Goal: Complete application form: Complete application form

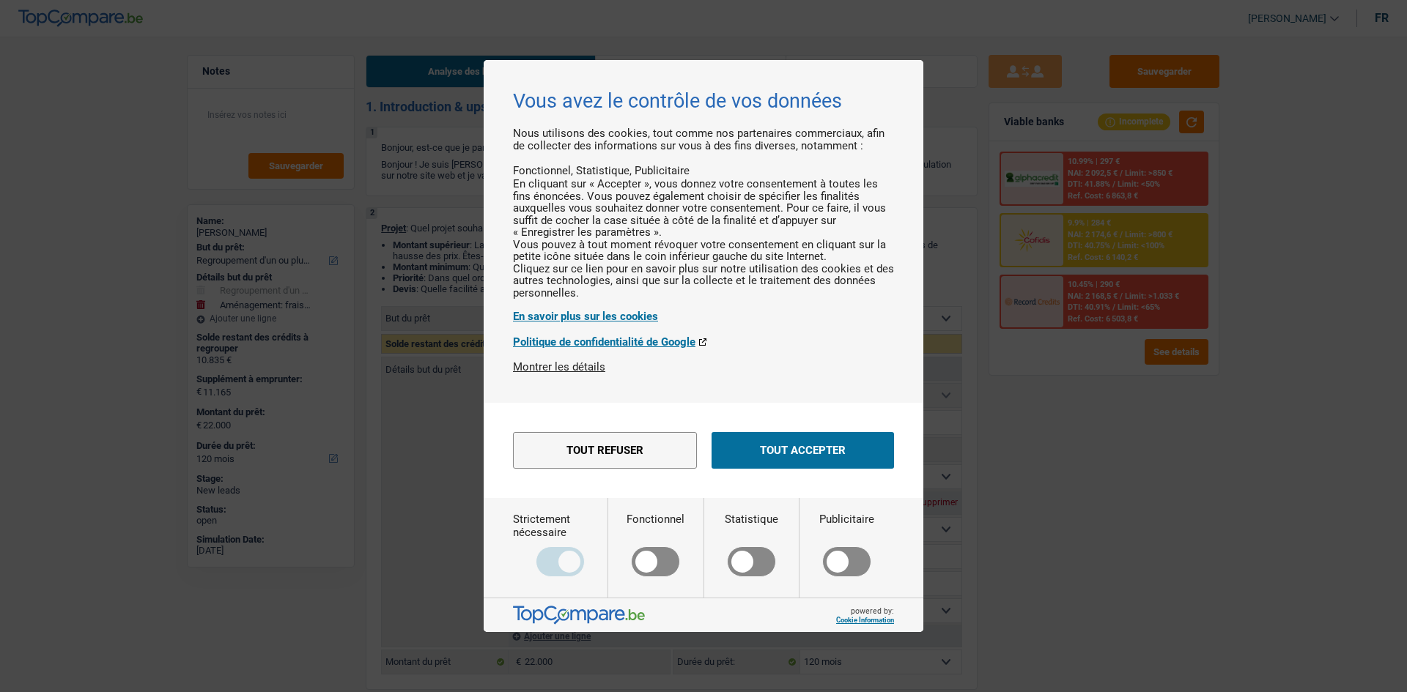
select select "refinancing"
select select "movingOrInstallation"
select select "120"
select select "refinancing"
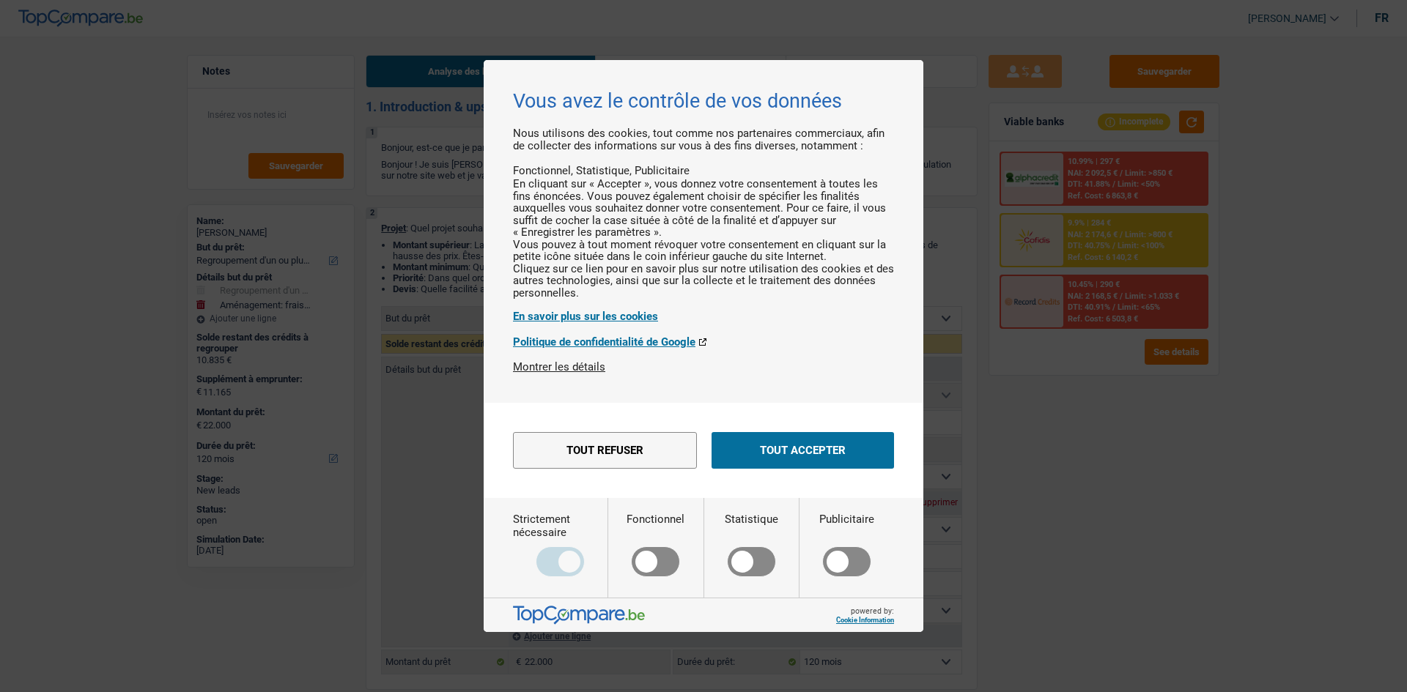
select select "refinancing"
select select "movingOrInstallation"
select select "120"
select select "privateEmployee"
select select "netSalary"
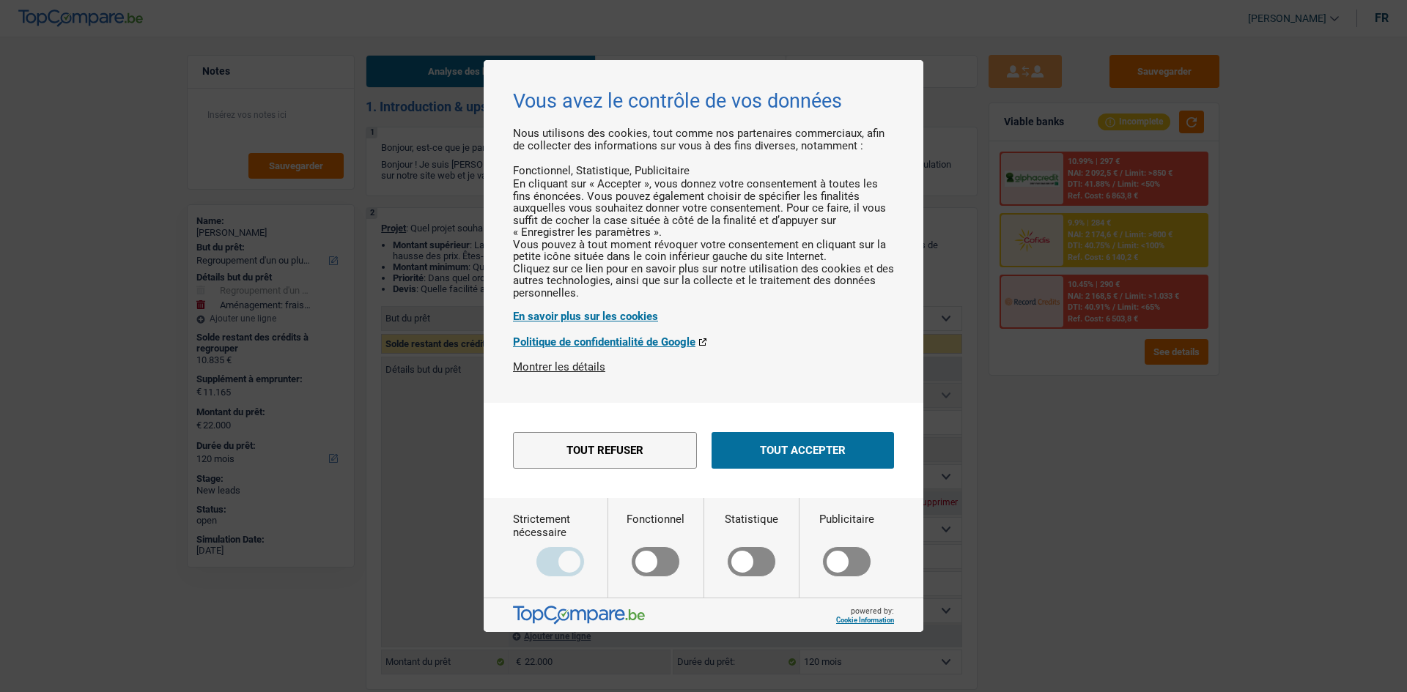
select select "mealVouchers"
select select "rents"
select select "personalLoan"
select select "familyEvent"
select select "60"
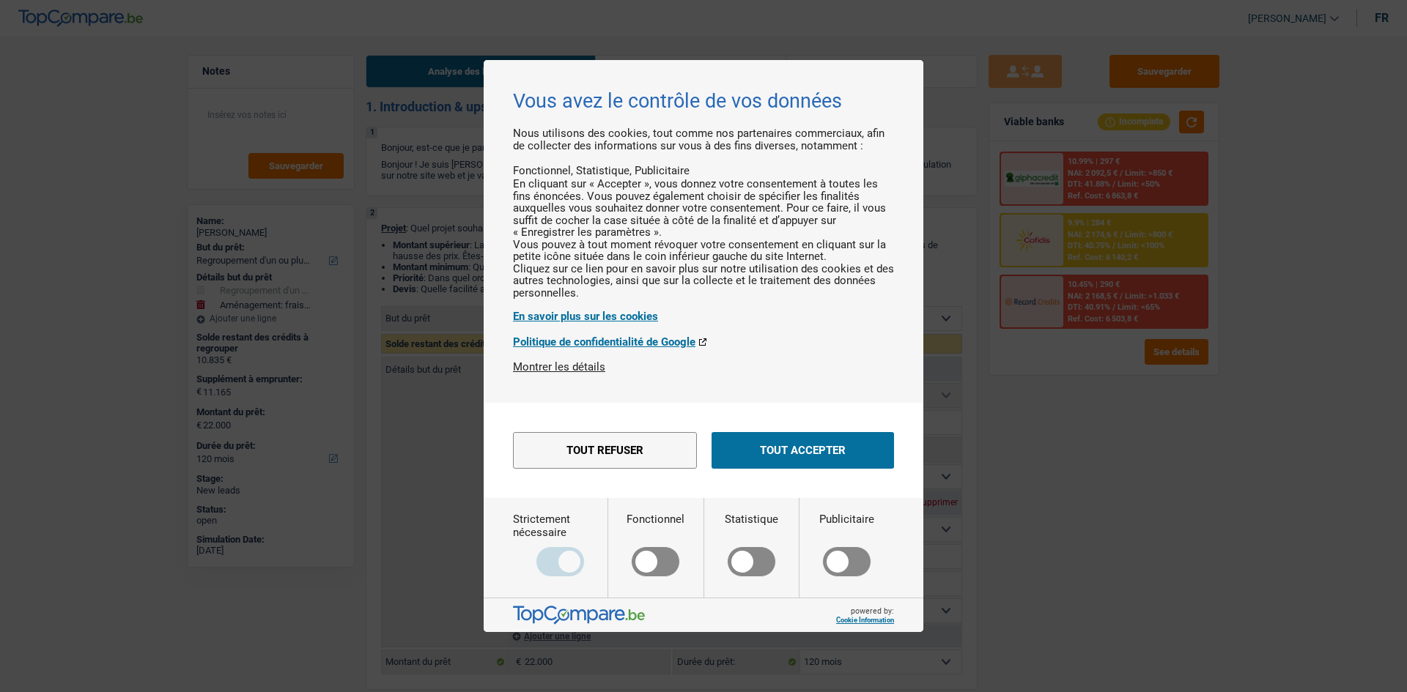
select select "refinancing"
select select "movingOrInstallation"
select select "120"
click at [843, 469] on button "Tout accepter" at bounding box center [802, 450] width 182 height 37
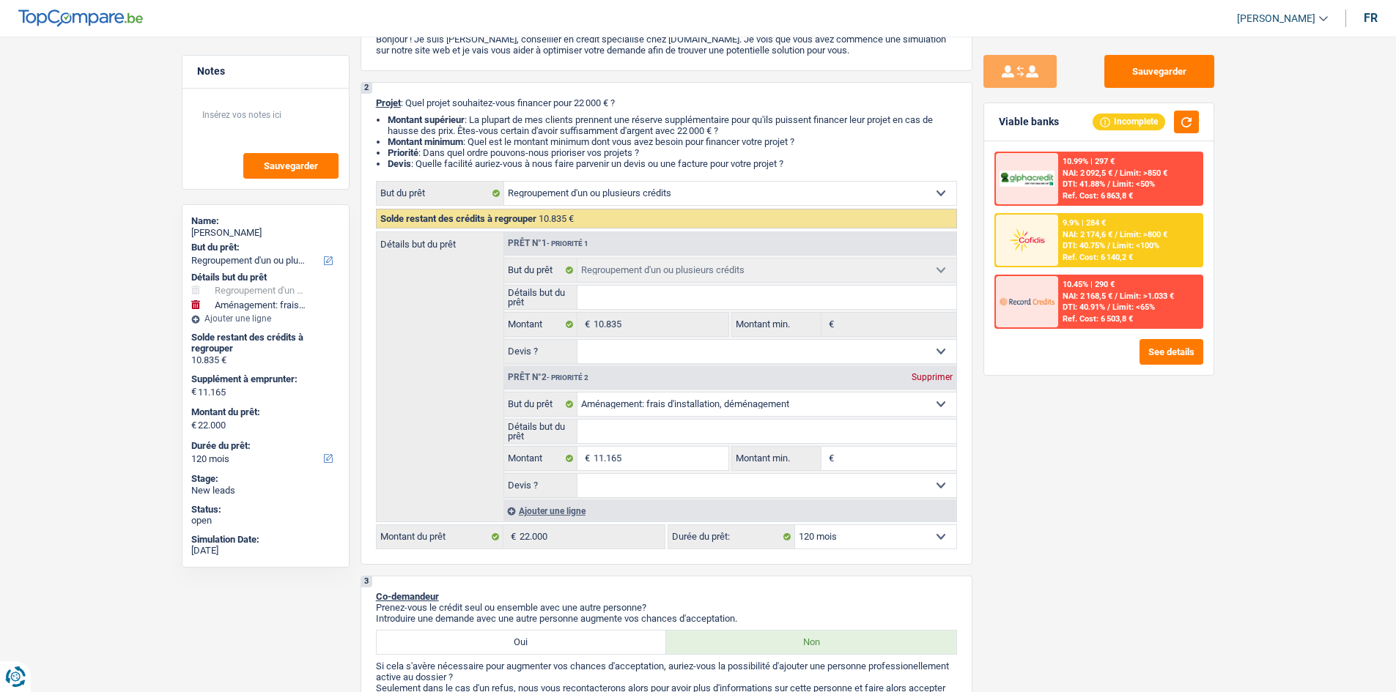
scroll to position [220, 0]
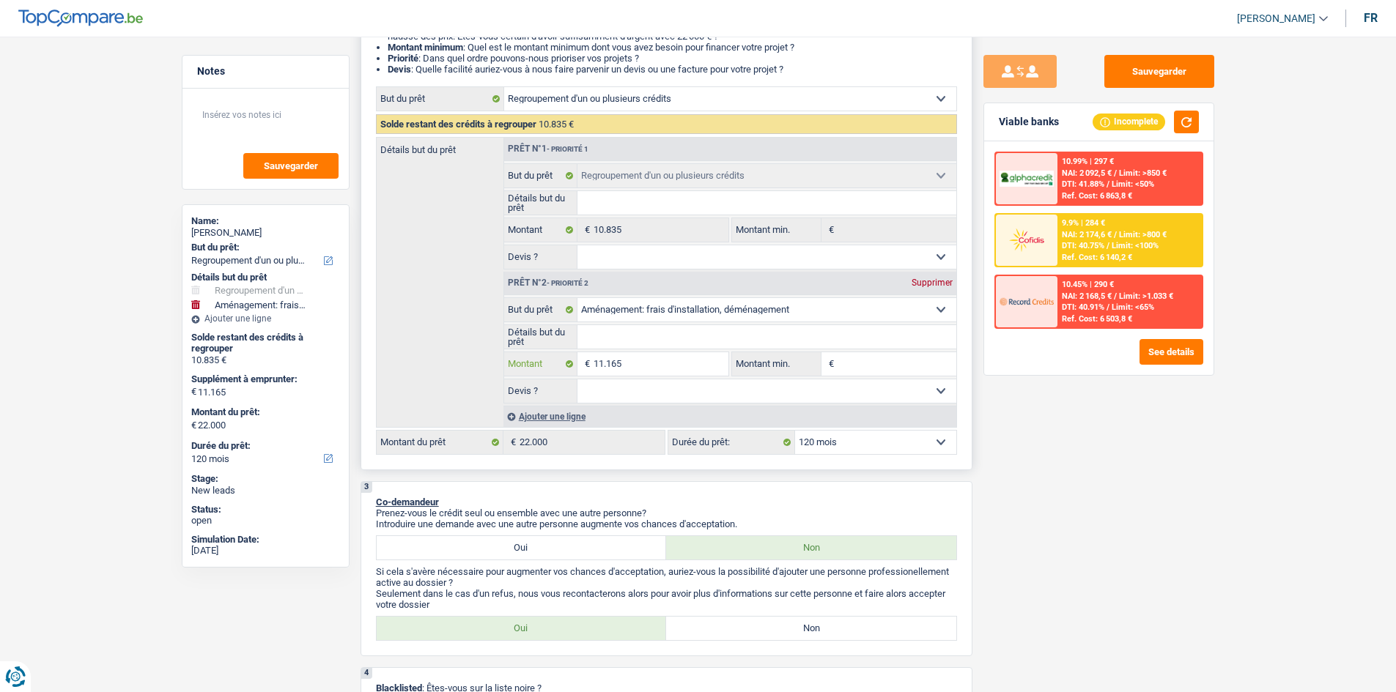
click at [700, 354] on input "11.165" at bounding box center [660, 363] width 134 height 23
click at [699, 339] on input "Détails but du prêt" at bounding box center [766, 336] width 379 height 23
type input "D"
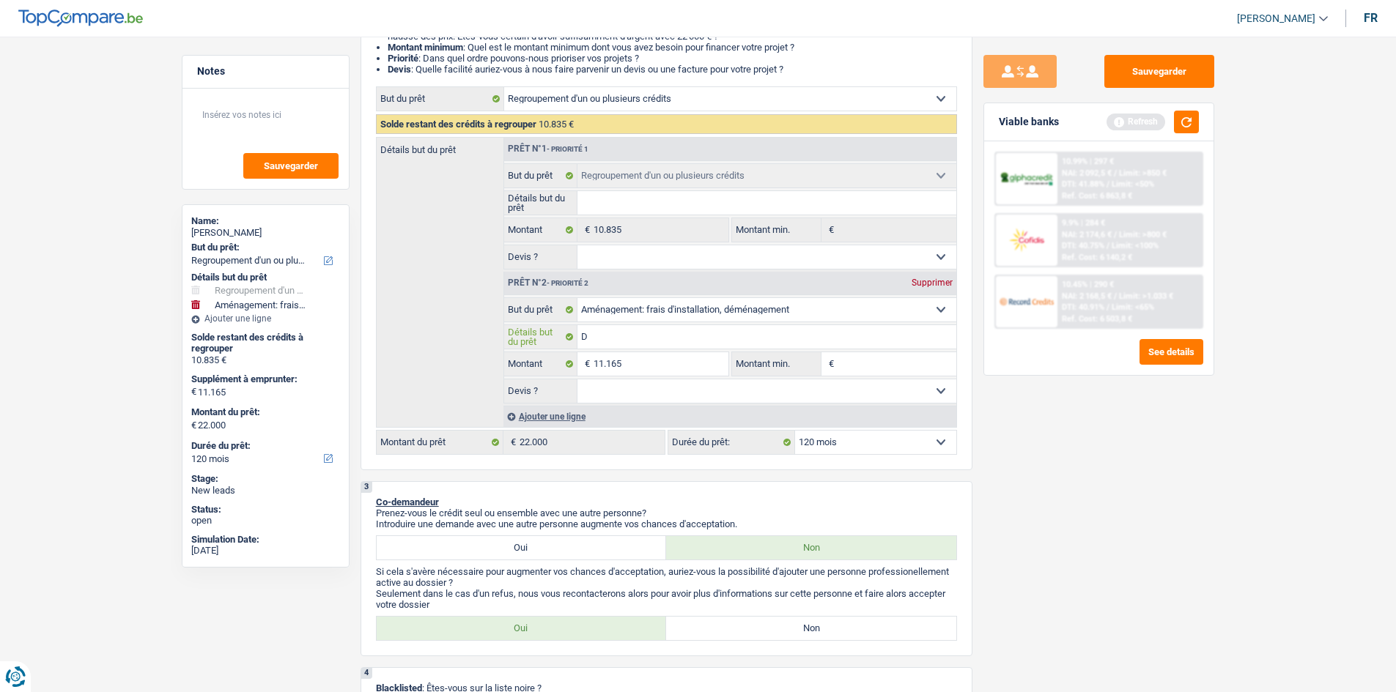
type input "Dé"
type input "Dém"
type input "Démé"
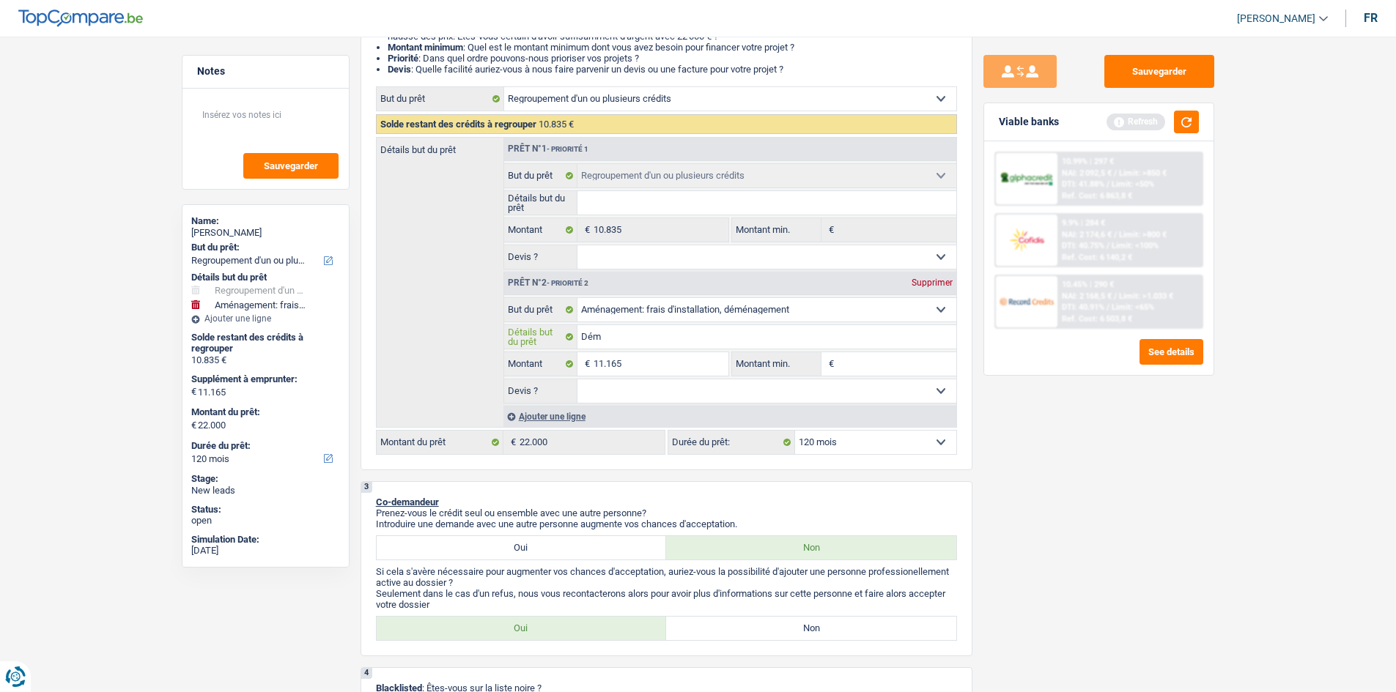
type input "Démé"
type input "Démén"
type input "Déména"
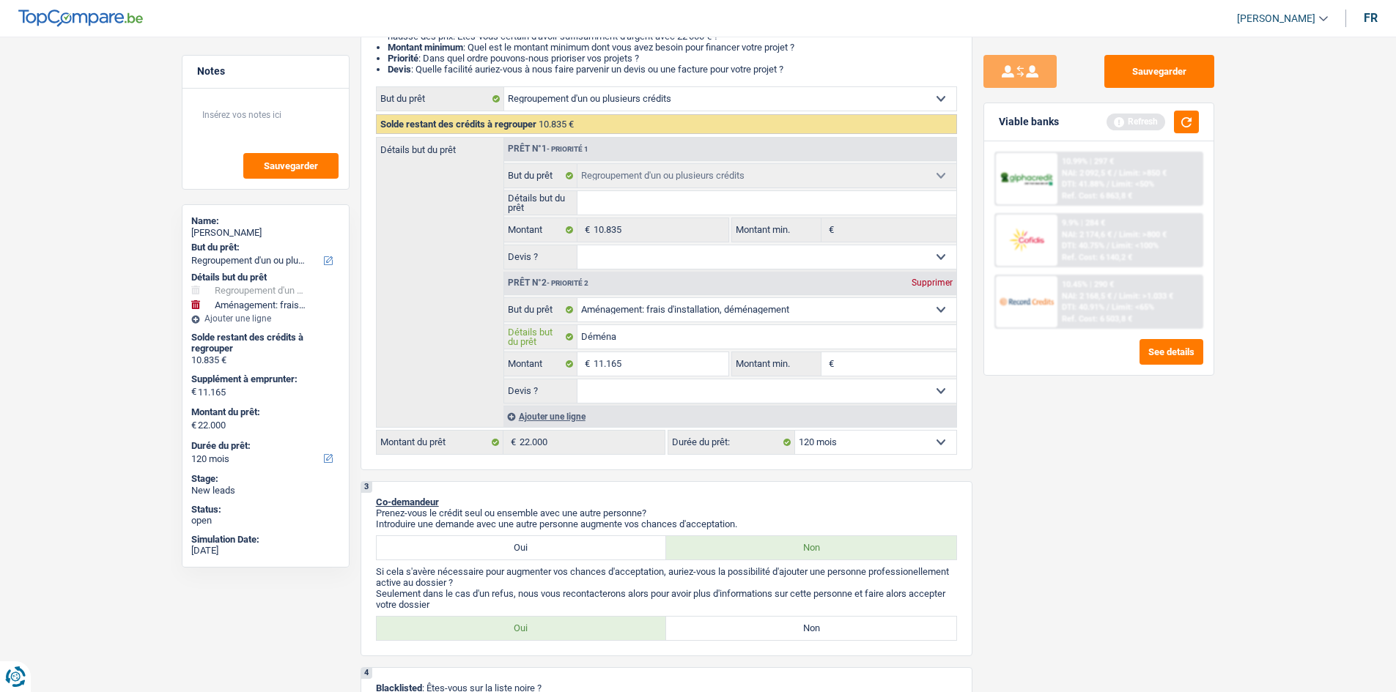
type input "Déménag"
type input "Déménagm"
type input "Déménagme"
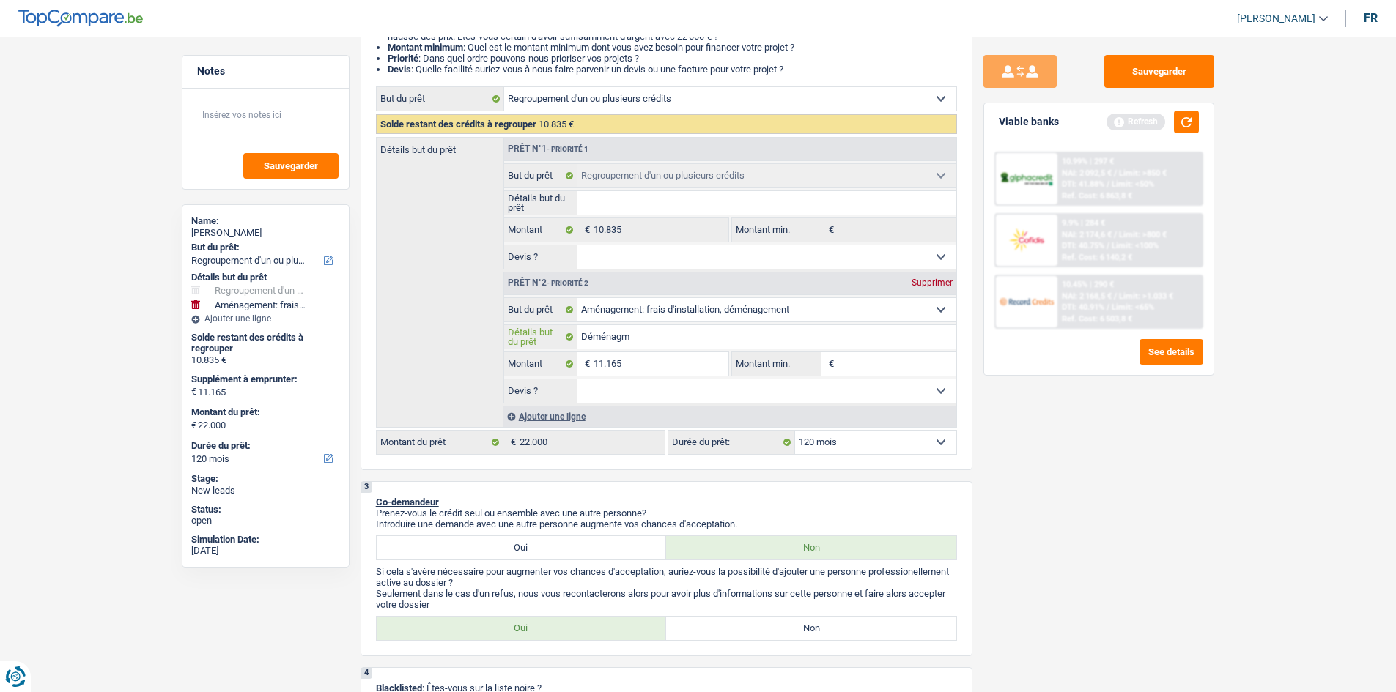
type input "Déménagme"
type input "Déménagmen"
type input "Déménagment"
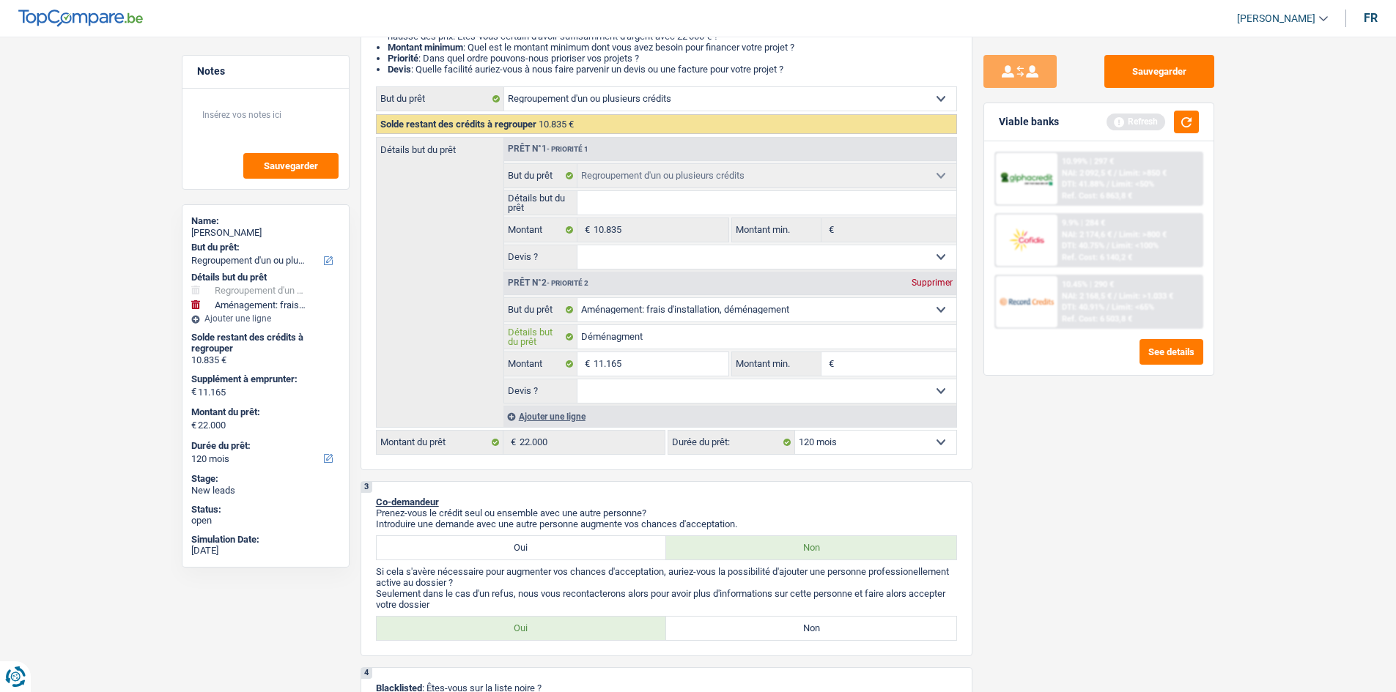
type input "Déménagment"
click at [621, 385] on select "Oui Non Non répondu Sélectionner une option" at bounding box center [766, 391] width 379 height 23
select select "yes"
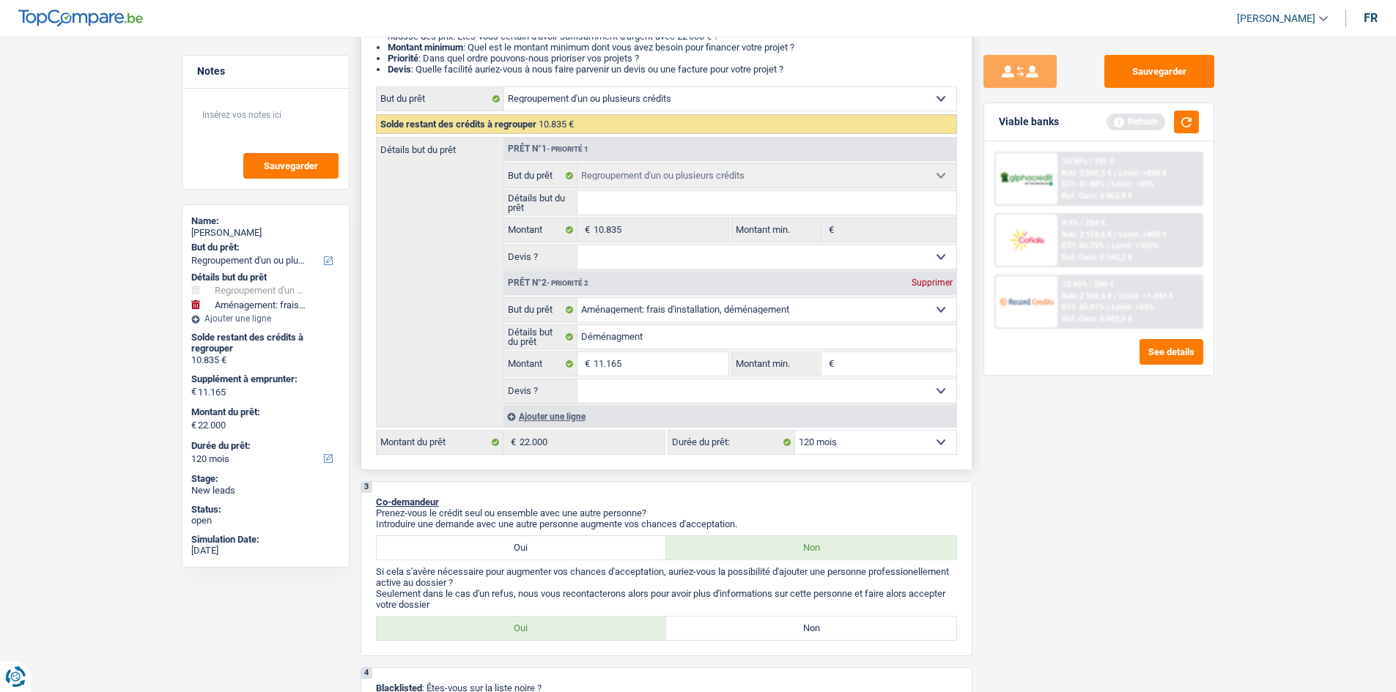
click at [577, 380] on select "Oui Non Non répondu Sélectionner une option" at bounding box center [766, 391] width 379 height 23
select select "yes"
drag, startPoint x: 623, startPoint y: 336, endPoint x: 656, endPoint y: 345, distance: 34.1
click at [622, 336] on input "Déménagment" at bounding box center [766, 336] width 379 height 23
type input "Déménagement"
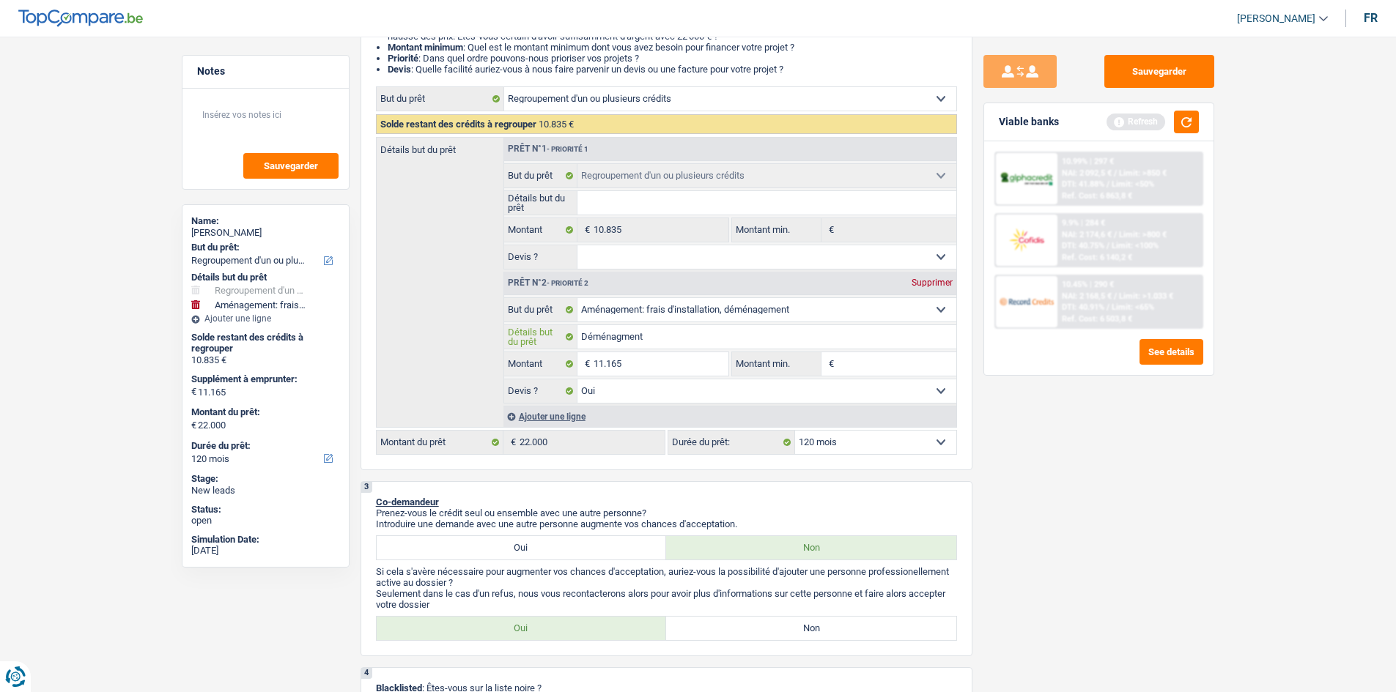
type input "Déménagement"
click at [1051, 544] on div "Sauvegarder Viable banks Refresh 10.99% | 297 € NAI: 2 092,5 € / Limit: >850 € …" at bounding box center [1098, 360] width 253 height 610
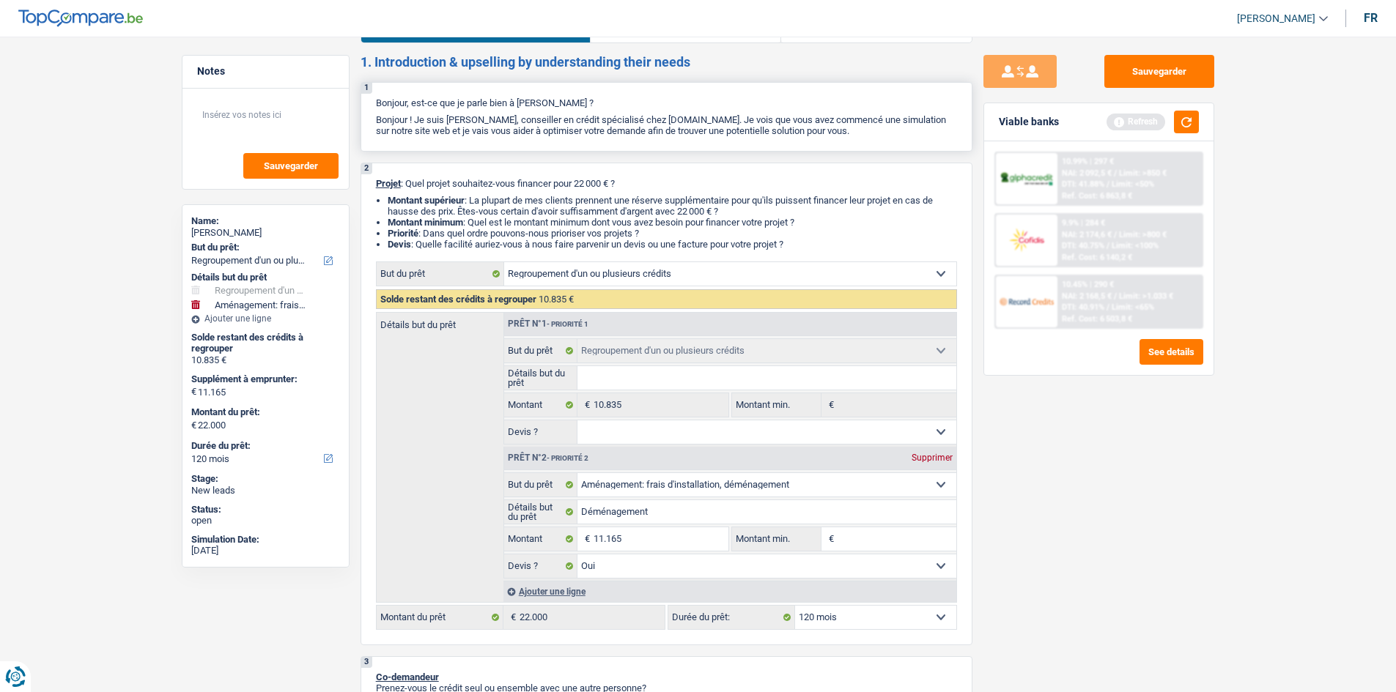
scroll to position [0, 0]
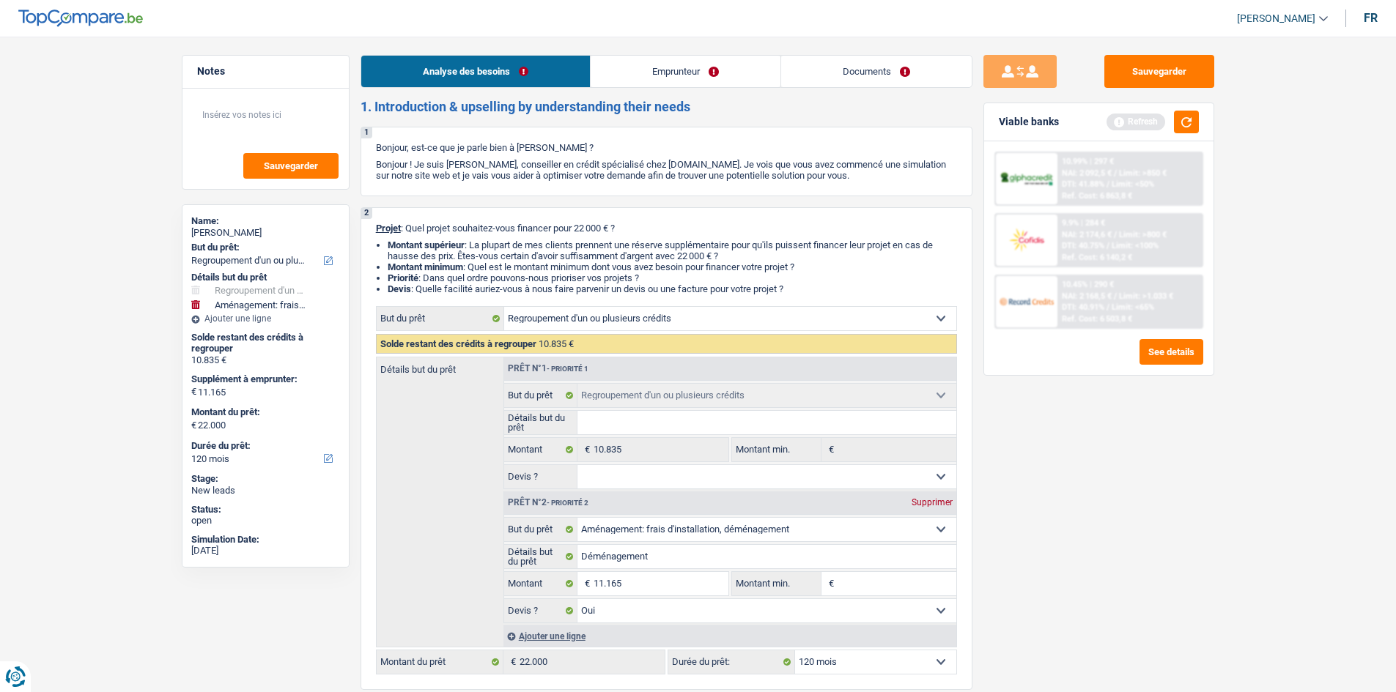
click at [670, 69] on link "Emprunteur" at bounding box center [686, 72] width 190 height 32
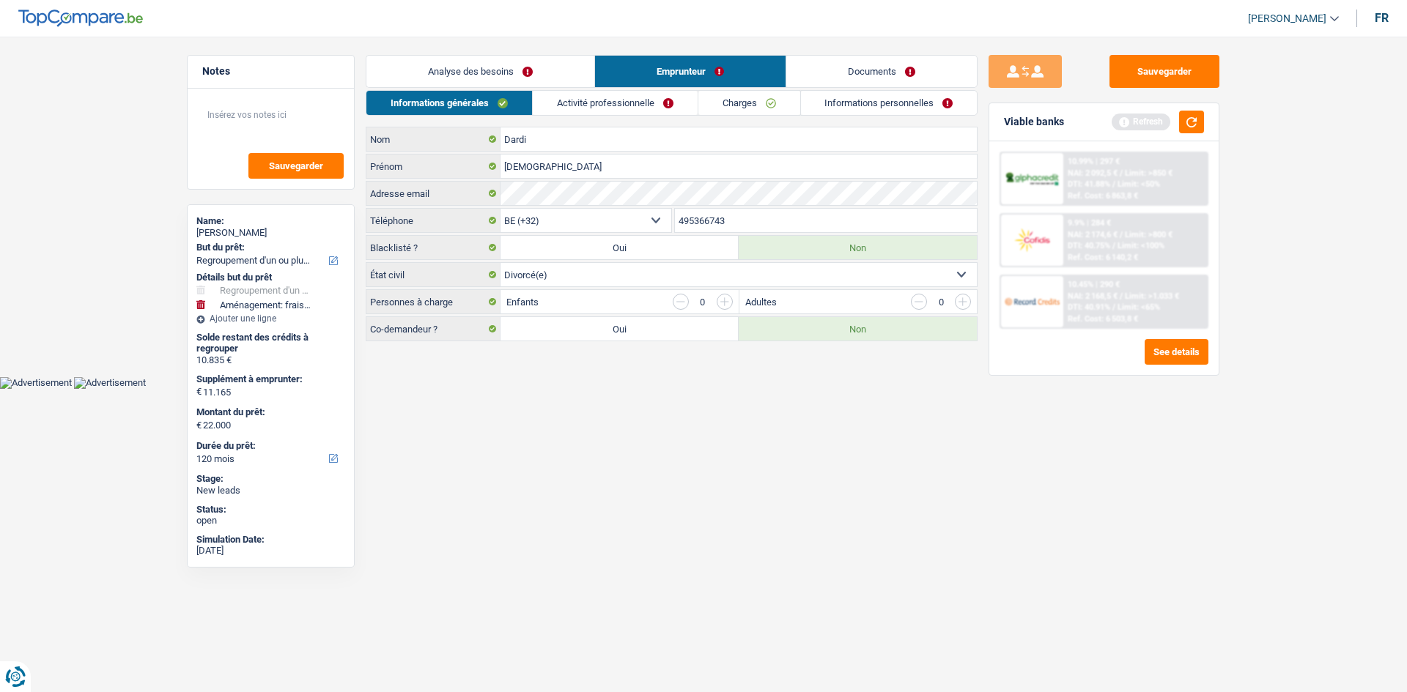
drag, startPoint x: 462, startPoint y: 70, endPoint x: 501, endPoint y: 69, distance: 38.8
click at [463, 69] on link "Analyse des besoins" at bounding box center [480, 72] width 228 height 32
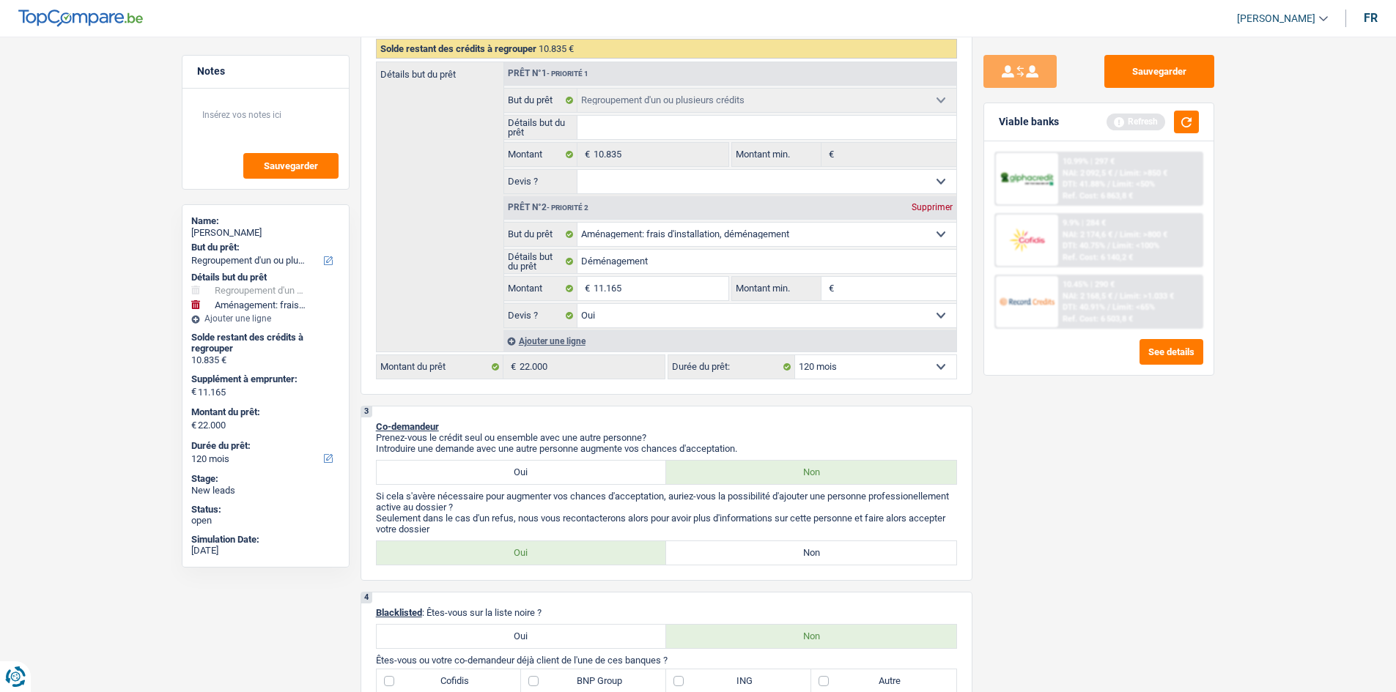
scroll to position [366, 0]
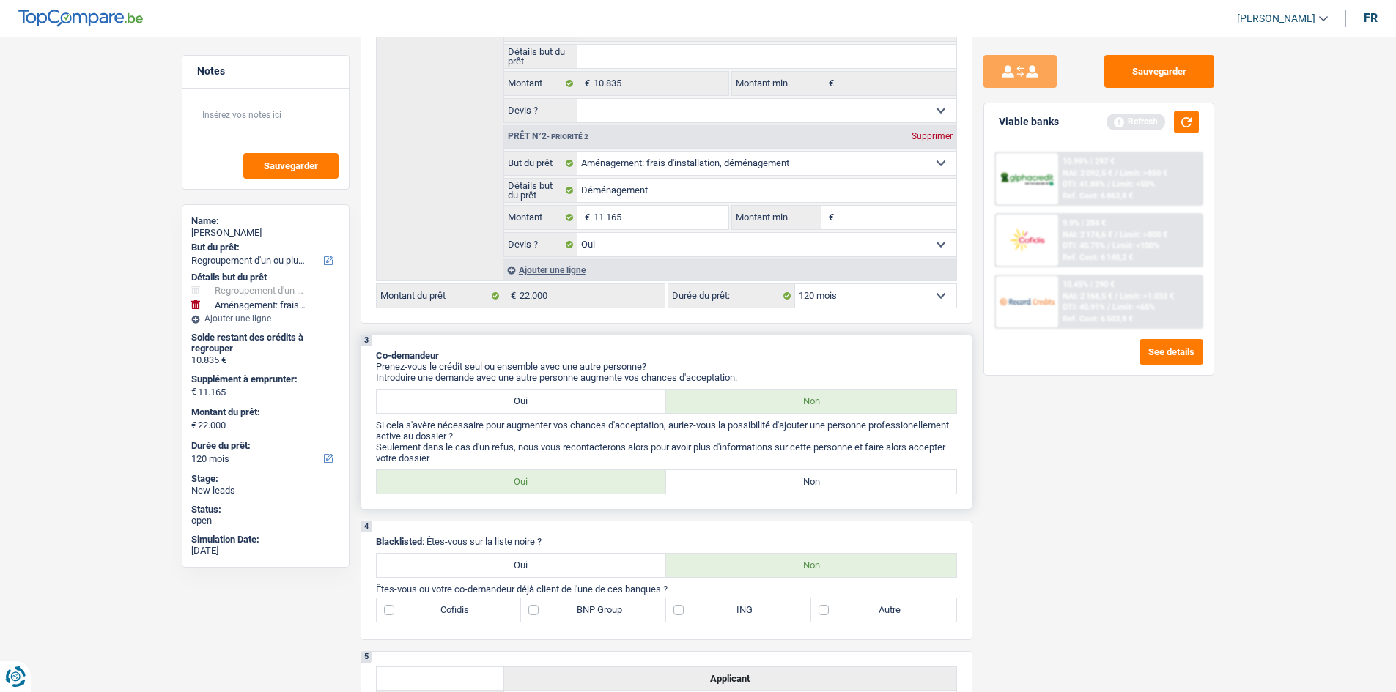
click at [762, 480] on label "Non" at bounding box center [811, 481] width 290 height 23
click at [762, 480] on input "Non" at bounding box center [811, 481] width 290 height 23
radio input "true"
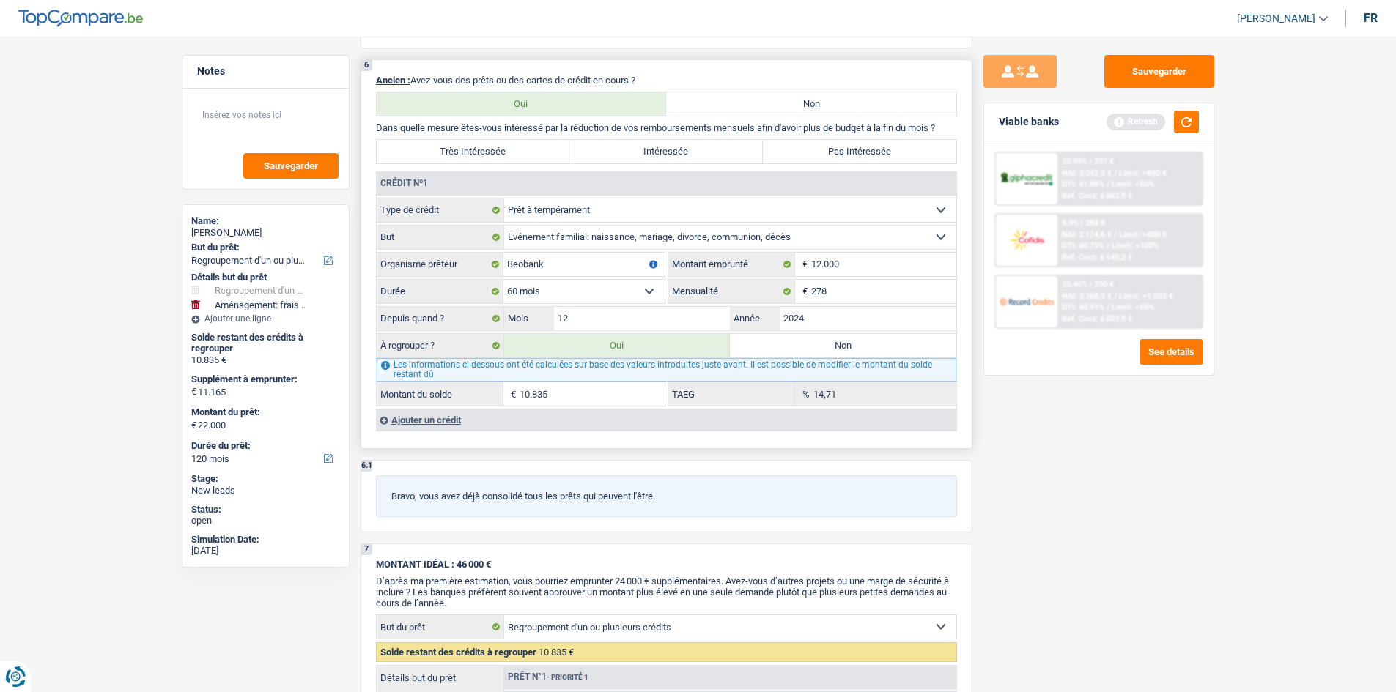
scroll to position [1172, 0]
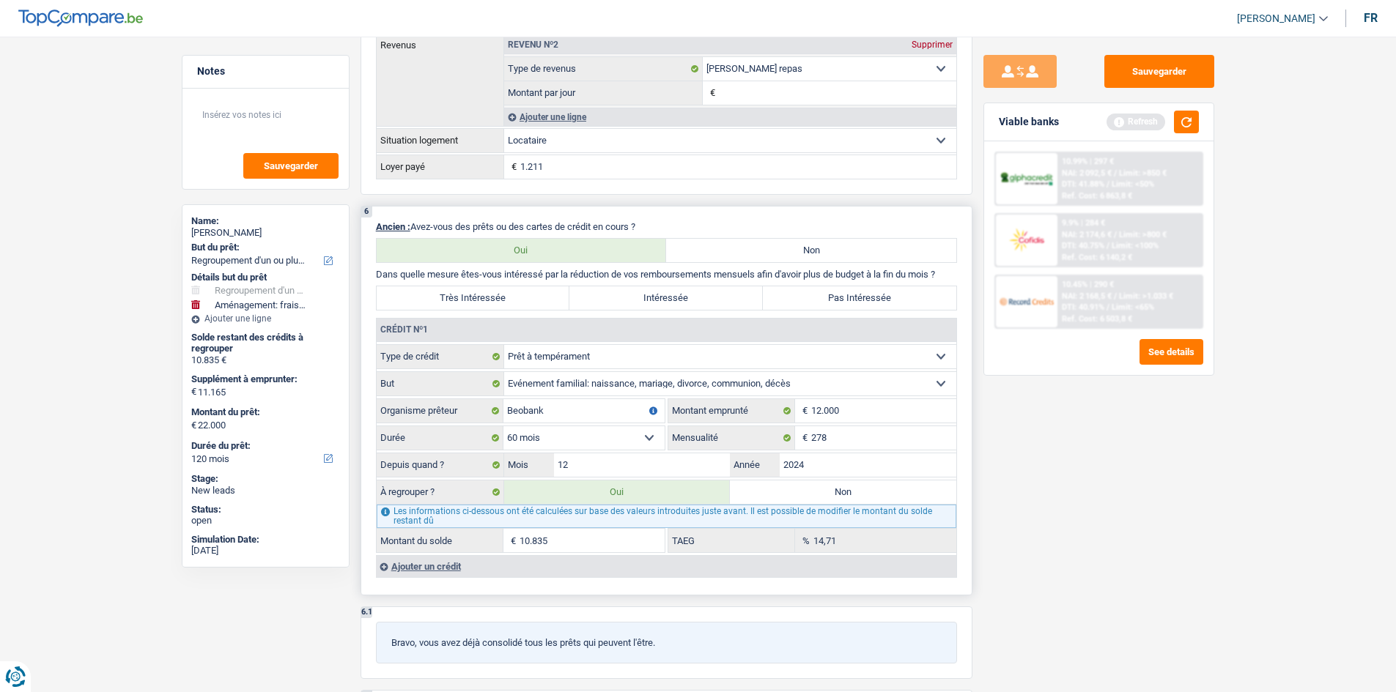
click at [503, 274] on p "Dans quelle mesure êtes-vous intéressé par la réduction de vos remboursements m…" at bounding box center [666, 274] width 581 height 11
click at [517, 304] on label "Très Intéressée" at bounding box center [473, 297] width 193 height 23
click at [517, 304] on input "Très Intéressée" at bounding box center [473, 297] width 193 height 23
radio input "true"
click at [607, 533] on input "10.835" at bounding box center [591, 540] width 145 height 23
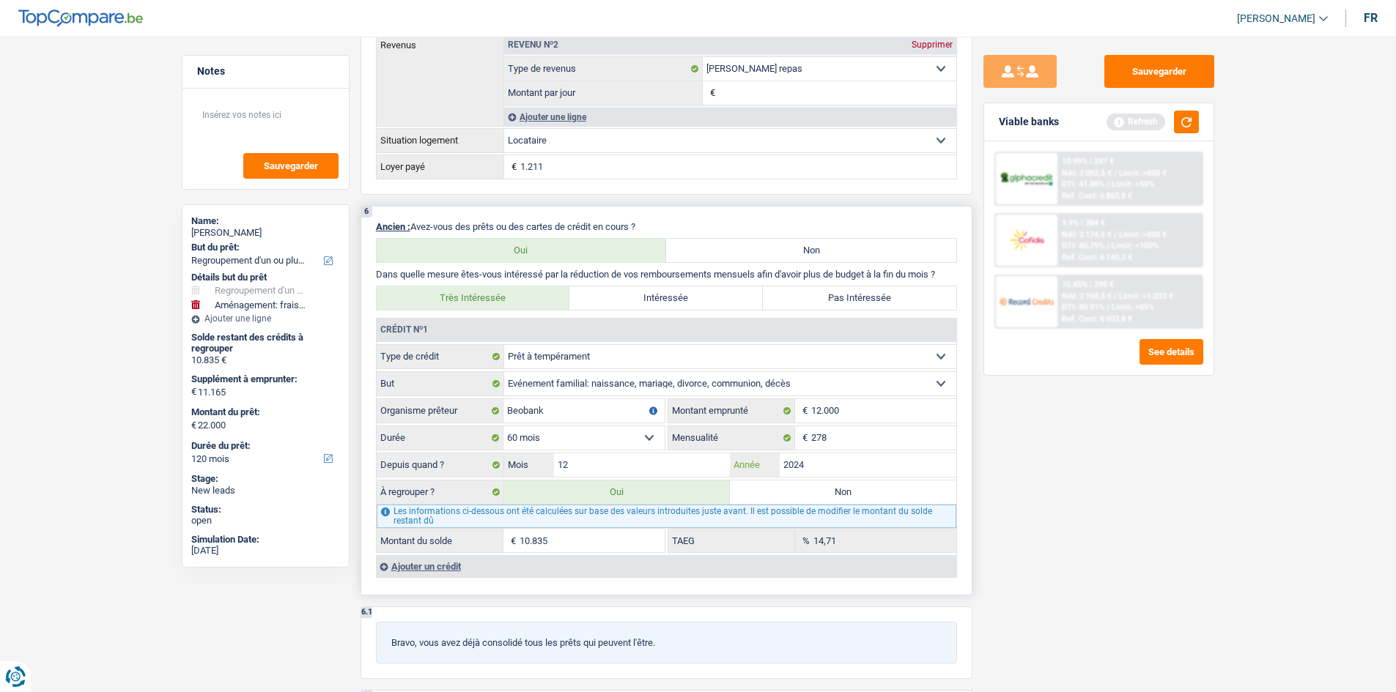
drag, startPoint x: 834, startPoint y: 458, endPoint x: 932, endPoint y: 458, distance: 98.2
click at [835, 459] on input "2024" at bounding box center [868, 465] width 177 height 23
click at [1184, 122] on button "button" at bounding box center [1186, 122] width 25 height 23
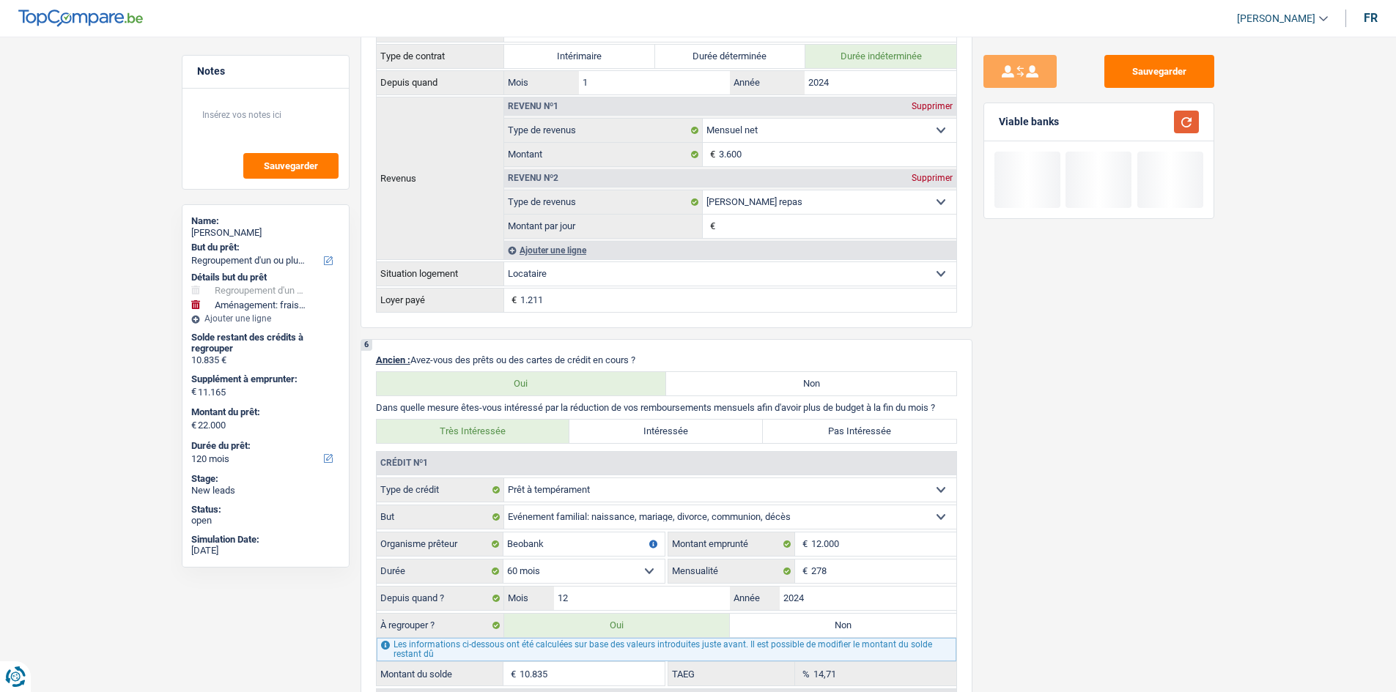
scroll to position [806, 0]
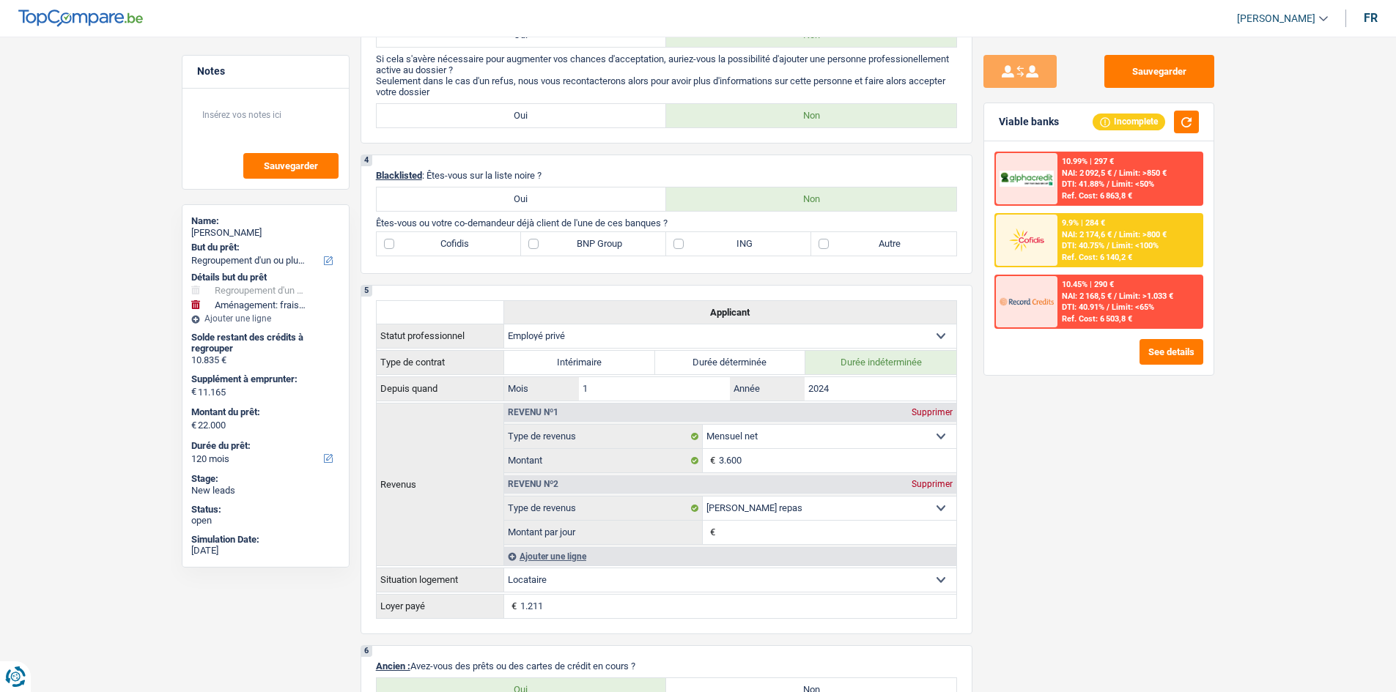
click at [900, 245] on label "Autre" at bounding box center [883, 243] width 145 height 23
click at [900, 245] on input "Autre" at bounding box center [883, 243] width 145 height 23
checkbox input "true"
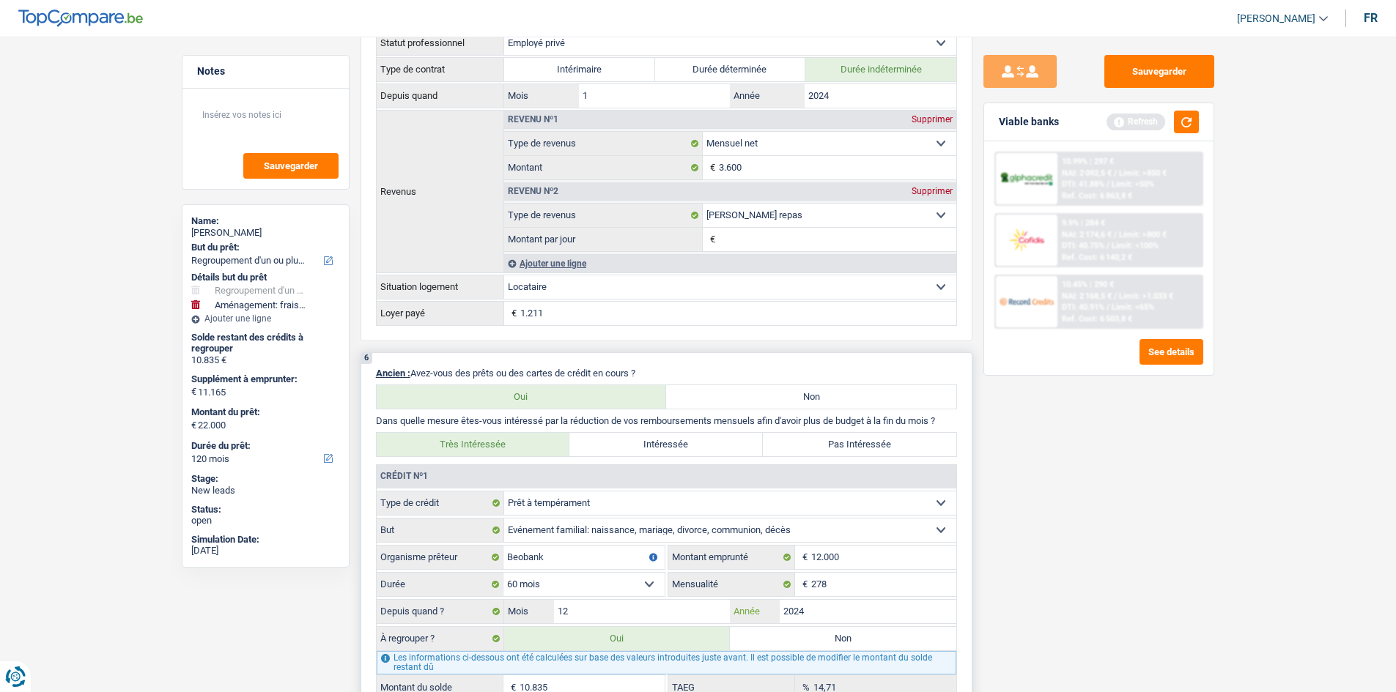
click at [852, 612] on input "2024" at bounding box center [868, 611] width 177 height 23
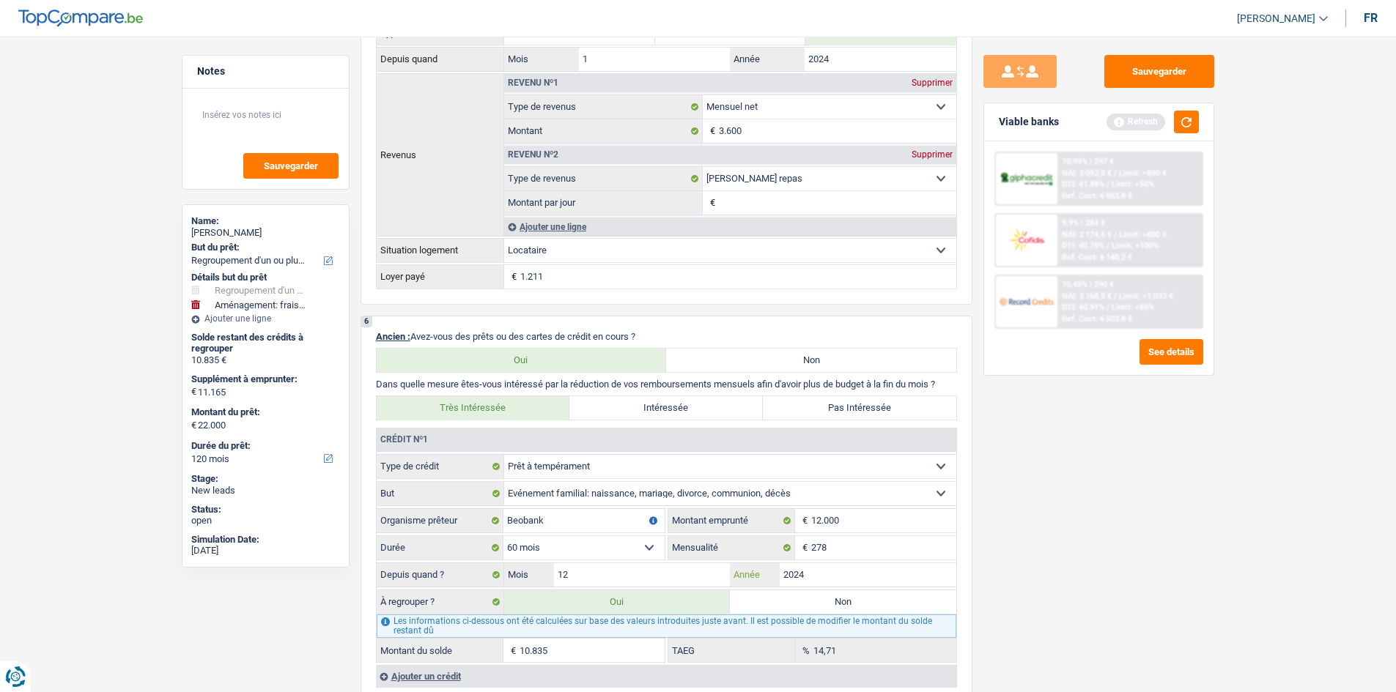
scroll to position [1245, 0]
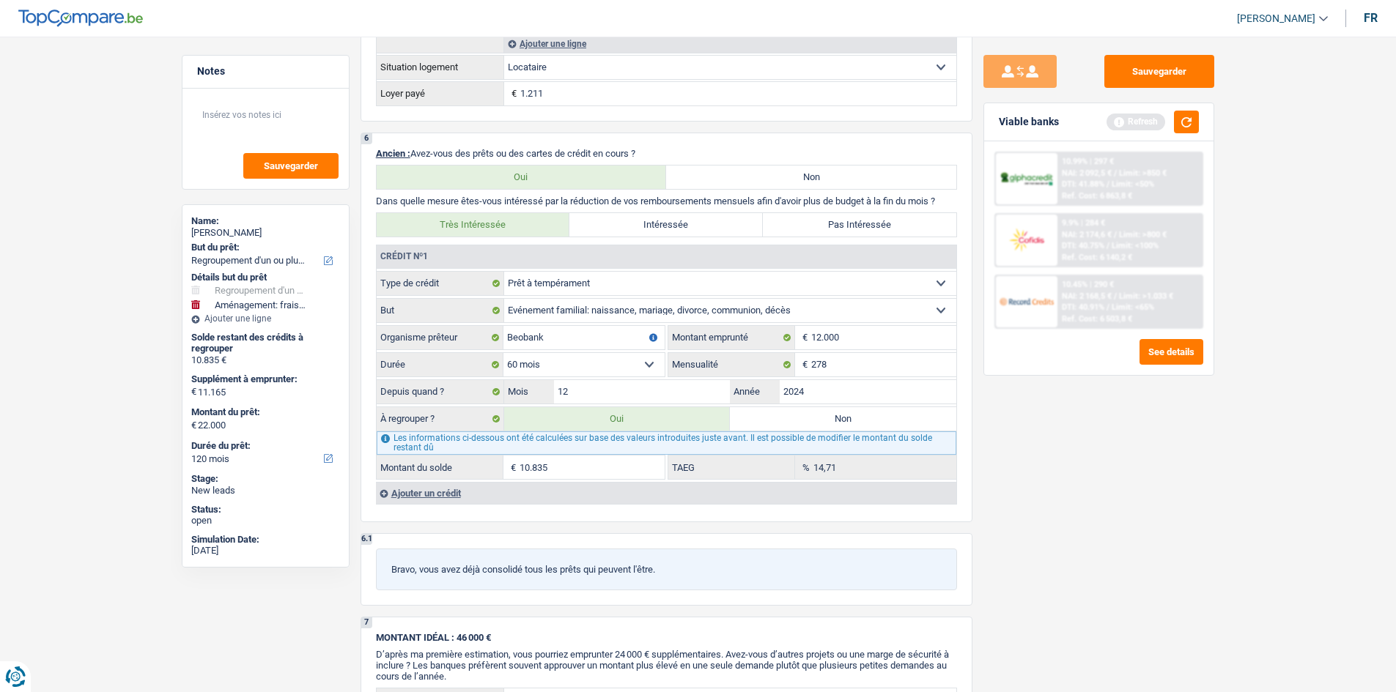
click at [1070, 500] on div "Sauvegarder Viable banks Refresh 10.99% | 297 € NAI: 2 092,5 € / Limit: >850 € …" at bounding box center [1098, 360] width 253 height 610
click at [806, 460] on div "14,71 % TAEG" at bounding box center [812, 467] width 288 height 23
drag, startPoint x: 1211, startPoint y: 486, endPoint x: 1213, endPoint y: 478, distance: 8.9
click at [1211, 479] on div "Sauvegarder Viable banks Refresh 10.99% | 297 € NAI: 2 092,5 € / Limit: >850 € …" at bounding box center [1098, 360] width 253 height 610
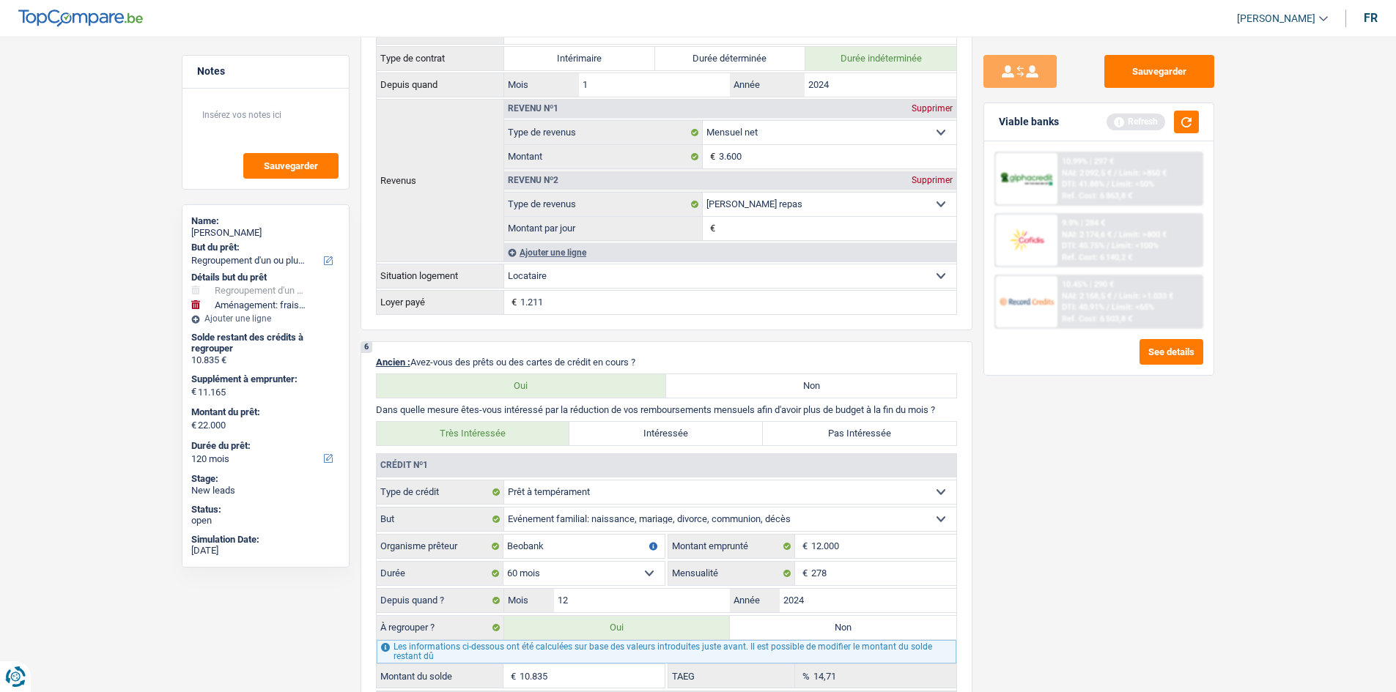
scroll to position [879, 0]
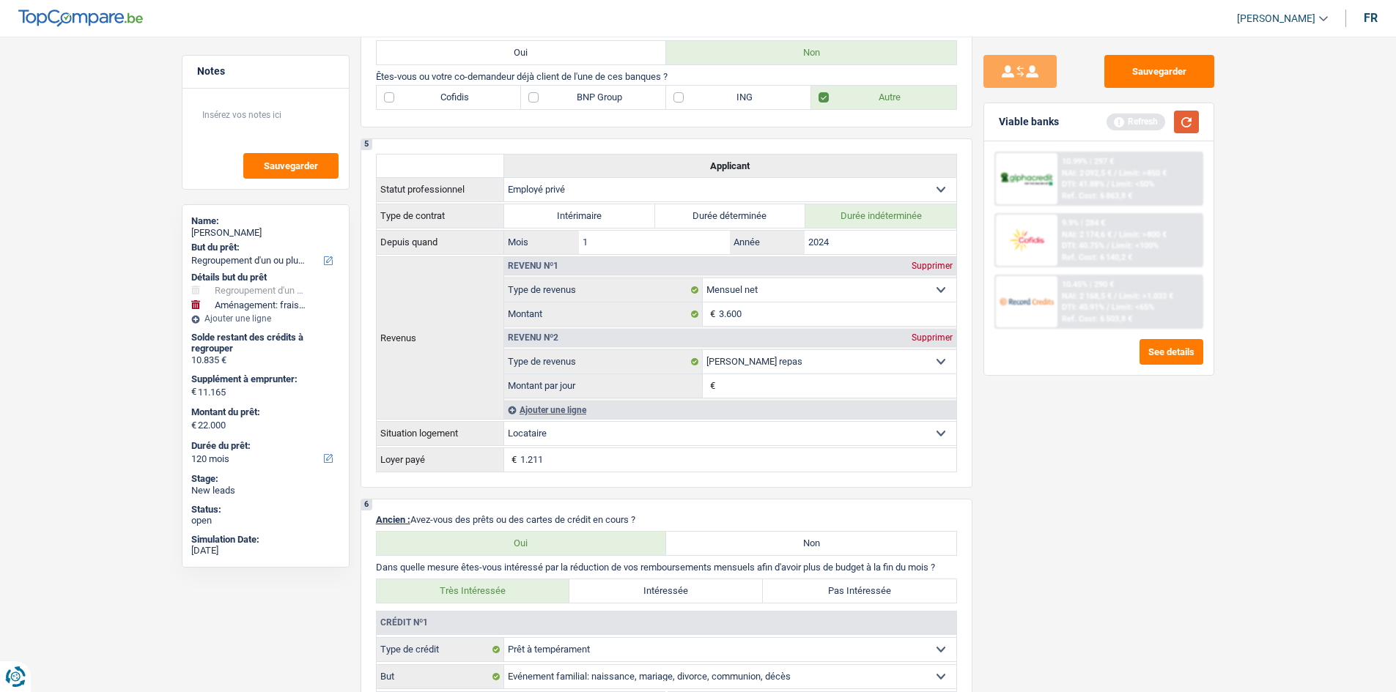
click at [1177, 120] on button "button" at bounding box center [1186, 122] width 25 height 23
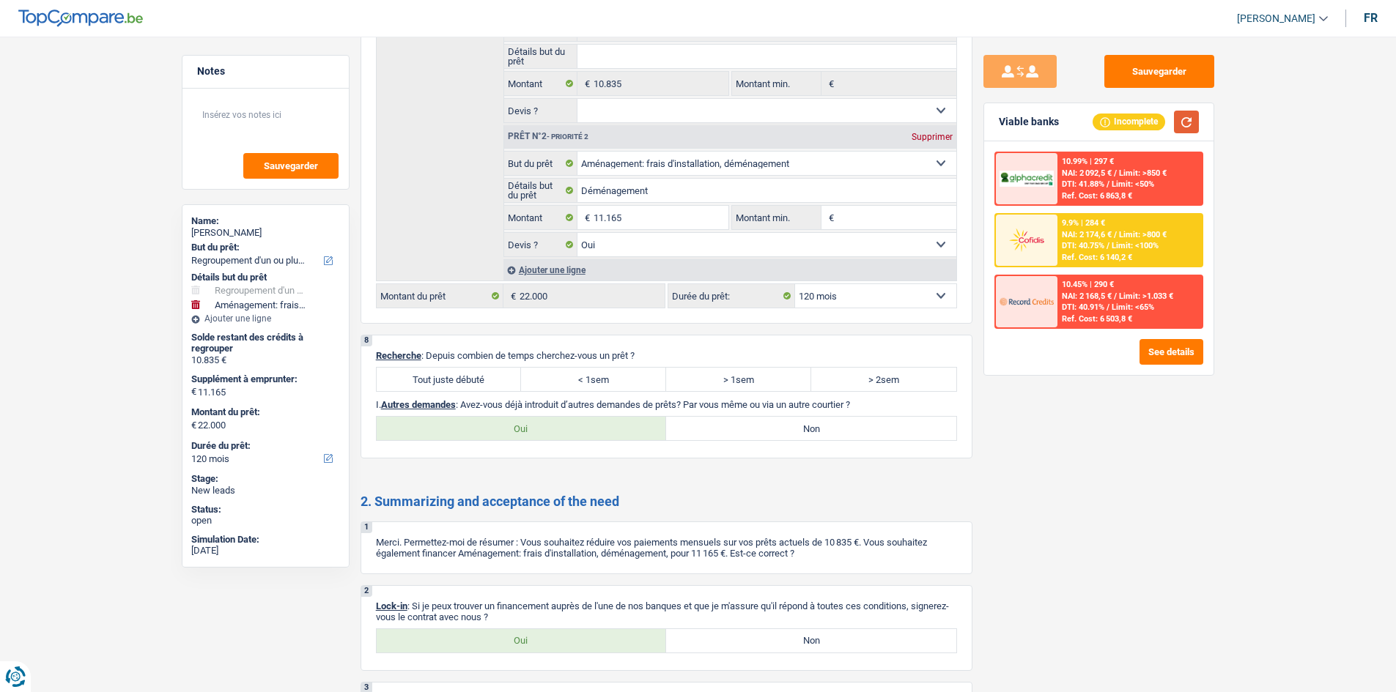
scroll to position [2108, 0]
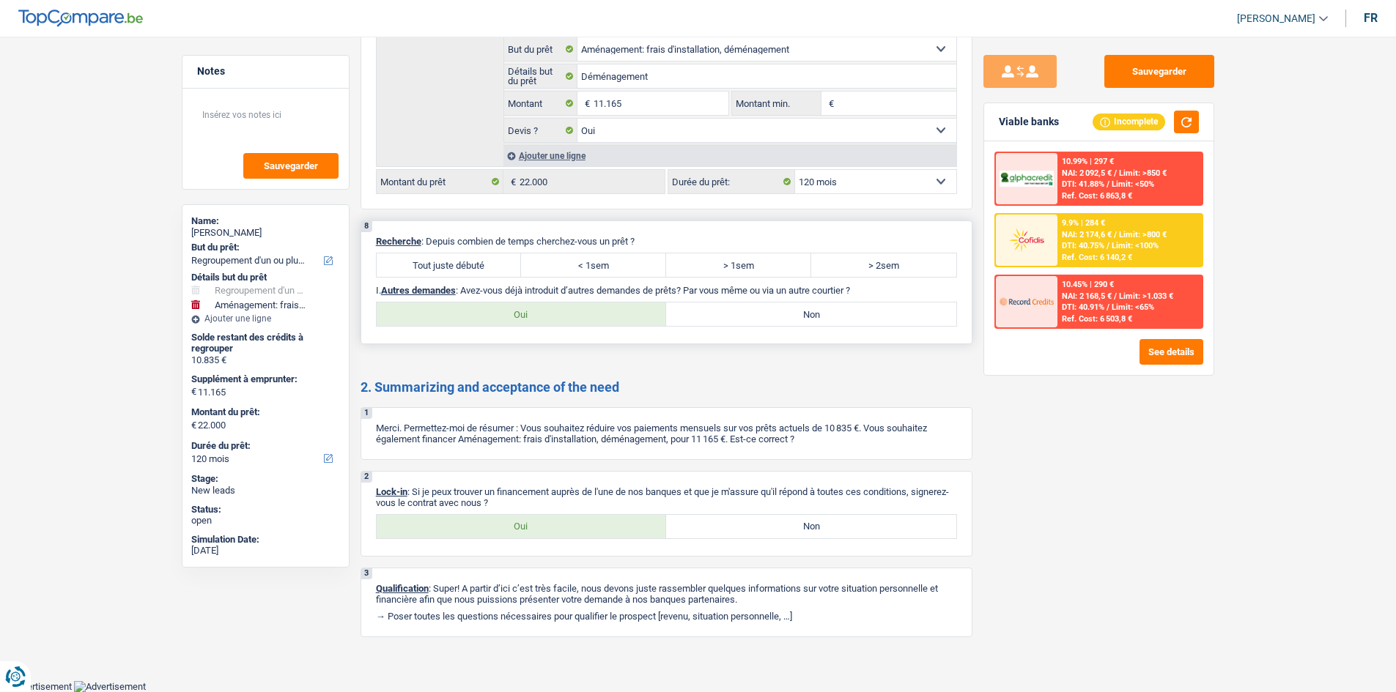
click at [478, 270] on label "Tout juste débuté" at bounding box center [449, 264] width 145 height 23
click at [478, 270] on input "Tout juste débuté" at bounding box center [449, 264] width 145 height 23
radio input "true"
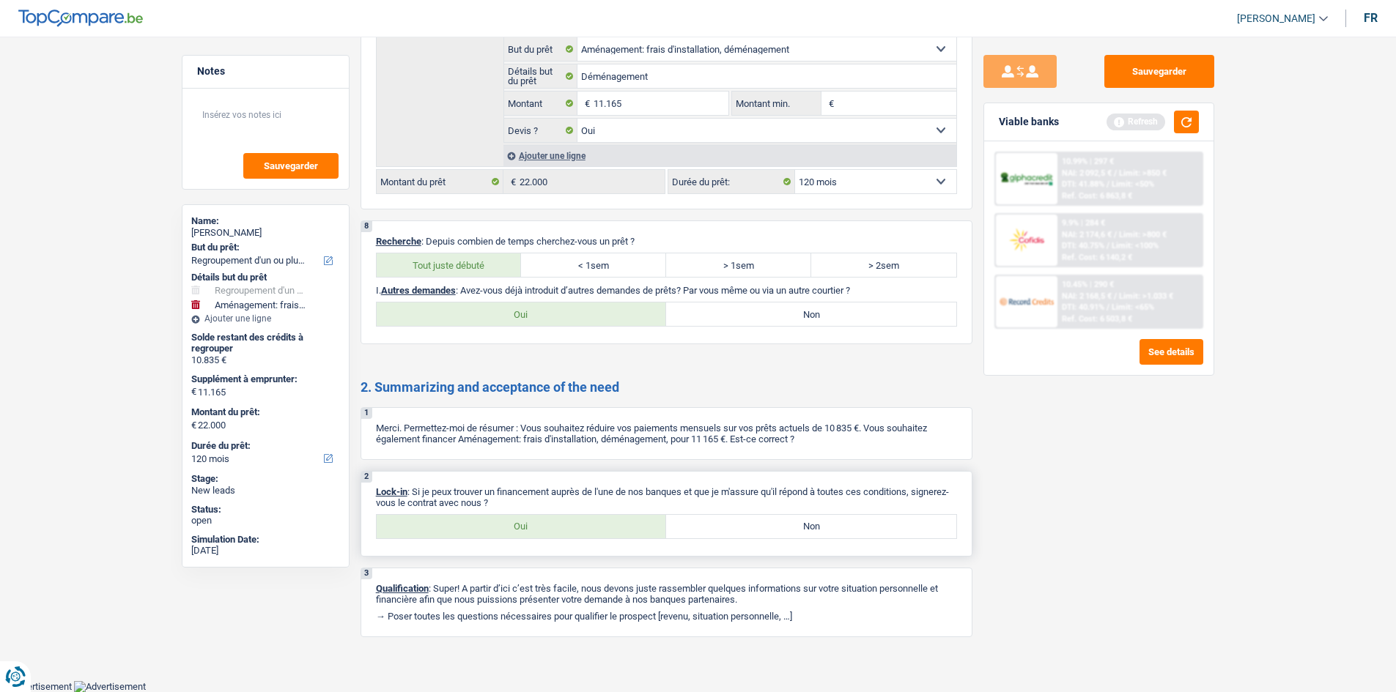
click at [552, 516] on label "Oui" at bounding box center [522, 526] width 290 height 23
click at [552, 516] on input "Oui" at bounding box center [522, 526] width 290 height 23
radio input "true"
click at [603, 309] on label "Oui" at bounding box center [522, 314] width 290 height 23
click at [603, 309] on input "Oui" at bounding box center [522, 314] width 290 height 23
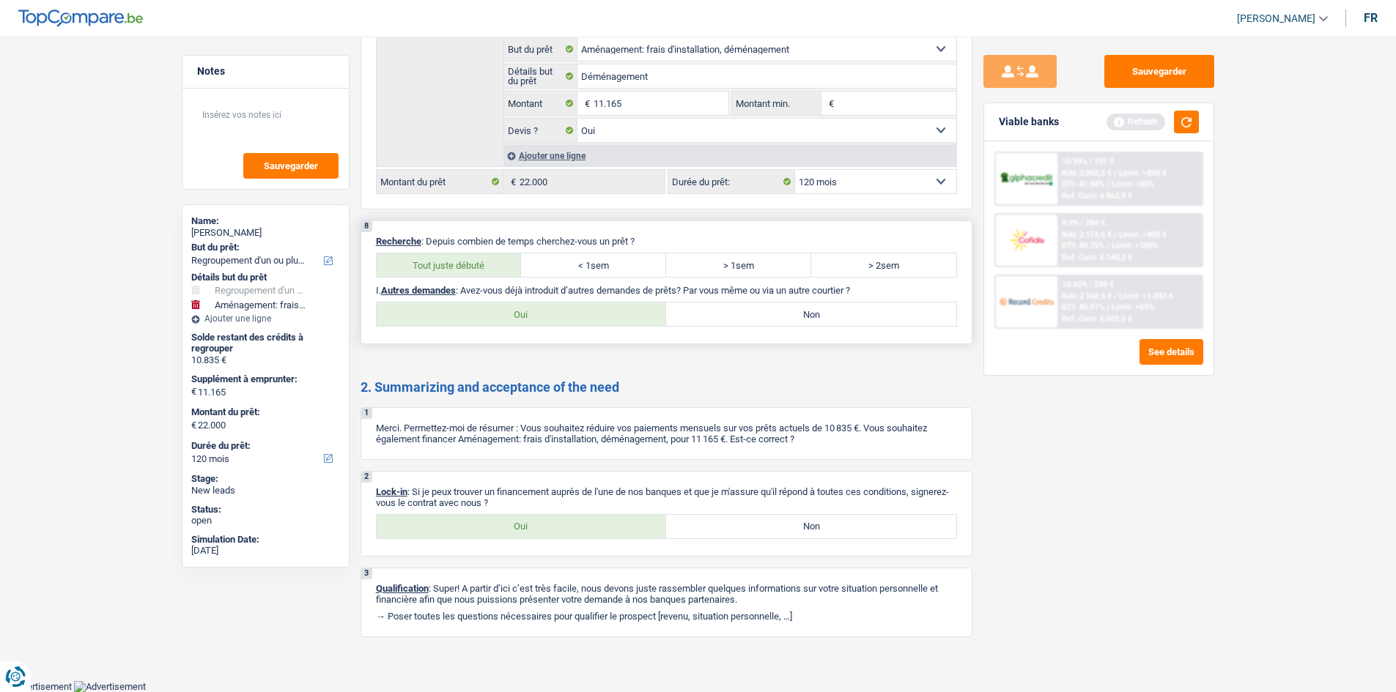
radio input "true"
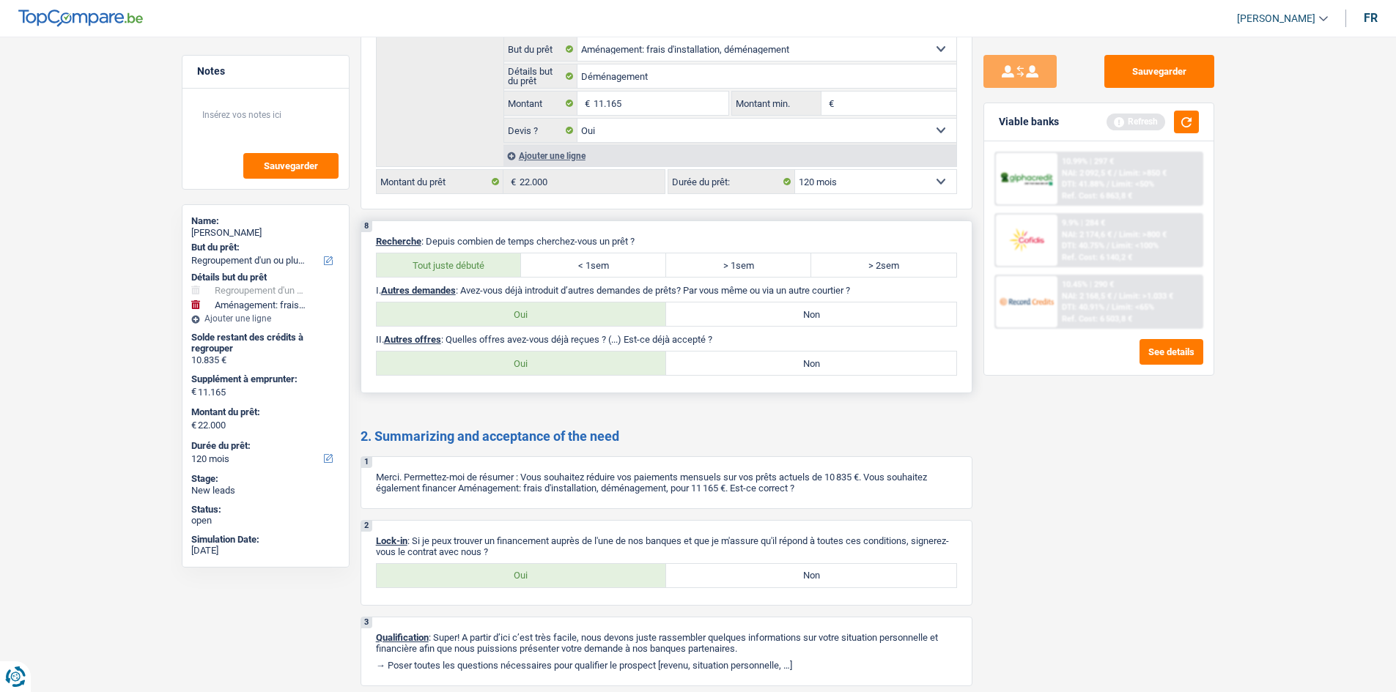
click at [853, 366] on label "Non" at bounding box center [811, 363] width 290 height 23
click at [853, 366] on input "Non" at bounding box center [811, 363] width 290 height 23
radio input "true"
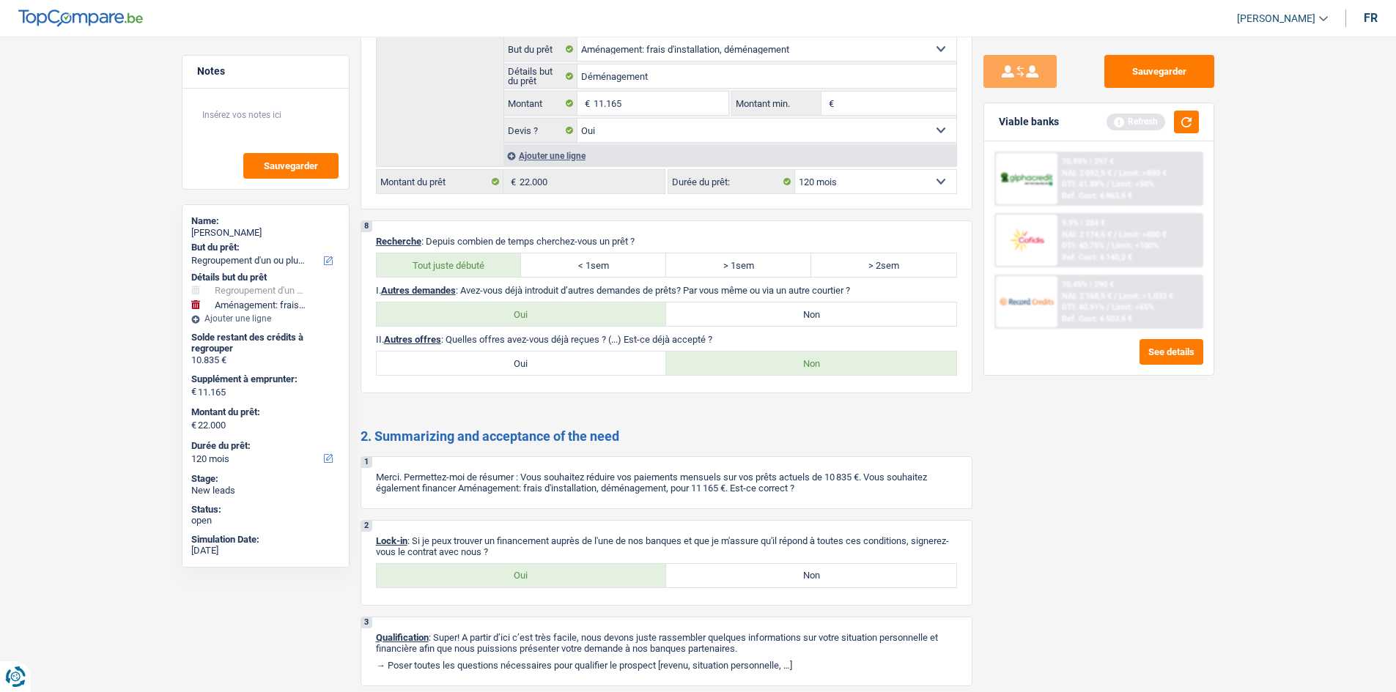
click at [1189, 136] on div "Viable banks Refresh" at bounding box center [1098, 122] width 229 height 38
click at [1188, 133] on div "Viable banks Refresh" at bounding box center [1098, 122] width 229 height 38
click at [1188, 130] on button "button" at bounding box center [1186, 122] width 25 height 23
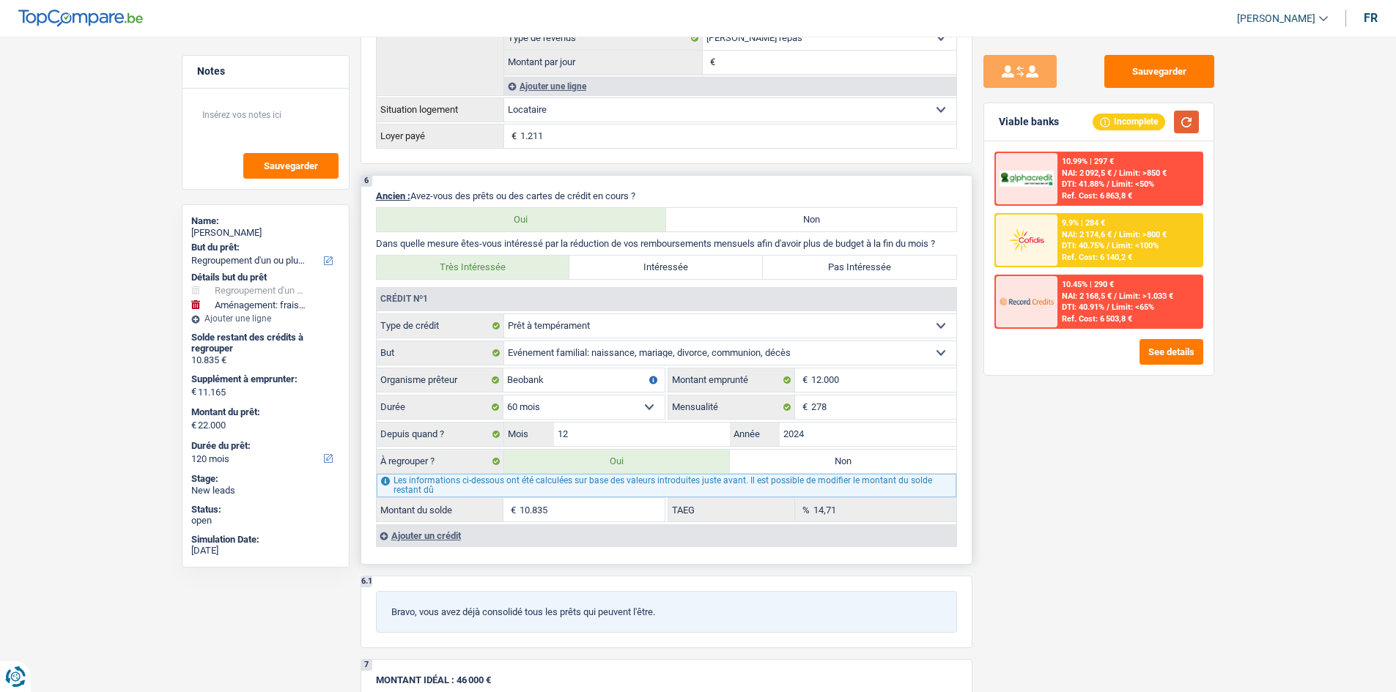
scroll to position [1131, 0]
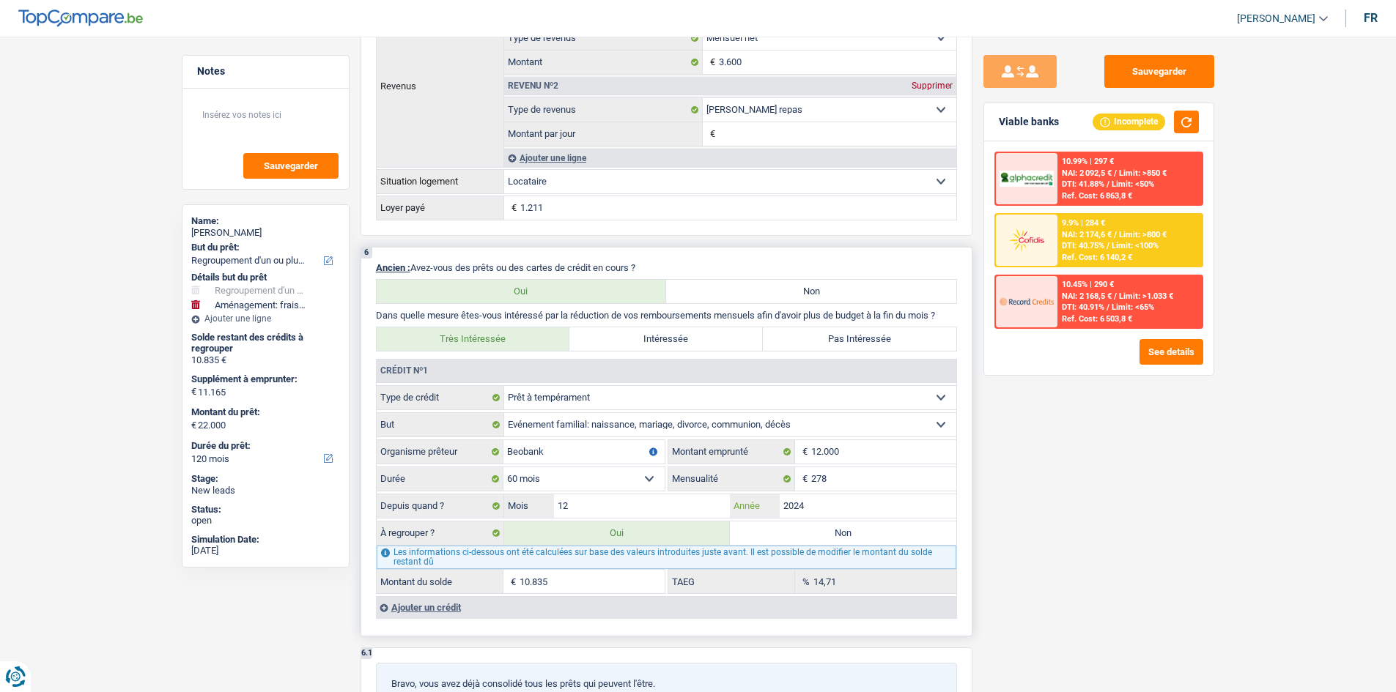
click at [843, 515] on input "2024" at bounding box center [868, 506] width 177 height 23
click at [1143, 520] on div "Sauvegarder Viable banks Incomplete 10.99% | 297 € NAI: 2 092,5 € / Limit: >850…" at bounding box center [1098, 360] width 253 height 610
click at [882, 500] on input "2024" at bounding box center [868, 506] width 177 height 23
click at [1220, 539] on div "Sauvegarder Viable banks Incomplete 10.99% | 297 € NAI: 2 092,5 € / Limit: >850…" at bounding box center [1098, 360] width 253 height 610
drag, startPoint x: 840, startPoint y: 505, endPoint x: 1406, endPoint y: 630, distance: 579.3
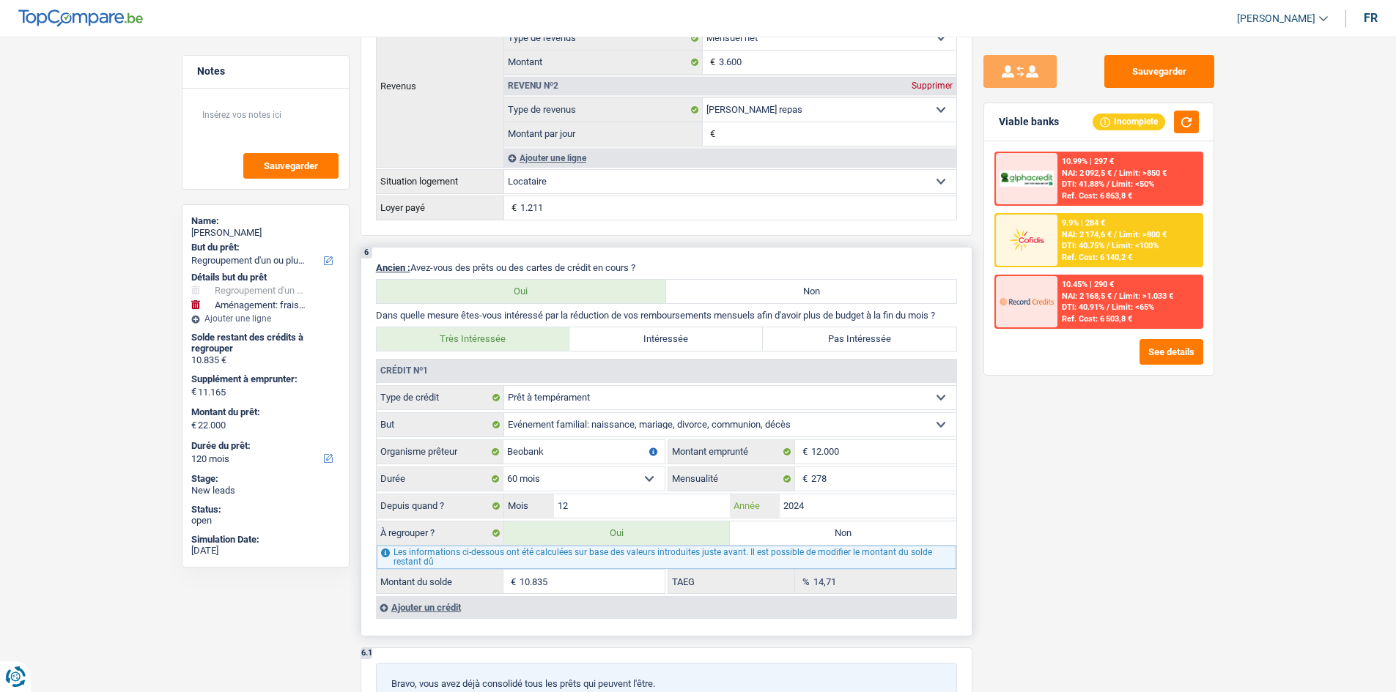
click at [840, 505] on input "2024" at bounding box center [868, 506] width 177 height 23
click at [1067, 238] on span "NAI: 2 174,6 €" at bounding box center [1087, 235] width 50 height 10
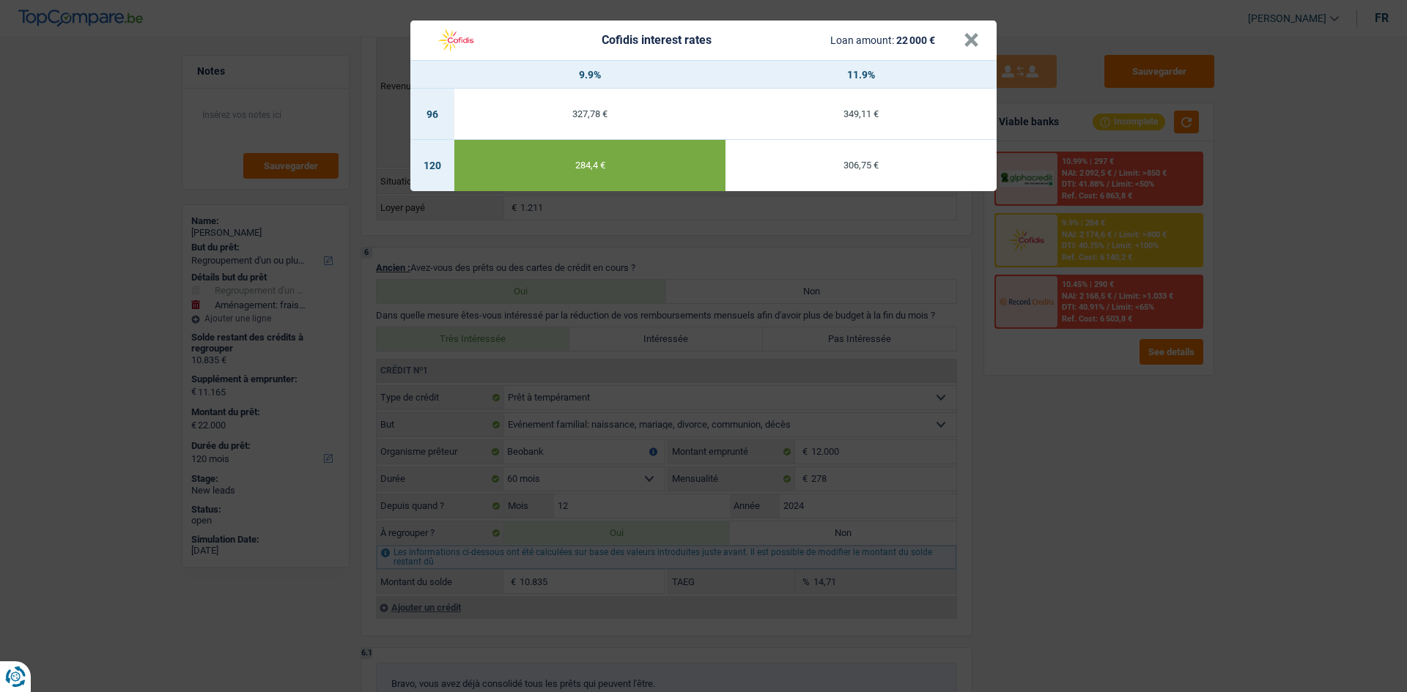
click at [1070, 397] on div "Cofidis interest rates Loan amount: 22 000 € × 9.9% 11.9% 96 327,78 € 349,11 € …" at bounding box center [703, 346] width 1407 height 692
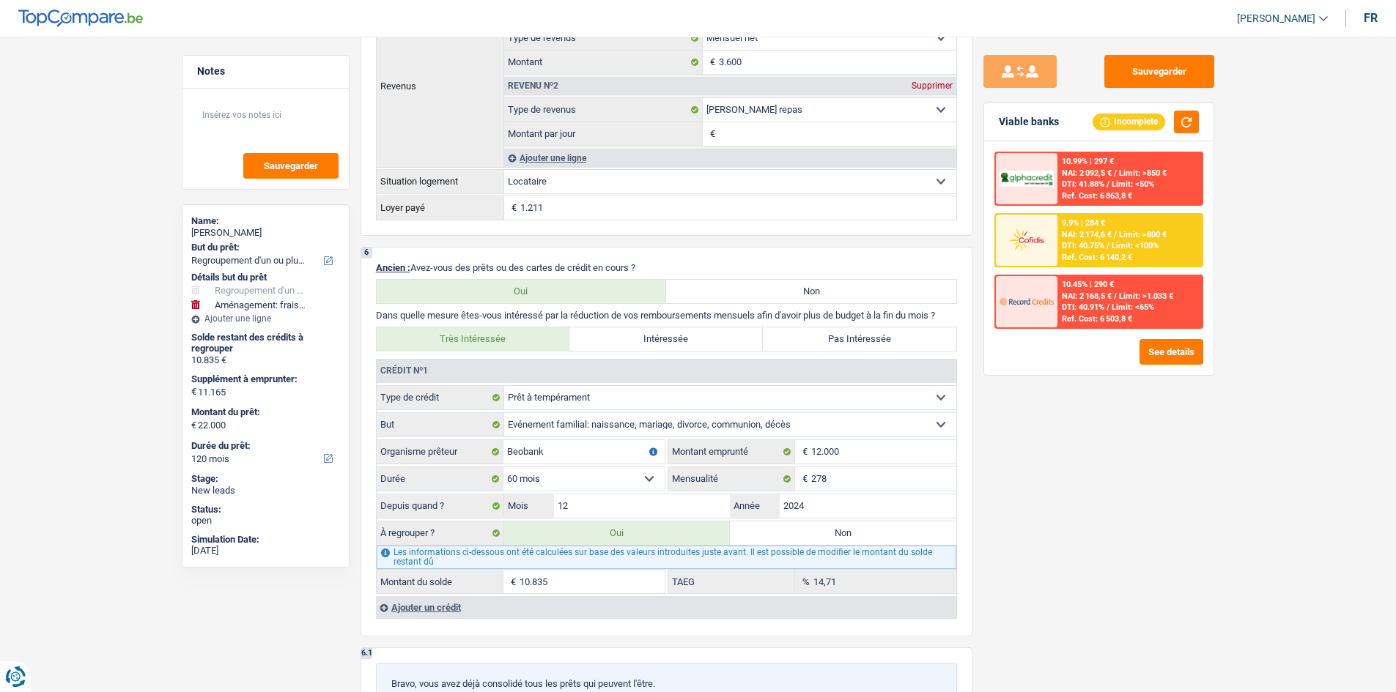
click at [1132, 243] on span "Limit: <100%" at bounding box center [1134, 246] width 47 height 10
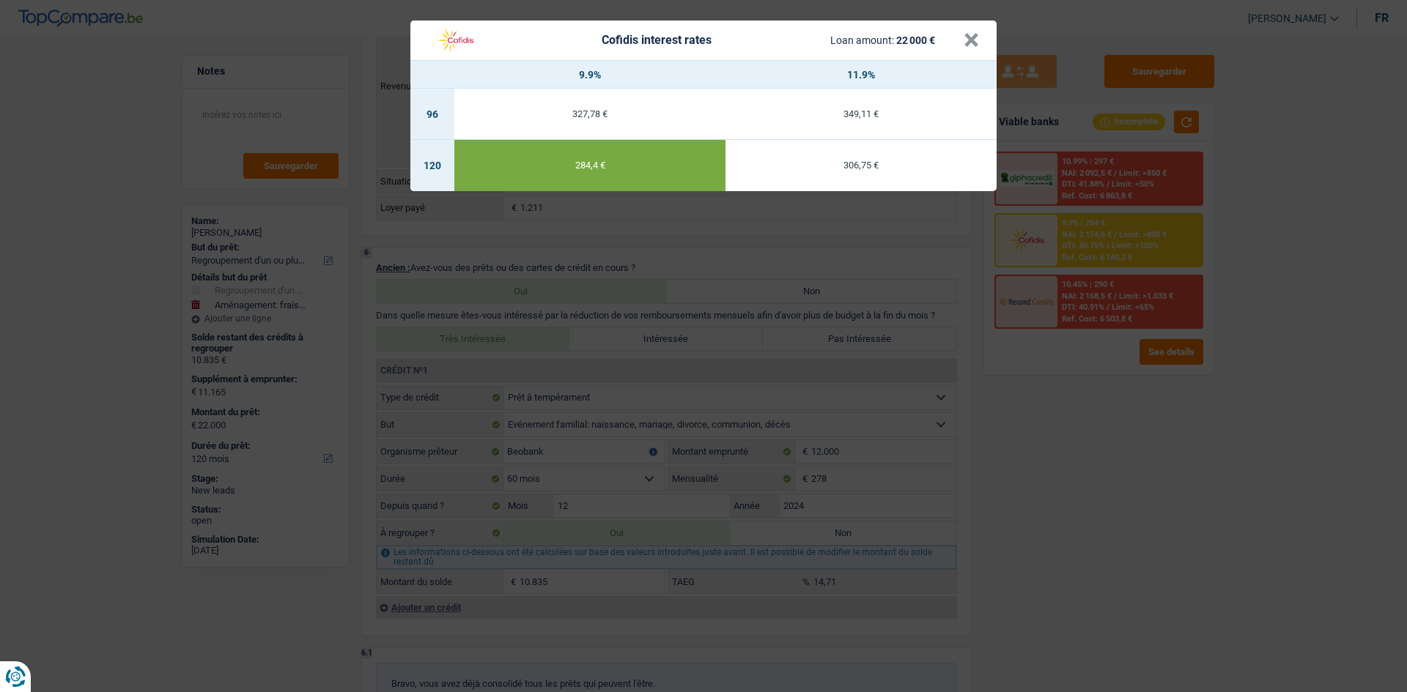
click at [1157, 533] on div "Cofidis interest rates Loan amount: 22 000 € × 9.9% 11.9% 96 327,78 € 349,11 € …" at bounding box center [703, 346] width 1407 height 692
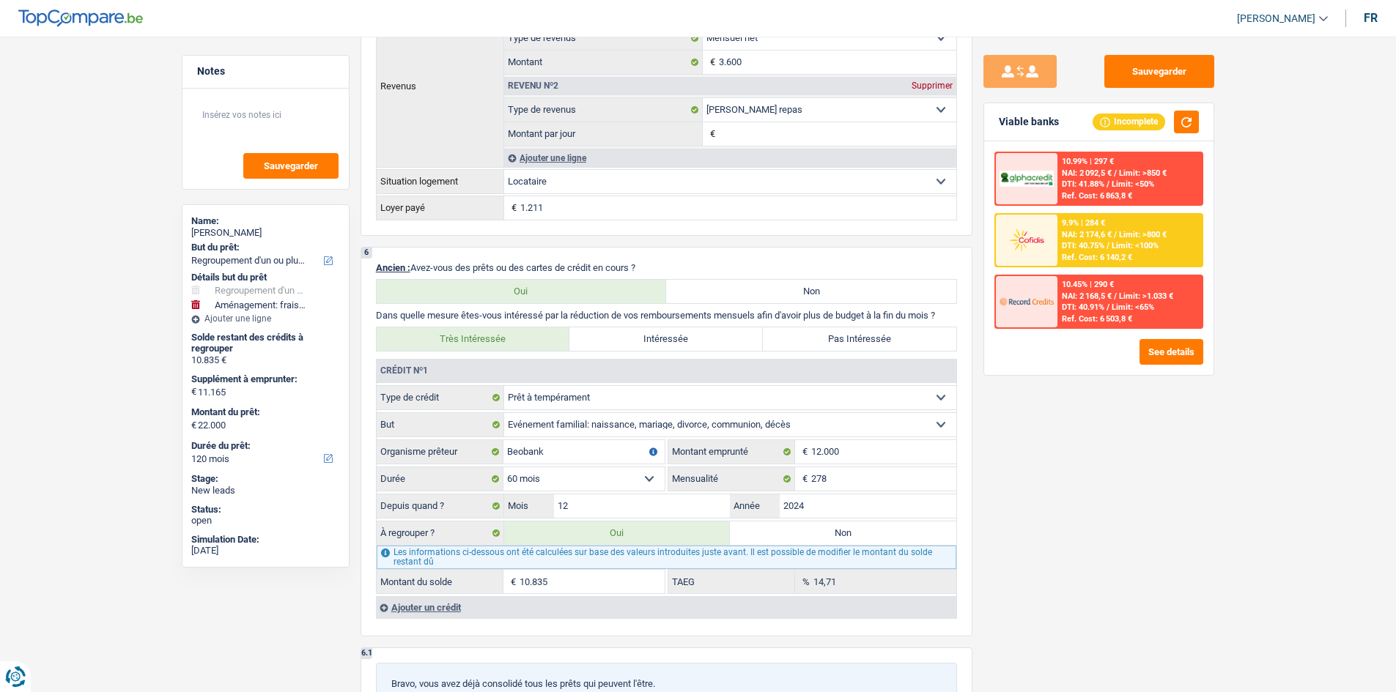
click at [1106, 240] on div "9.9% | 284 € NAI: 2 174,6 € / Limit: >800 € DTI: 40.75% / Limit: <100% Ref. Cos…" at bounding box center [1129, 240] width 144 height 51
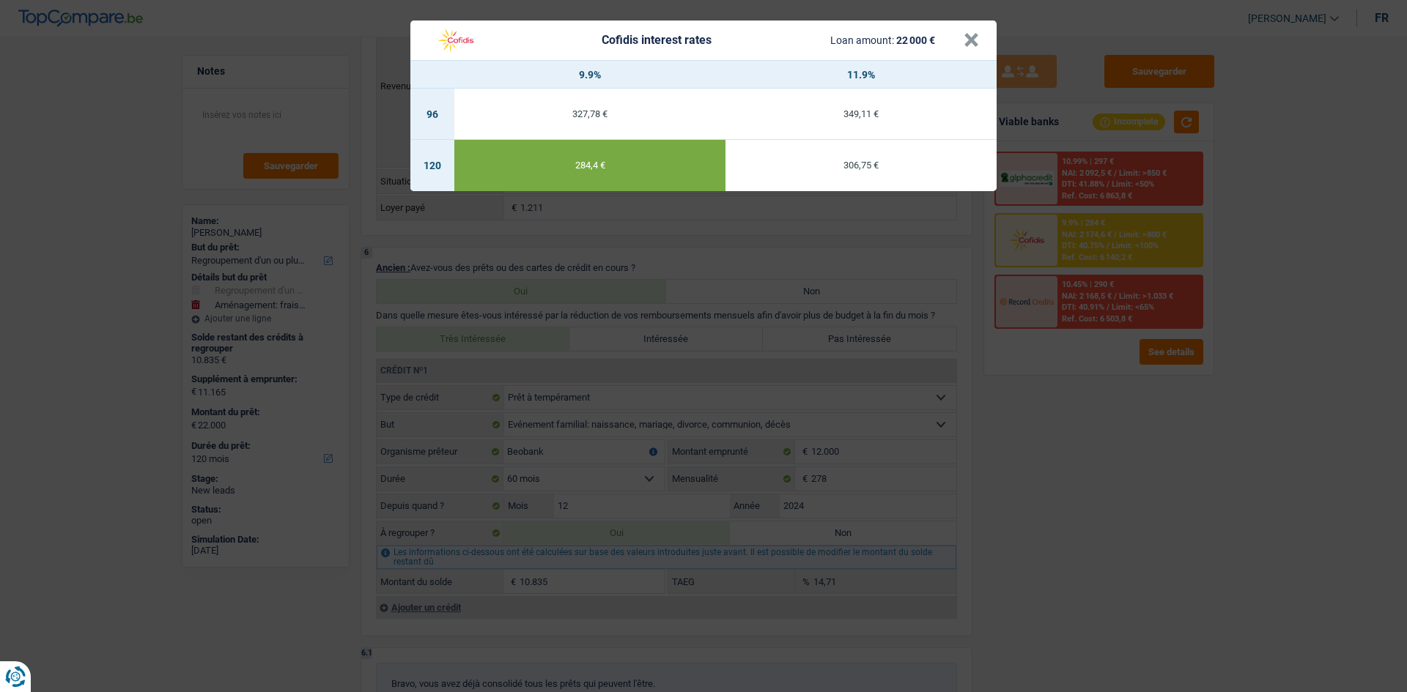
click at [1129, 398] on div "Cofidis interest rates Loan amount: 22 000 € × 9.9% 11.9% 96 327,78 € 349,11 € …" at bounding box center [703, 346] width 1407 height 692
click at [1124, 395] on div "Cofidis interest rates Loan amount: 22 000 € × 9.9% 11.9% 96 327,78 € 349,11 € …" at bounding box center [703, 346] width 1407 height 692
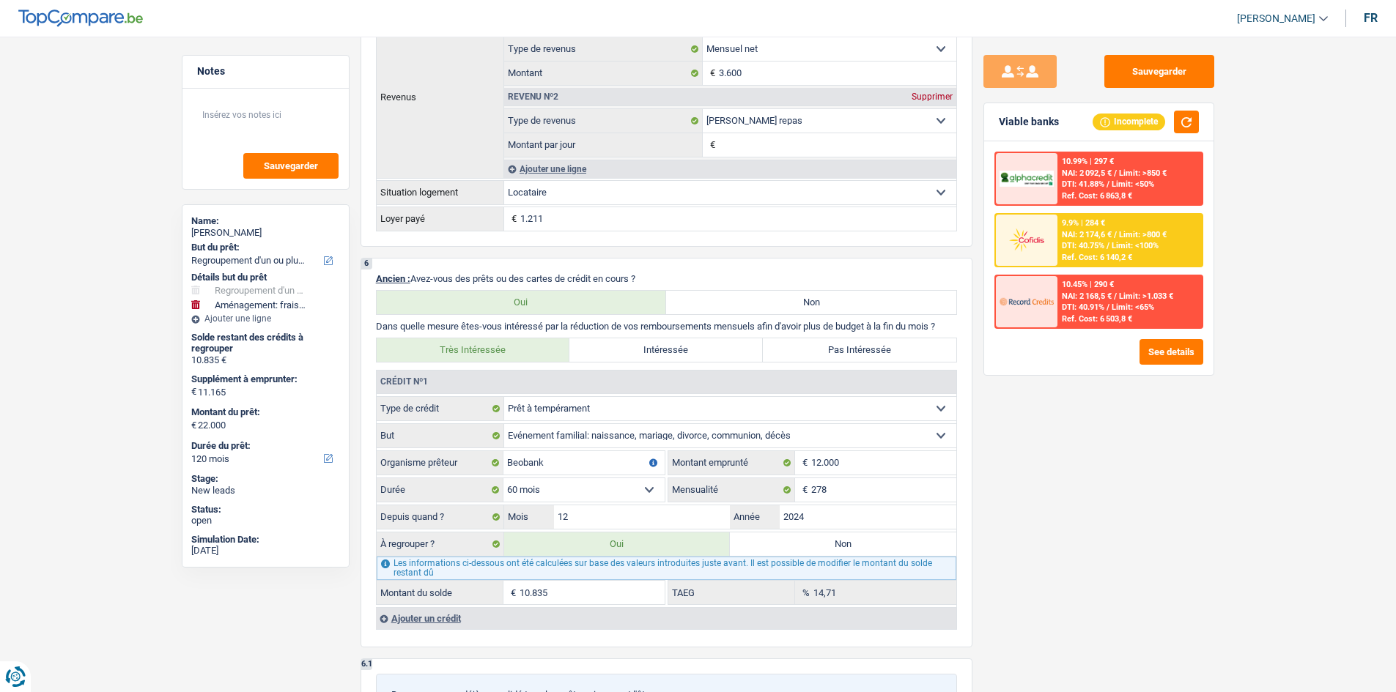
scroll to position [1204, 0]
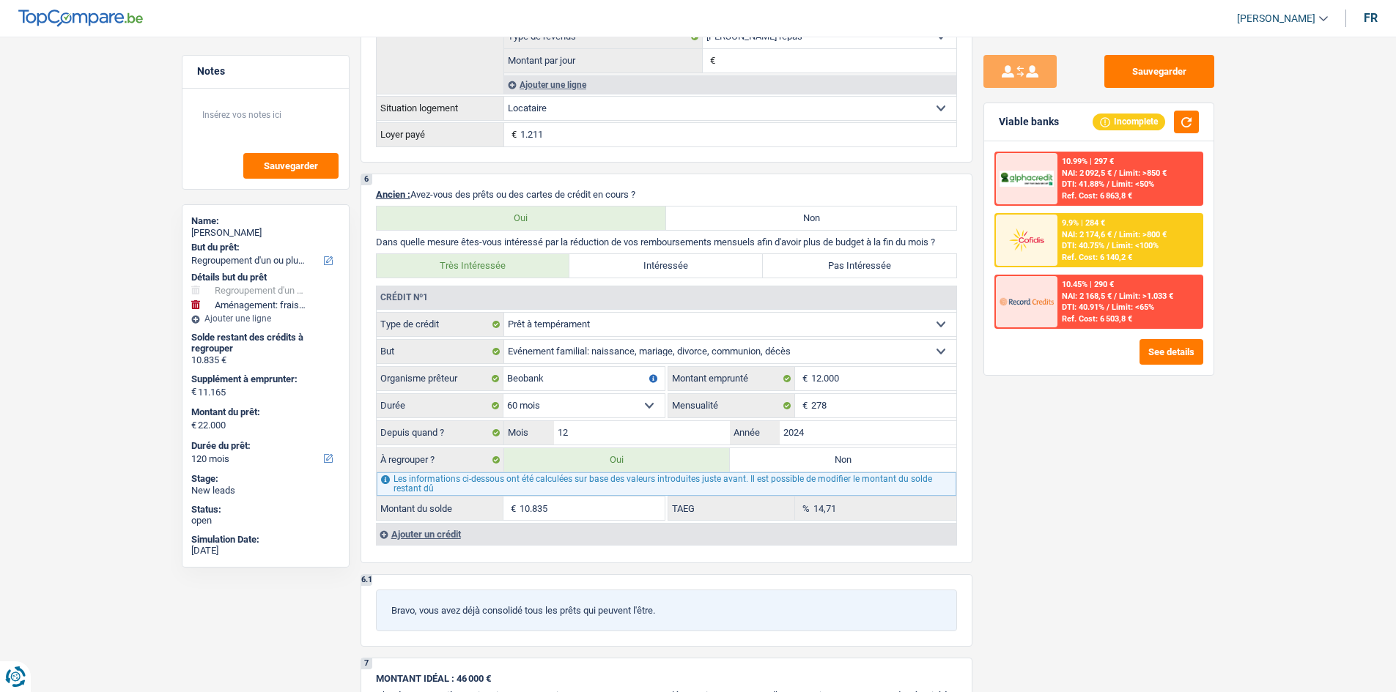
click at [1113, 247] on span "Limit: <100%" at bounding box center [1134, 246] width 47 height 10
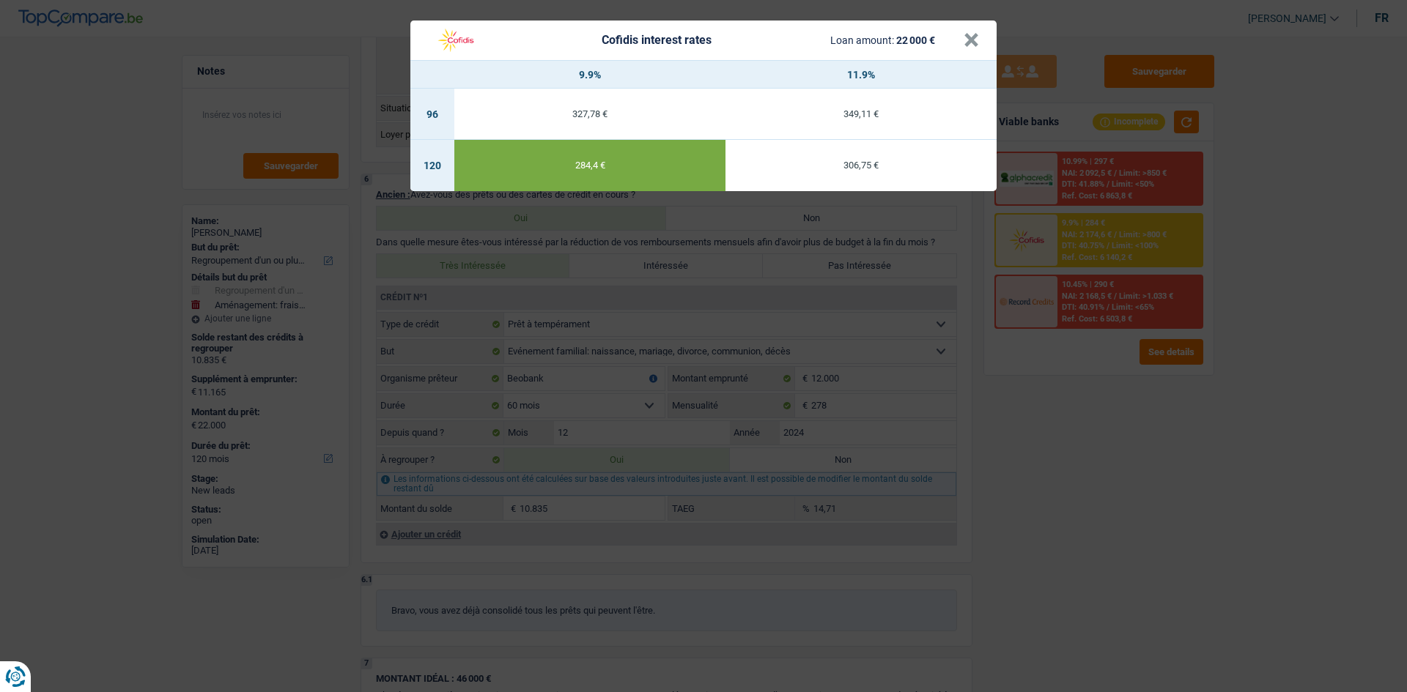
click at [989, 506] on div "Cofidis interest rates Loan amount: 22 000 € × 9.9% 11.9% 96 327,78 € 349,11 € …" at bounding box center [703, 346] width 1407 height 692
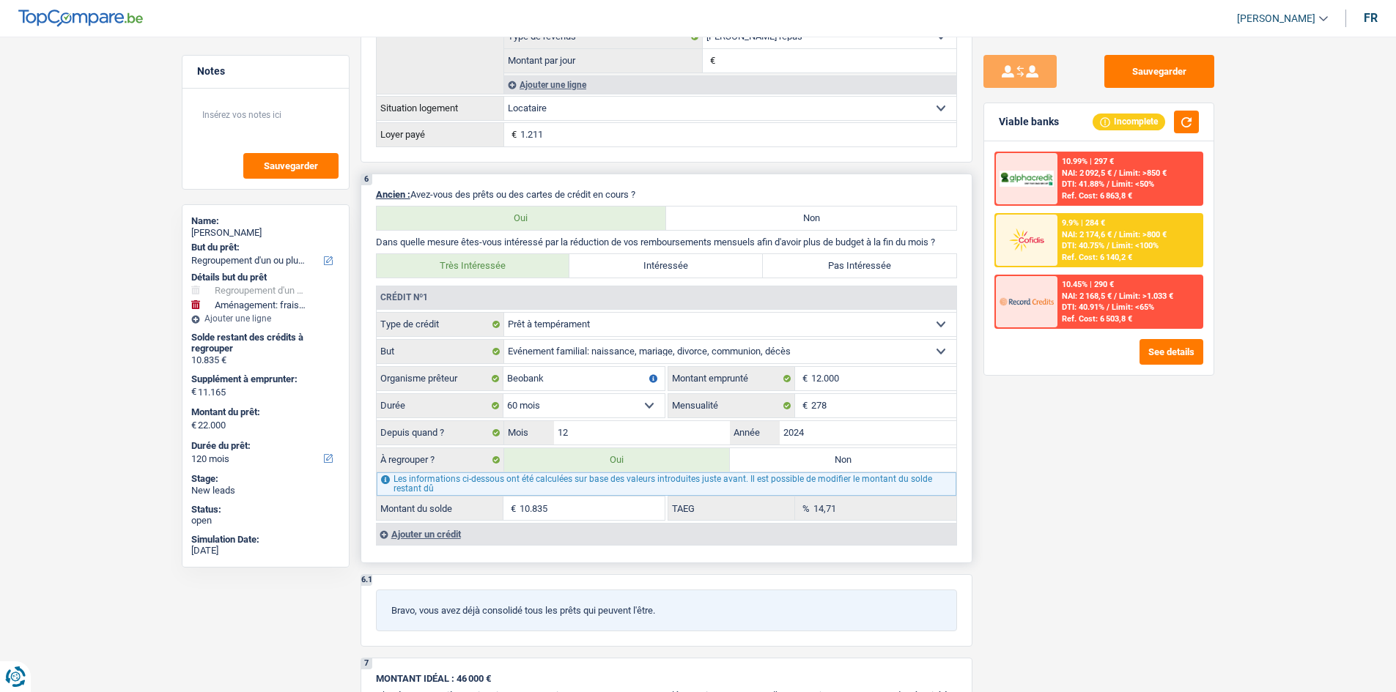
drag, startPoint x: 848, startPoint y: 519, endPoint x: 795, endPoint y: 508, distance: 54.8
click at [791, 509] on fieldset "14,71 % TAEG" at bounding box center [812, 508] width 288 height 25
drag, startPoint x: 1347, startPoint y: 540, endPoint x: 1287, endPoint y: 530, distance: 61.6
click at [1344, 540] on main "Notes Sauvegarder Name: Atman Dardi But du prêt: Confort maison: meubles, texti…" at bounding box center [698, 226] width 1396 height 2816
click at [705, 514] on div "14,71 % TAEG" at bounding box center [812, 508] width 288 height 23
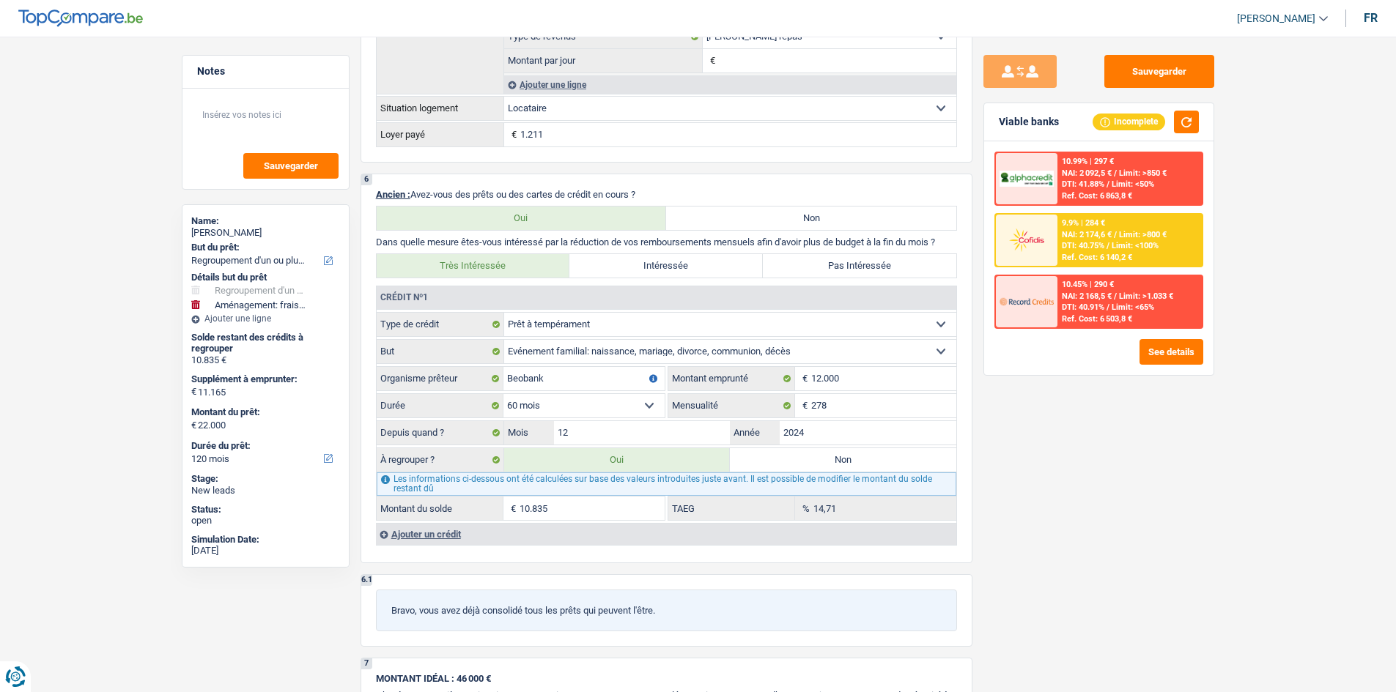
click at [1131, 594] on div "Sauvegarder Viable banks Incomplete 10.99% | 297 € NAI: 2 092,5 € / Limit: >850…" at bounding box center [1098, 360] width 253 height 610
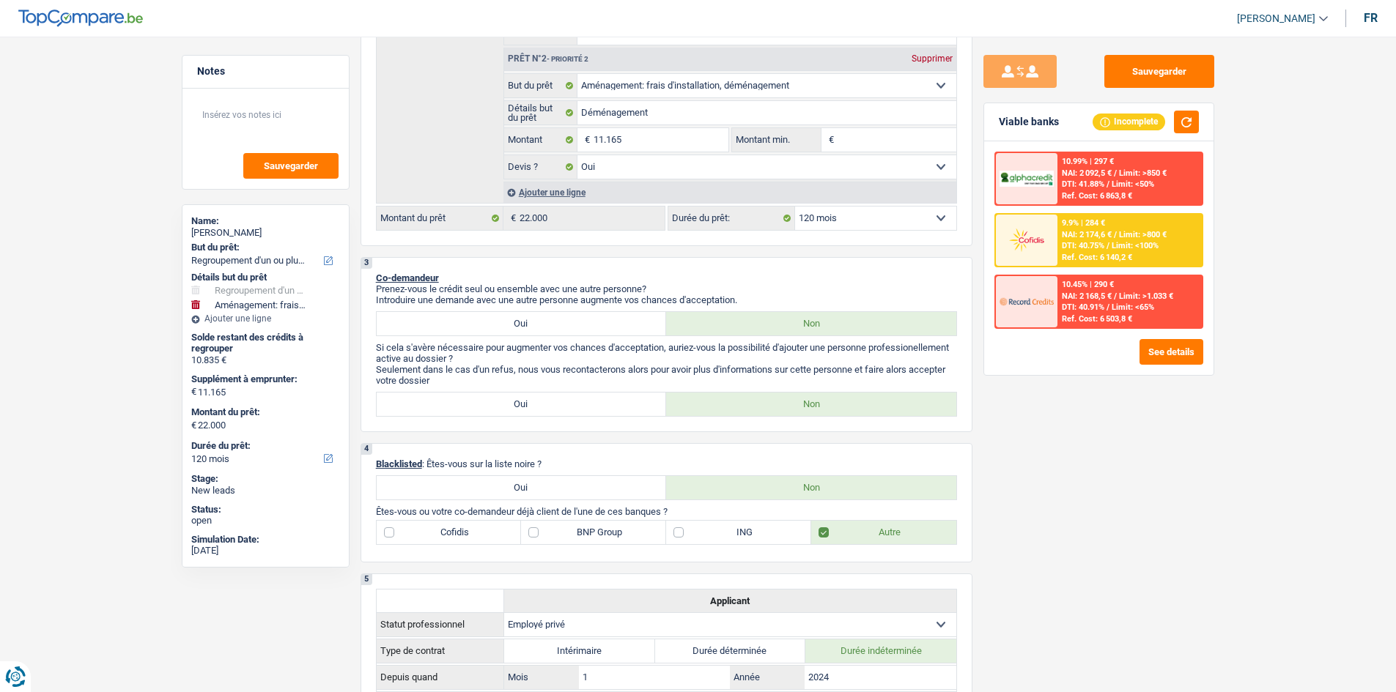
scroll to position [179, 0]
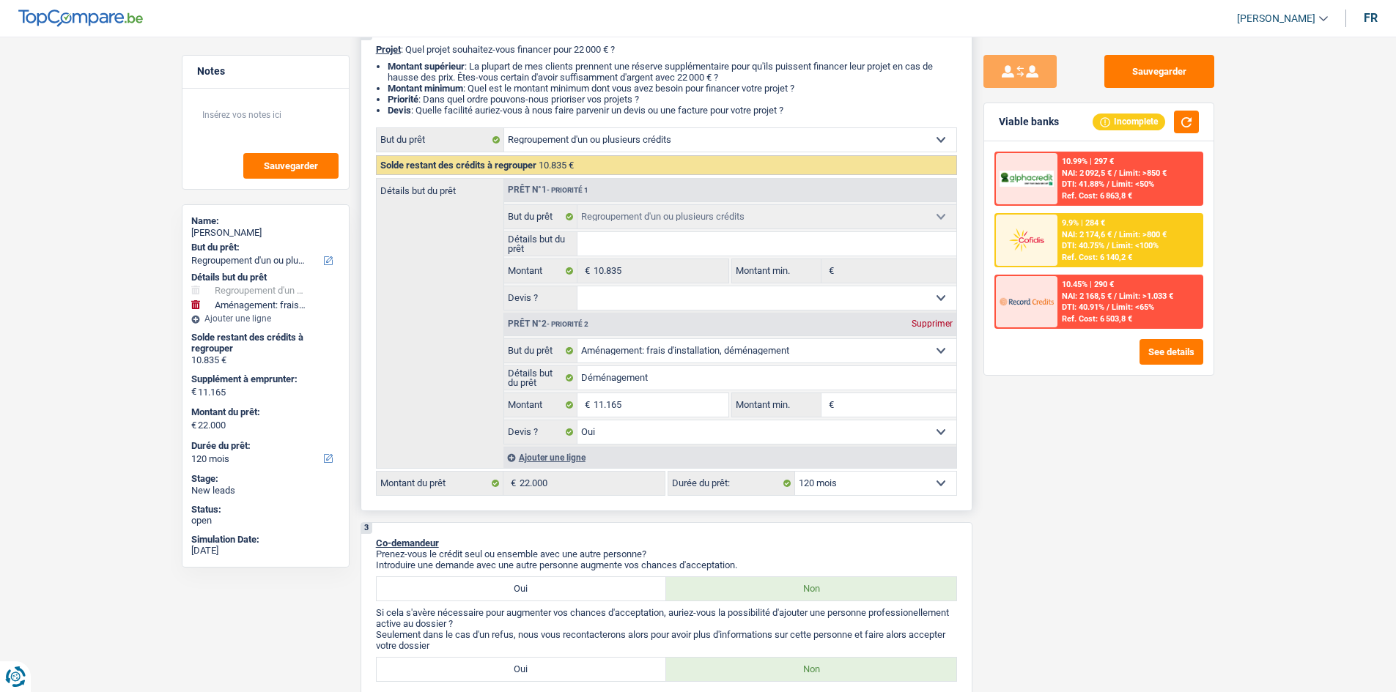
click at [845, 480] on select "12 mois 18 mois 24 mois 30 mois 36 mois 42 mois 48 mois 60 mois 72 mois 84 mois…" at bounding box center [875, 483] width 161 height 23
click at [1135, 239] on div "9.9% | 284 € NAI: 2 174,6 € / Limit: >800 € DTI: 40.75% / Limit: <100% Ref. Cos…" at bounding box center [1129, 240] width 144 height 51
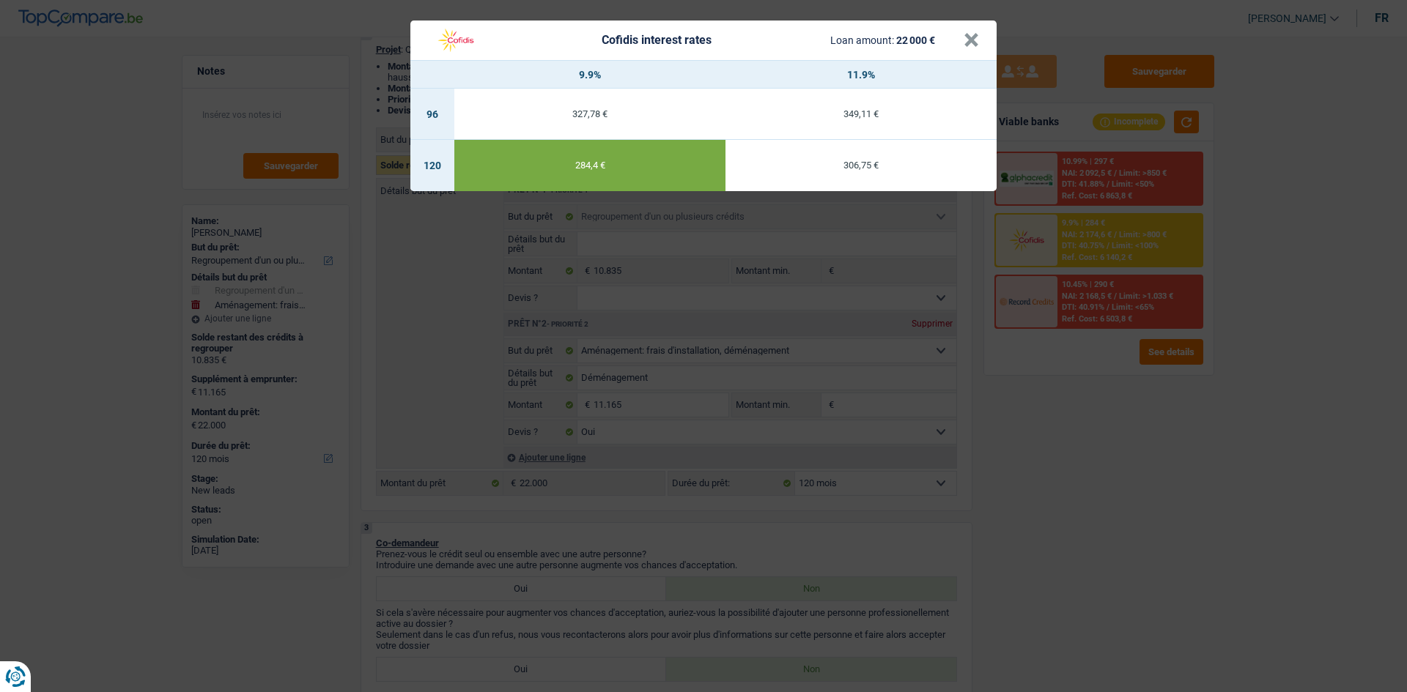
click at [1045, 444] on div "Cofidis interest rates Loan amount: 22 000 € × 9.9% 11.9% 96 327,78 € 349,11 € …" at bounding box center [703, 346] width 1407 height 692
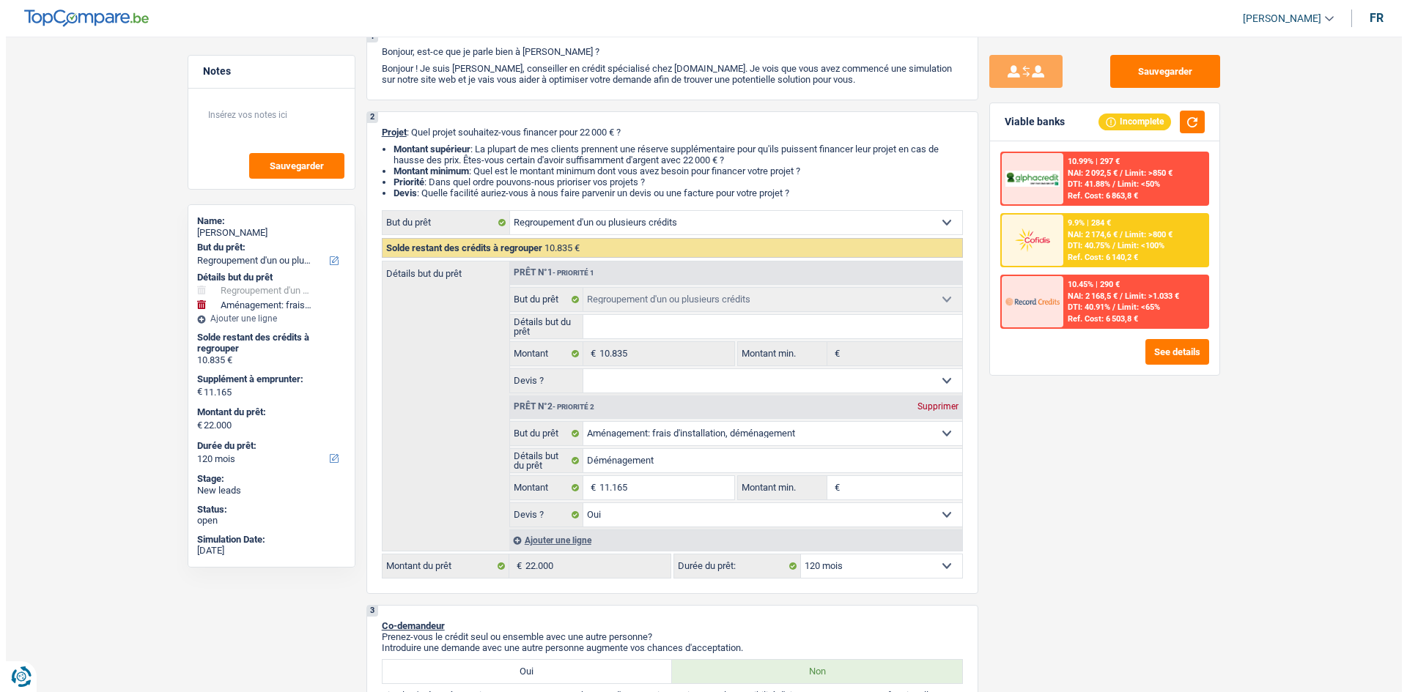
scroll to position [0, 0]
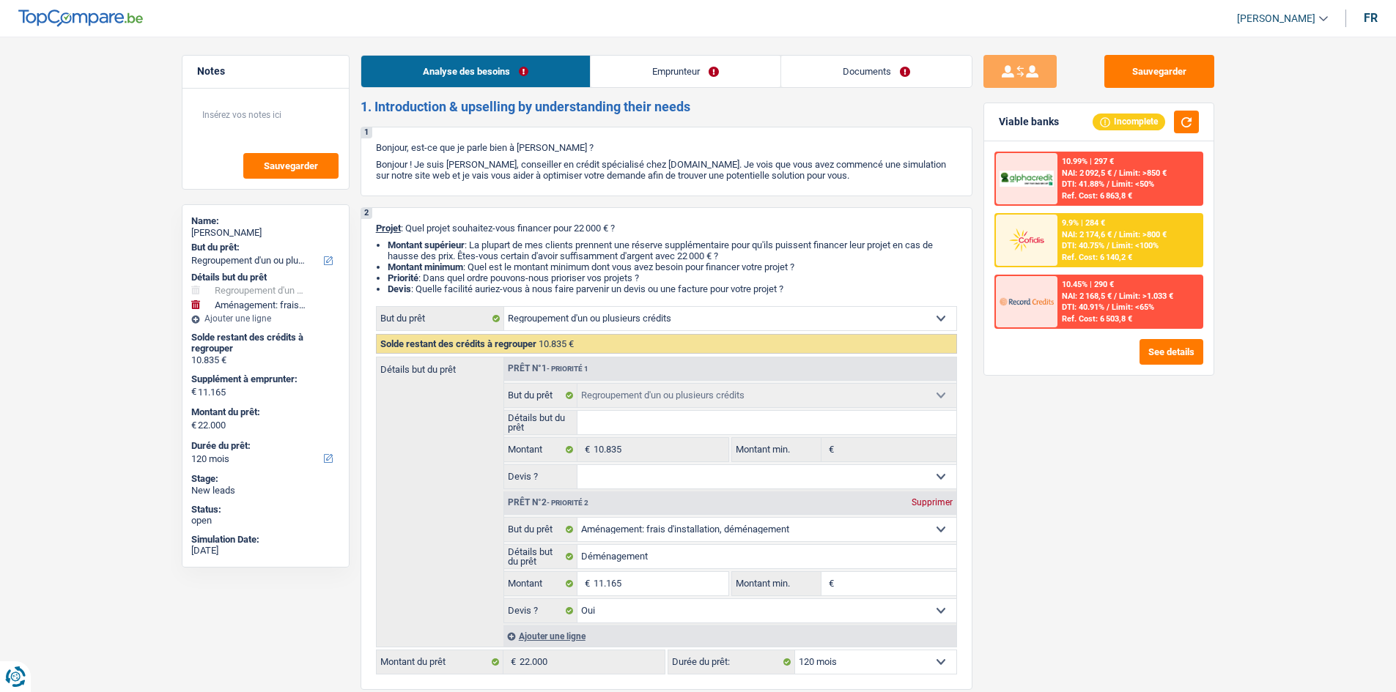
drag, startPoint x: 634, startPoint y: 70, endPoint x: 622, endPoint y: 73, distance: 13.0
click at [634, 70] on link "Emprunteur" at bounding box center [686, 72] width 190 height 32
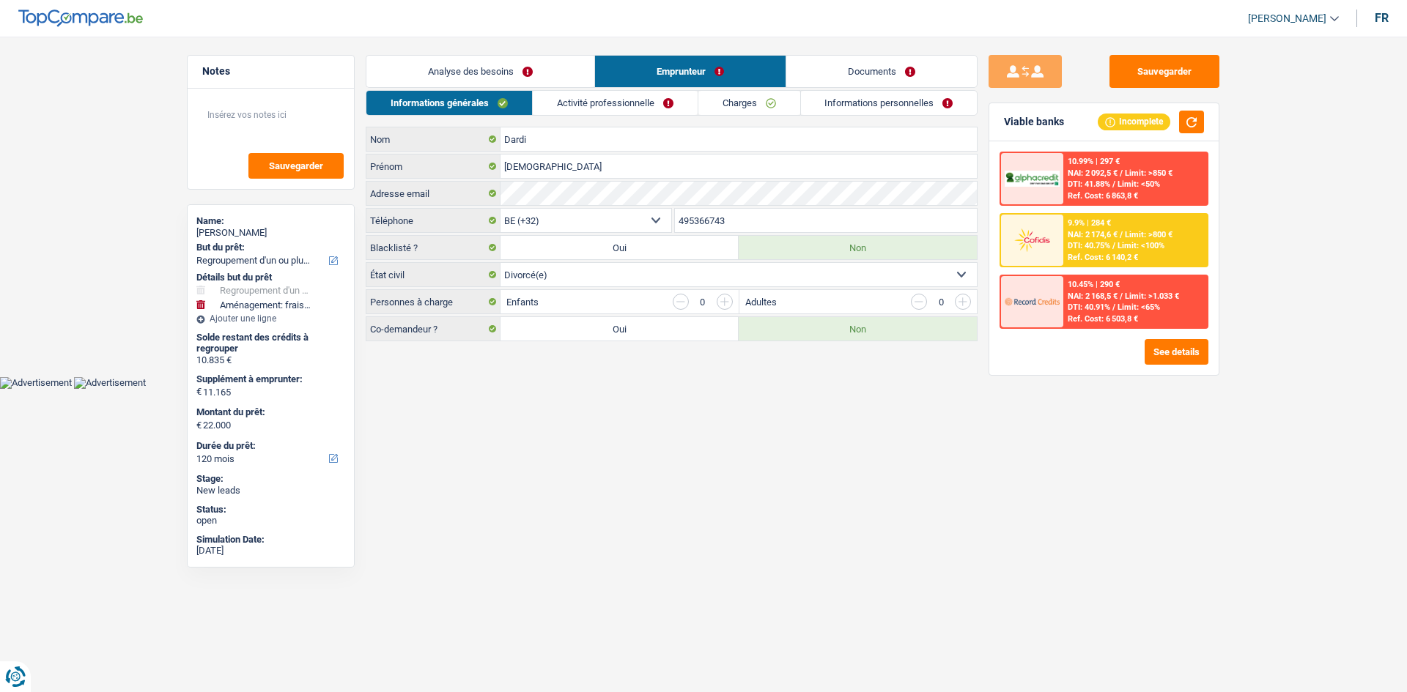
click at [595, 97] on link "Activité professionnelle" at bounding box center [615, 103] width 165 height 24
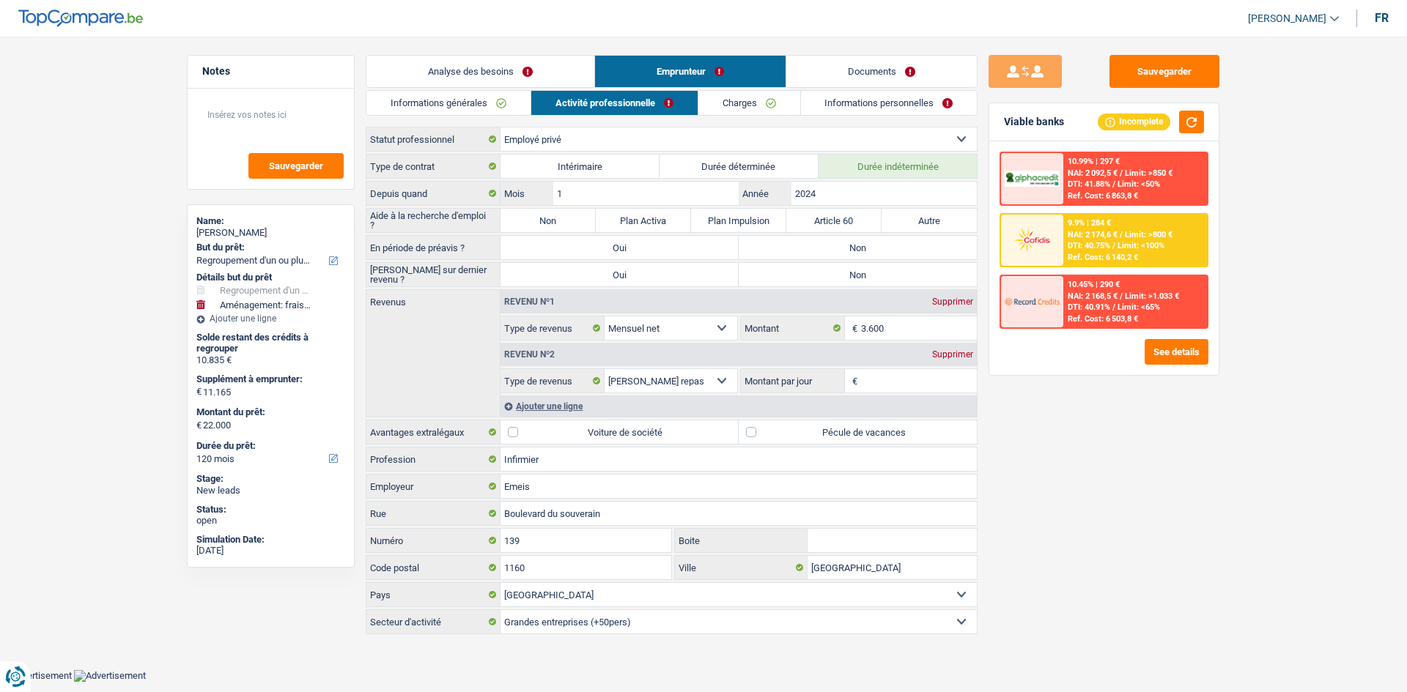
click at [546, 215] on label "Non" at bounding box center [547, 220] width 95 height 23
click at [546, 215] on input "Non" at bounding box center [547, 220] width 95 height 23
radio input "true"
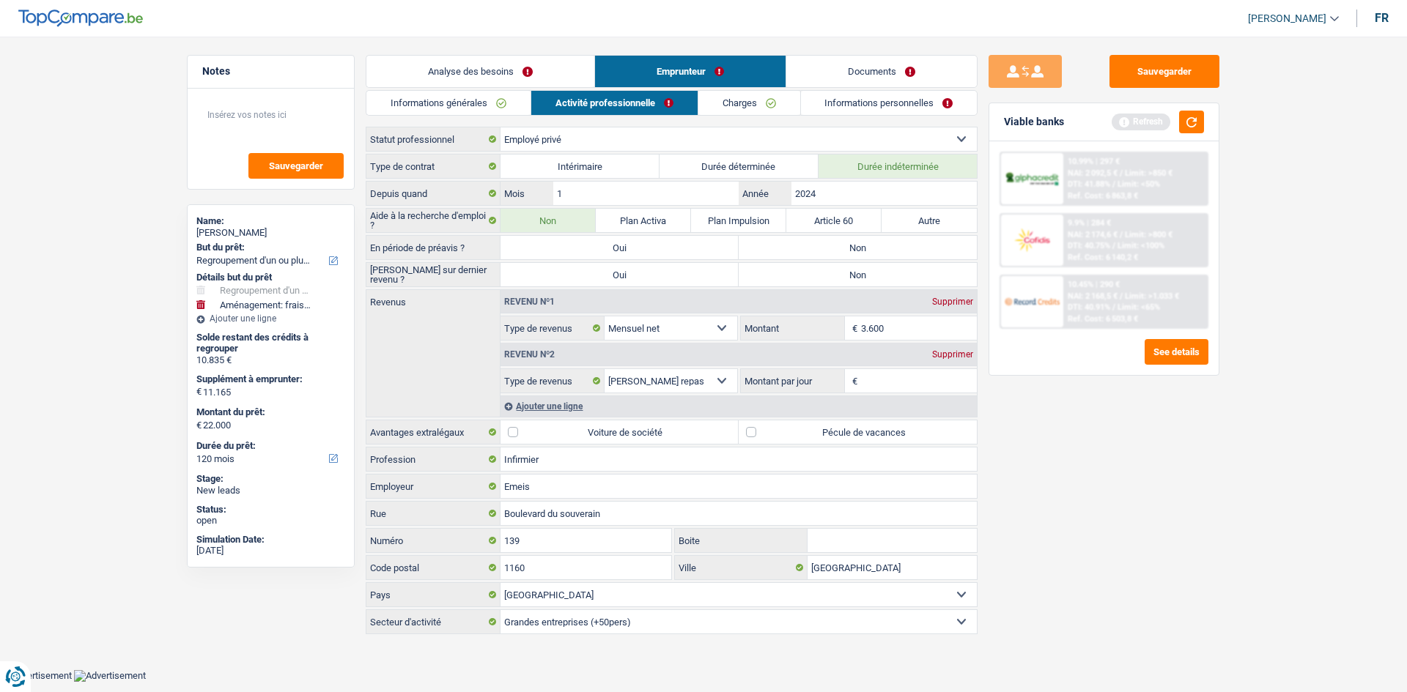
click at [886, 251] on label "Non" at bounding box center [857, 247] width 238 height 23
click at [886, 251] on input "Non" at bounding box center [857, 247] width 238 height 23
radio input "true"
click at [862, 274] on label "Non" at bounding box center [857, 274] width 238 height 23
click at [862, 274] on input "Non" at bounding box center [857, 274] width 238 height 23
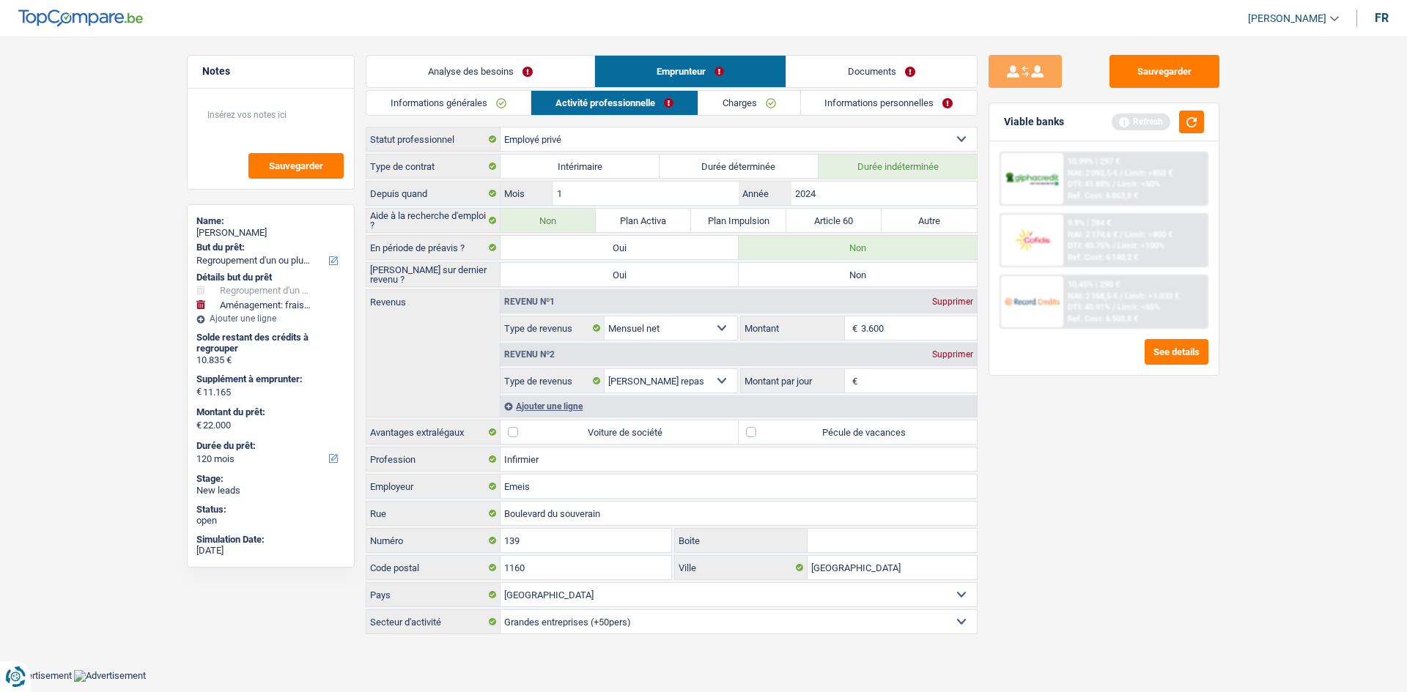
radio input "true"
drag, startPoint x: 1055, startPoint y: 431, endPoint x: 1032, endPoint y: 388, distance: 48.5
click at [1052, 421] on div "Sauvegarder Viable banks Refresh 10.99% | 297 € NAI: 2 092,5 € / Limit: >850 € …" at bounding box center [1103, 360] width 253 height 610
click at [853, 201] on input "2024" at bounding box center [883, 193] width 185 height 23
click at [1080, 473] on div "Sauvegarder Viable banks Refresh 10.99% | 297 € NAI: 2 092,5 € / Limit: >850 € …" at bounding box center [1103, 360] width 253 height 610
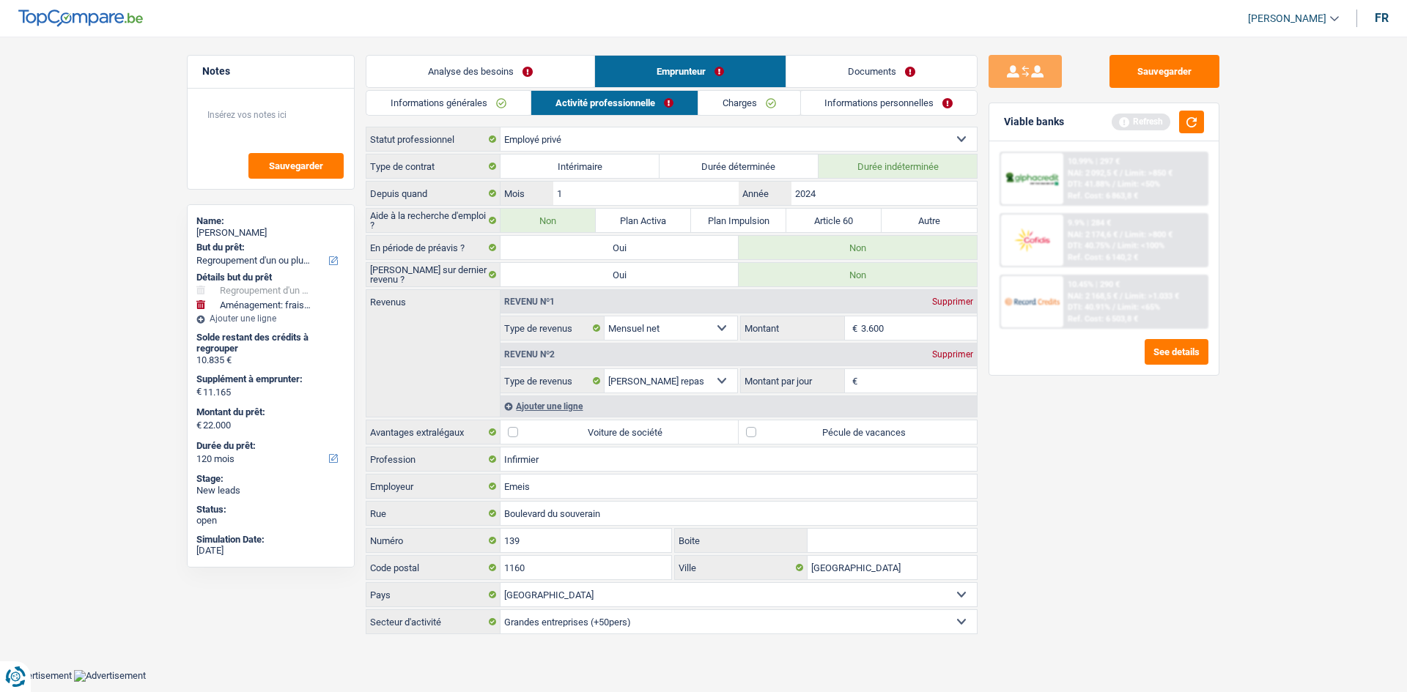
click at [895, 324] on input "3.600" at bounding box center [919, 327] width 116 height 23
click at [896, 375] on input "Montant par jour" at bounding box center [919, 380] width 116 height 23
click at [901, 417] on div "Revenus Revenu nº1 Supprimer Allocation d'handicap Allocations chômage Allocati…" at bounding box center [672, 353] width 612 height 128
click at [867, 428] on label "Pécule de vacances" at bounding box center [857, 432] width 238 height 23
click at [878, 429] on label "Pécule de vacances" at bounding box center [857, 432] width 238 height 23
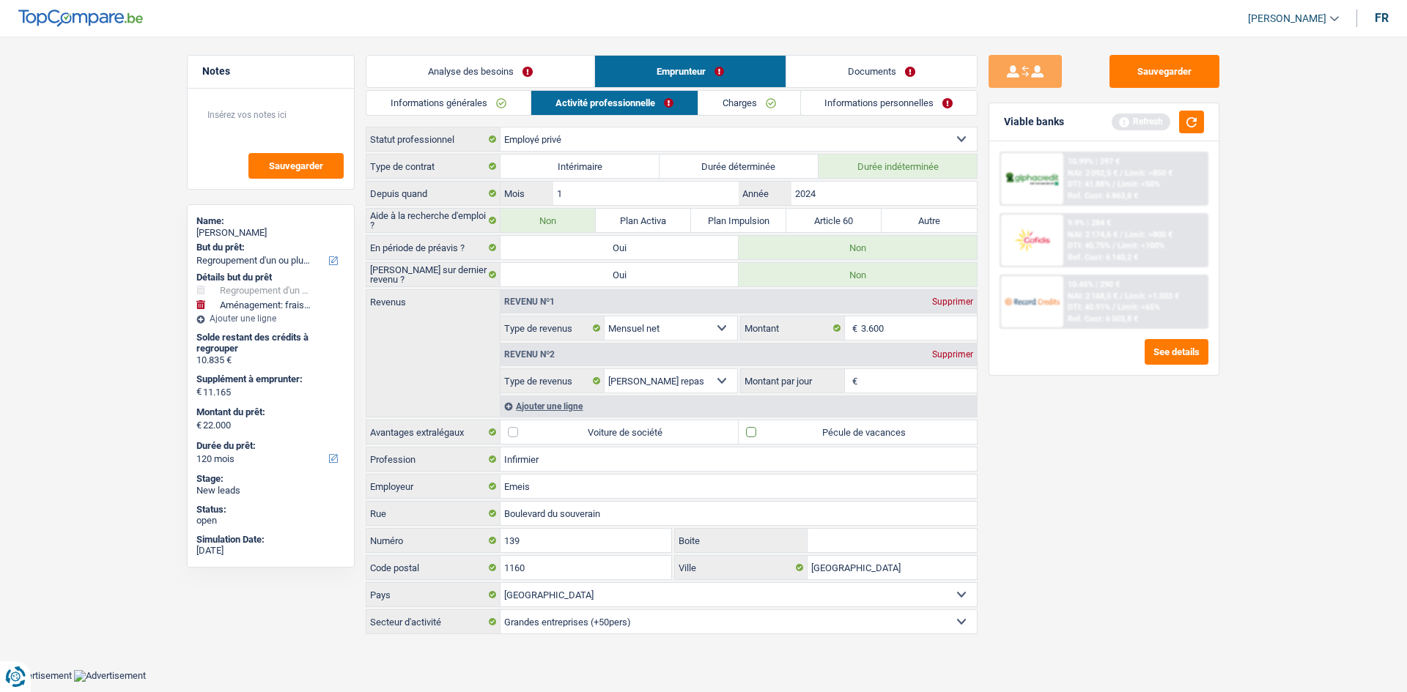
click at [878, 429] on input "Pécule de vacances" at bounding box center [857, 432] width 238 height 23
checkbox input "true"
click at [896, 380] on input "Montant par jour" at bounding box center [919, 380] width 116 height 23
click at [569, 403] on div "Ajouter une ligne" at bounding box center [738, 406] width 476 height 21
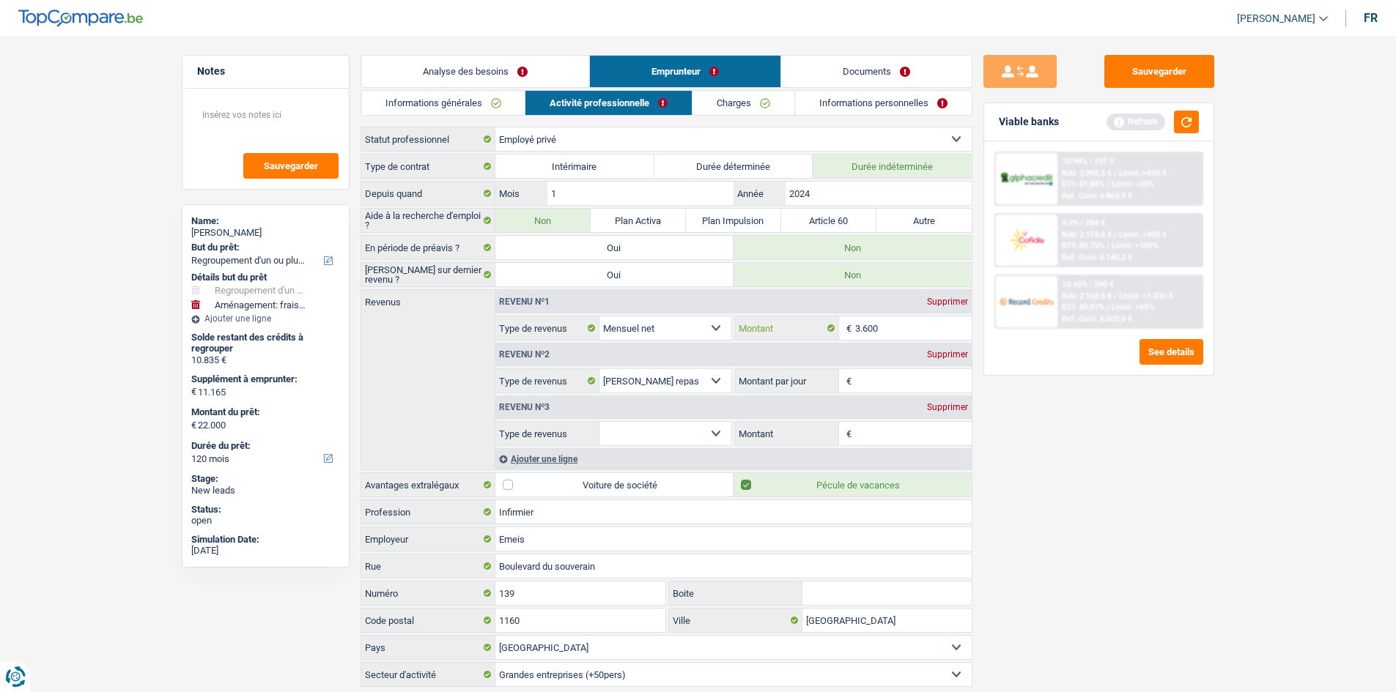
click at [901, 325] on input "3.600" at bounding box center [913, 327] width 116 height 23
type input "3"
type input "1.800"
click at [710, 439] on select "Allocation d'handicap Allocations chômage Allocations familiales Chèques repas …" at bounding box center [665, 433] width 133 height 23
select select "netSalary"
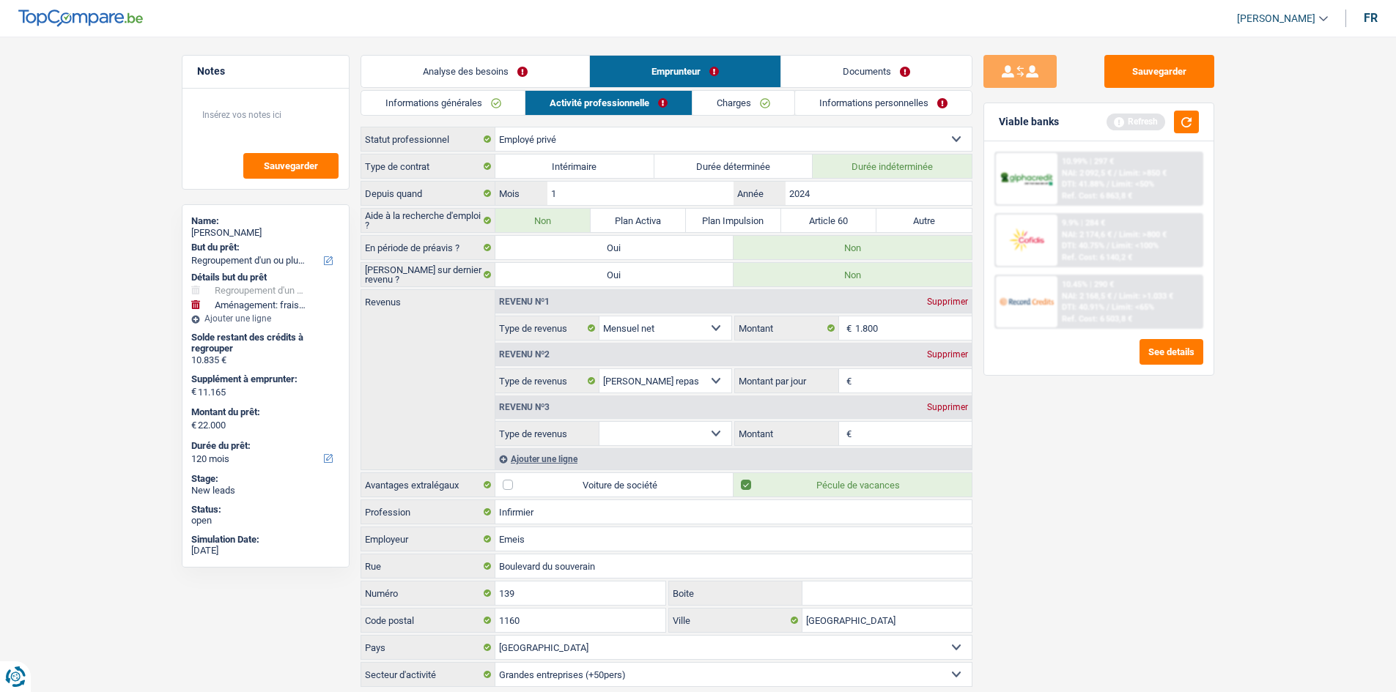
click at [599, 422] on select "Allocation d'handicap Allocations chômage Allocations familiales Chèques repas …" at bounding box center [665, 433] width 133 height 23
click at [864, 423] on div "Revenu nº3 Supprimer Allocation d'handicap Allocations chômage Allocations fami…" at bounding box center [733, 419] width 476 height 53
click at [875, 434] on input "Montant" at bounding box center [913, 433] width 116 height 23
type input "1.800"
click at [1132, 447] on div "Sauvegarder Viable banks Refresh 10.99% | 297 € NAI: 2 092,5 € / Limit: >850 € …" at bounding box center [1098, 360] width 253 height 610
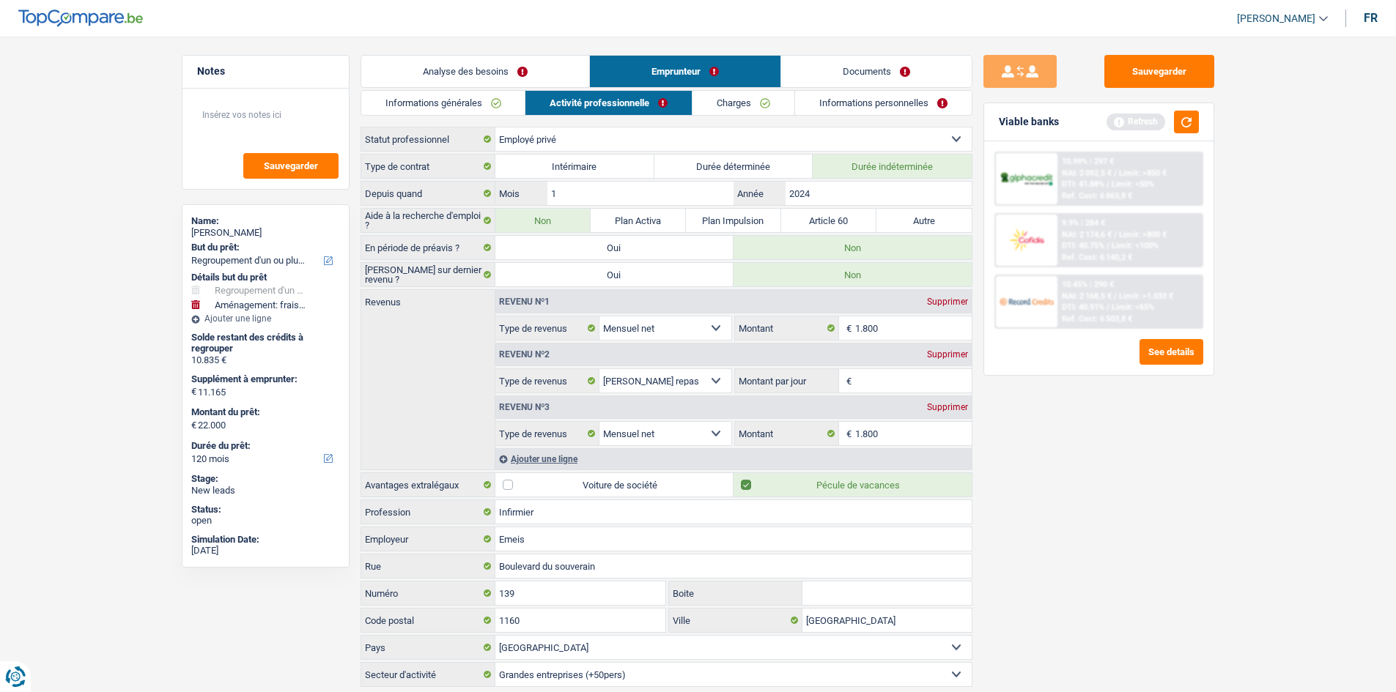
click at [957, 356] on div "Supprimer" at bounding box center [947, 354] width 48 height 9
select select "netSalary"
type input "8"
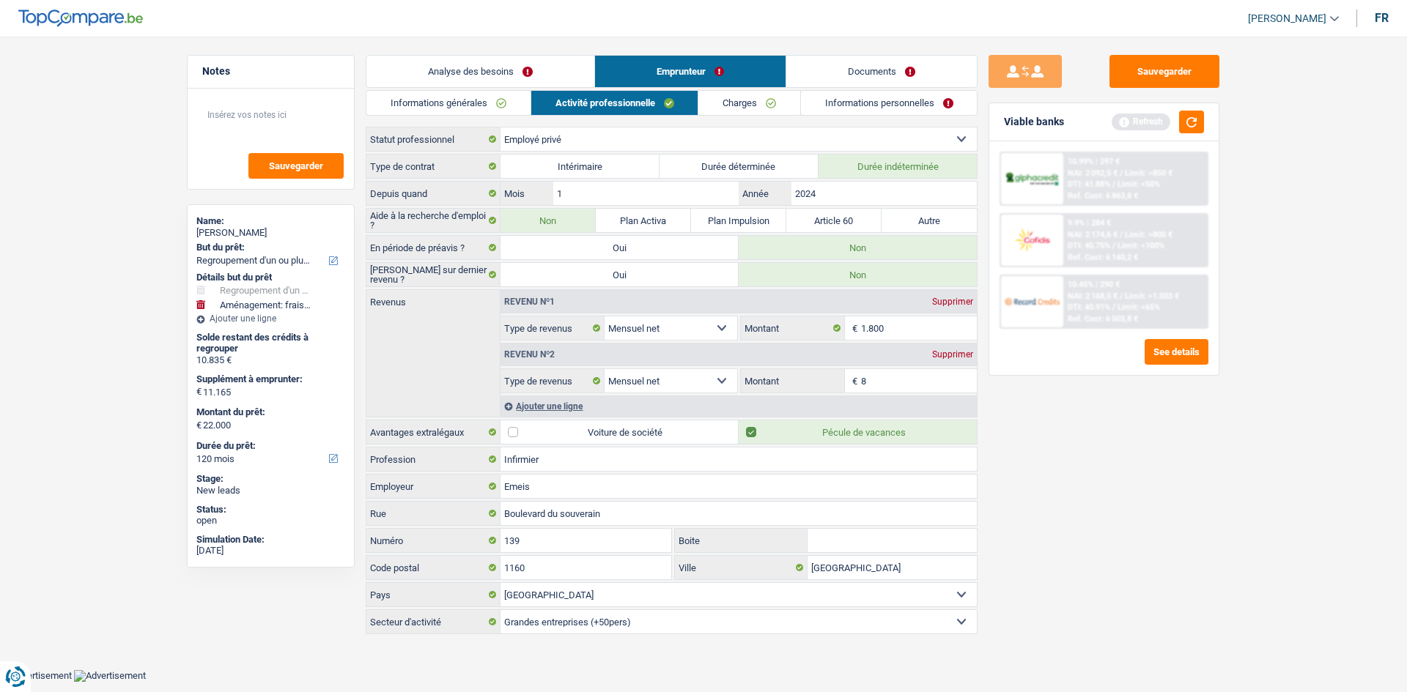
click at [585, 401] on div "Ajouter une ligne" at bounding box center [738, 406] width 476 height 21
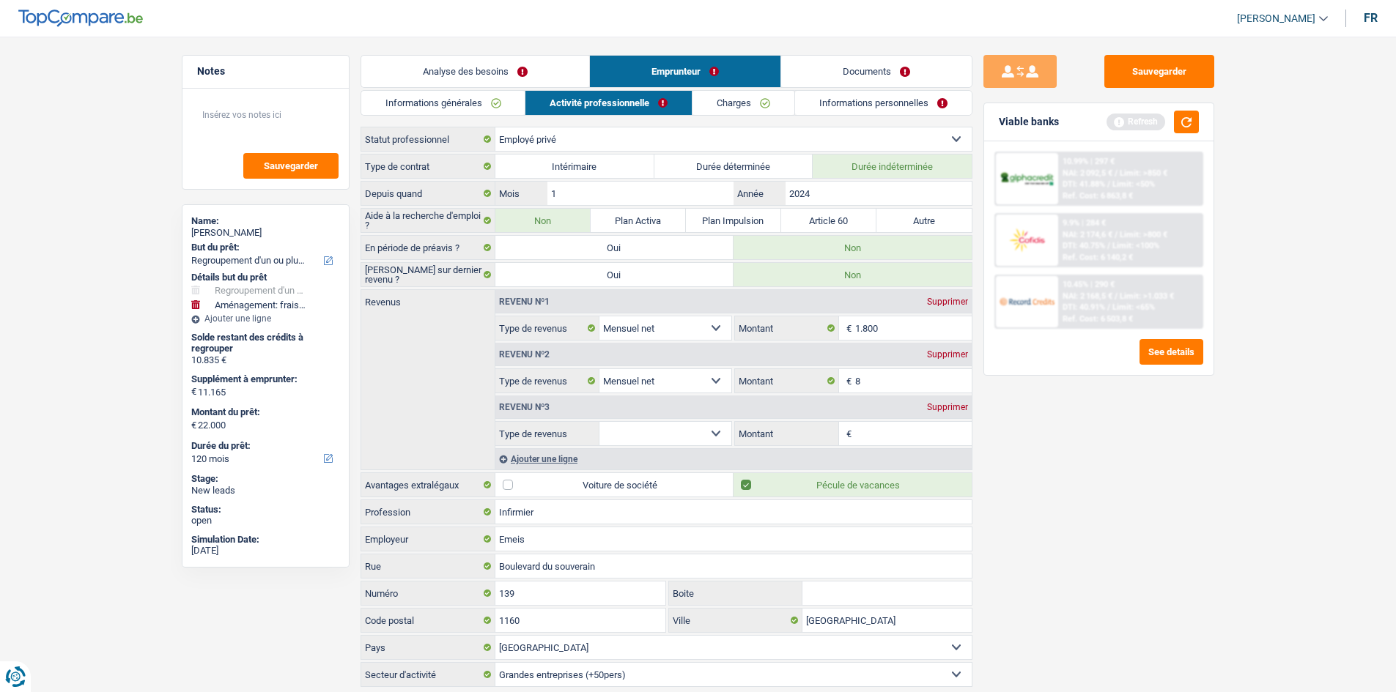
click at [694, 424] on select "Allocation d'handicap Allocations chômage Allocations familiales Chèques repas …" at bounding box center [665, 433] width 133 height 23
select select "mealVouchers"
click at [599, 422] on select "Allocation d'handicap Allocations chômage Allocations familiales Chèques repas …" at bounding box center [665, 433] width 133 height 23
click at [886, 426] on input "Montant par jour" at bounding box center [913, 433] width 116 height 23
click at [1150, 589] on div "Sauvegarder Viable banks Refresh 10.99% | 297 € NAI: 2 092,5 € / Limit: >850 € …" at bounding box center [1098, 360] width 253 height 610
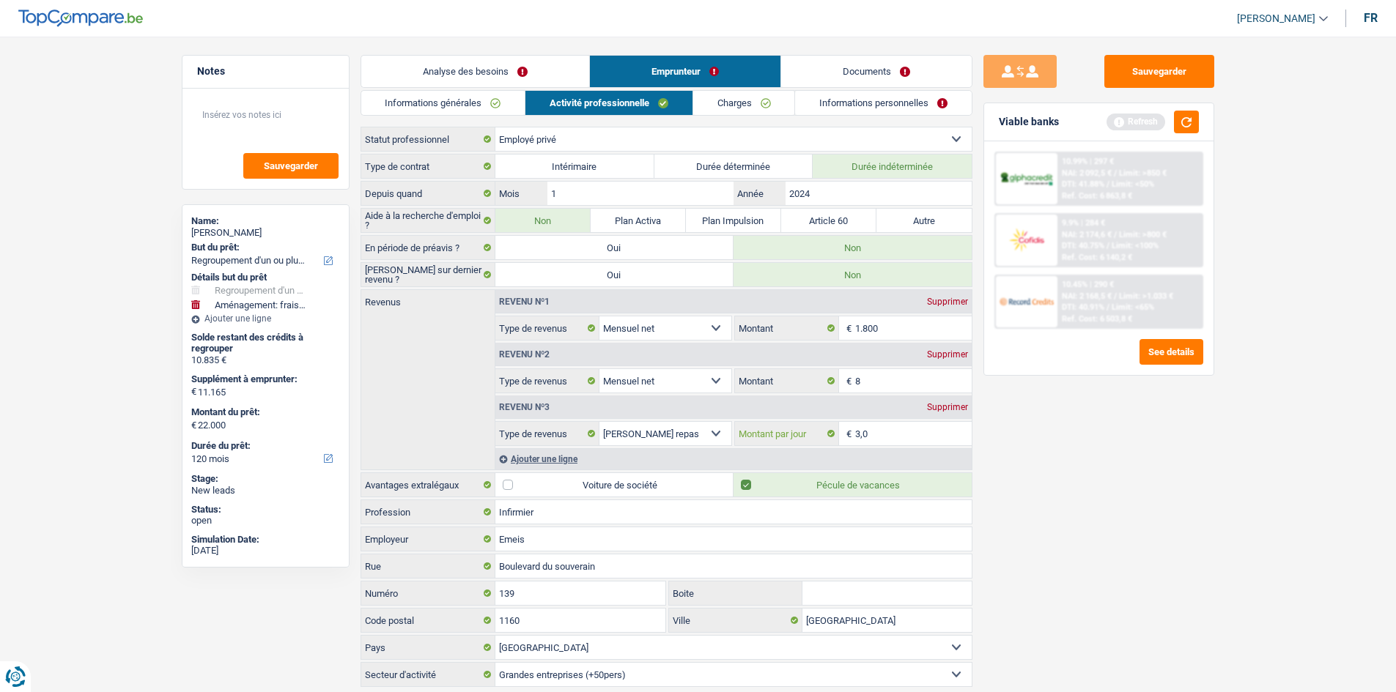
click at [914, 440] on input "3,0" at bounding box center [913, 433] width 116 height 23
type input "3"
type input "4,0"
click at [771, 579] on div "Boulevard du souverain Rue 139 Numéro Boite 1160 Code postal Bruxelles Ville Be…" at bounding box center [666, 607] width 612 height 106
drag, startPoint x: 739, startPoint y: 87, endPoint x: 744, endPoint y: 93, distance: 7.8
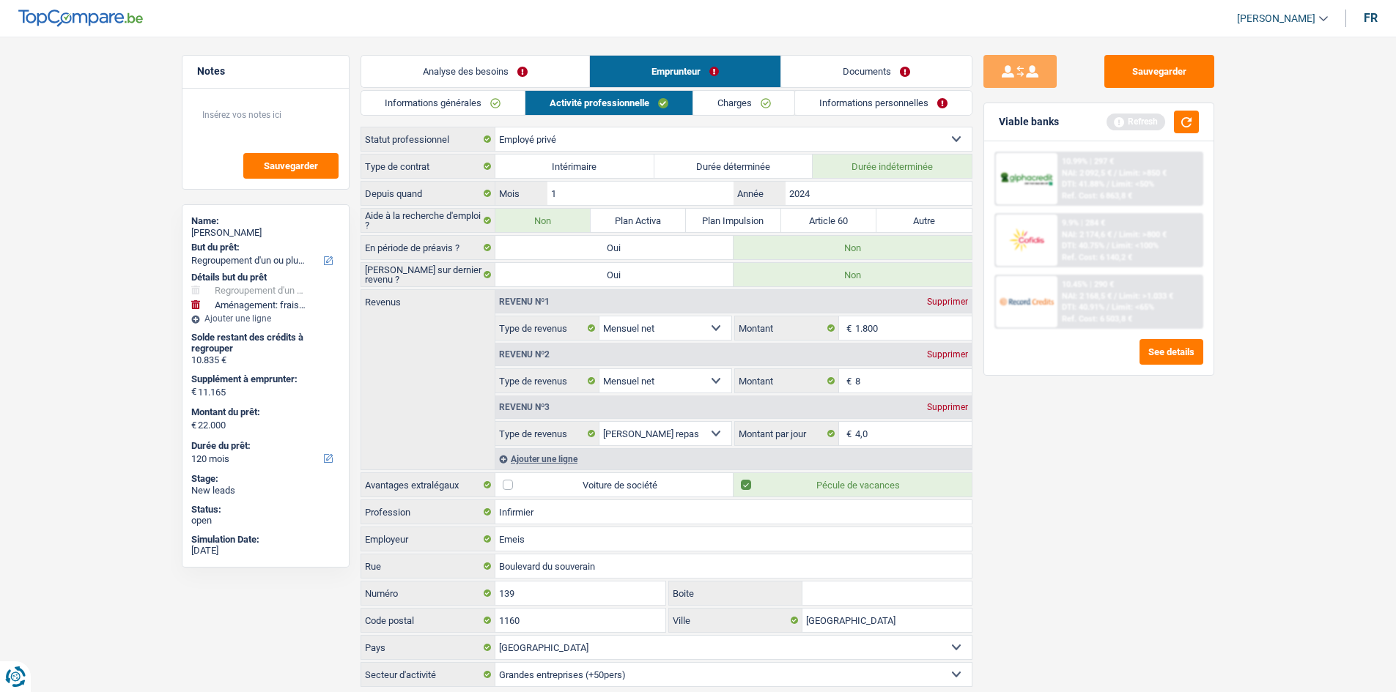
click at [738, 87] on li "Emprunteur" at bounding box center [684, 71] width 191 height 33
click at [744, 94] on link "Charges" at bounding box center [744, 103] width 102 height 24
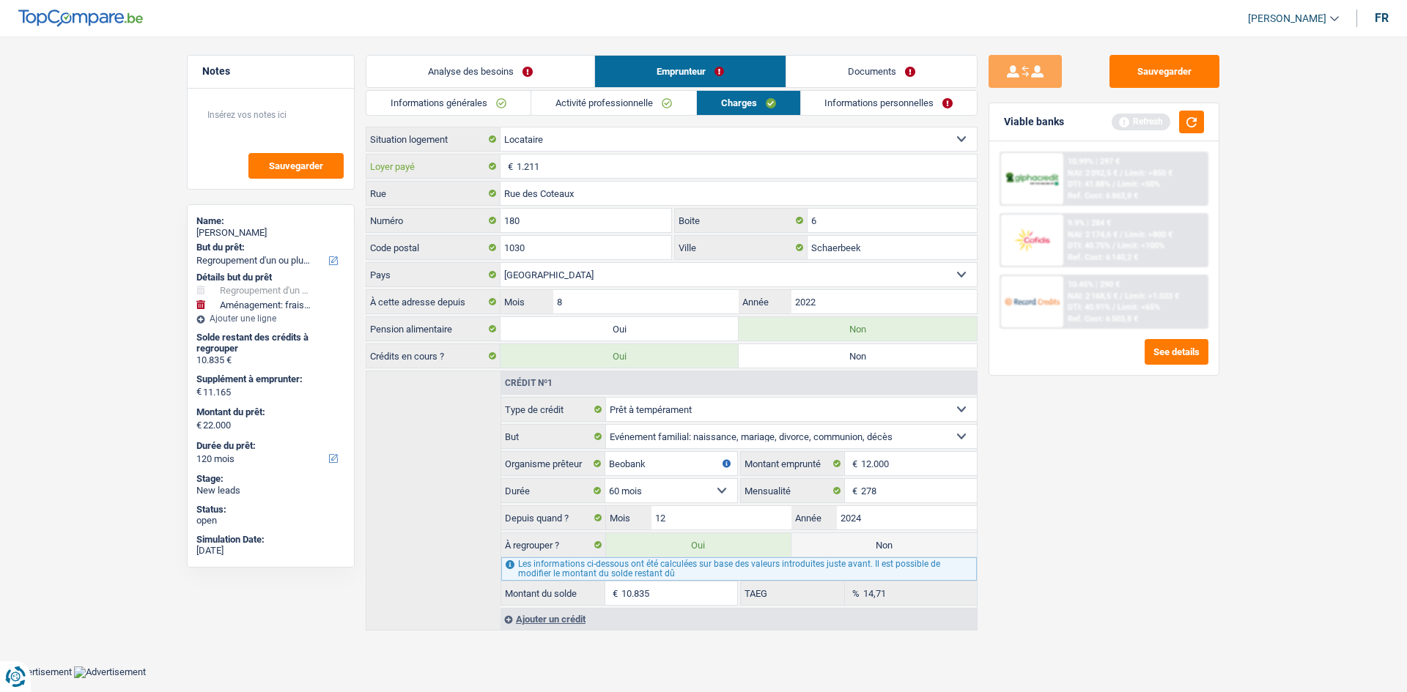
click at [590, 173] on input "1.211" at bounding box center [747, 166] width 460 height 23
click at [880, 295] on input "2022" at bounding box center [883, 301] width 185 height 23
click at [1076, 520] on div "Sauvegarder Viable banks Refresh 10.99% | 297 € NAI: 2 092,5 € / Limit: >850 € …" at bounding box center [1103, 360] width 253 height 610
click at [566, 160] on input "1.211" at bounding box center [747, 166] width 460 height 23
click at [960, 105] on link "Informations personnelles" at bounding box center [889, 103] width 177 height 24
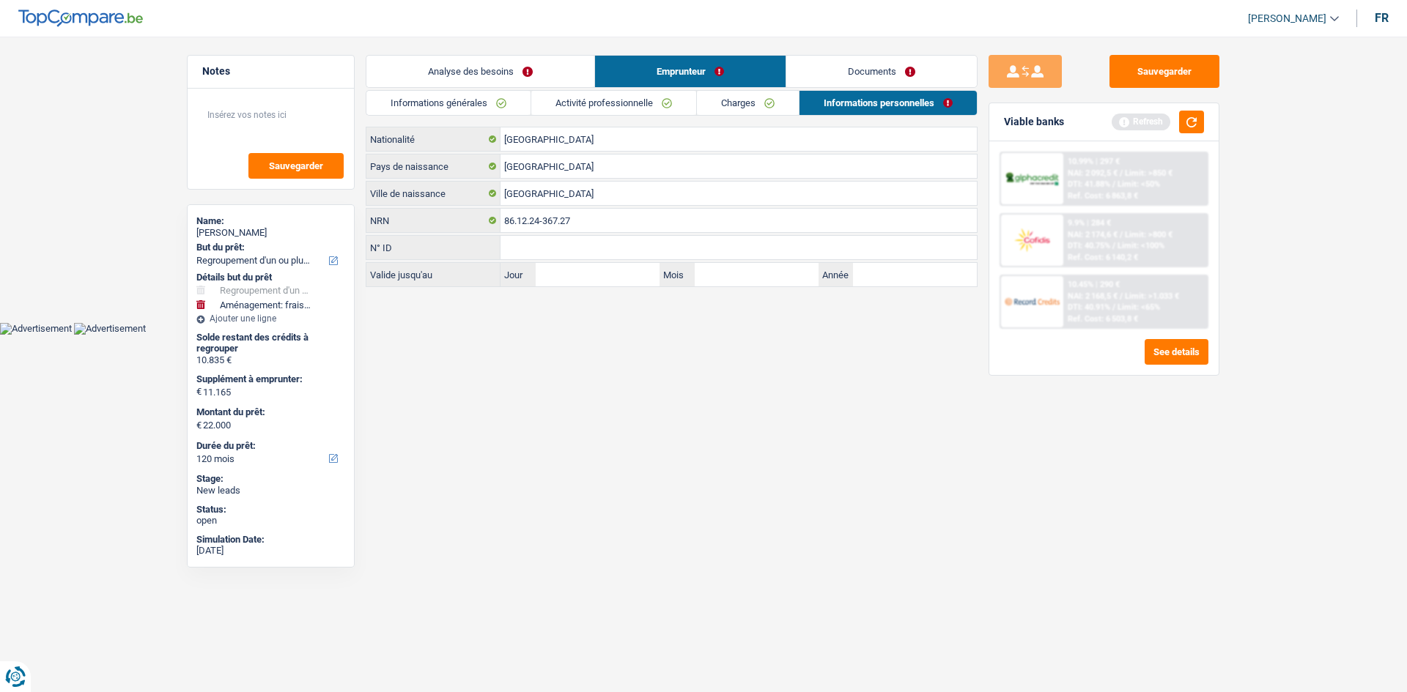
click at [848, 51] on main "Notes Sauvegarder Name: Atman Dardi But du prêt: Confort maison: meubles, texti…" at bounding box center [703, 172] width 1407 height 300
click at [880, 75] on link "Documents" at bounding box center [881, 72] width 190 height 32
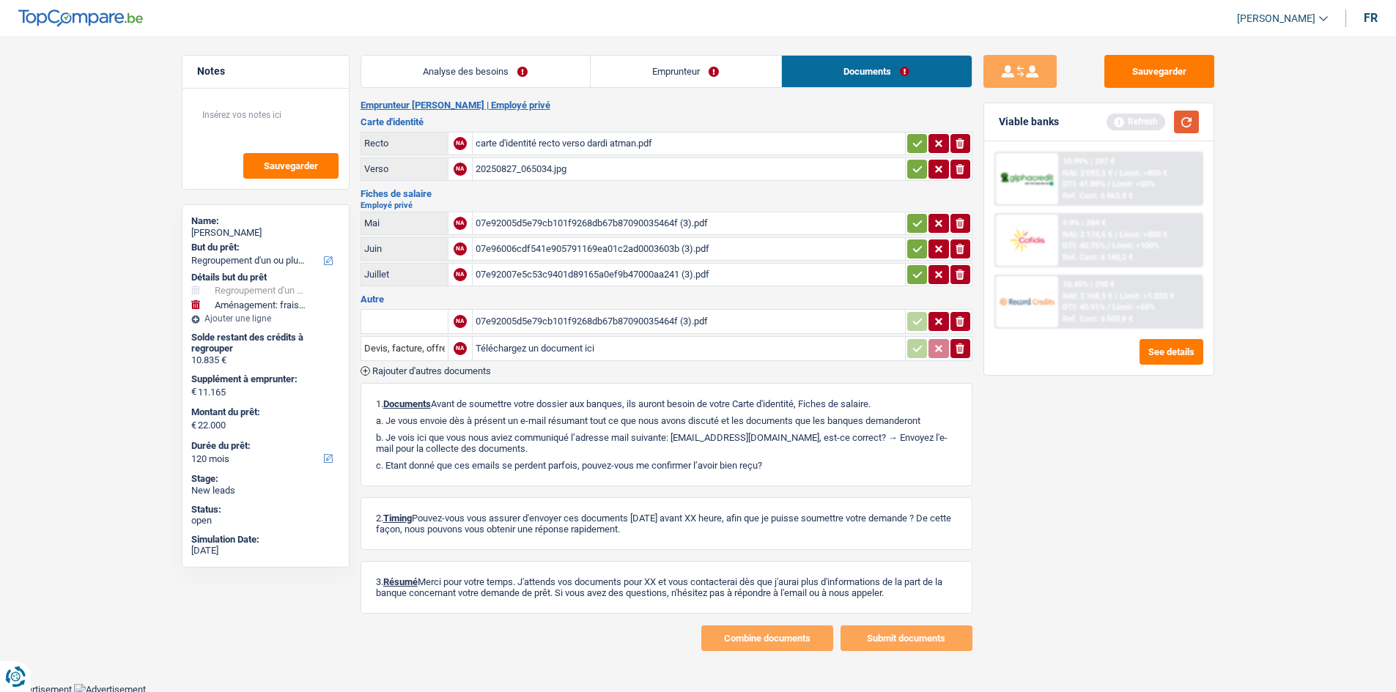
click at [1190, 119] on button "button" at bounding box center [1186, 122] width 25 height 23
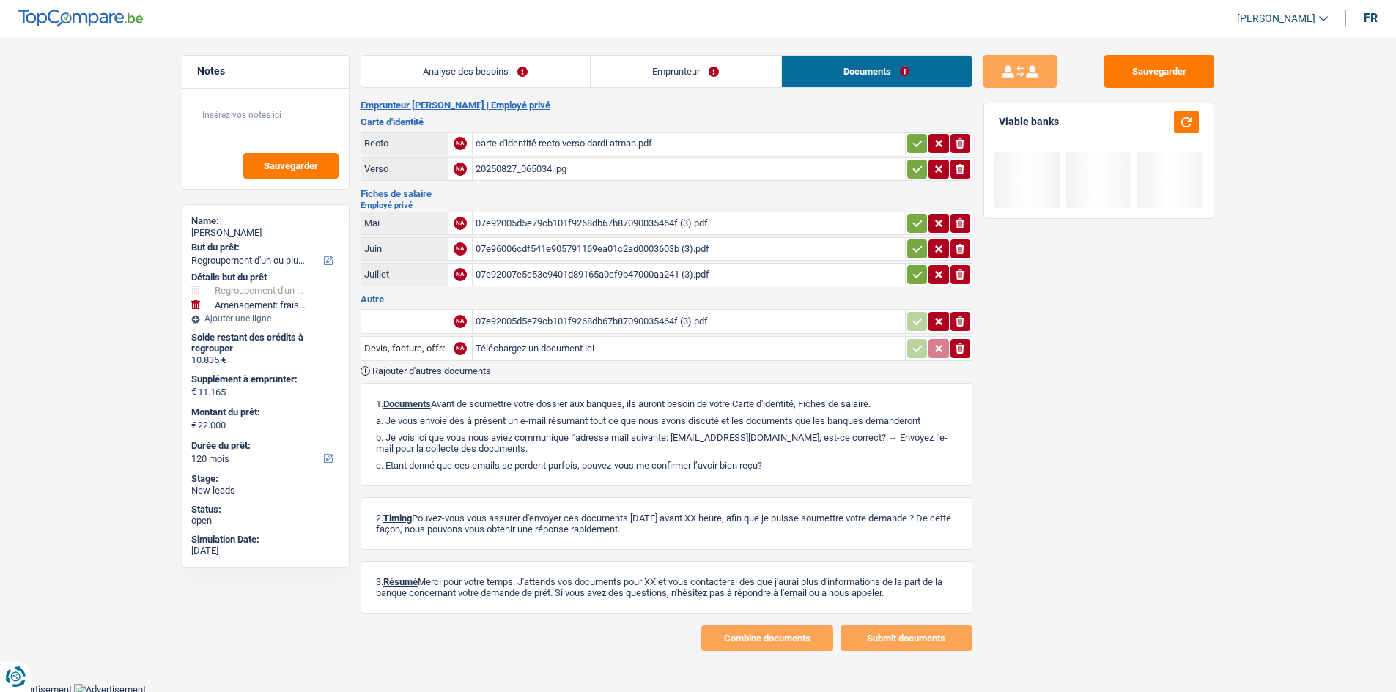
click at [622, 275] on div "07e92007e5c53c9401d89165a0ef9b47000aa241 (3).pdf" at bounding box center [688, 275] width 426 height 22
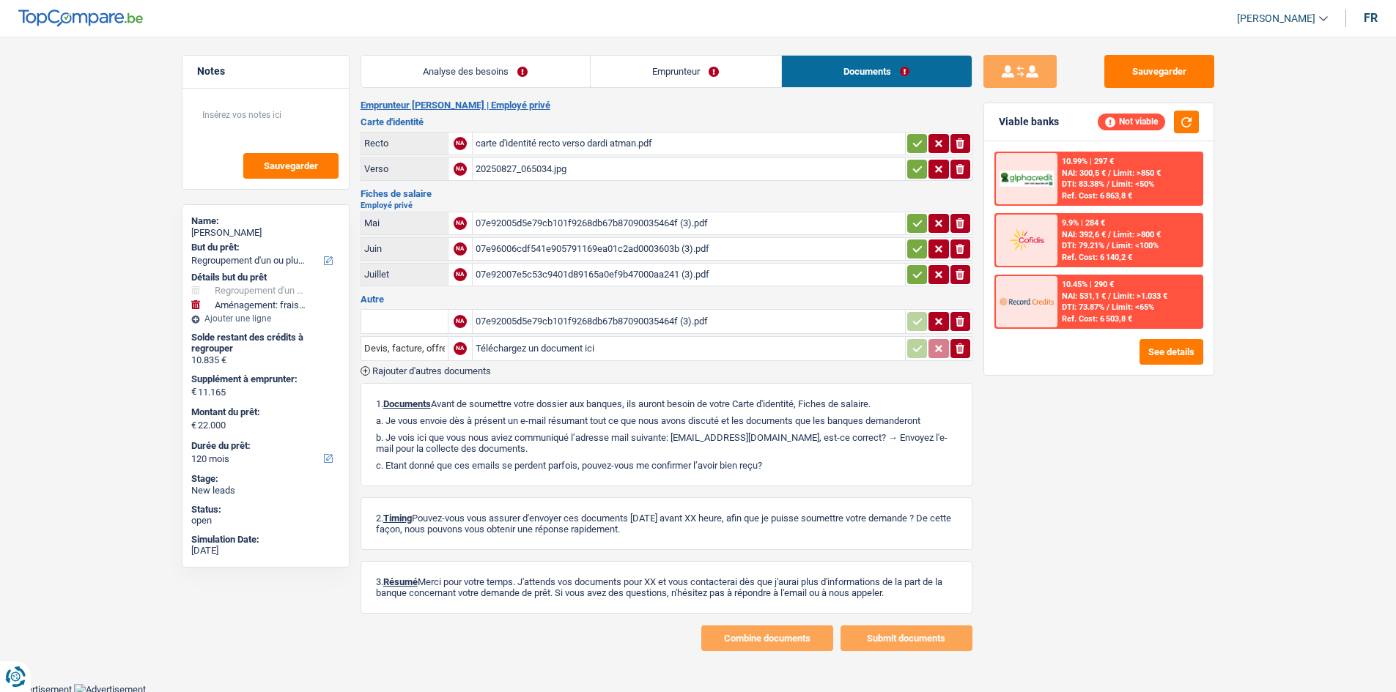
click at [596, 254] on div "07e96006cdf541e905791169ea01c2ad0003603b (3).pdf" at bounding box center [688, 249] width 426 height 22
click at [544, 165] on div "20250827_065034.jpg" at bounding box center [688, 169] width 426 height 22
click at [517, 130] on table "Recto NA carte d'identité recto verso dardi atman.pdf ionicons-v5-e Verso NA 20…" at bounding box center [666, 156] width 612 height 53
click at [517, 138] on div "carte d'identité recto verso dardi atman.pdf" at bounding box center [688, 144] width 426 height 22
click at [1168, 340] on button "See details" at bounding box center [1171, 352] width 64 height 26
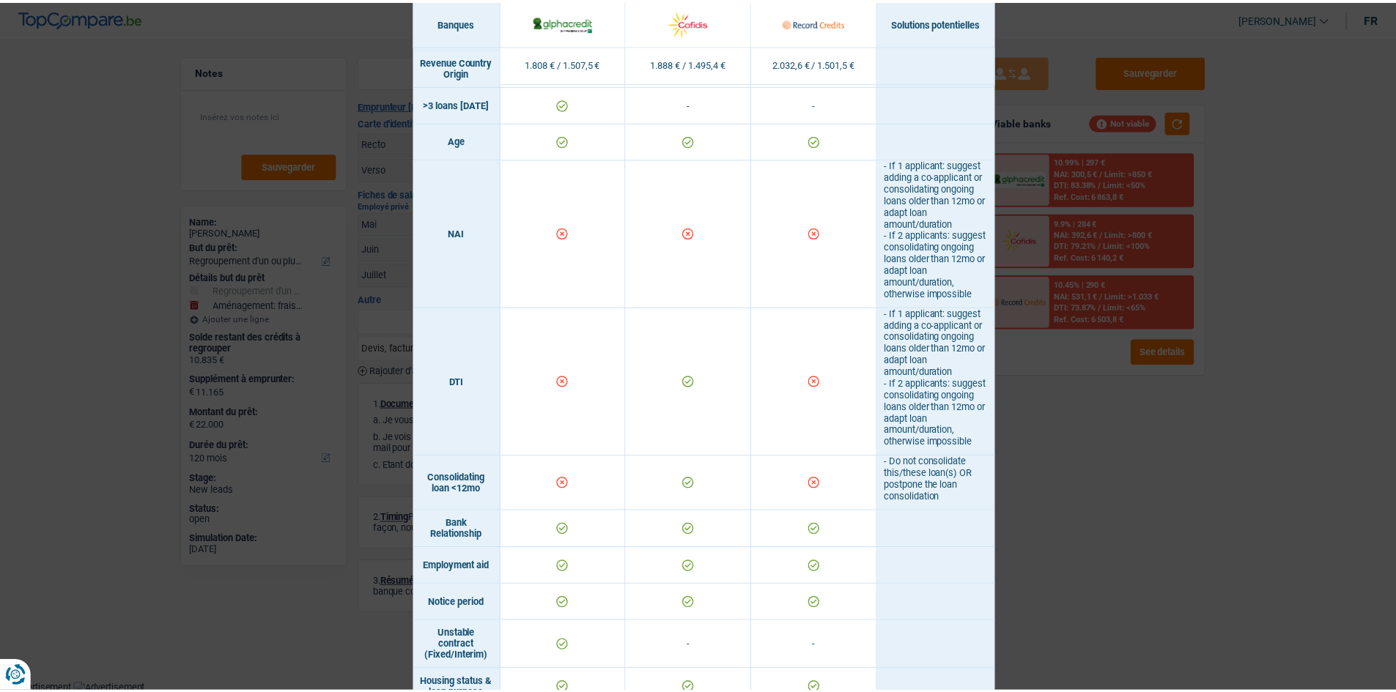
scroll to position [396, 0]
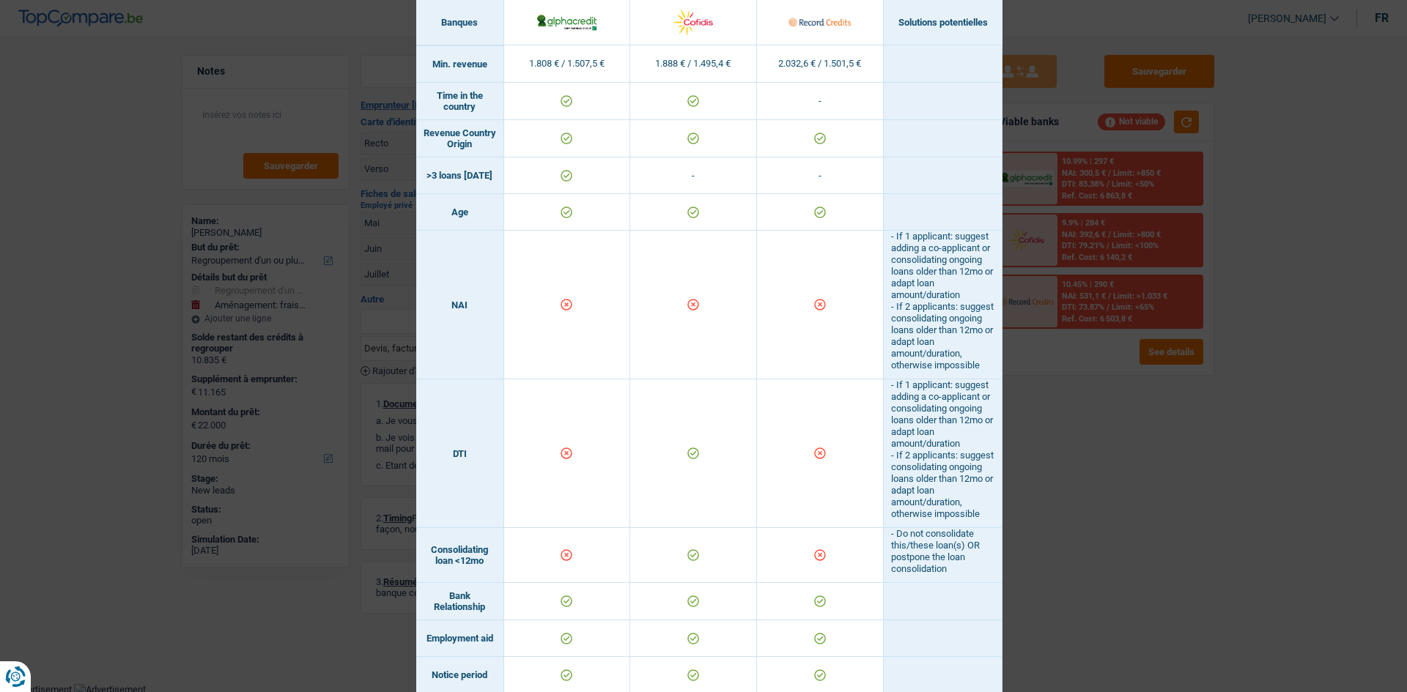
click at [971, 451] on td "- If 1 applicant: suggest adding a co-applicant or consolidating ongoing loans …" at bounding box center [943, 454] width 119 height 149
click at [1221, 358] on div "Banks conditions × Banques Solutions potentielles Revenus / Charges 1.808 € / 1…" at bounding box center [703, 346] width 1407 height 692
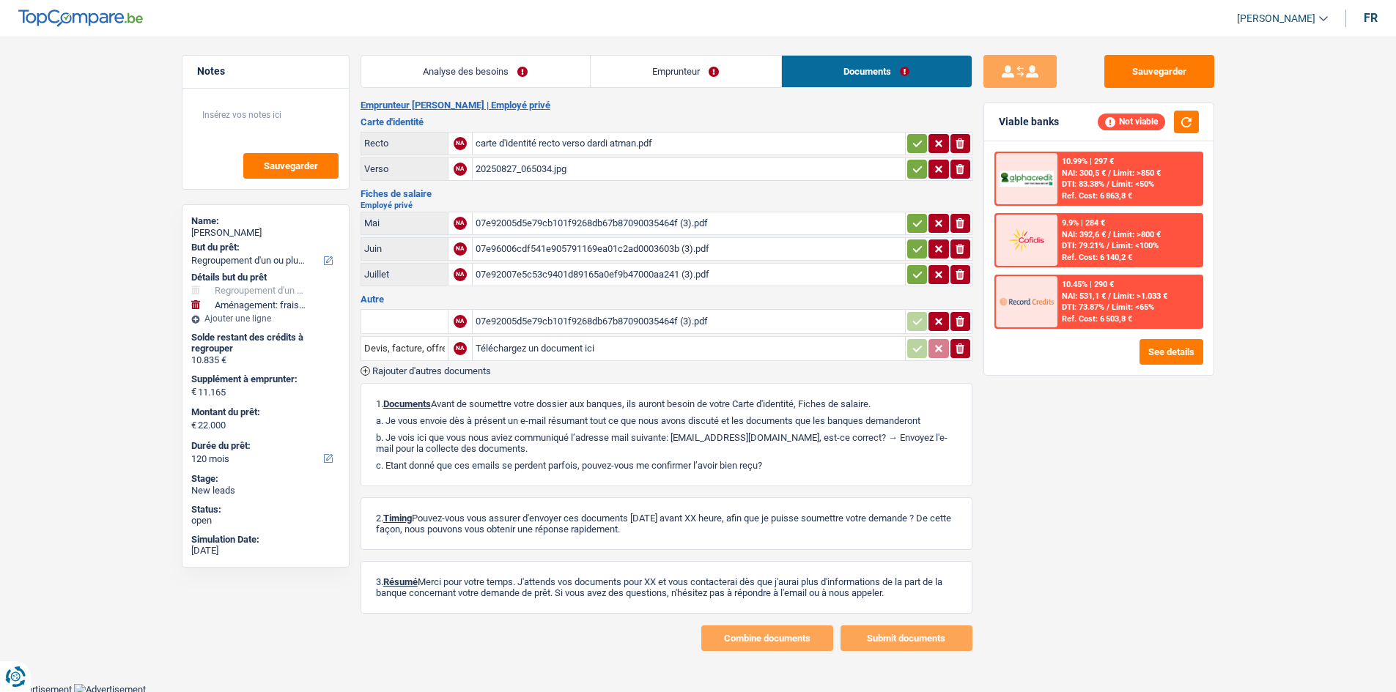
click at [700, 77] on link "Emprunteur" at bounding box center [686, 72] width 190 height 32
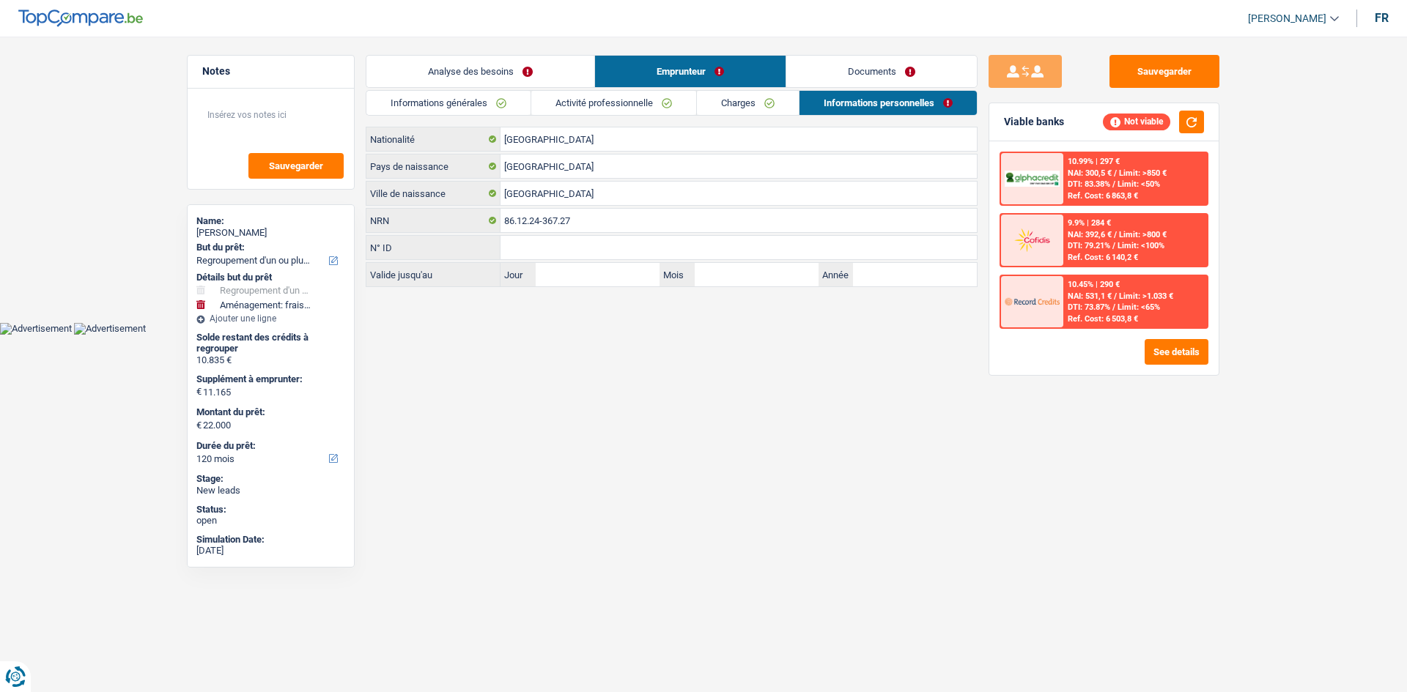
click at [615, 103] on link "Activité professionnelle" at bounding box center [613, 103] width 165 height 24
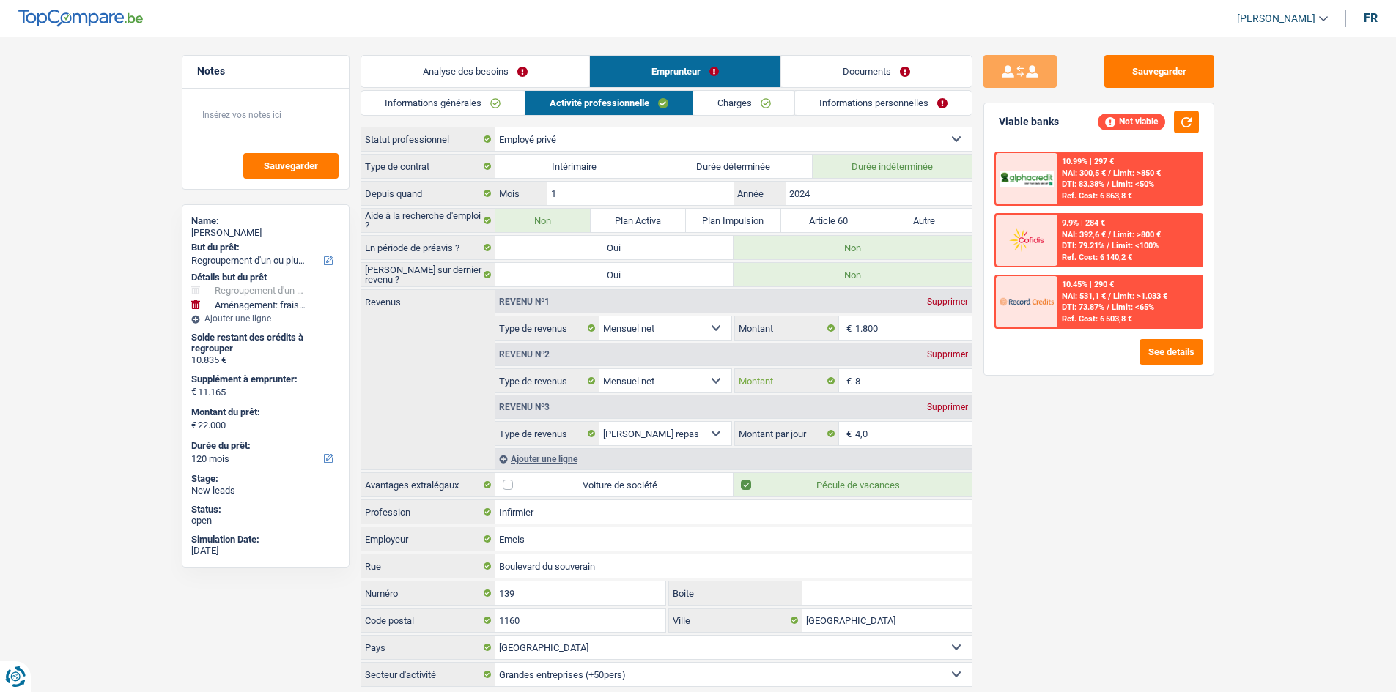
click at [874, 370] on input "8" at bounding box center [913, 380] width 116 height 23
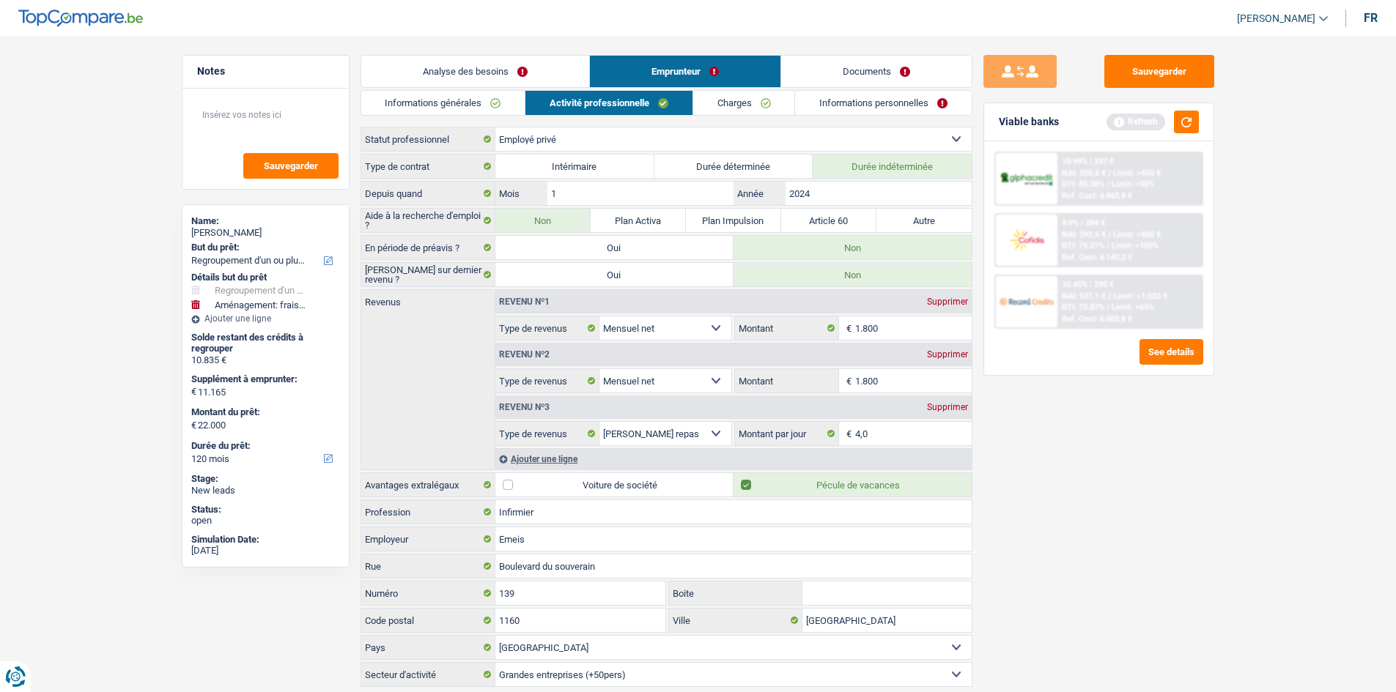
type input "1.800"
click at [1094, 478] on div "Sauvegarder Viable banks Refresh 10.99% | 297 € NAI: 300,5 € / Limit: >850 € DT…" at bounding box center [1098, 360] width 253 height 610
click at [897, 74] on link "Documents" at bounding box center [876, 72] width 190 height 32
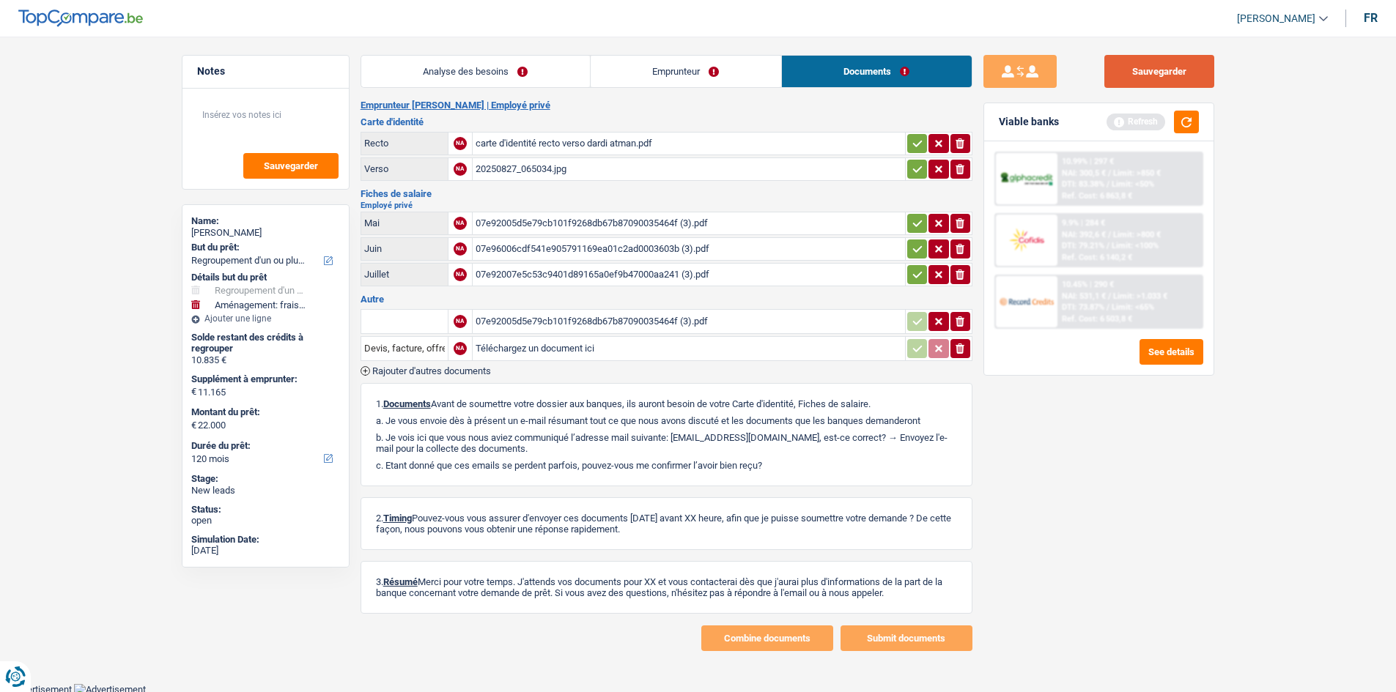
drag, startPoint x: 1175, startPoint y: 72, endPoint x: 1183, endPoint y: 96, distance: 25.5
click at [1176, 70] on button "Sauvegarder" at bounding box center [1159, 71] width 110 height 33
click at [1193, 127] on button "button" at bounding box center [1186, 122] width 25 height 23
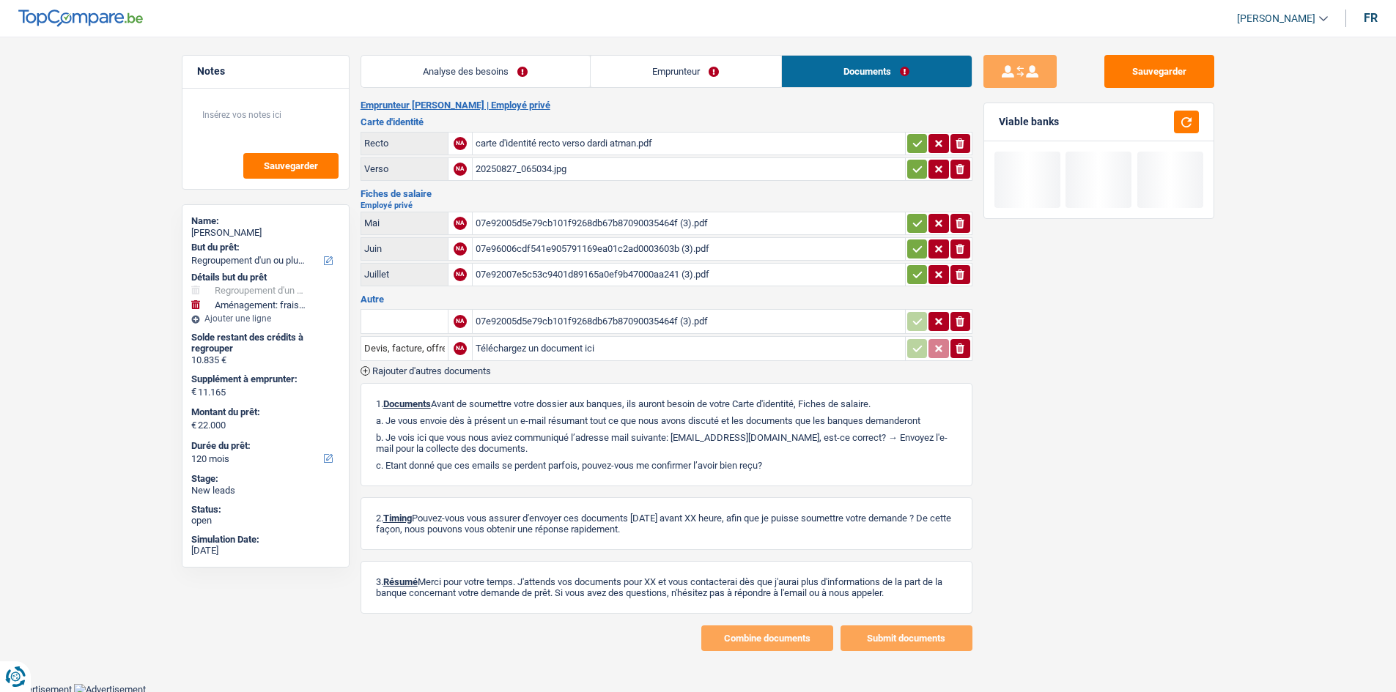
click at [436, 40] on main "Notes Sauvegarder Name: Atman Dardi But du prêt: Confort maison: meubles, texti…" at bounding box center [698, 353] width 1396 height 662
click at [476, 97] on div "Analyse des besoins Emprunteur Documents 1. Introduction & upselling by underst…" at bounding box center [666, 353] width 612 height 596
click at [500, 79] on link "Analyse des besoins" at bounding box center [475, 72] width 229 height 32
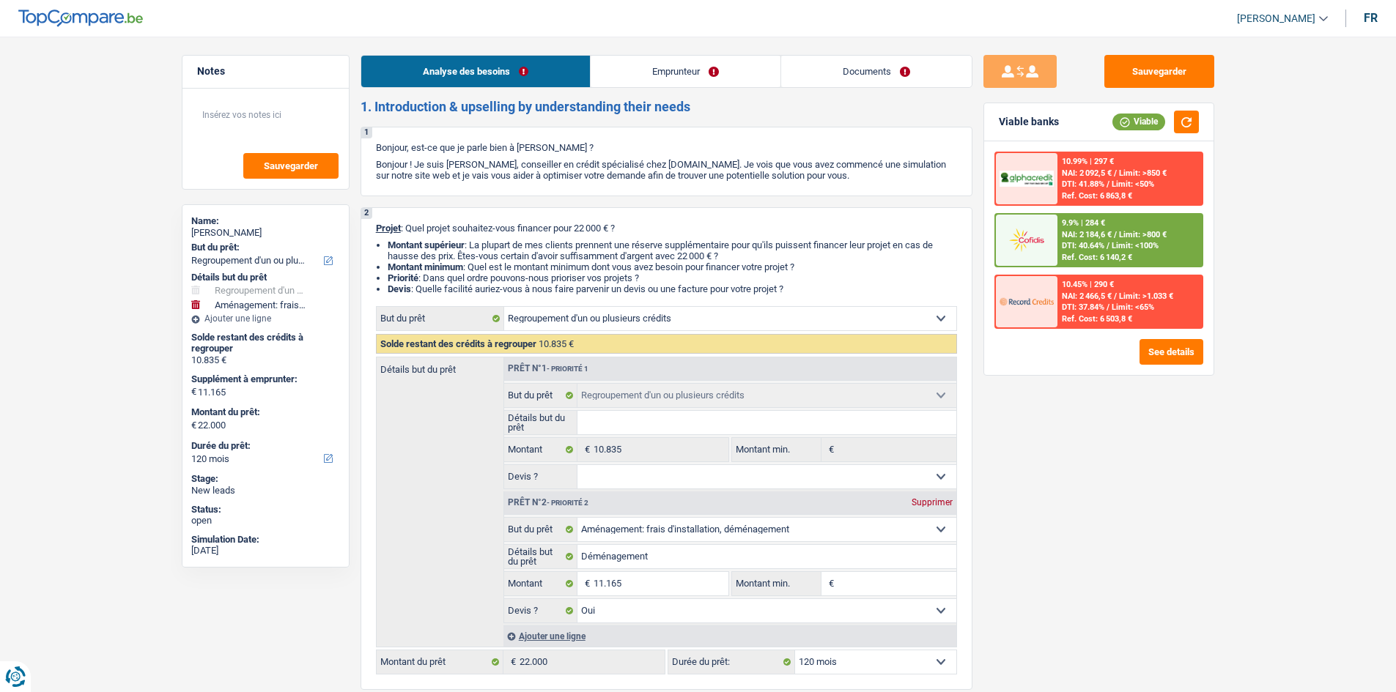
click at [872, 69] on link "Documents" at bounding box center [876, 72] width 190 height 32
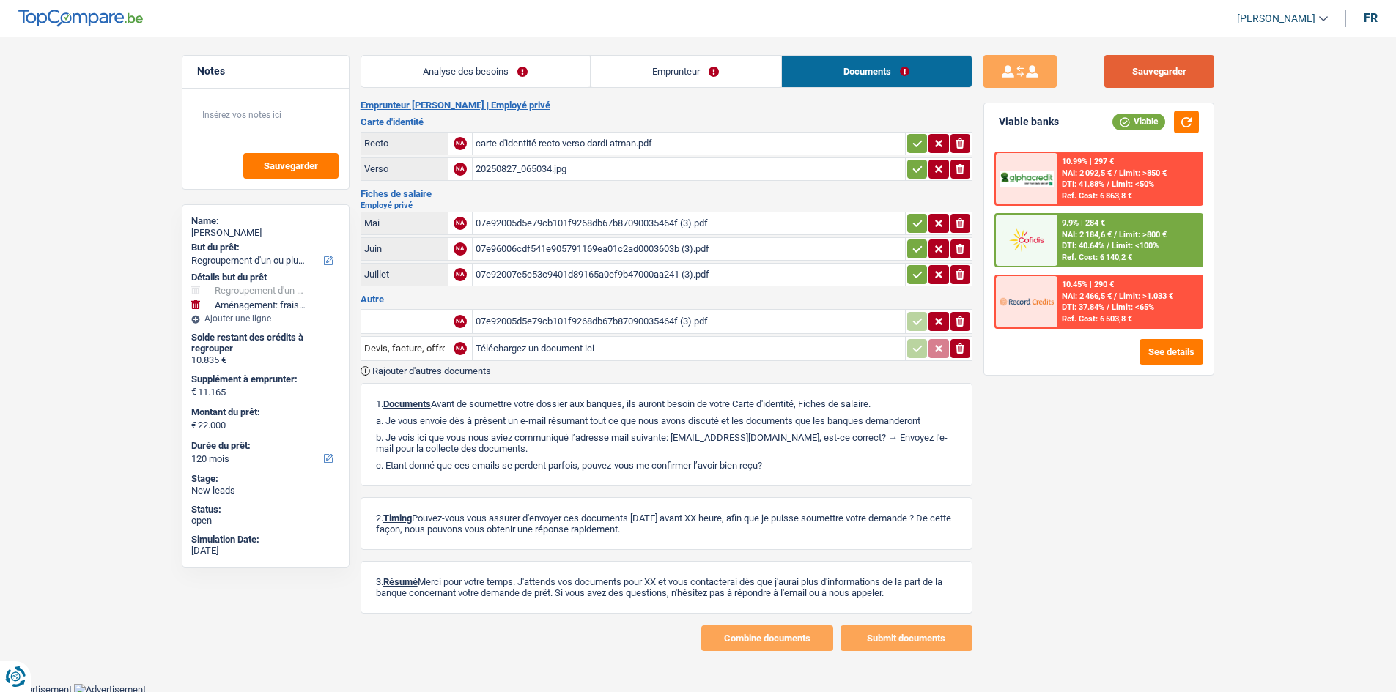
drag, startPoint x: 1142, startPoint y: 61, endPoint x: 1132, endPoint y: 72, distance: 15.0
click at [1144, 62] on button "Sauvegarder" at bounding box center [1159, 71] width 110 height 33
click at [911, 278] on icon "button" at bounding box center [917, 274] width 12 height 15
drag, startPoint x: 917, startPoint y: 244, endPoint x: 914, endPoint y: 222, distance: 22.1
click at [917, 242] on icon "button" at bounding box center [917, 249] width 12 height 15
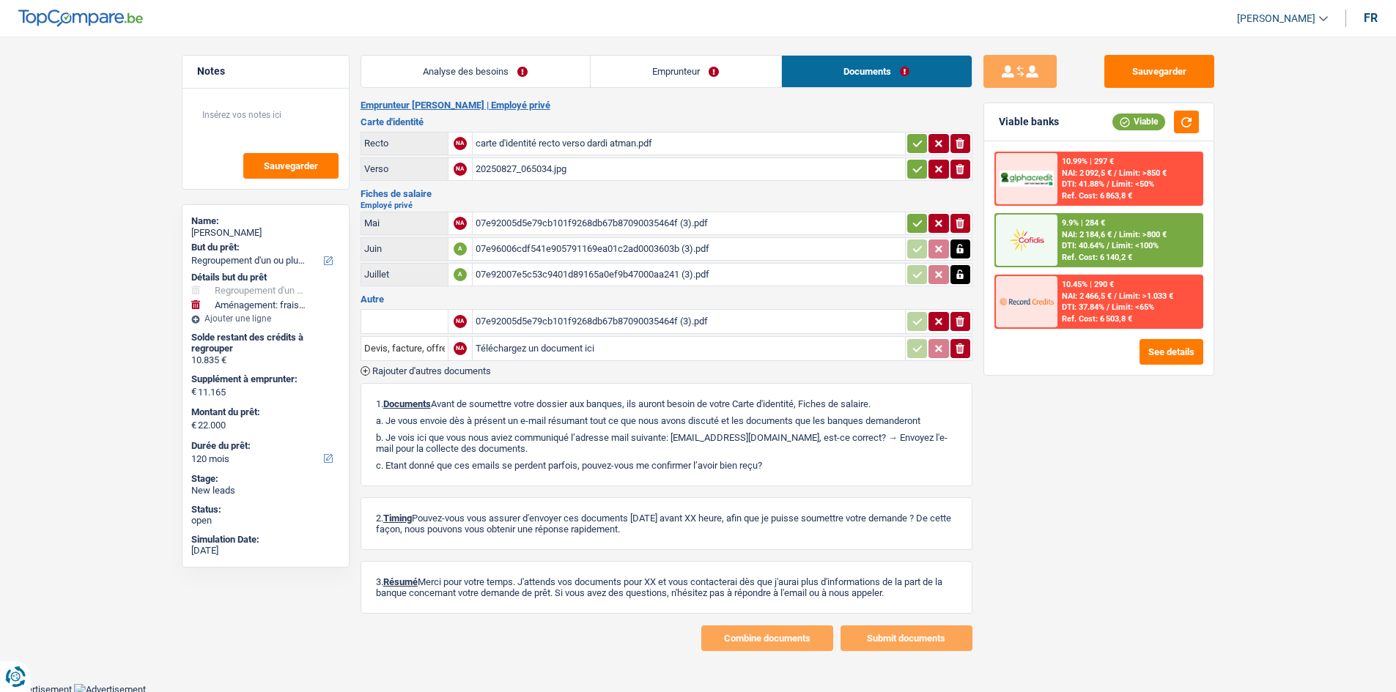
drag, startPoint x: 915, startPoint y: 219, endPoint x: 914, endPoint y: 196, distance: 23.5
click at [917, 217] on icon "button" at bounding box center [917, 223] width 12 height 15
click at [914, 165] on icon "button" at bounding box center [917, 169] width 12 height 15
click at [915, 149] on icon "button" at bounding box center [917, 143] width 12 height 15
click at [491, 58] on link "Analyse des besoins" at bounding box center [475, 72] width 229 height 32
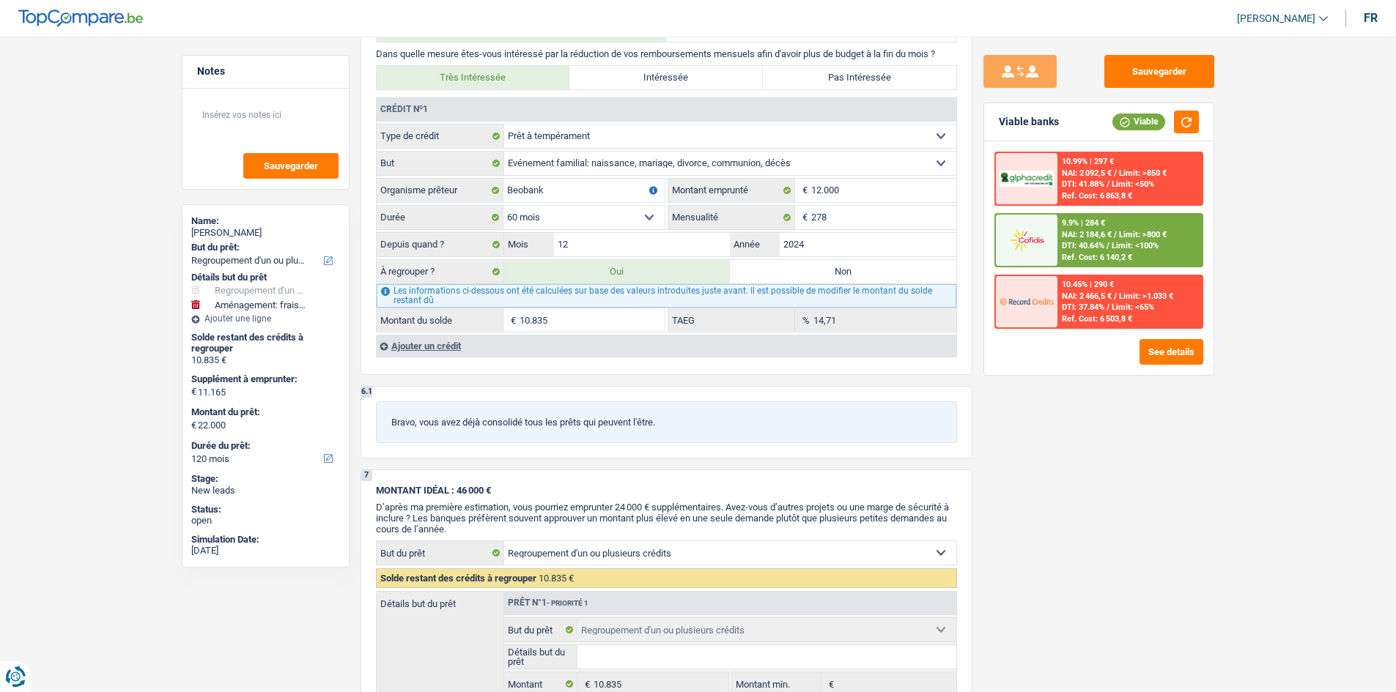
scroll to position [1423, 0]
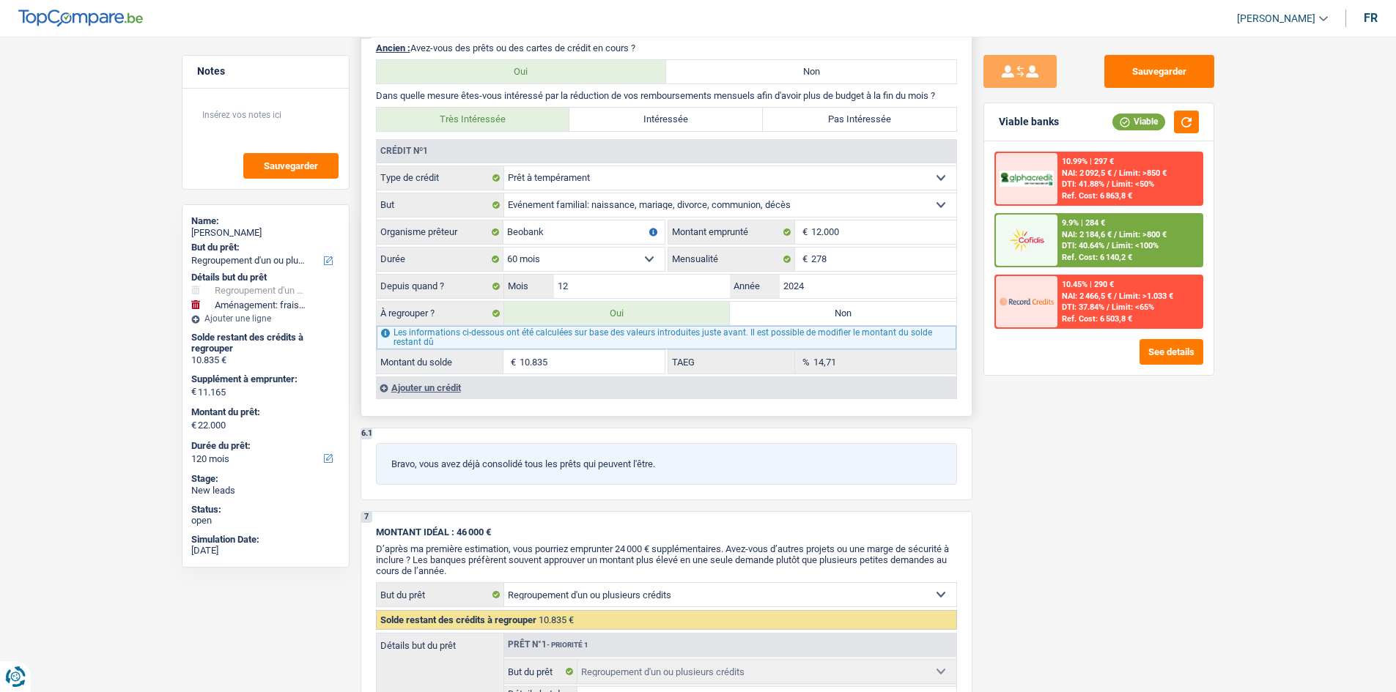
click at [807, 364] on div "14,71 % TAEG" at bounding box center [812, 361] width 288 height 23
click at [1265, 499] on main "Notes Sauvegarder Name: Atman Dardi But du prêt: Confort maison: meubles, texti…" at bounding box center [698, 43] width 1396 height 2888
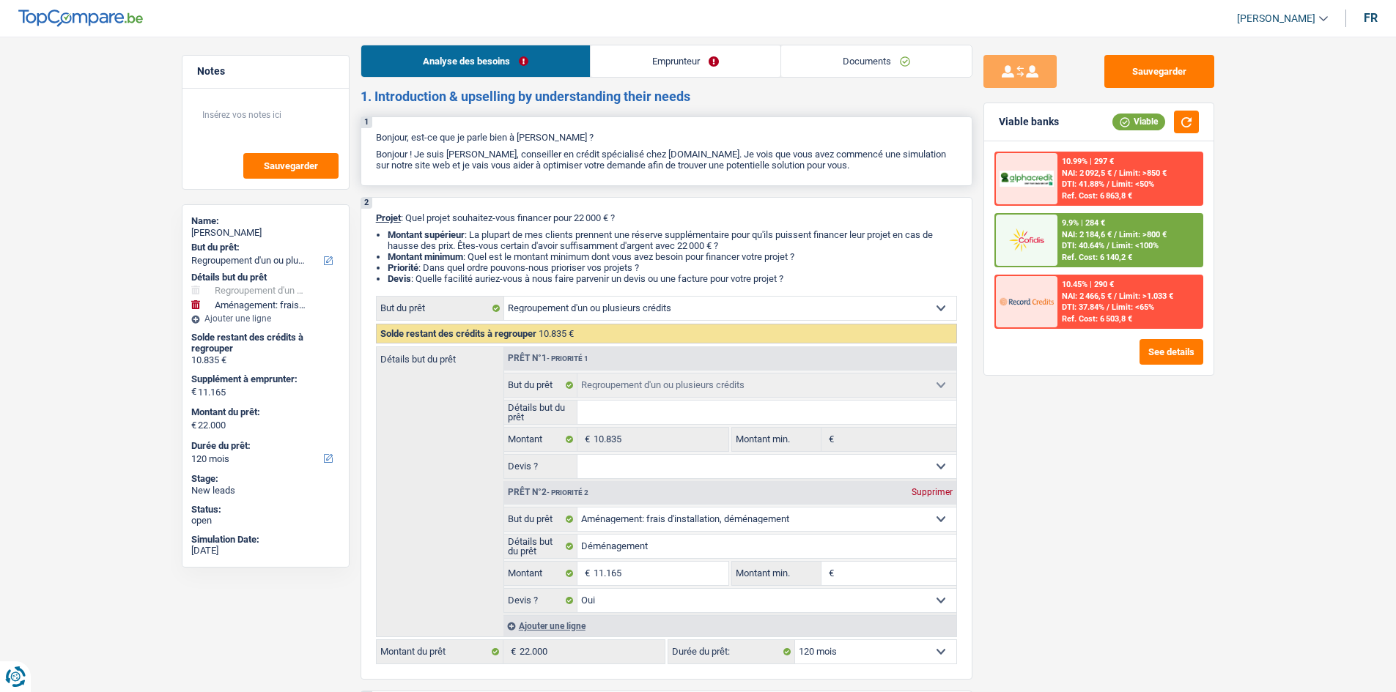
scroll to position [0, 0]
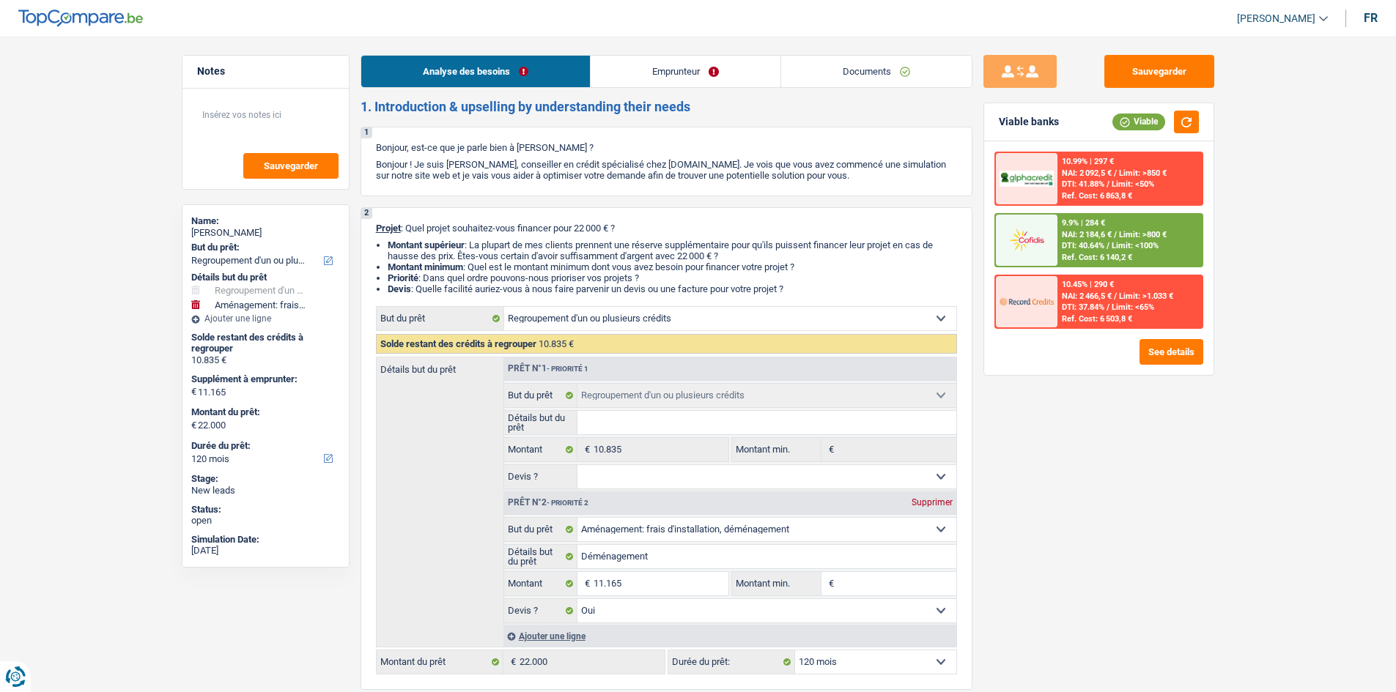
click at [873, 69] on link "Documents" at bounding box center [876, 72] width 190 height 32
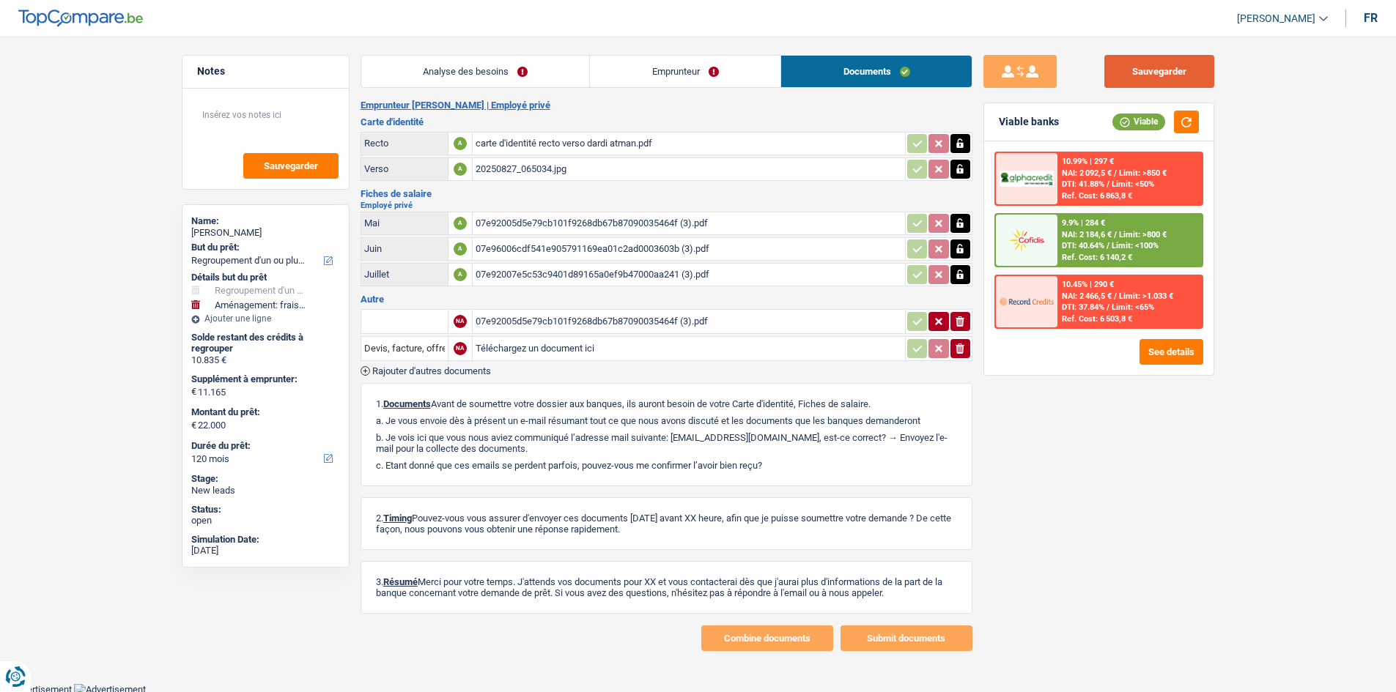
click at [1179, 78] on button "Sauvegarder" at bounding box center [1159, 71] width 110 height 33
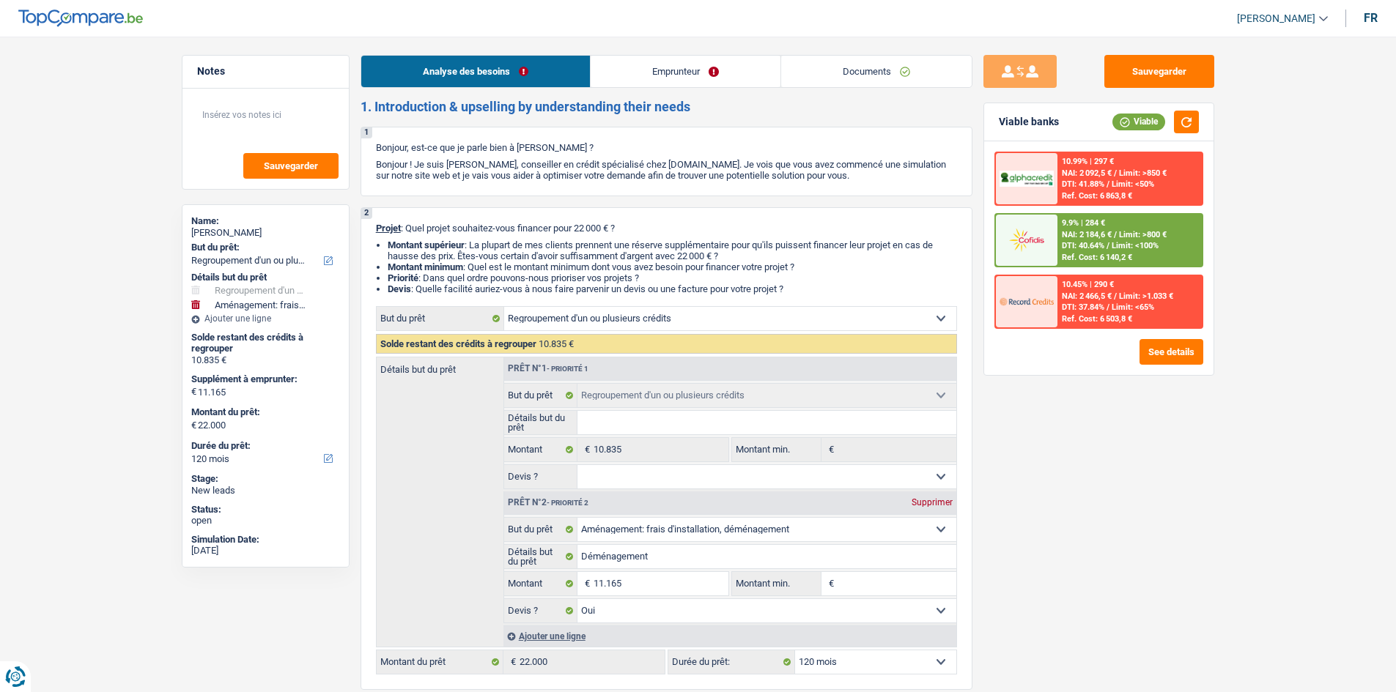
select select "refinancing"
select select "movingOrInstallation"
select select "120"
select select "refinancing"
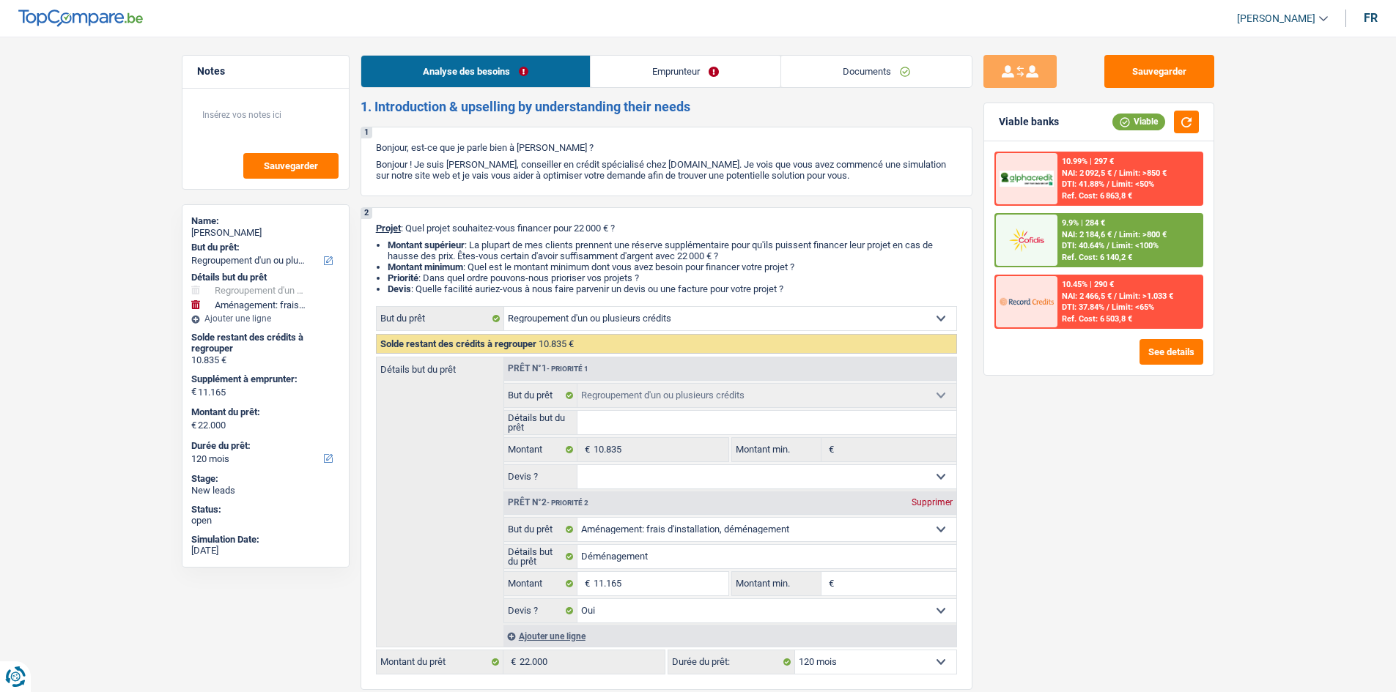
select select "refinancing"
select select "movingOrInstallation"
select select "yes"
select select "120"
select select "privateEmployee"
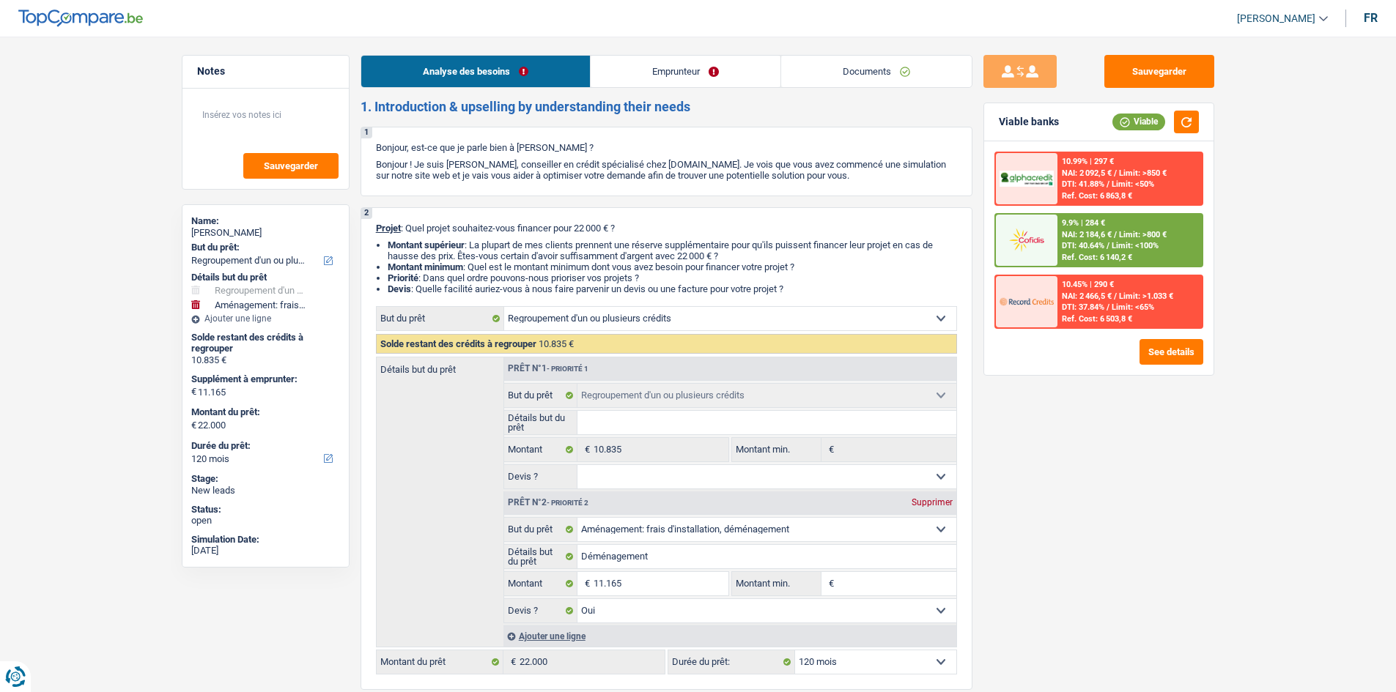
select select "netSalary"
select select "mealVouchers"
select select "rents"
select select "personalLoan"
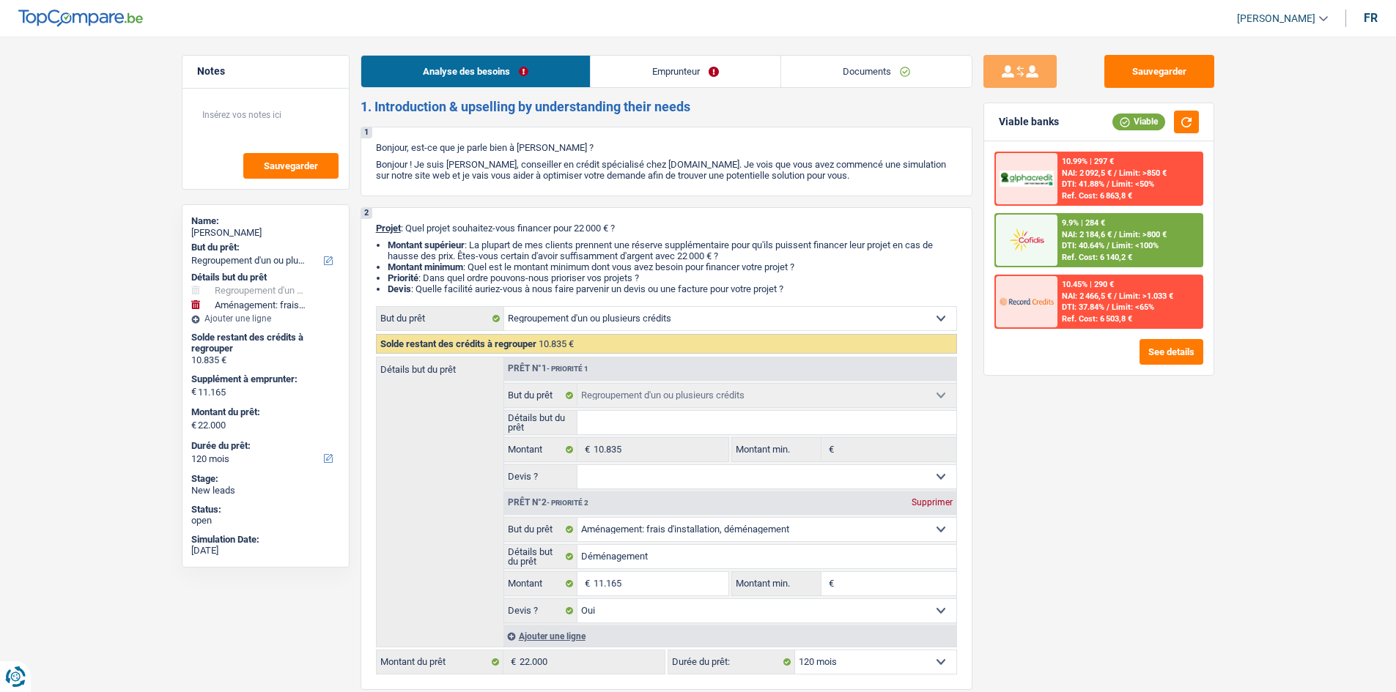
select select "familyEvent"
select select "60"
select select "refinancing"
select select "movingOrInstallation"
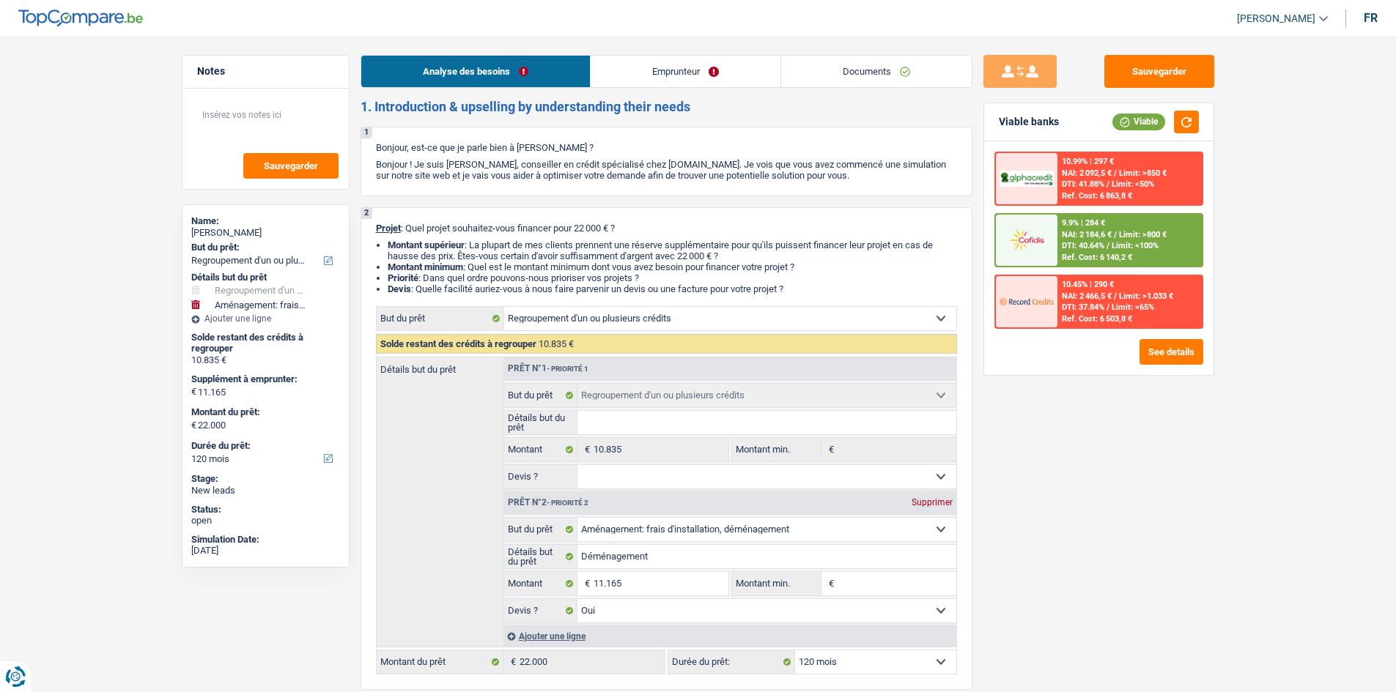
select select "yes"
select select "120"
drag, startPoint x: 854, startPoint y: 214, endPoint x: 873, endPoint y: 82, distance: 133.1
click at [872, 84] on link "Documents" at bounding box center [876, 72] width 190 height 32
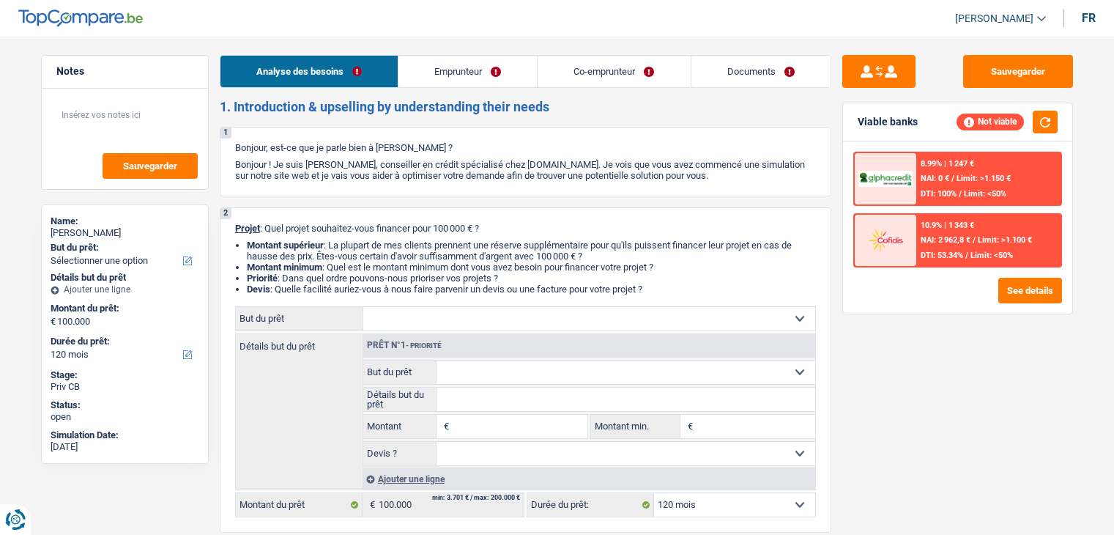
select select "120"
select select "retired"
select select "pension"
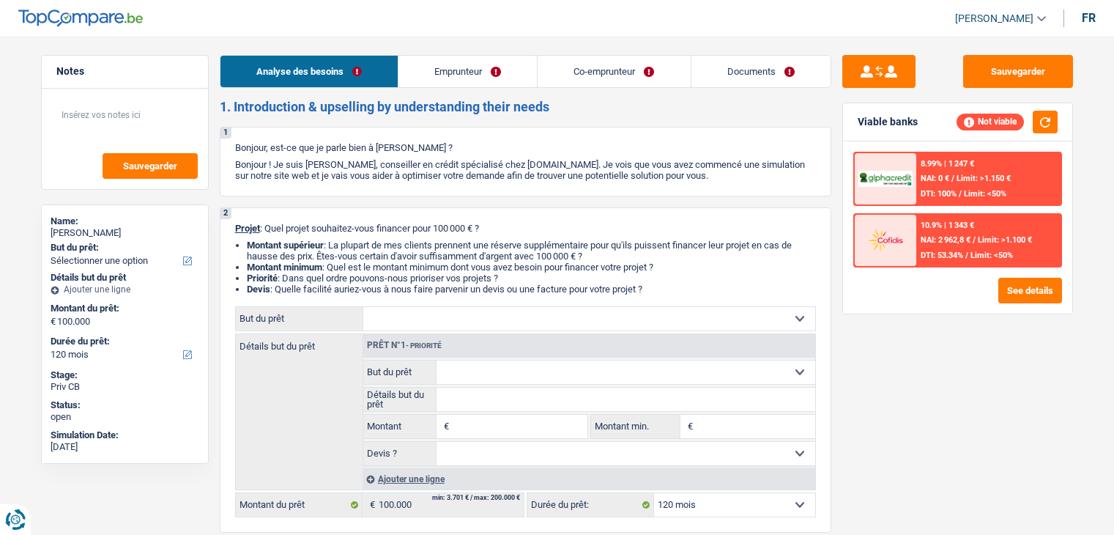
select select "pension"
select select "rents"
select select "personalLoan"
select select "homeFurnishingOrRelocation"
select select "60"
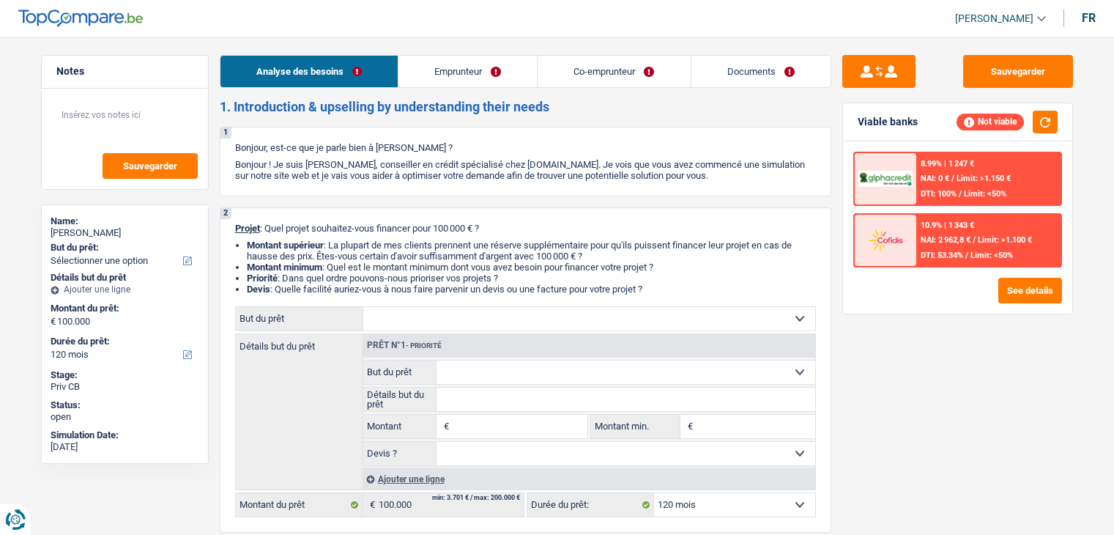
select select "personalLoan"
select select "homeFurnishingOrRelocation"
select select "60"
select select "120"
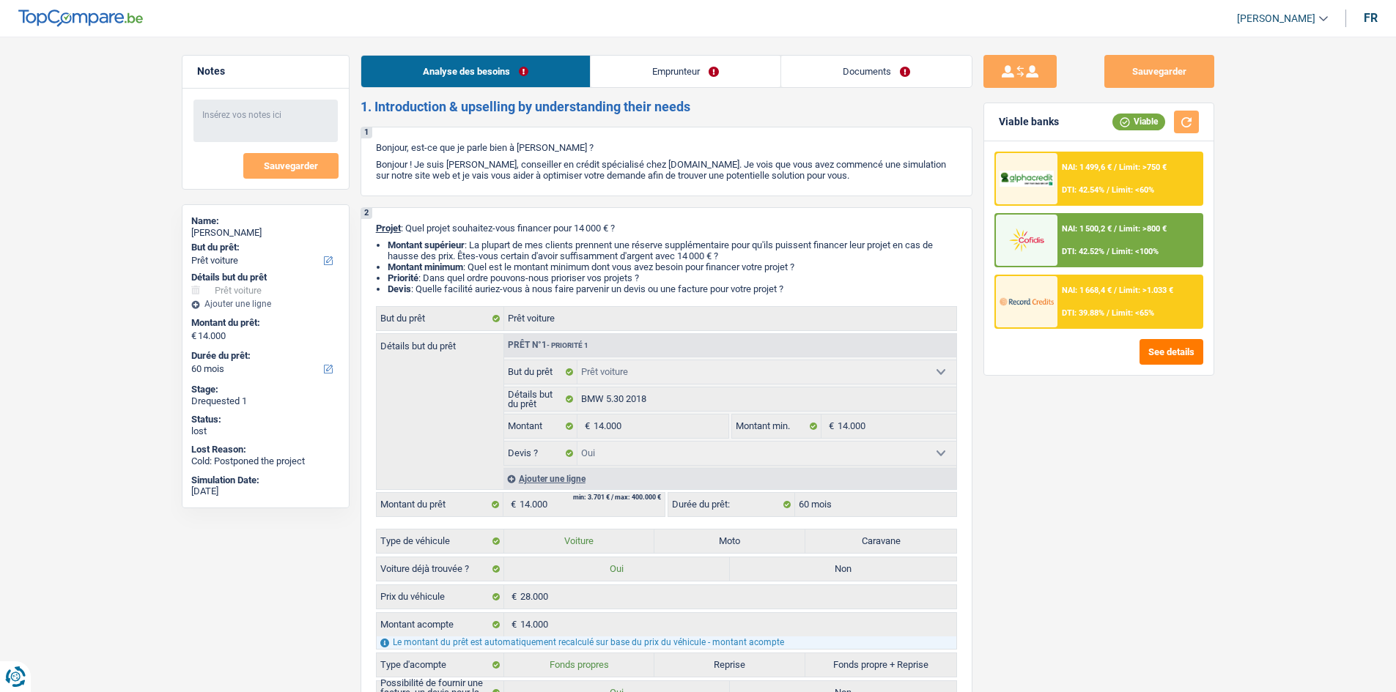
select select "car"
select select "60"
select select "car"
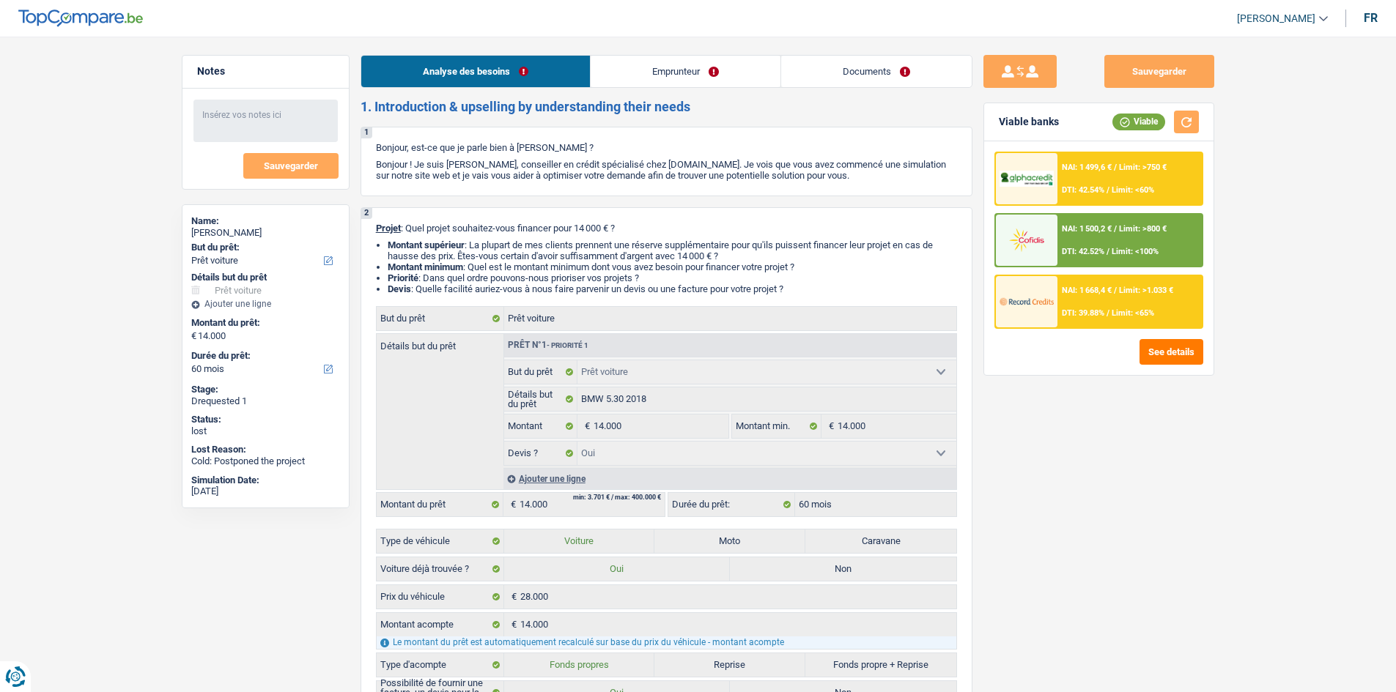
select select "yes"
select select "60"
select select "worker"
select select "netSalary"
select select "other"
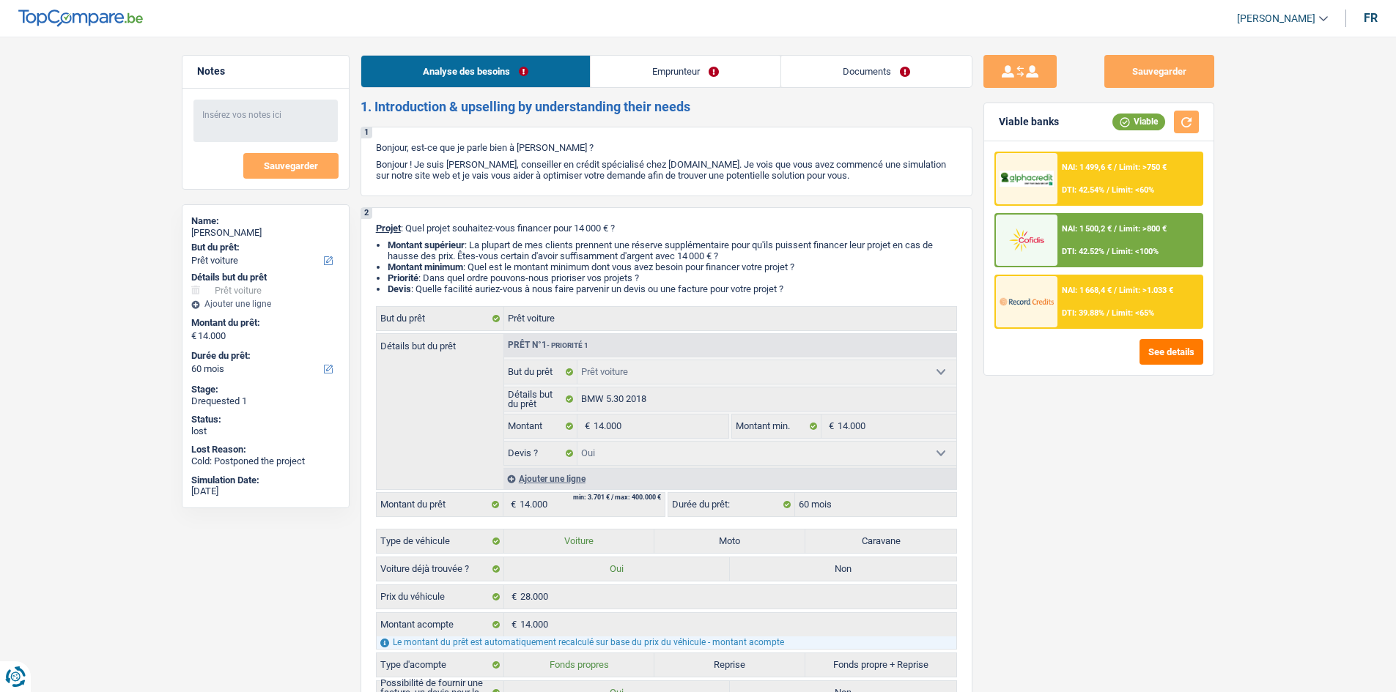
select select "rents"
select select "carLoan"
select select "60"
select select "car"
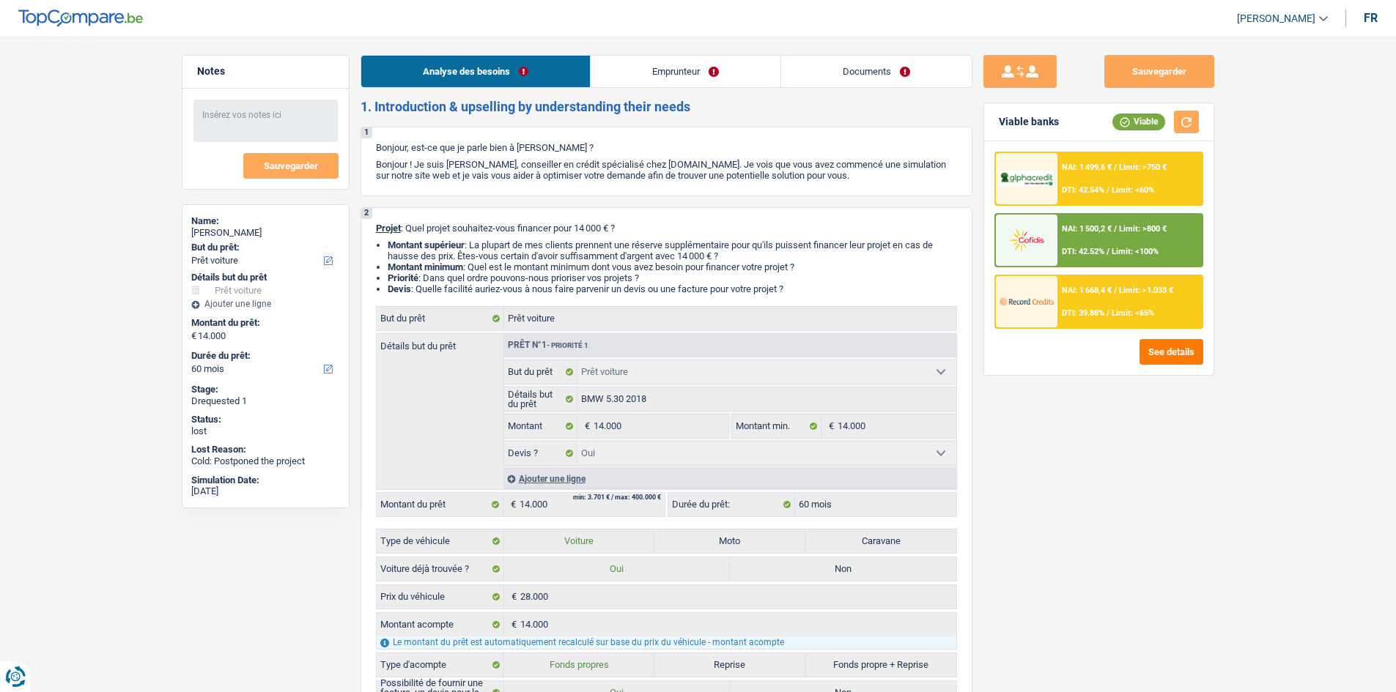
select select "yes"
select select "60"
click at [691, 81] on link "Emprunteur" at bounding box center [686, 72] width 190 height 32
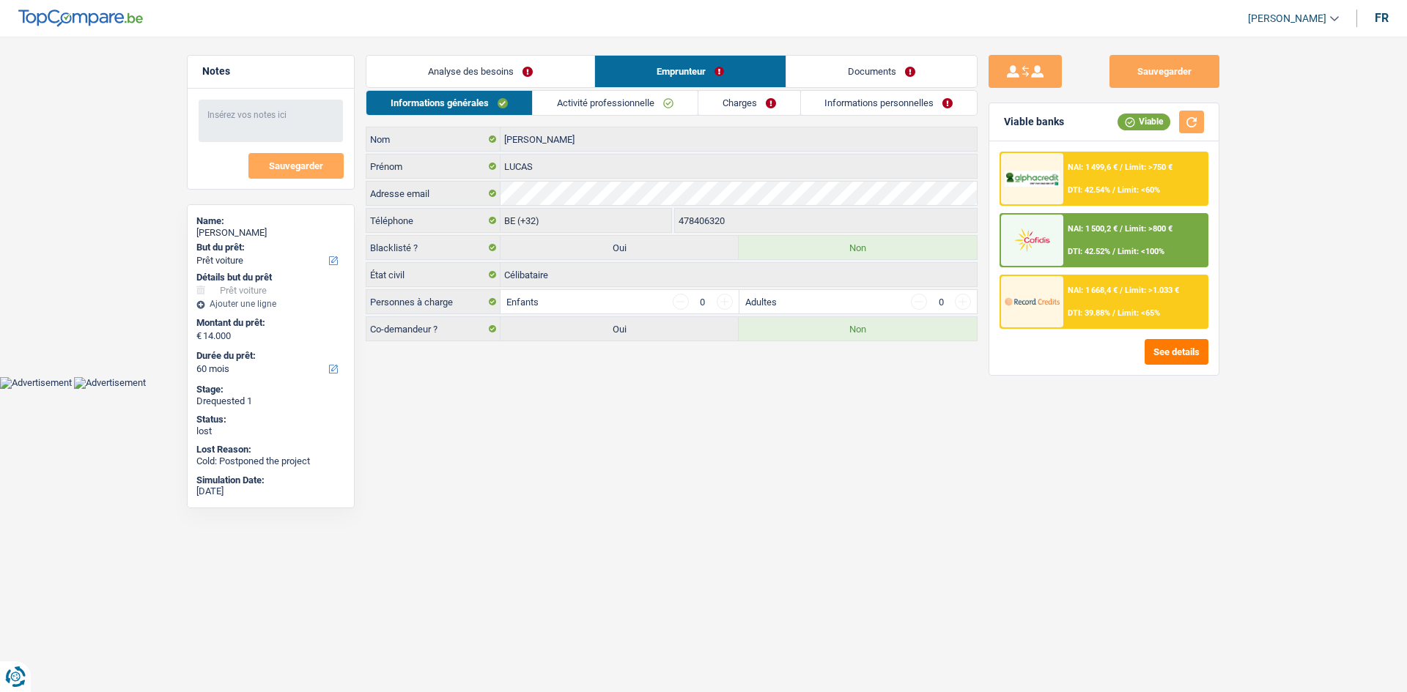
click at [651, 103] on link "Activité professionnelle" at bounding box center [615, 103] width 165 height 24
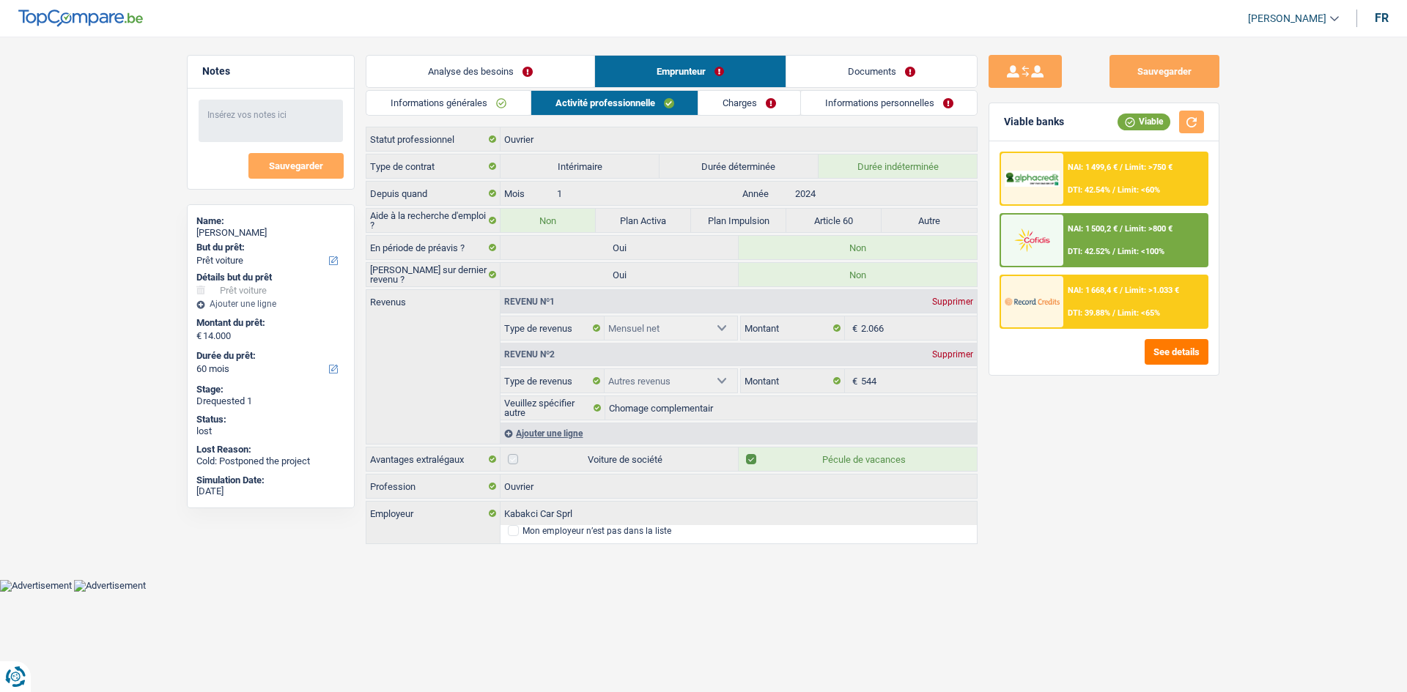
click at [759, 108] on link "Charges" at bounding box center [749, 103] width 102 height 24
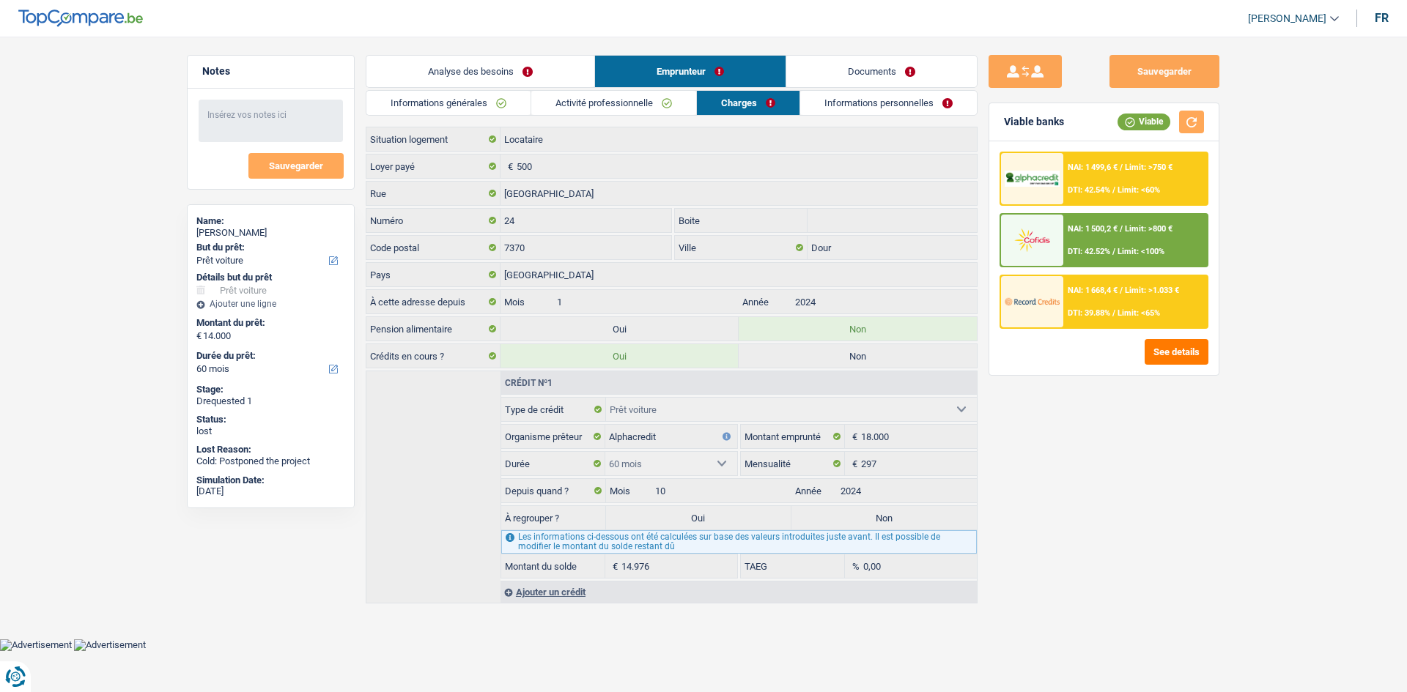
click at [856, 108] on link "Informations personnelles" at bounding box center [888, 103] width 177 height 24
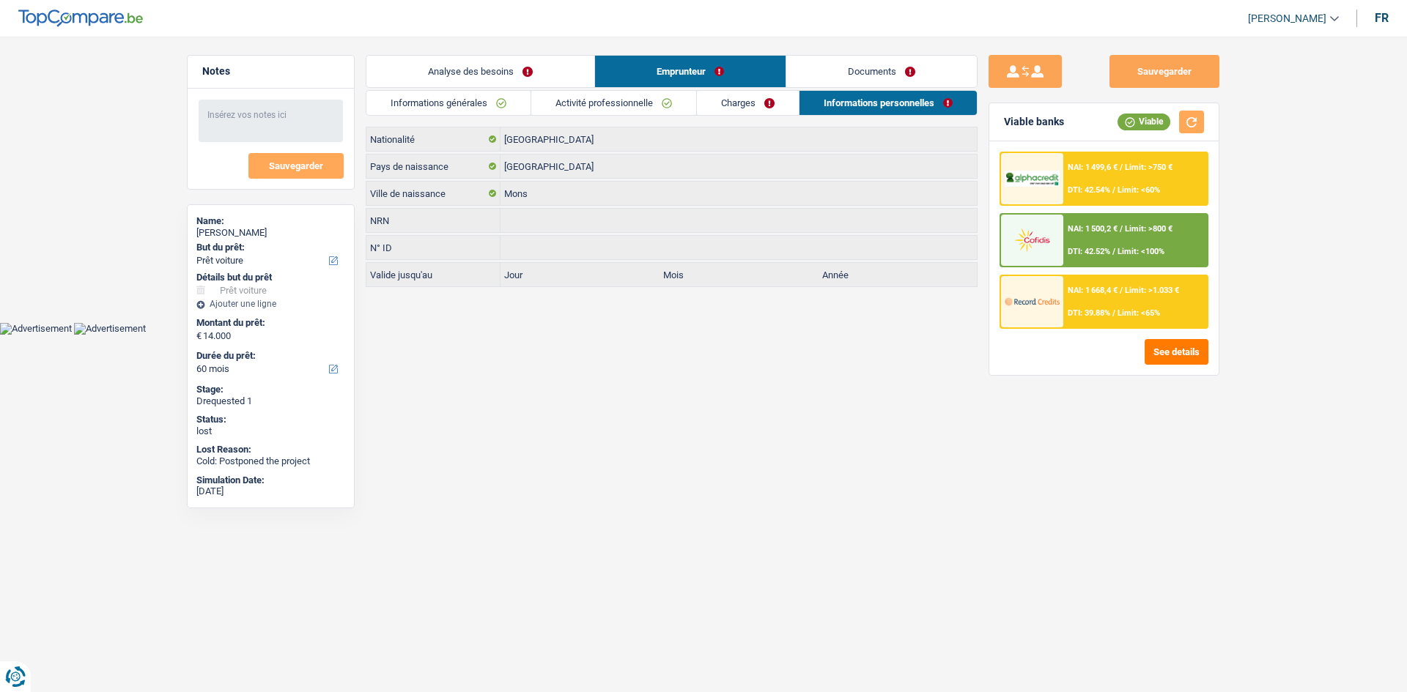
click at [861, 79] on link "Documents" at bounding box center [881, 72] width 190 height 32
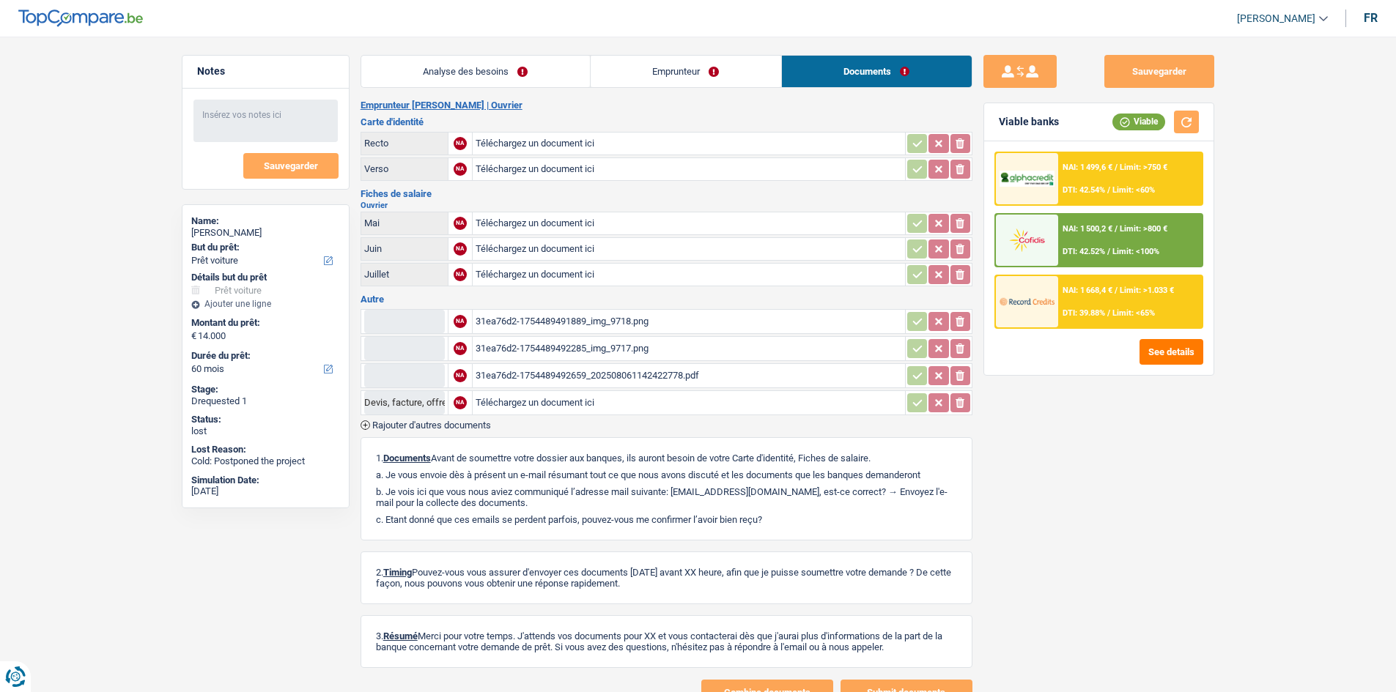
click at [503, 83] on link "Analyse des besoins" at bounding box center [475, 72] width 229 height 32
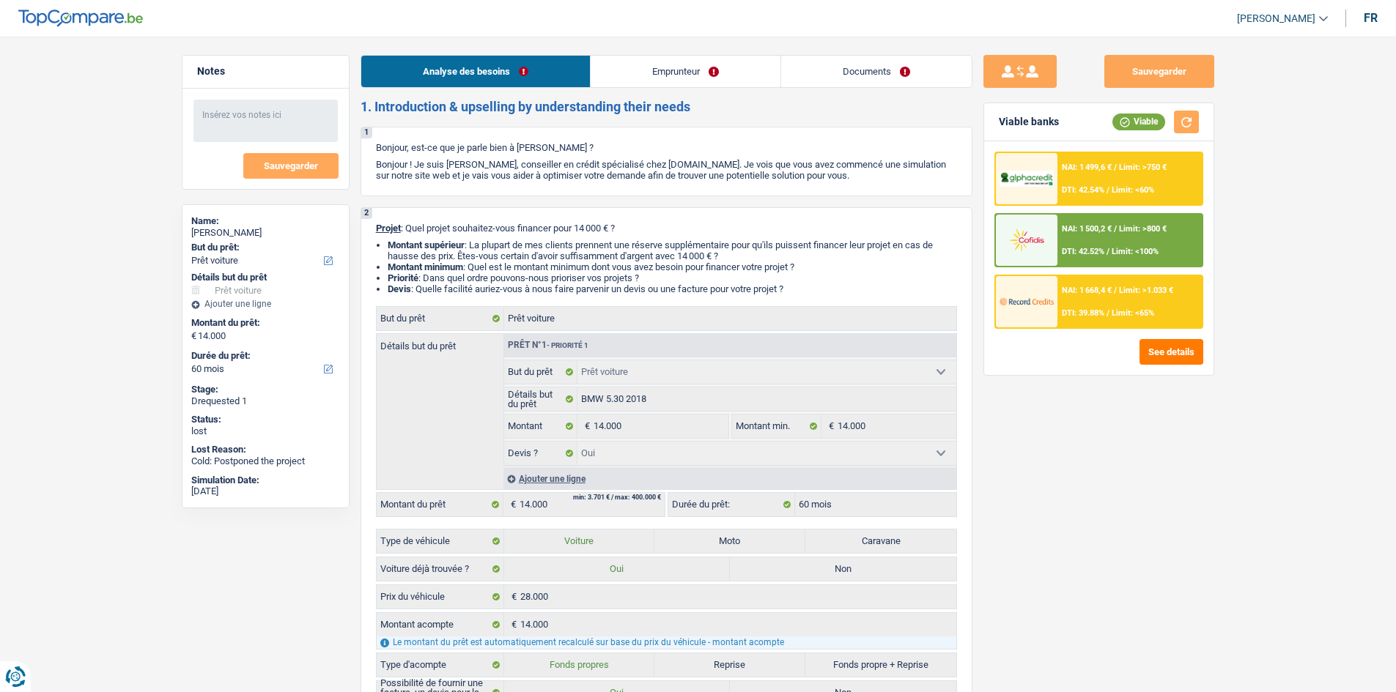
click at [675, 71] on link "Emprunteur" at bounding box center [686, 72] width 190 height 32
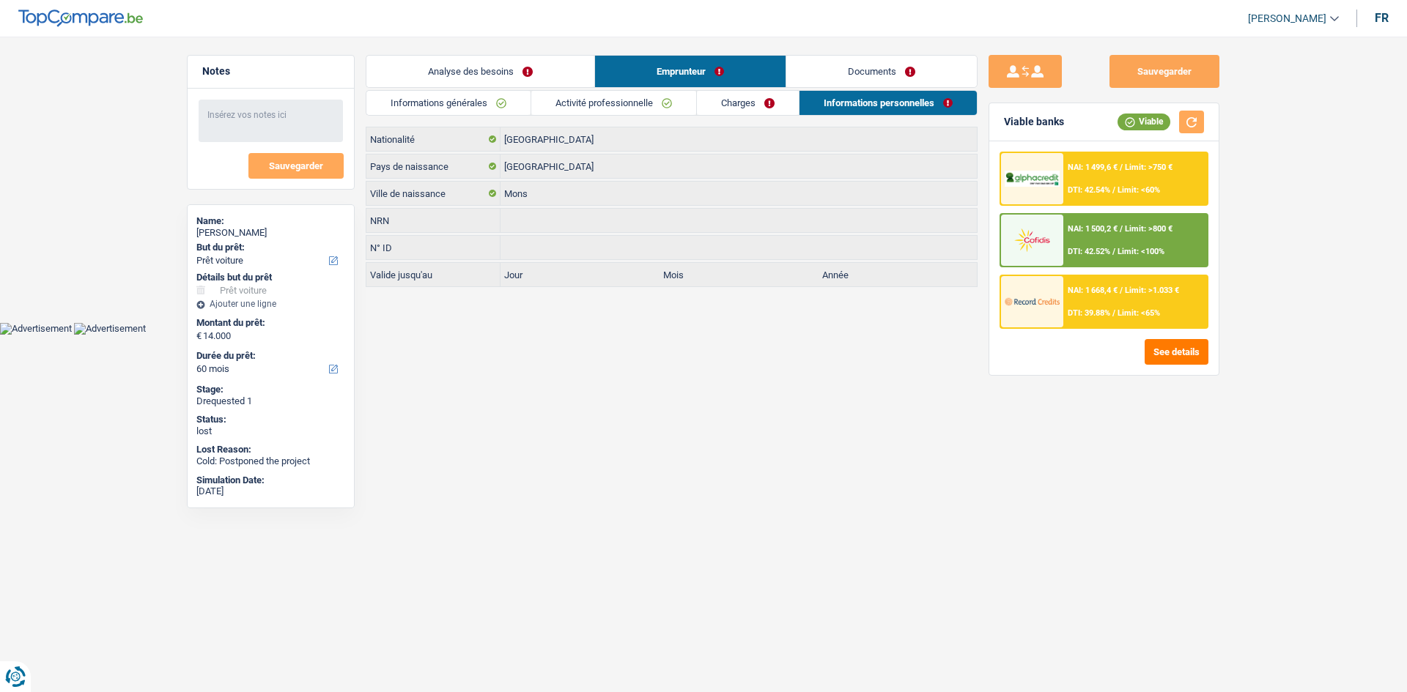
click at [884, 75] on link "Documents" at bounding box center [881, 72] width 190 height 32
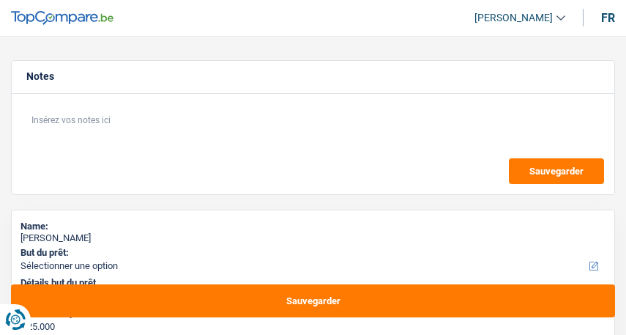
select select "120"
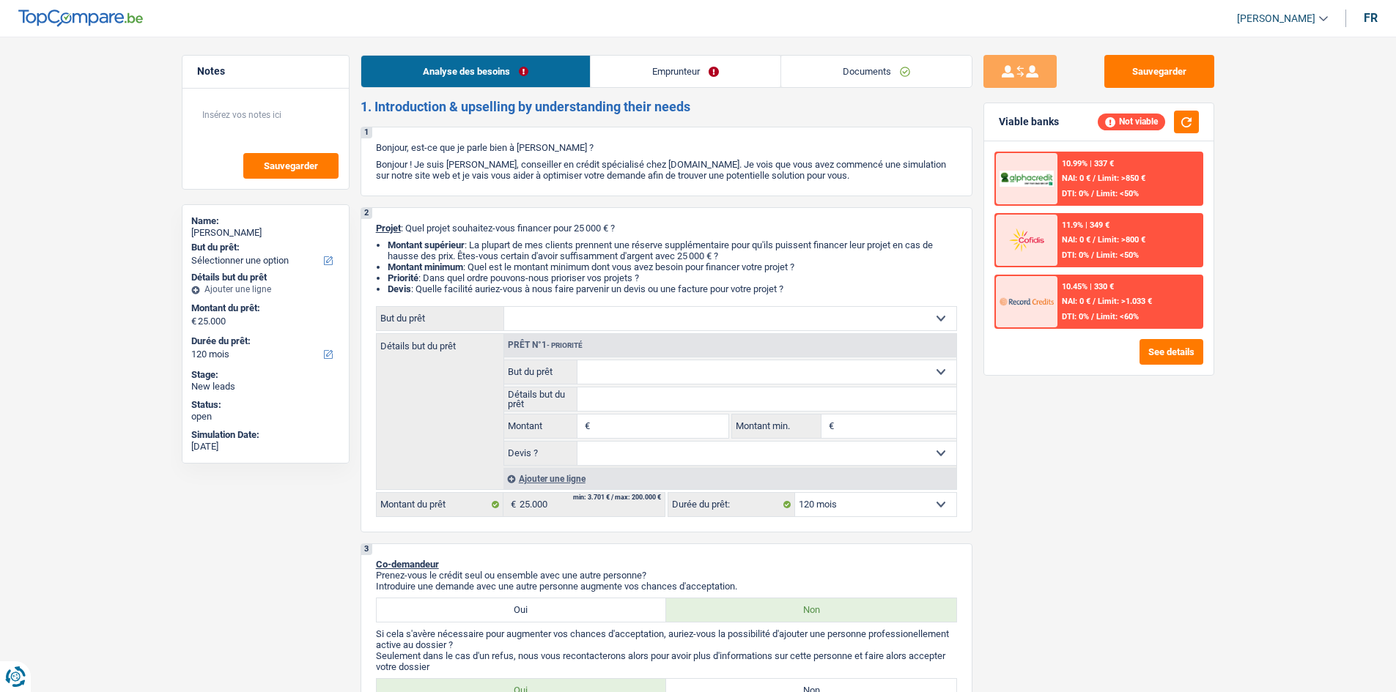
click at [626, 70] on link "Documents" at bounding box center [876, 72] width 190 height 32
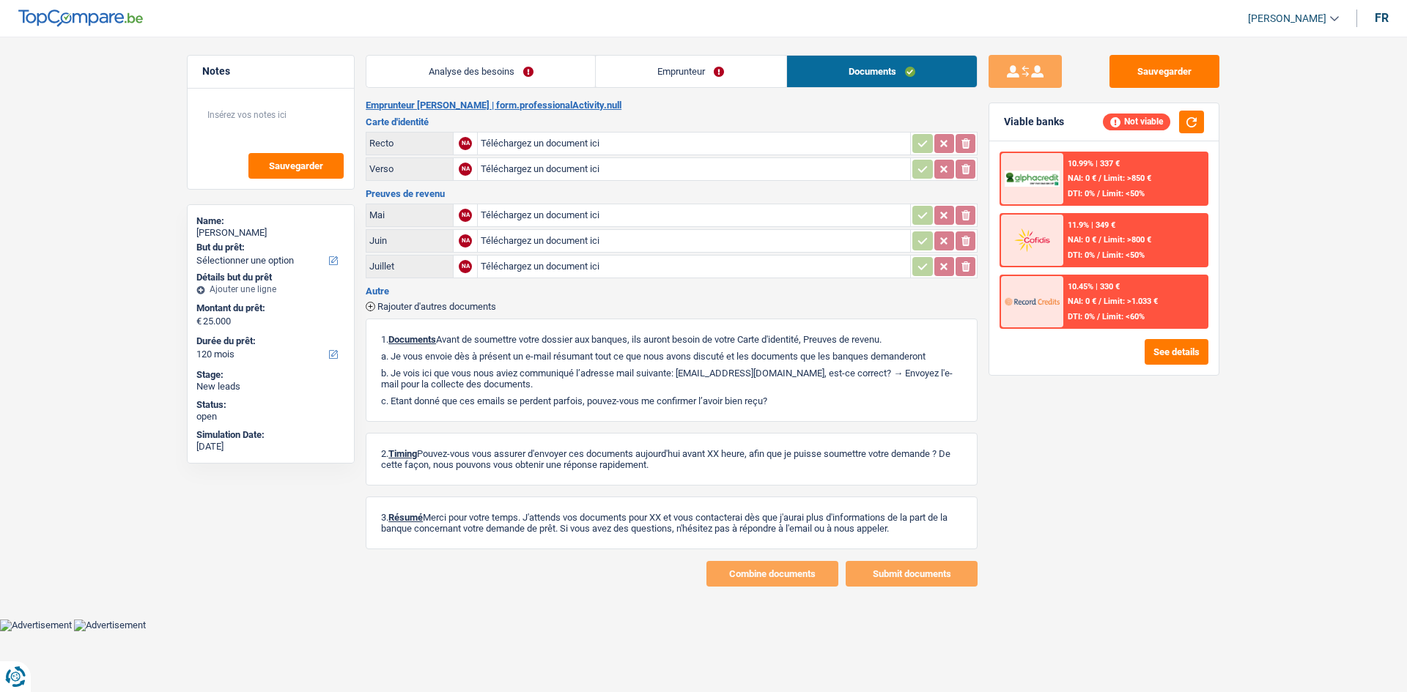
click at [480, 82] on link "Analyse des besoins" at bounding box center [480, 72] width 229 height 32
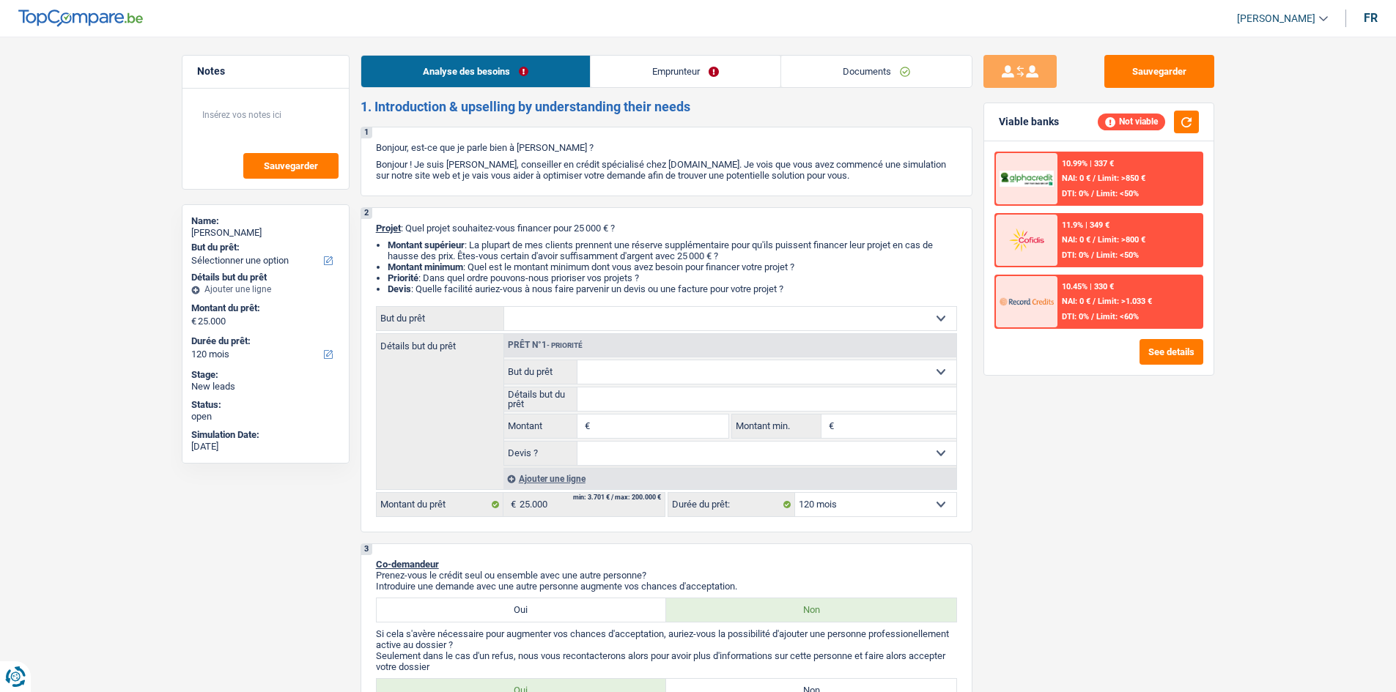
click at [626, 76] on link "Emprunteur" at bounding box center [686, 72] width 190 height 32
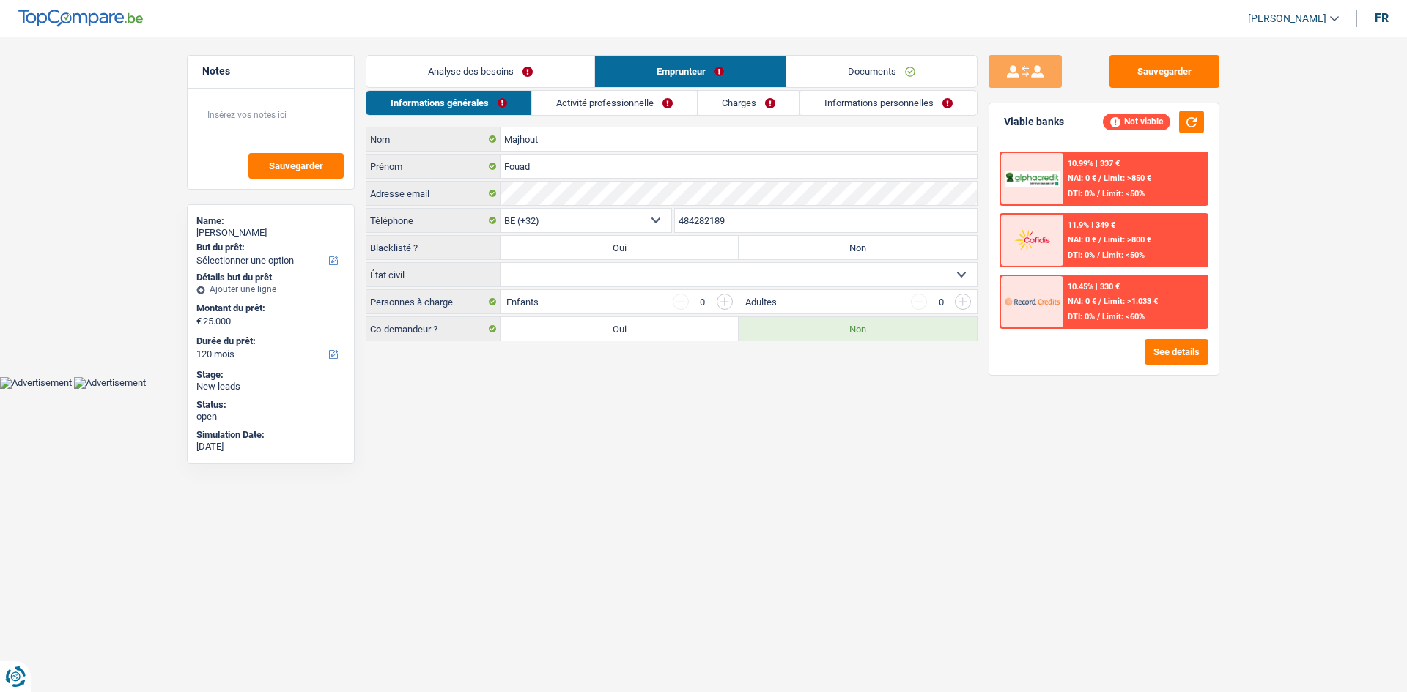
click at [572, 97] on link "Activité professionnelle" at bounding box center [614, 103] width 165 height 24
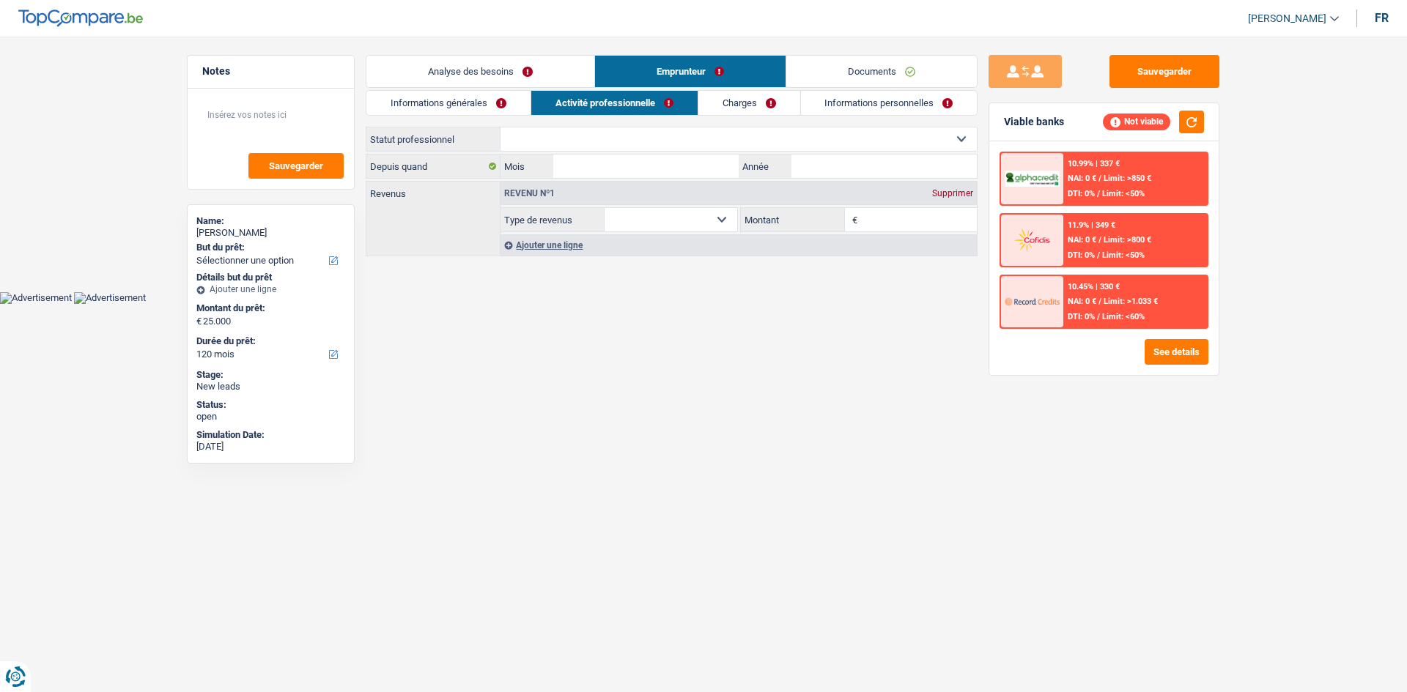
click at [584, 77] on link "Analyse des besoins" at bounding box center [480, 72] width 228 height 32
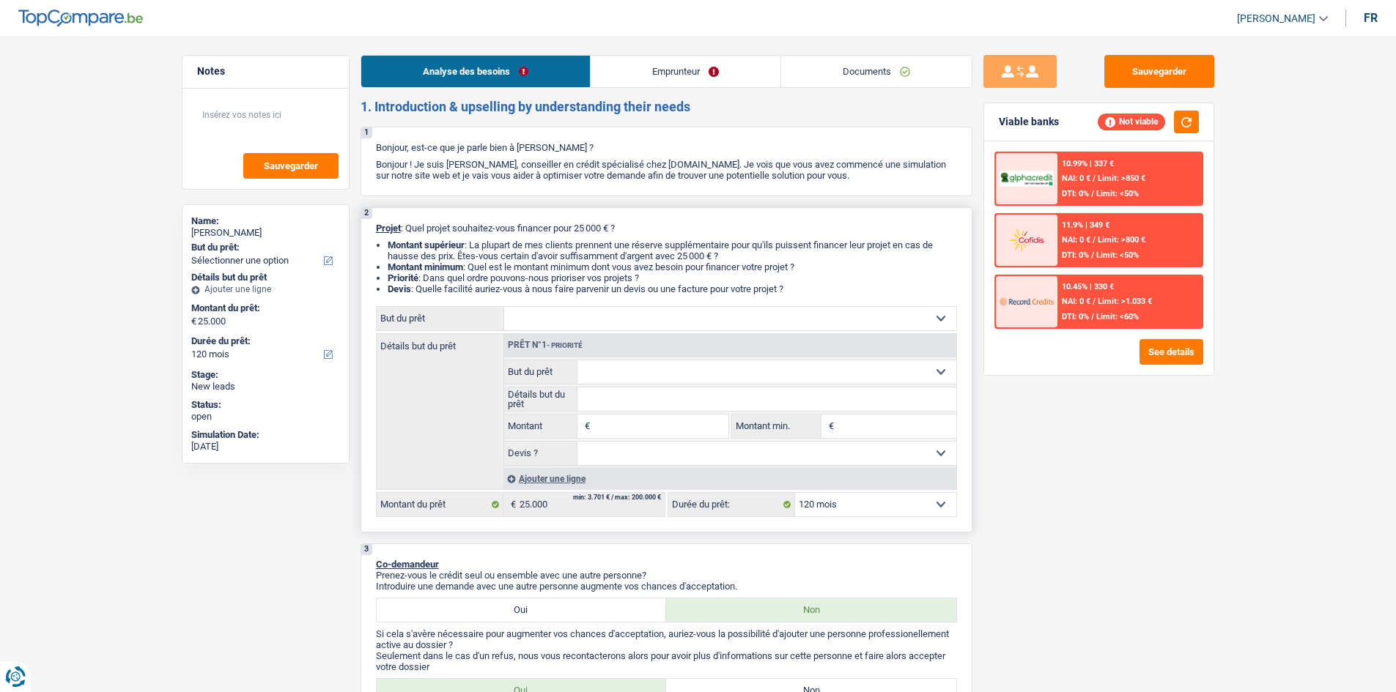
click at [620, 312] on select "Confort maison: meubles, textile, peinture, électroménager, outillage non-profe…" at bounding box center [730, 318] width 452 height 23
select select "houseOrGarden"
click at [504, 307] on select "Confort maison: meubles, textile, peinture, électroménager, outillage non-profe…" at bounding box center [730, 318] width 452 height 23
select select "houseOrGarden"
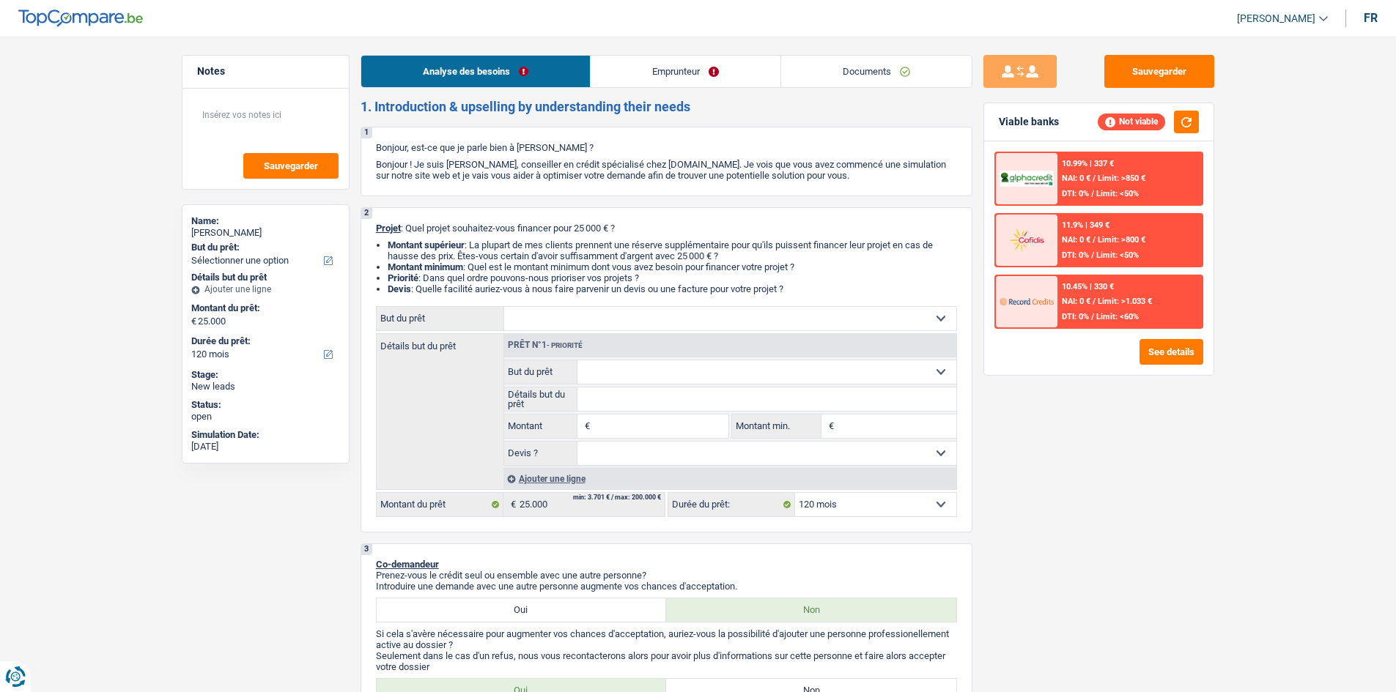
type input "25.000"
select select "houseOrGarden"
type input "25.000"
select select "houseOrGarden"
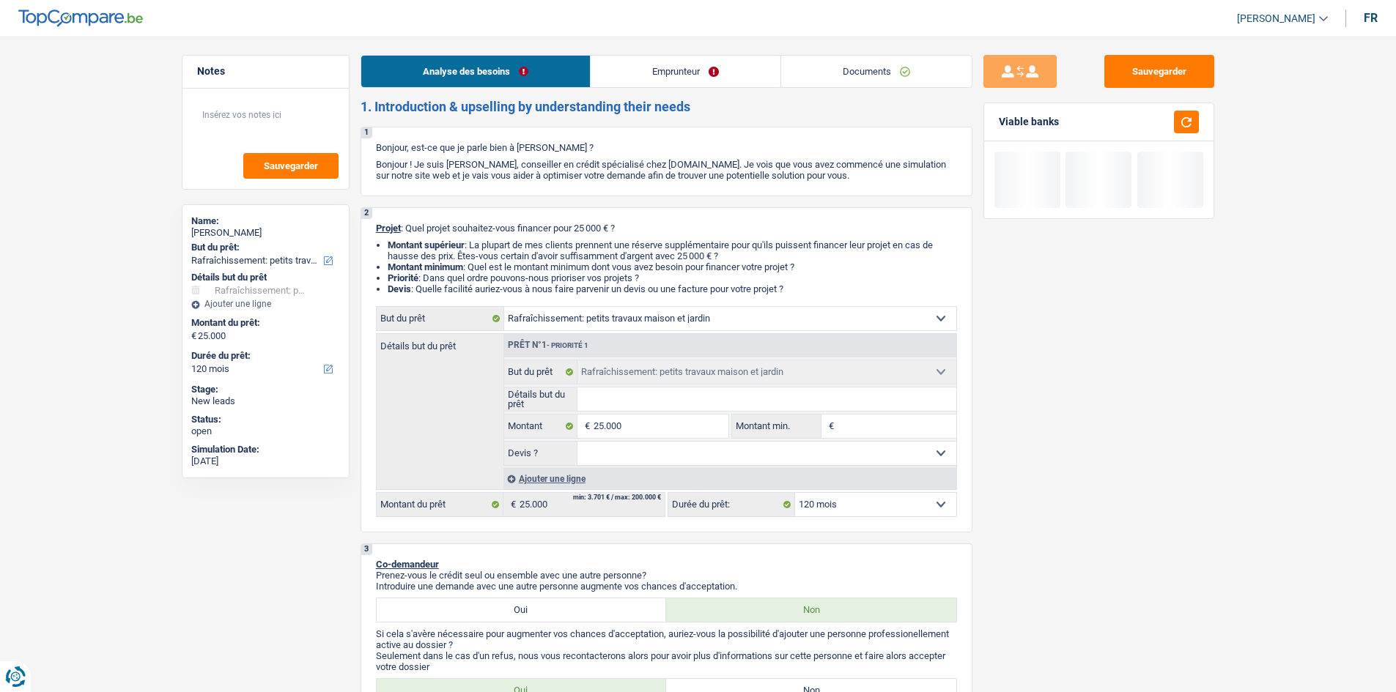
click at [626, 62] on link "Emprunteur" at bounding box center [686, 72] width 190 height 32
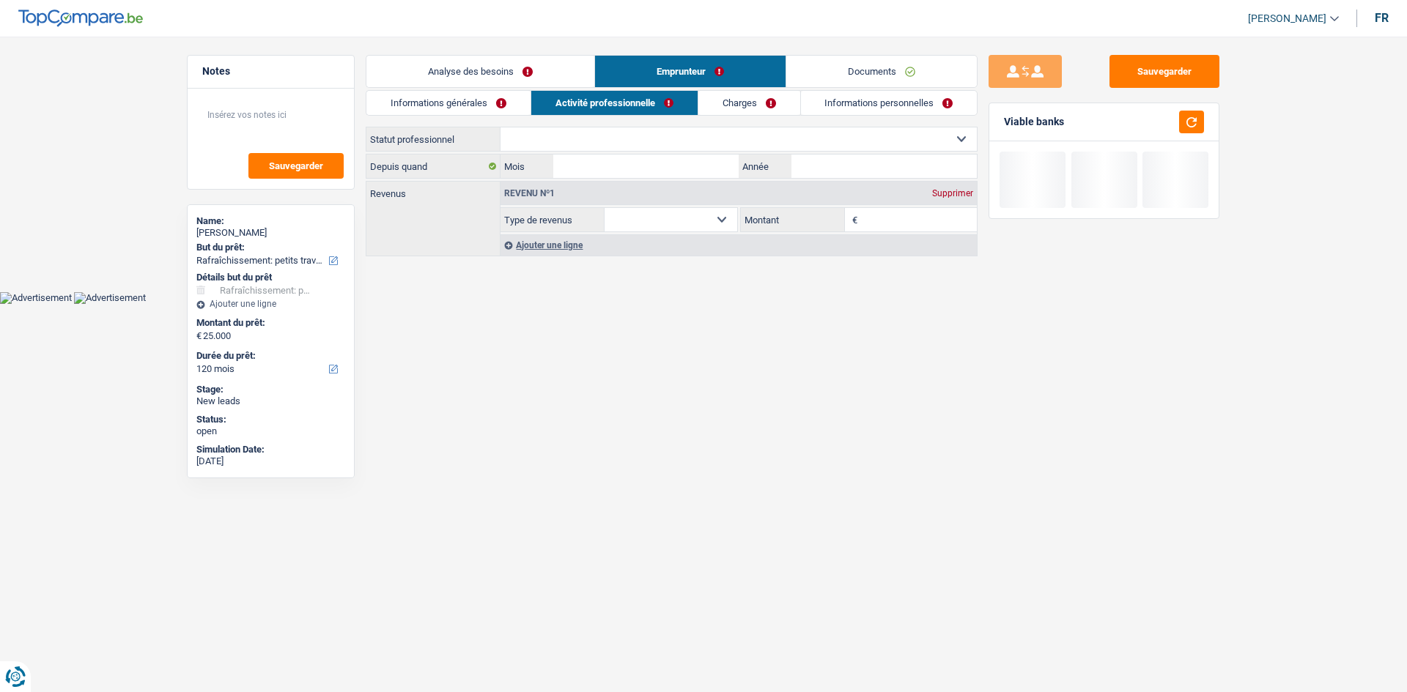
click at [626, 103] on link "Charges" at bounding box center [749, 103] width 102 height 24
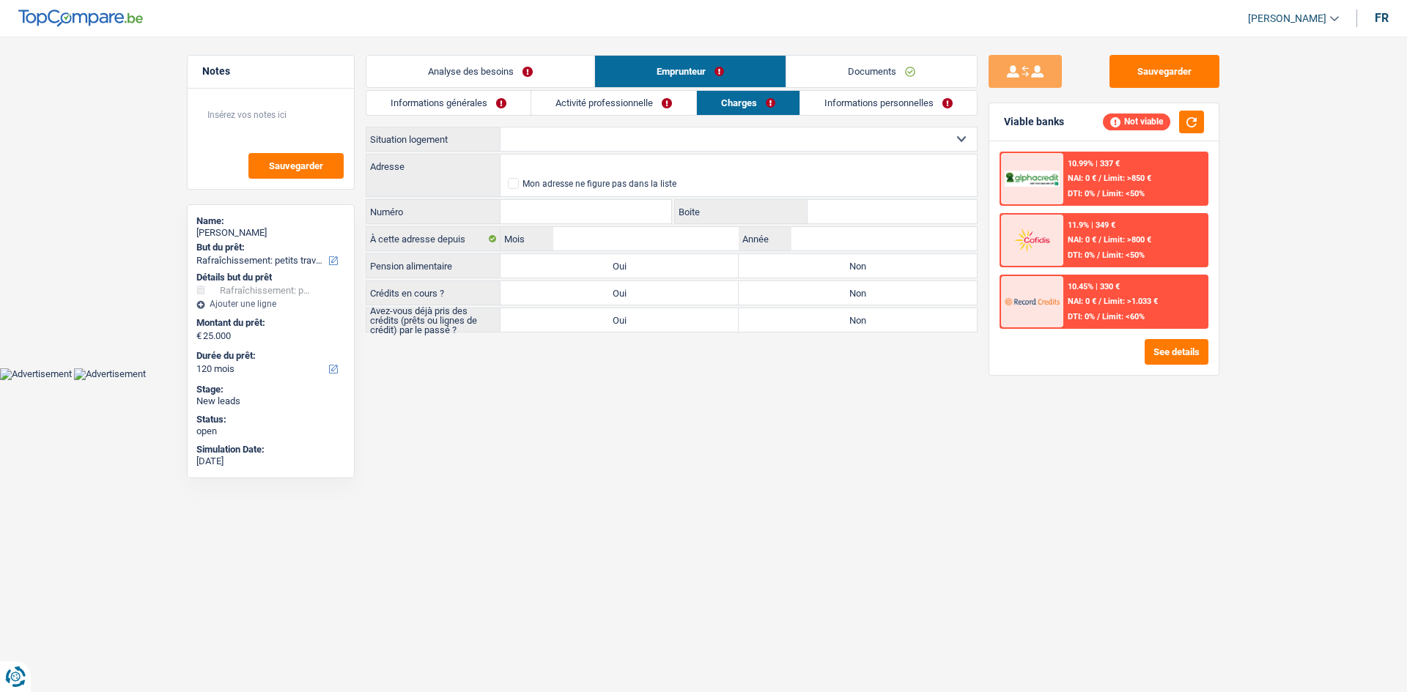
click at [626, 144] on select "Locataire Propriétaire avec prêt hypothécaire Propriétaire sans prêt hypothécai…" at bounding box center [738, 138] width 476 height 23
select select "rents"
click at [500, 127] on select "Locataire Propriétaire avec prêt hypothécaire Propriétaire sans prêt hypothécai…" at bounding box center [738, 138] width 476 height 23
select select "rents"
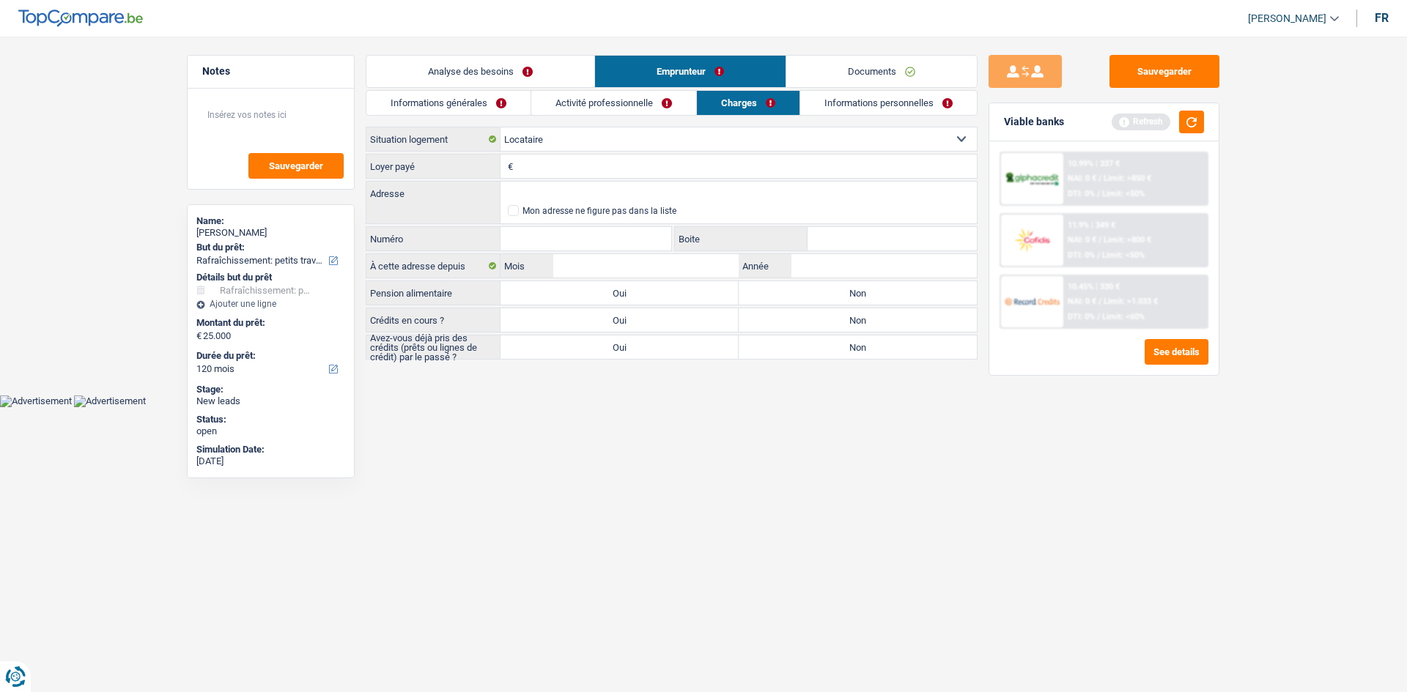
click at [533, 75] on link "Analyse des besoins" at bounding box center [480, 72] width 228 height 32
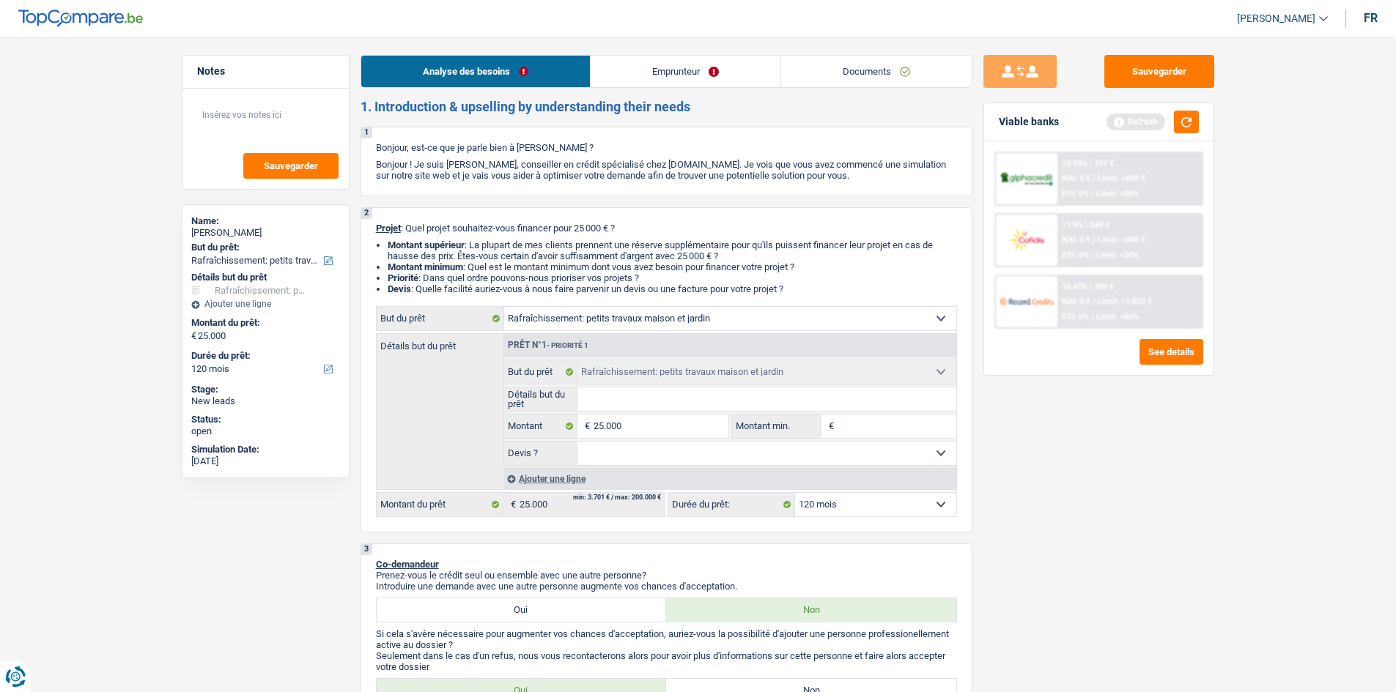
click at [626, 61] on link "Emprunteur" at bounding box center [686, 72] width 190 height 32
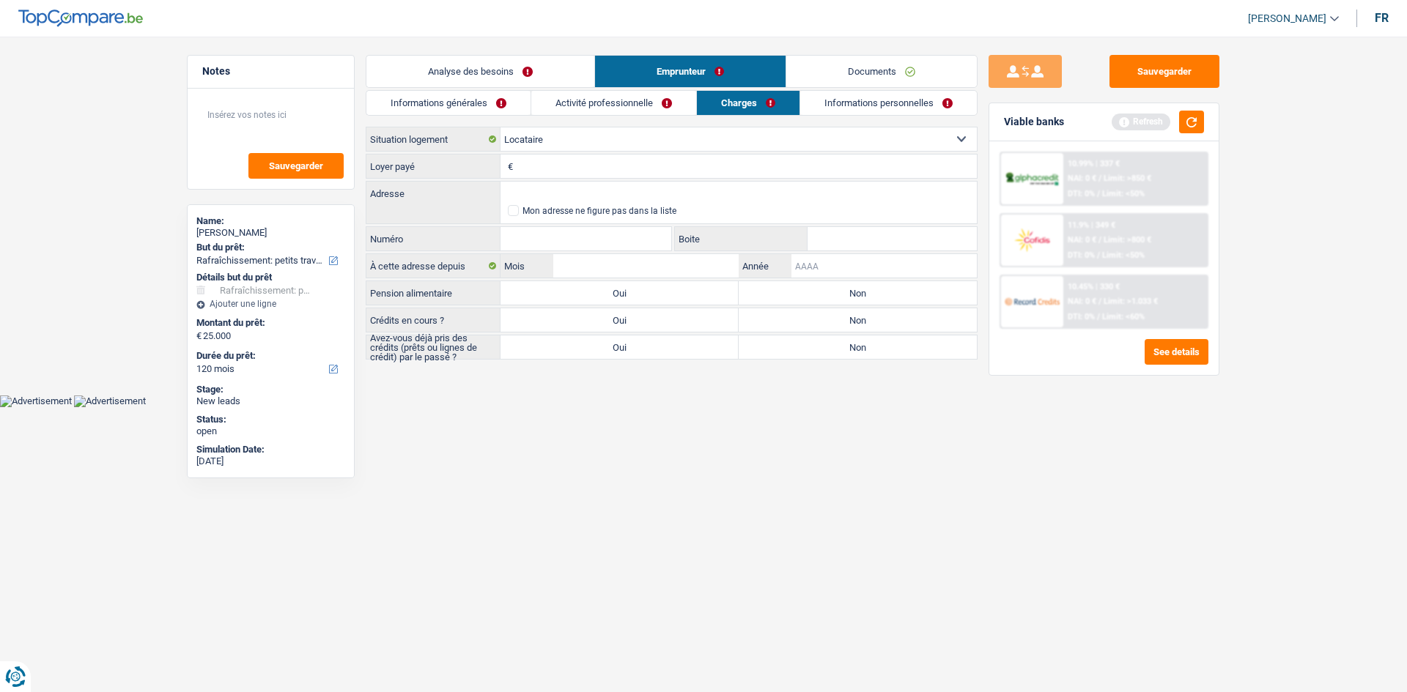
drag, startPoint x: 843, startPoint y: 271, endPoint x: 879, endPoint y: 271, distance: 36.6
click at [626, 270] on input "Année" at bounding box center [883, 265] width 185 height 23
type input "2017"
drag, startPoint x: 980, startPoint y: 497, endPoint x: 963, endPoint y: 493, distance: 17.2
click at [626, 334] on html "Vous avez le contrôle de vos données Nous utilisons des cookies, tout comme nos…" at bounding box center [703, 203] width 1407 height 407
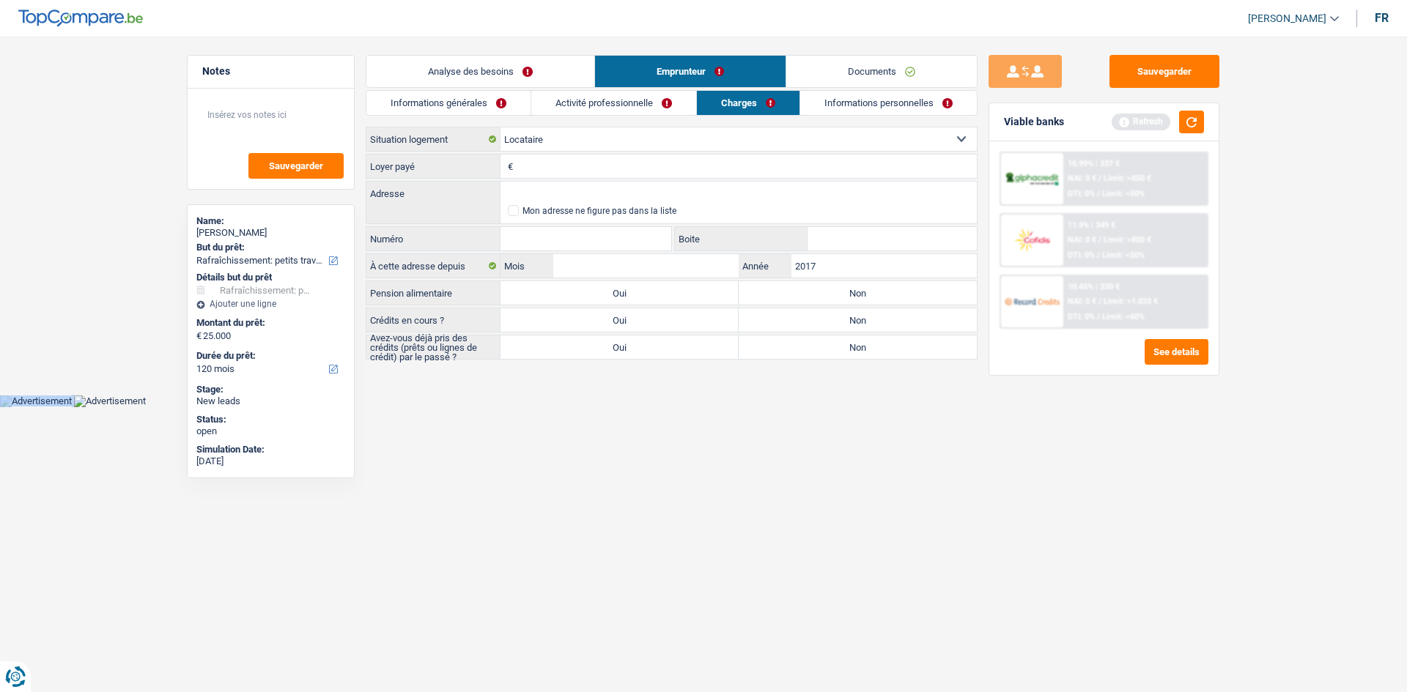
click at [500, 67] on link "Analyse des besoins" at bounding box center [480, 72] width 228 height 32
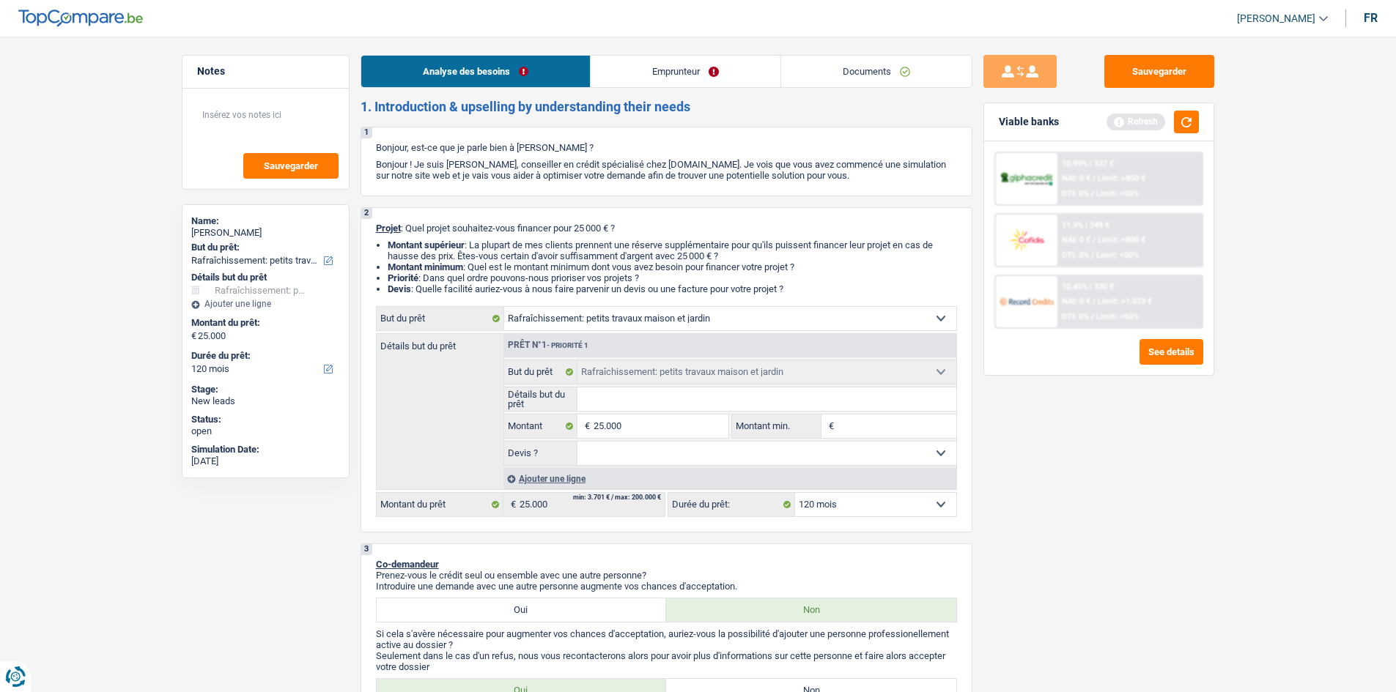
click at [626, 86] on link "Emprunteur" at bounding box center [686, 72] width 190 height 32
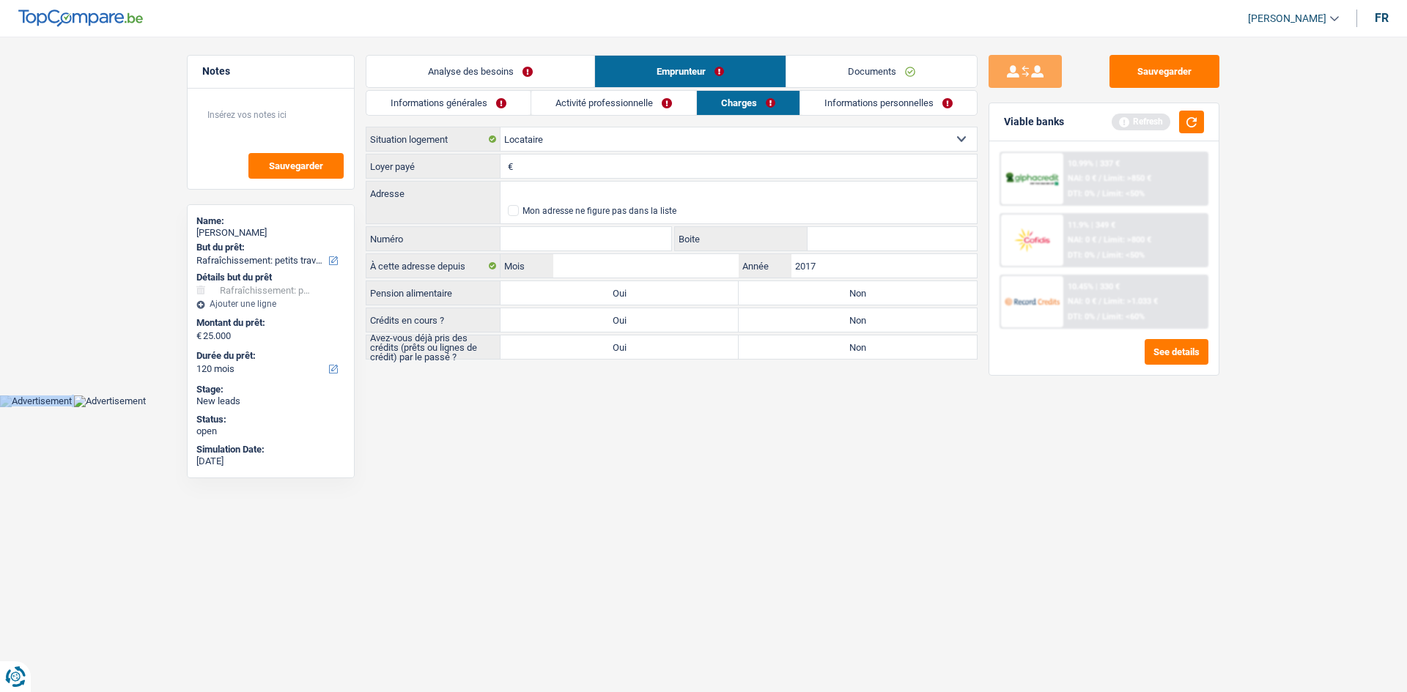
click at [626, 103] on link "Activité professionnelle" at bounding box center [613, 103] width 165 height 24
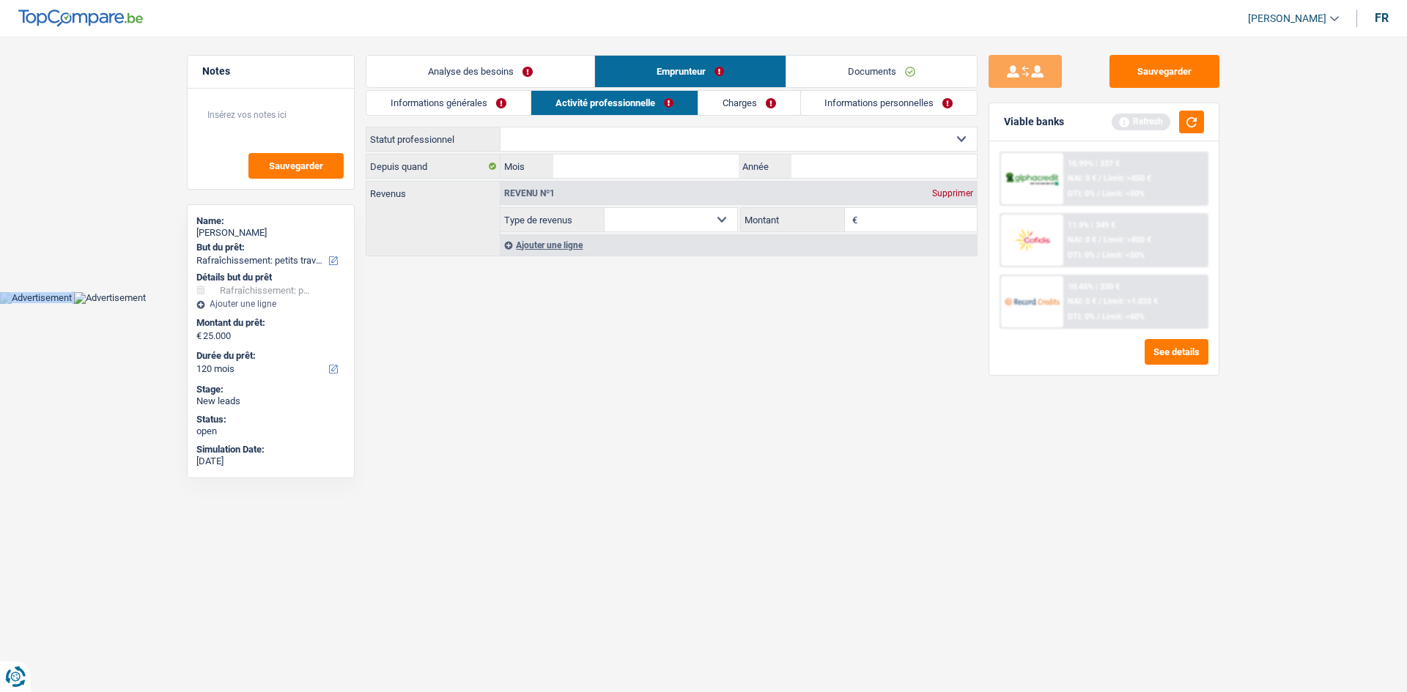
click at [487, 105] on link "Informations générales" at bounding box center [448, 103] width 164 height 24
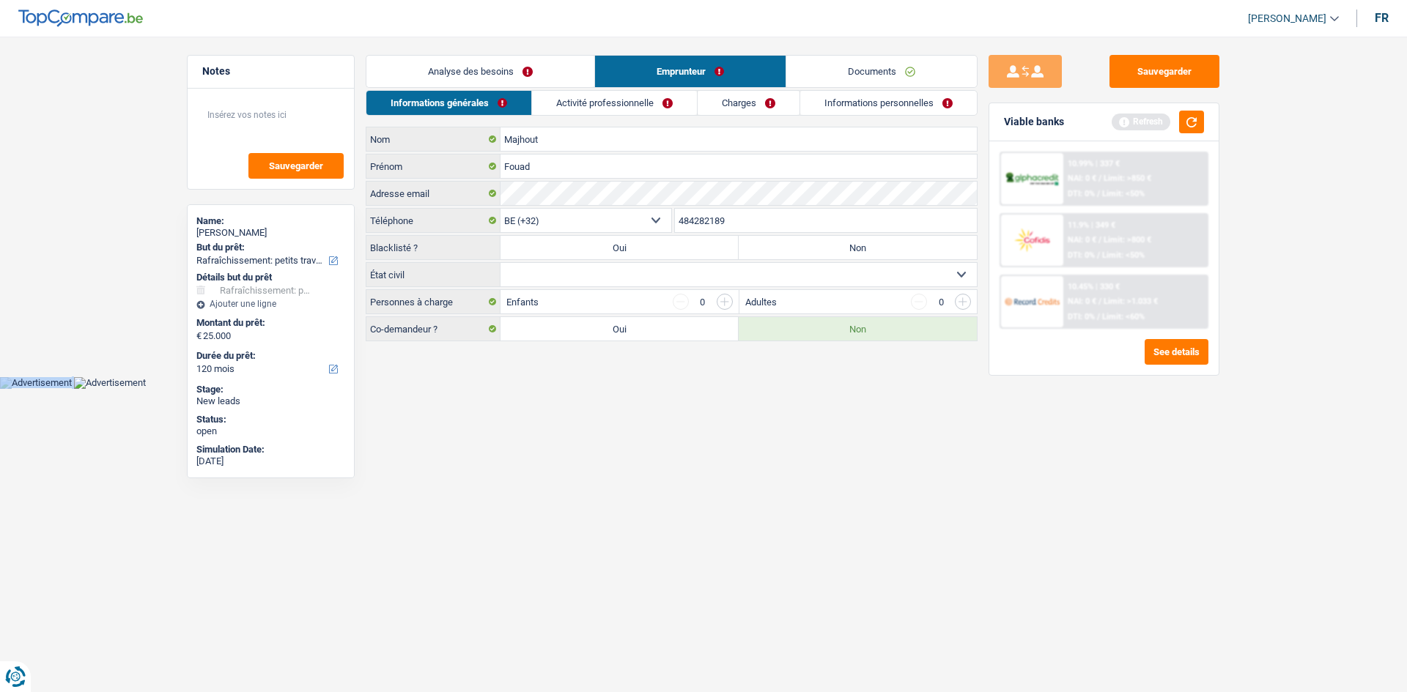
click at [522, 78] on link "Analyse des besoins" at bounding box center [480, 72] width 228 height 32
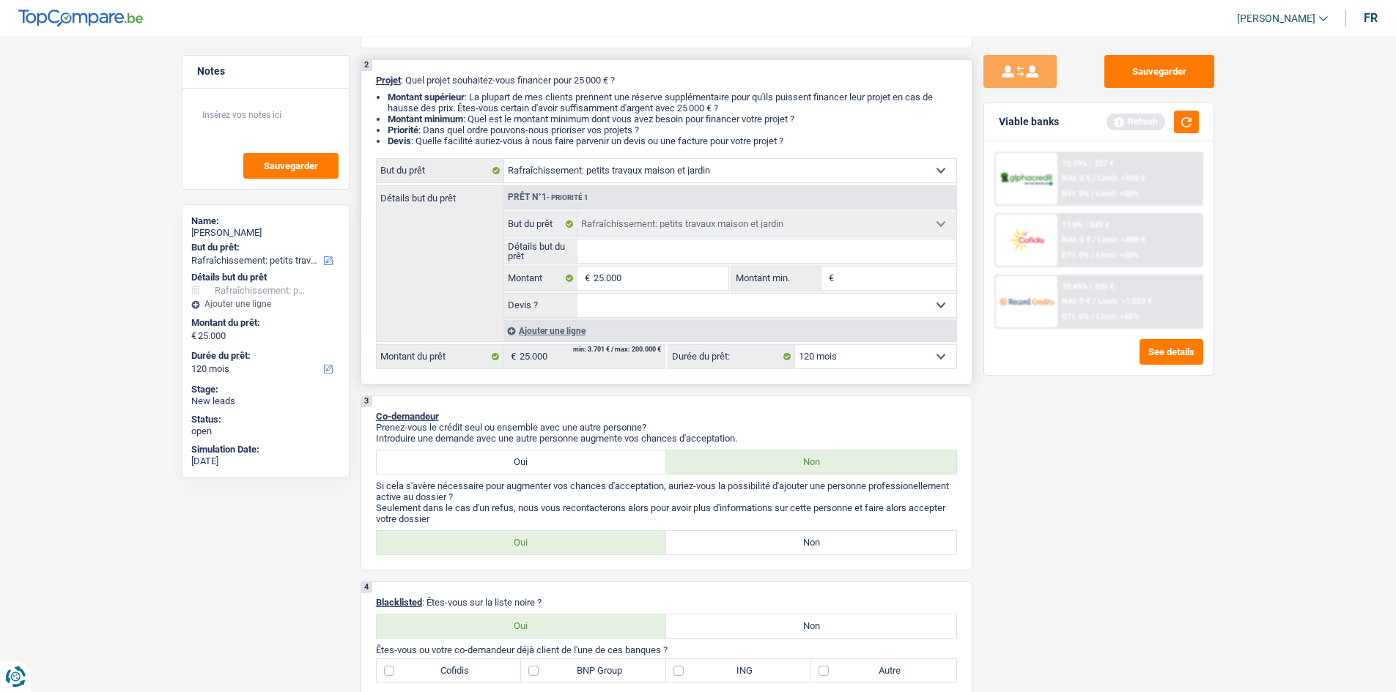
scroll to position [147, 0]
drag, startPoint x: 643, startPoint y: 177, endPoint x: 633, endPoint y: 180, distance: 10.2
click at [626, 177] on select "Confort maison: meubles, textile, peinture, électroménager, outillage non-profe…" at bounding box center [730, 171] width 452 height 23
select select "tech"
click at [504, 160] on select "Confort maison: meubles, textile, peinture, électroménager, outillage non-profe…" at bounding box center [730, 171] width 452 height 23
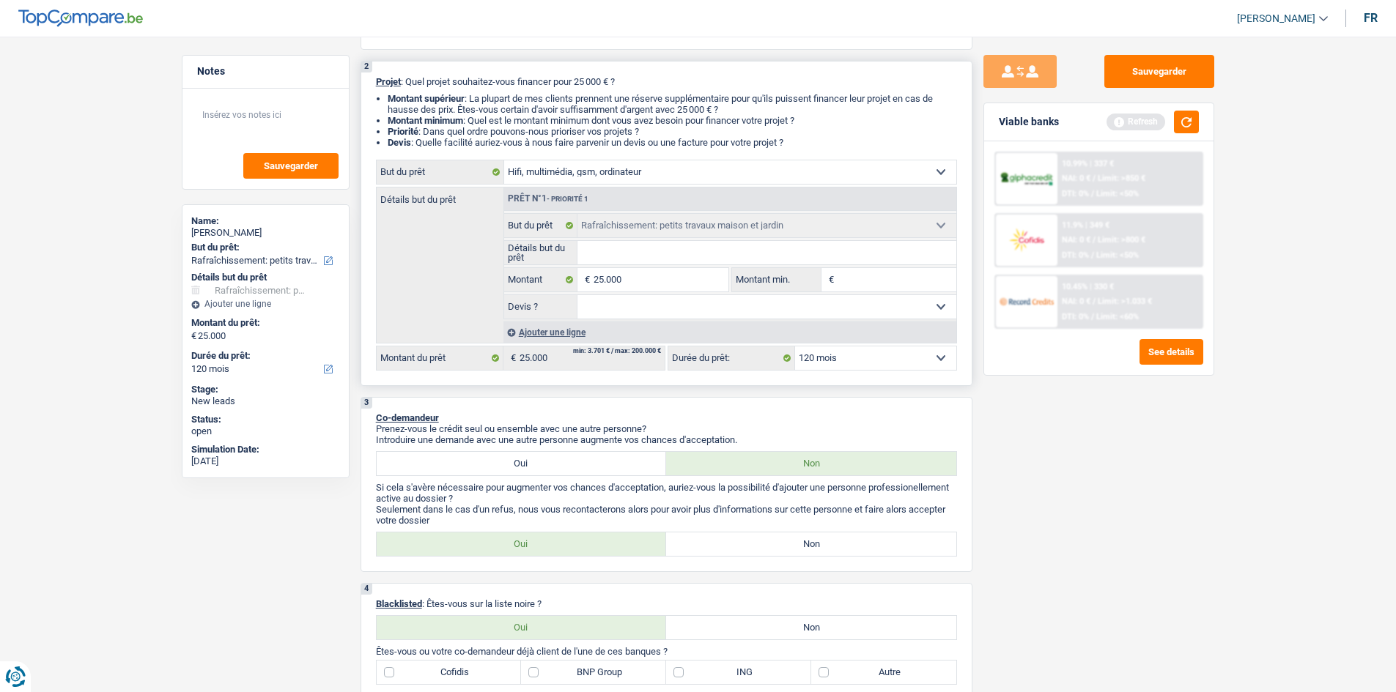
select select "tech"
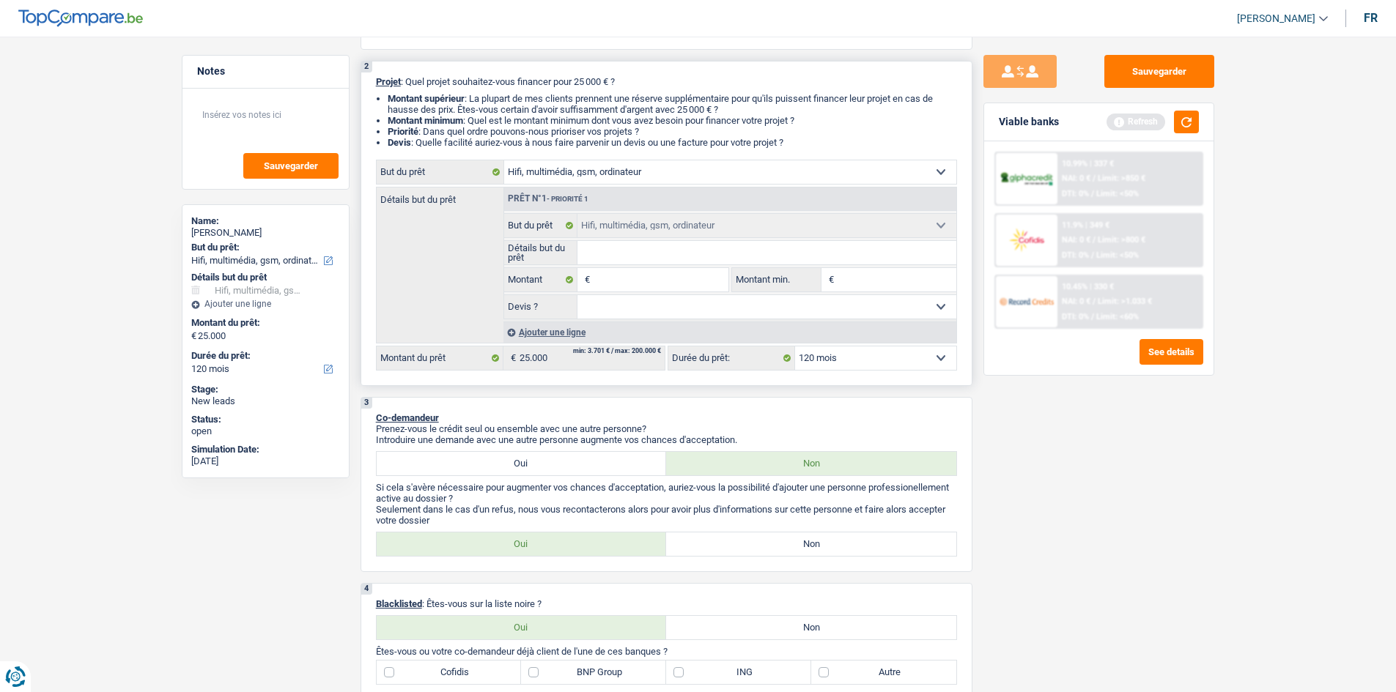
select select "houseOrGarden"
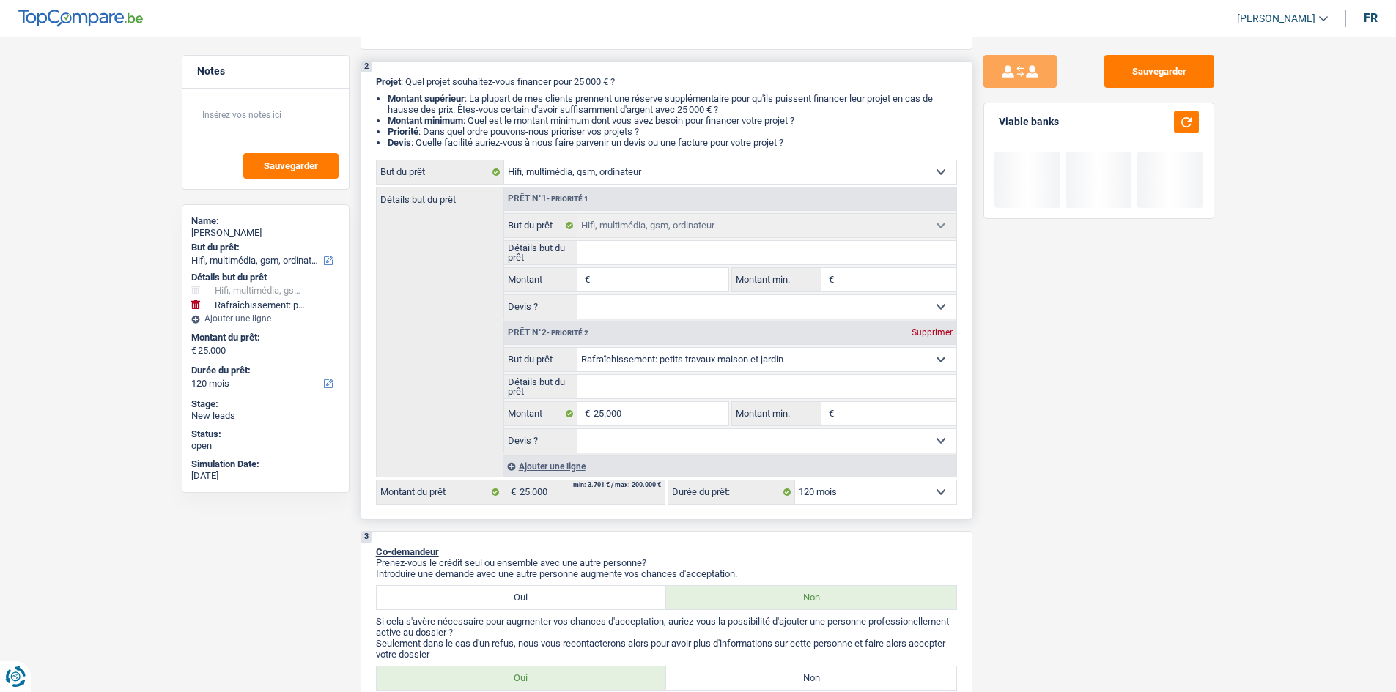
click at [626, 174] on select "Confort maison: meubles, textile, peinture, électroménager, outillage non-profe…" at bounding box center [730, 171] width 452 height 23
select select "household"
click at [504, 160] on select "Confort maison: meubles, textile, peinture, électroménager, outillage non-profe…" at bounding box center [730, 171] width 452 height 23
select select "household"
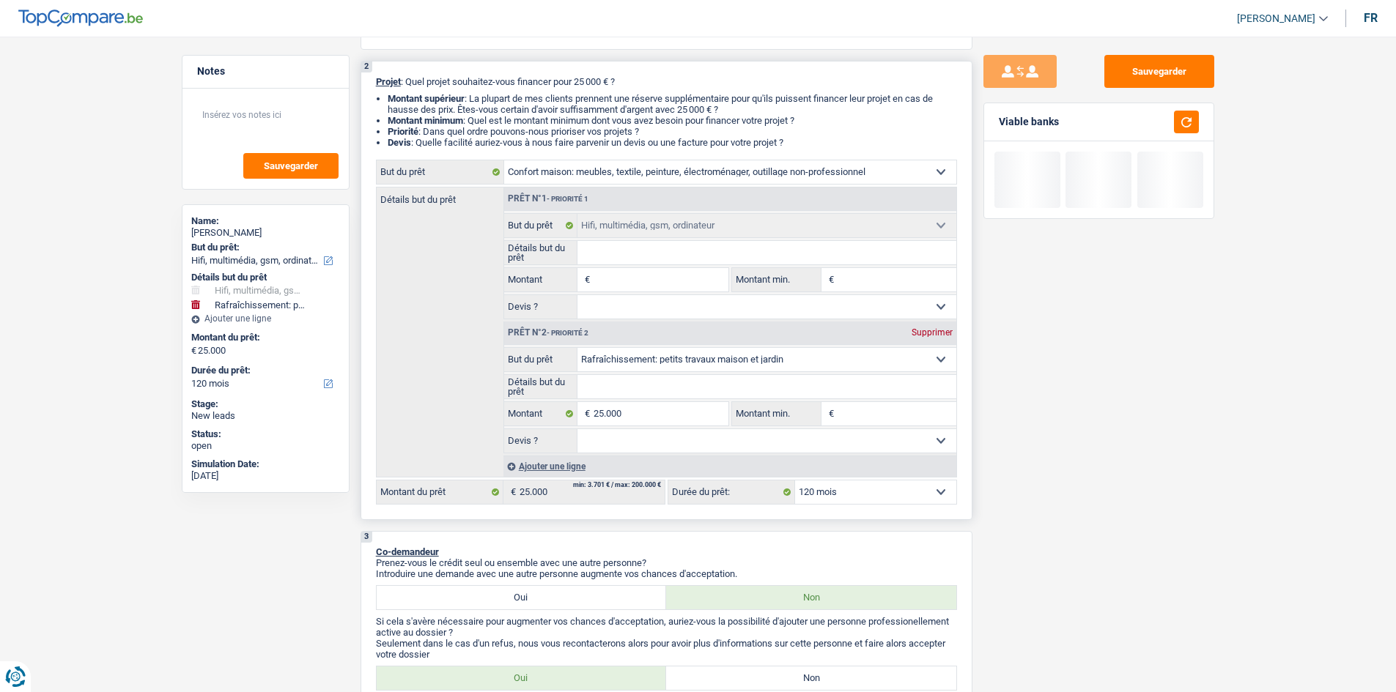
select select "household"
select select "tech"
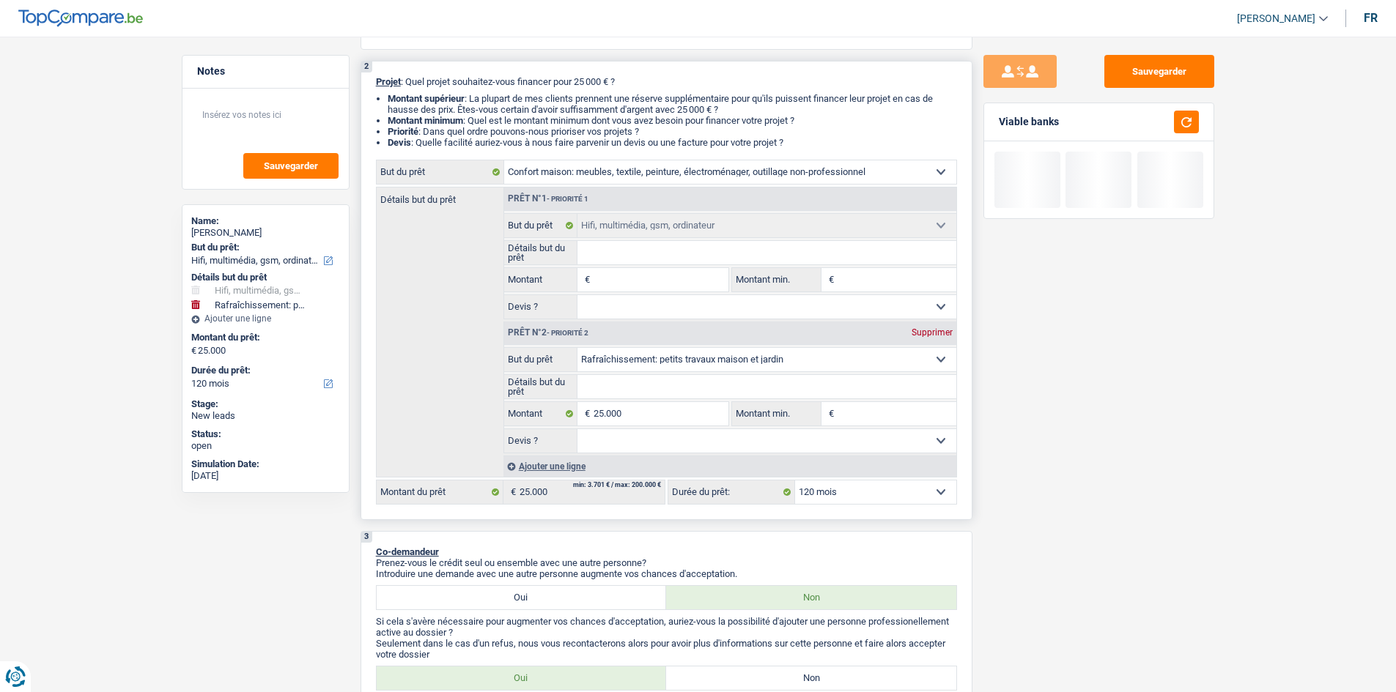
select select "tech"
select select "houseOrGarden"
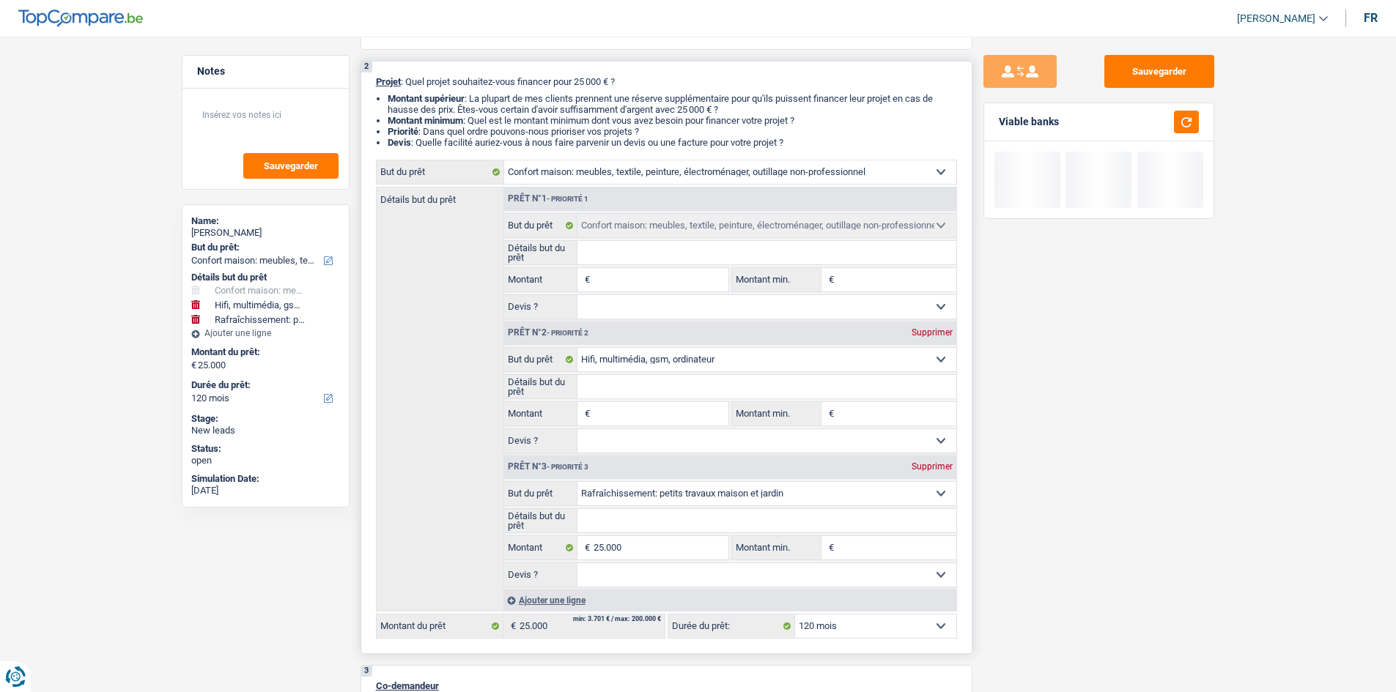
click at [626, 334] on div "Supprimer" at bounding box center [932, 332] width 48 height 9
select select "houseOrGarden"
type input "25.000"
select select "houseOrGarden"
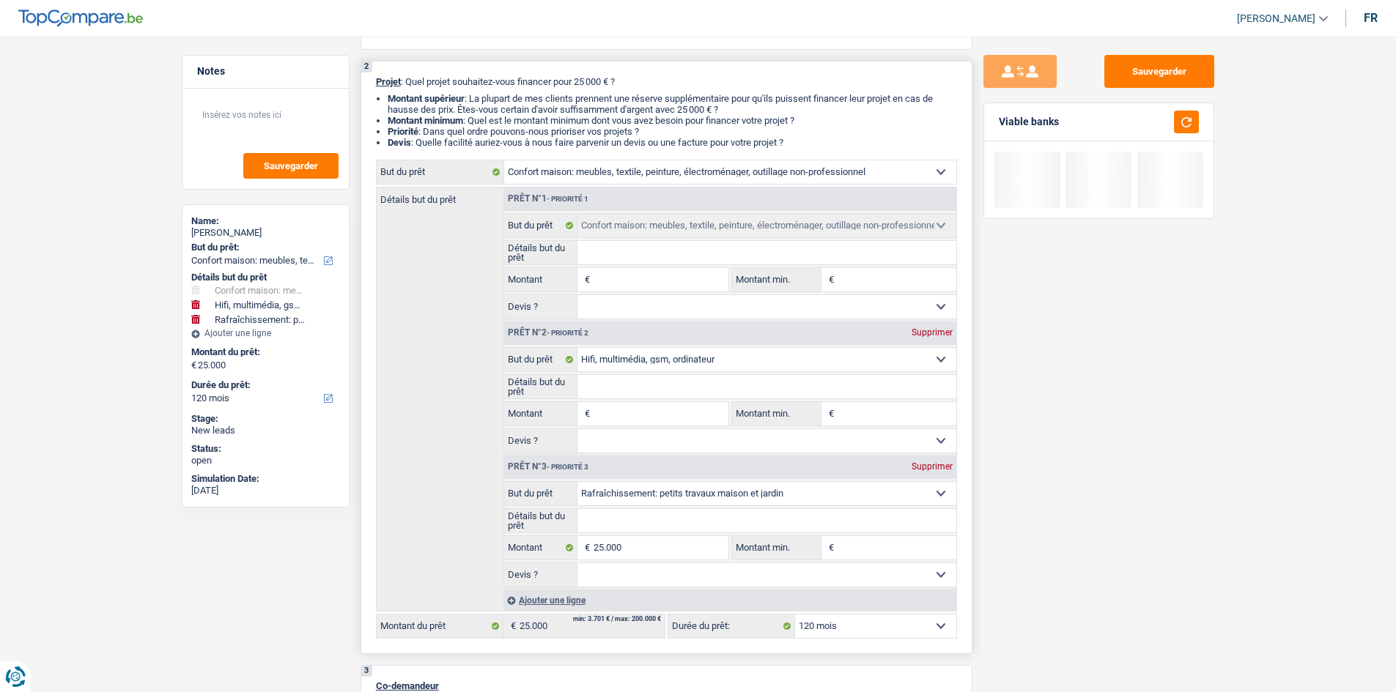
type input "25.000"
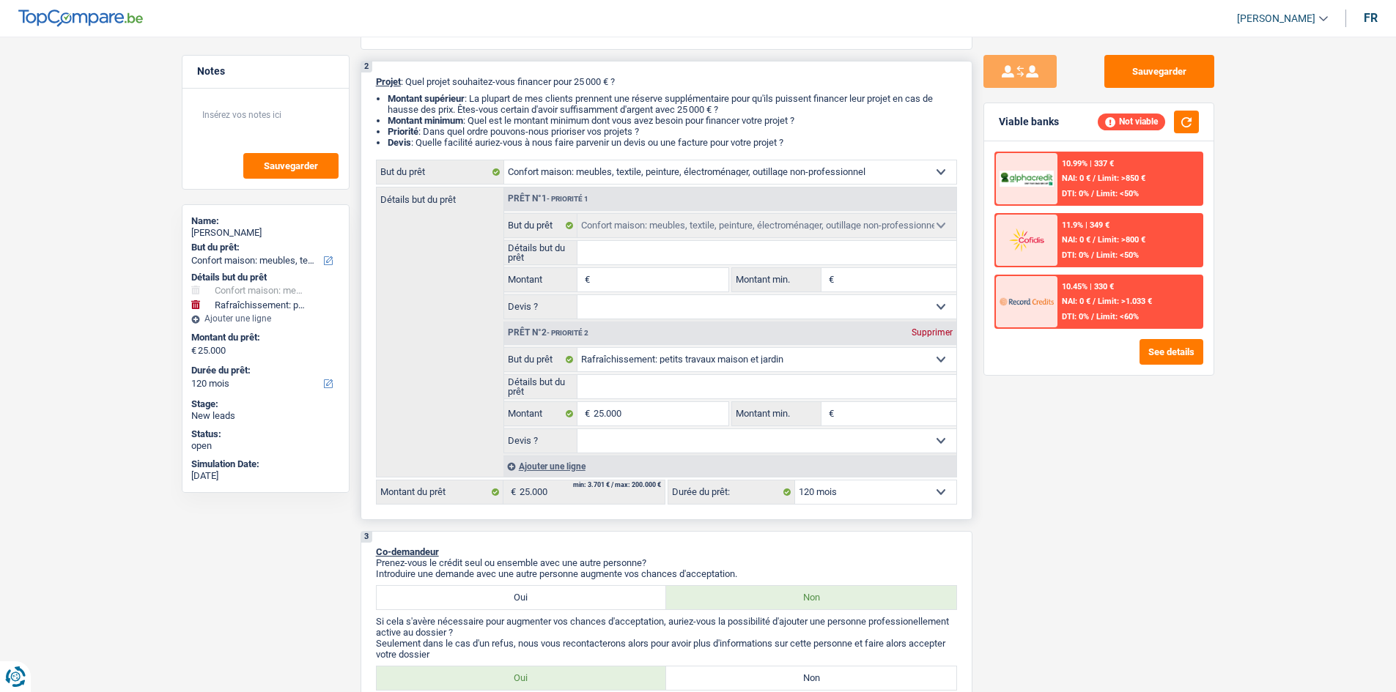
click at [626, 334] on div "Supprimer" at bounding box center [932, 332] width 48 height 9
type input "0"
select select
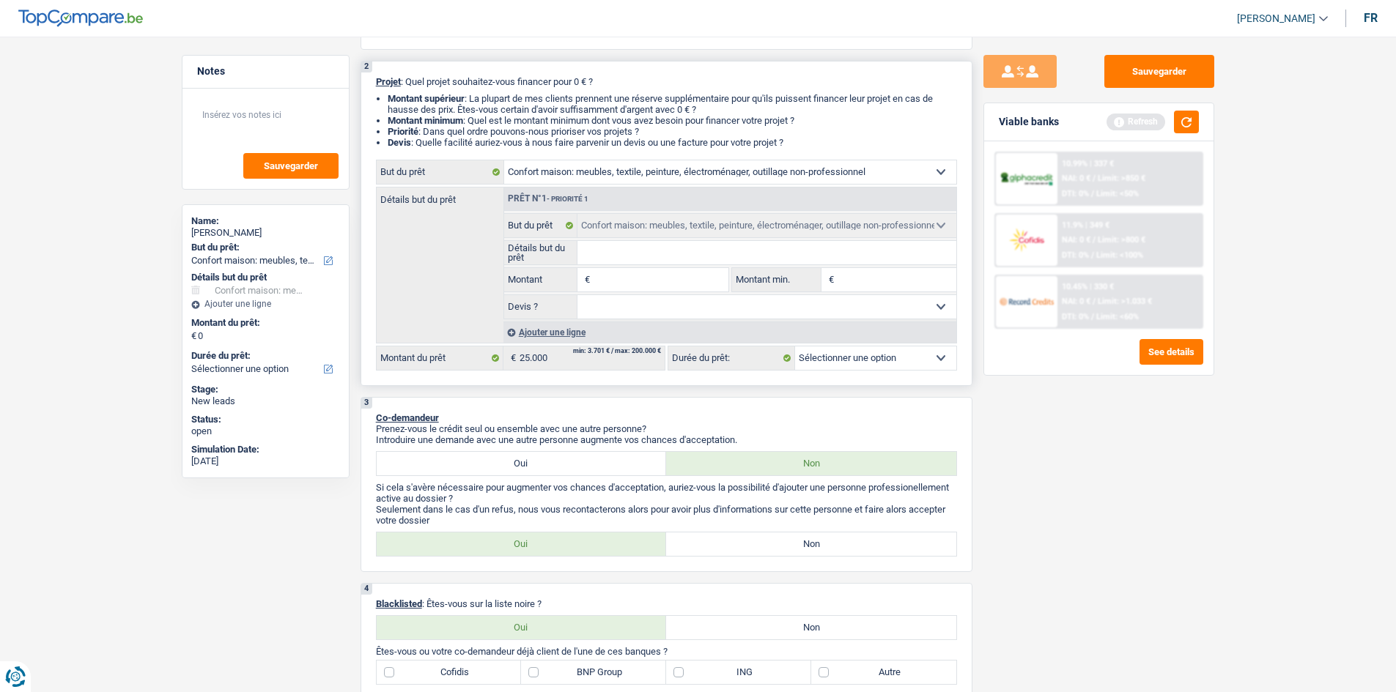
click at [626, 283] on input "Montant" at bounding box center [660, 279] width 134 height 23
type input "2"
type input "20"
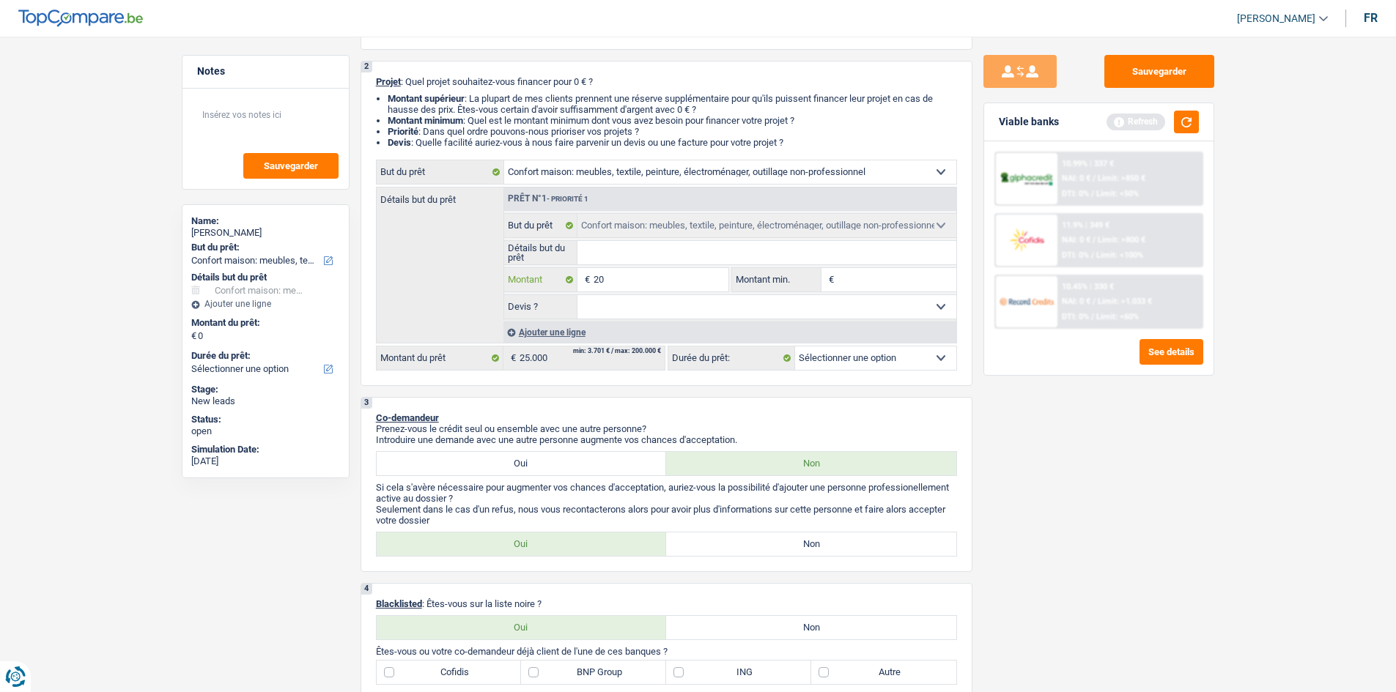
type input "200"
type input "2.000"
type input "20.000"
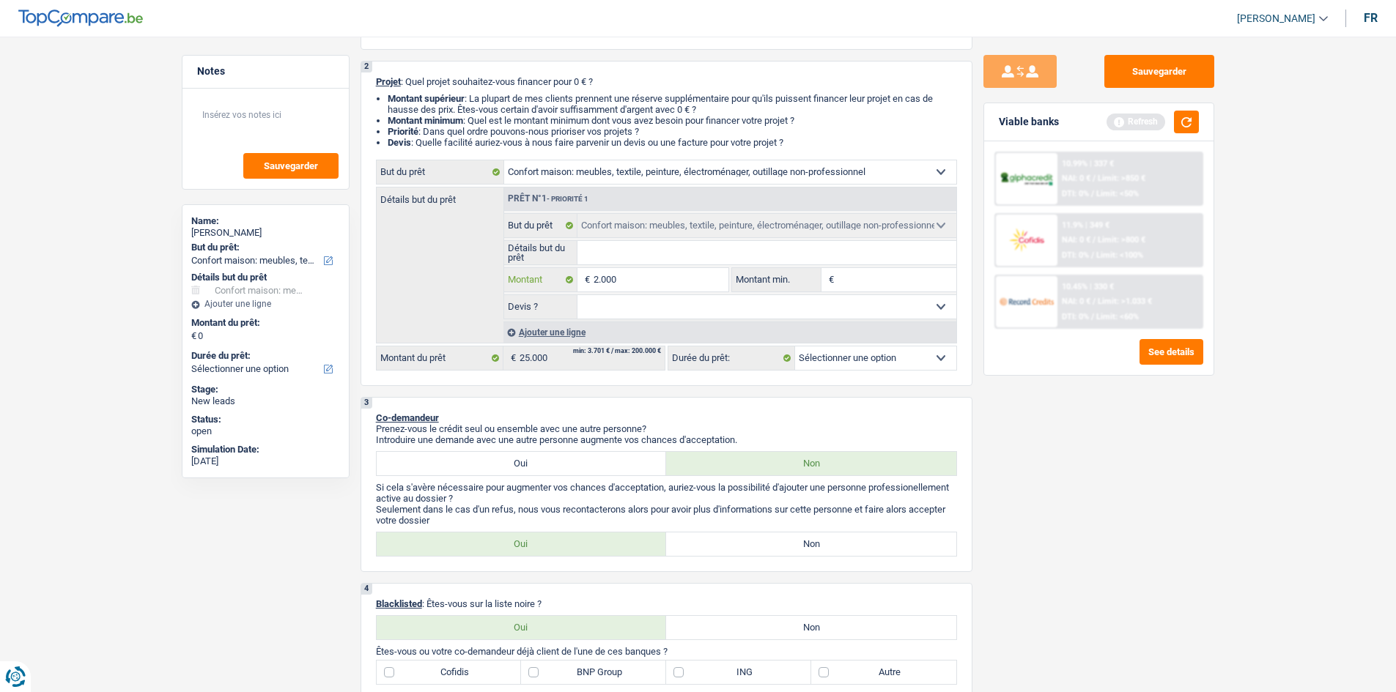
type input "20.000"
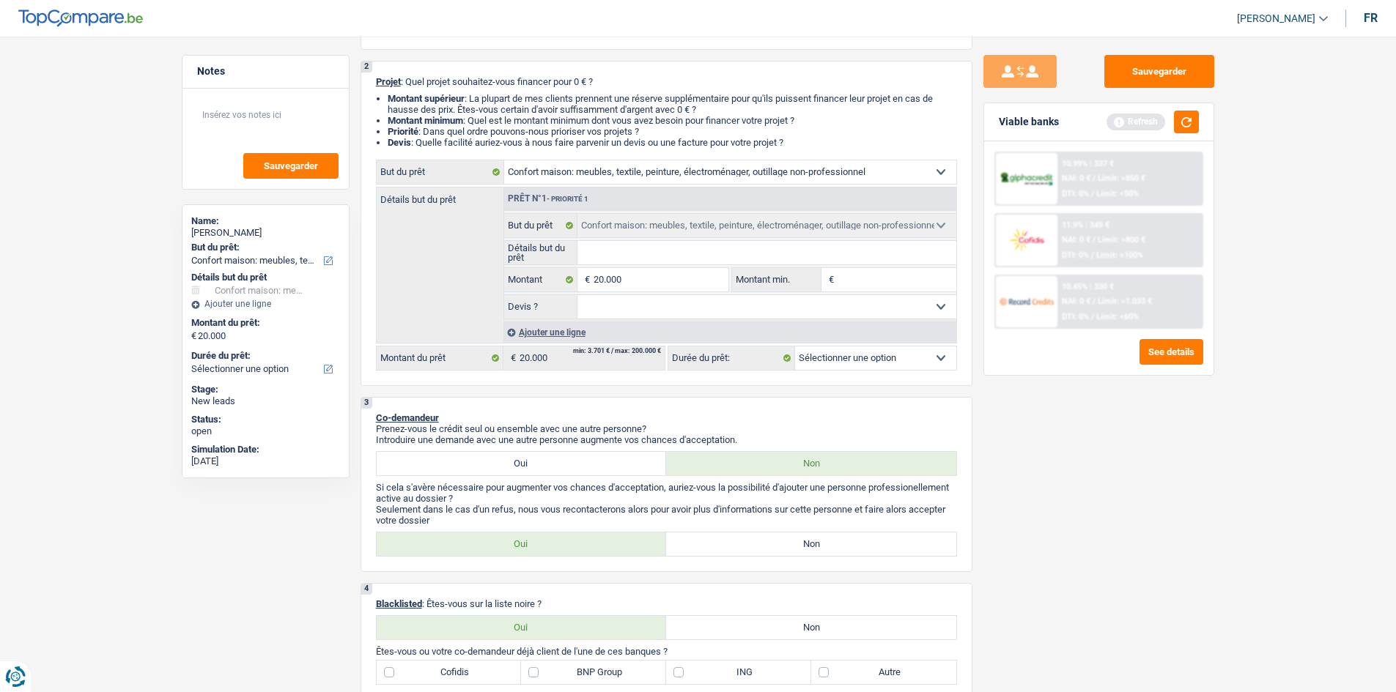
select select "84"
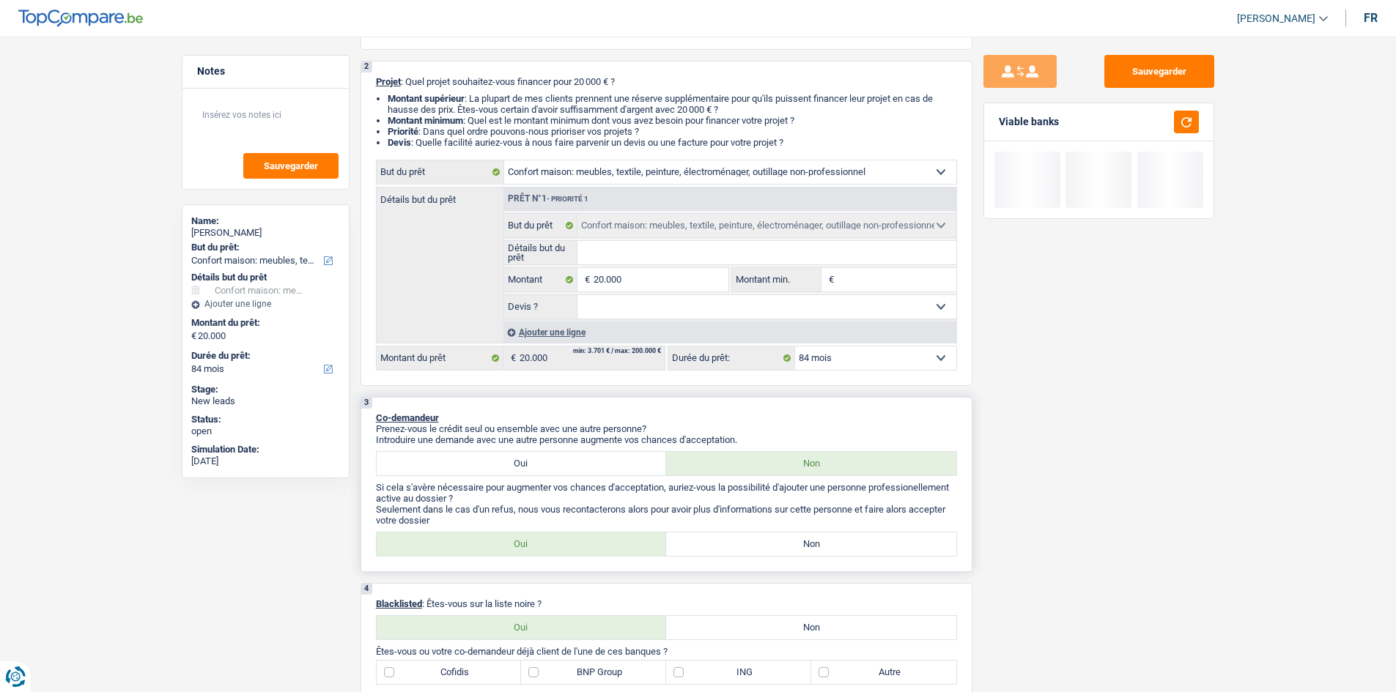
drag, startPoint x: 1139, startPoint y: 490, endPoint x: 926, endPoint y: 443, distance: 217.7
click at [626, 334] on div "Sauvegarder Viable banks" at bounding box center [1098, 360] width 253 height 610
click at [580, 334] on div "Ajouter une ligne" at bounding box center [729, 332] width 453 height 21
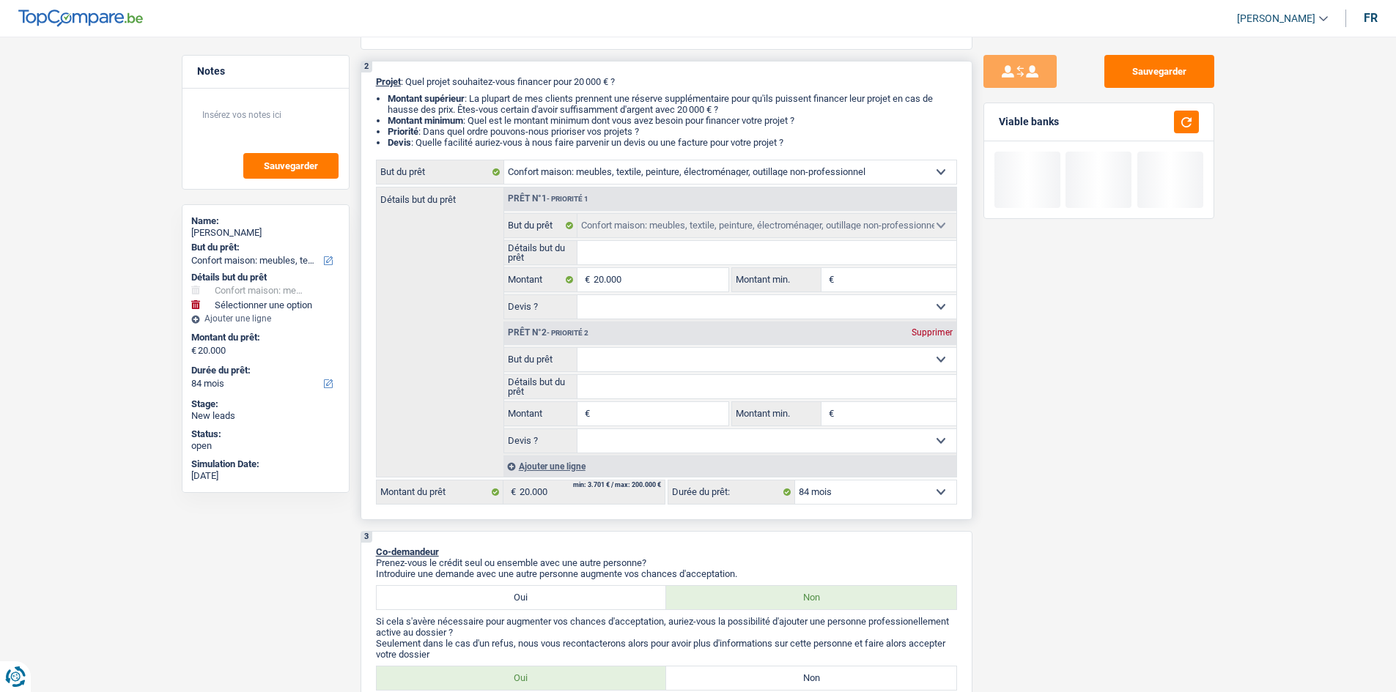
click at [626, 334] on select "Confort maison: meubles, textile, peinture, électroménager, outillage non-profe…" at bounding box center [766, 359] width 379 height 23
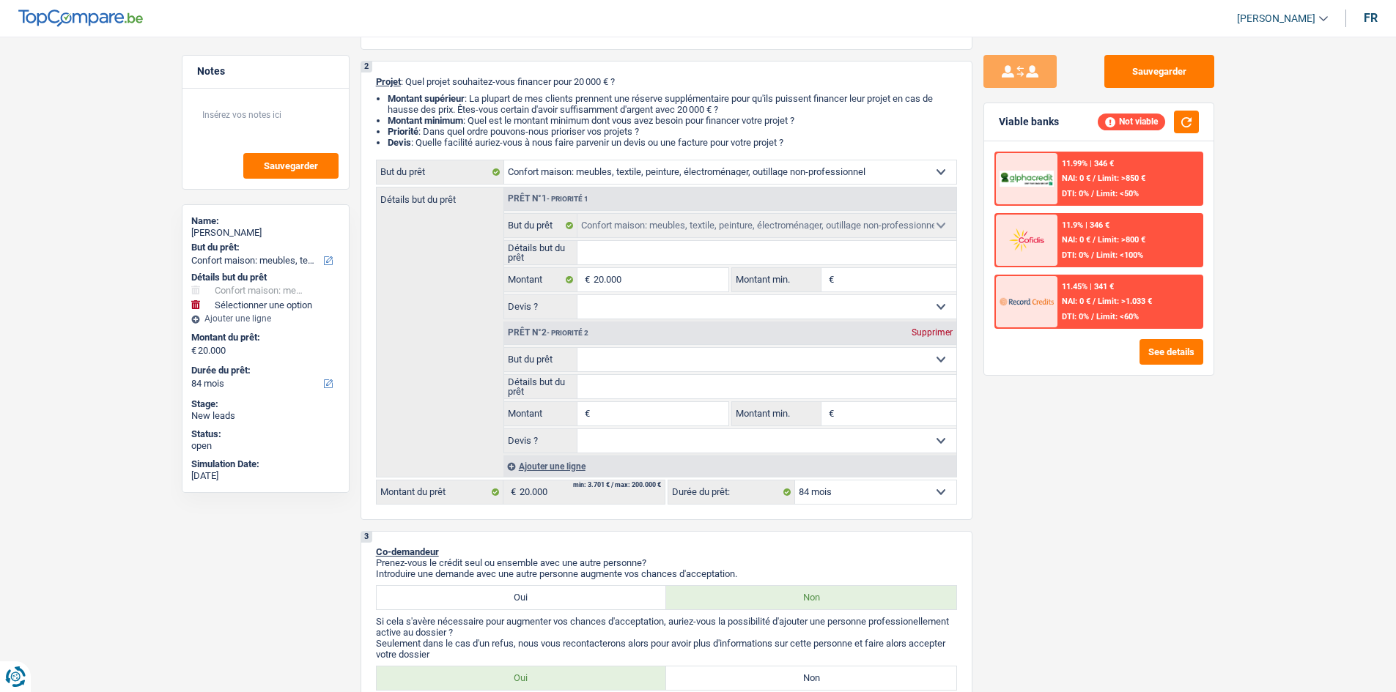
select select "household"
click at [577, 334] on select "Confort maison: meubles, textile, peinture, électroménager, outillage non-profe…" at bounding box center [766, 359] width 379 height 23
select select "household"
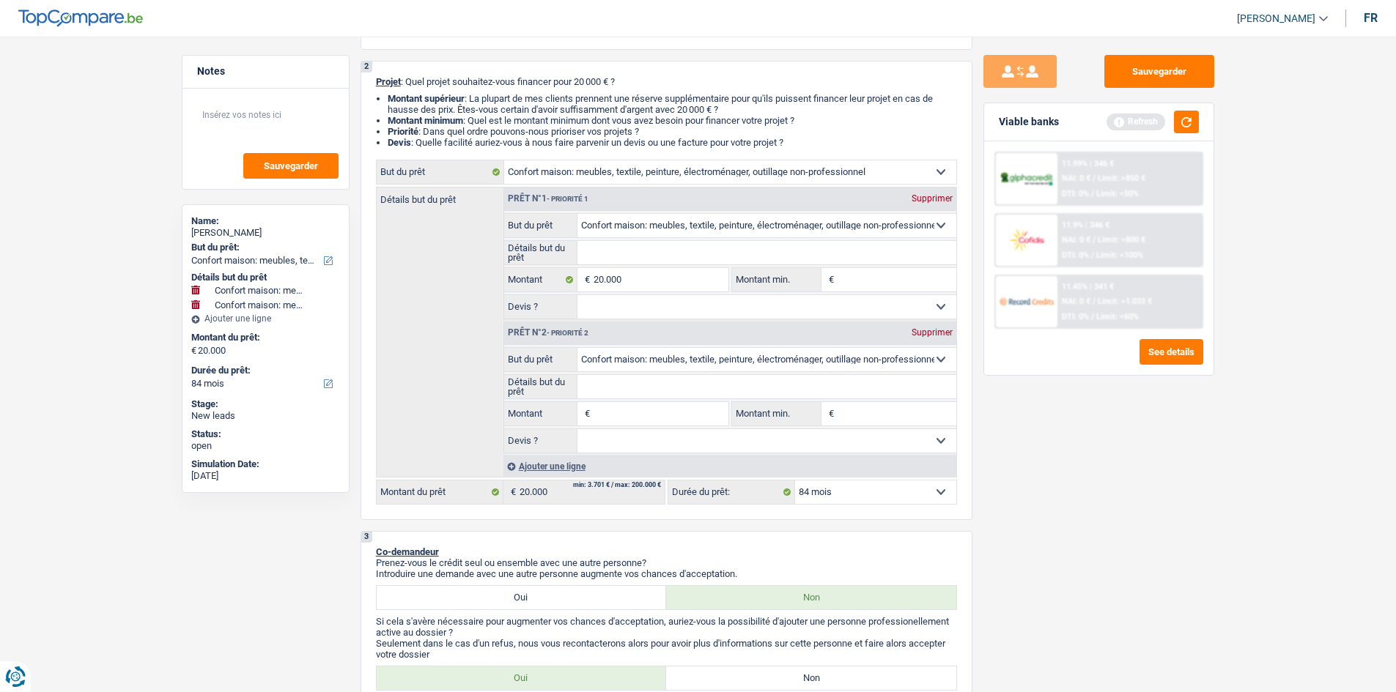
type input "5"
type input "50"
type input "500"
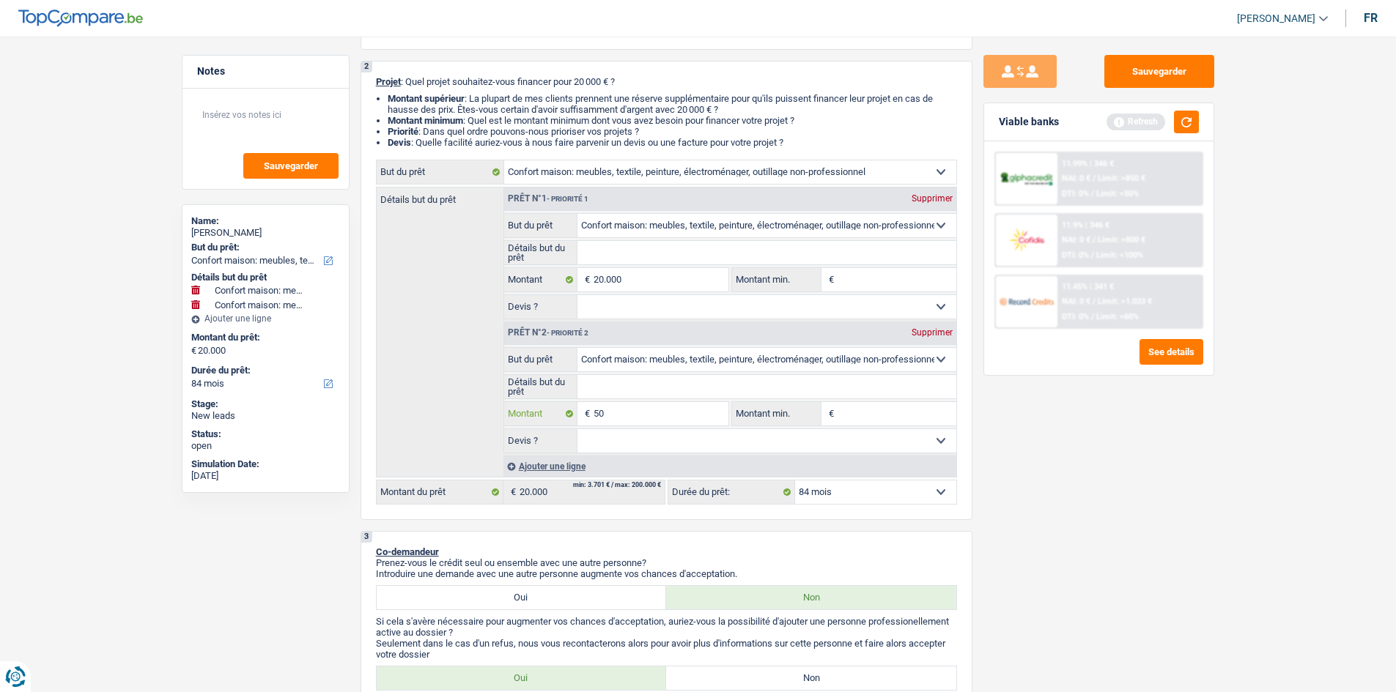
type input "500"
type input "5.000"
type input "25.000"
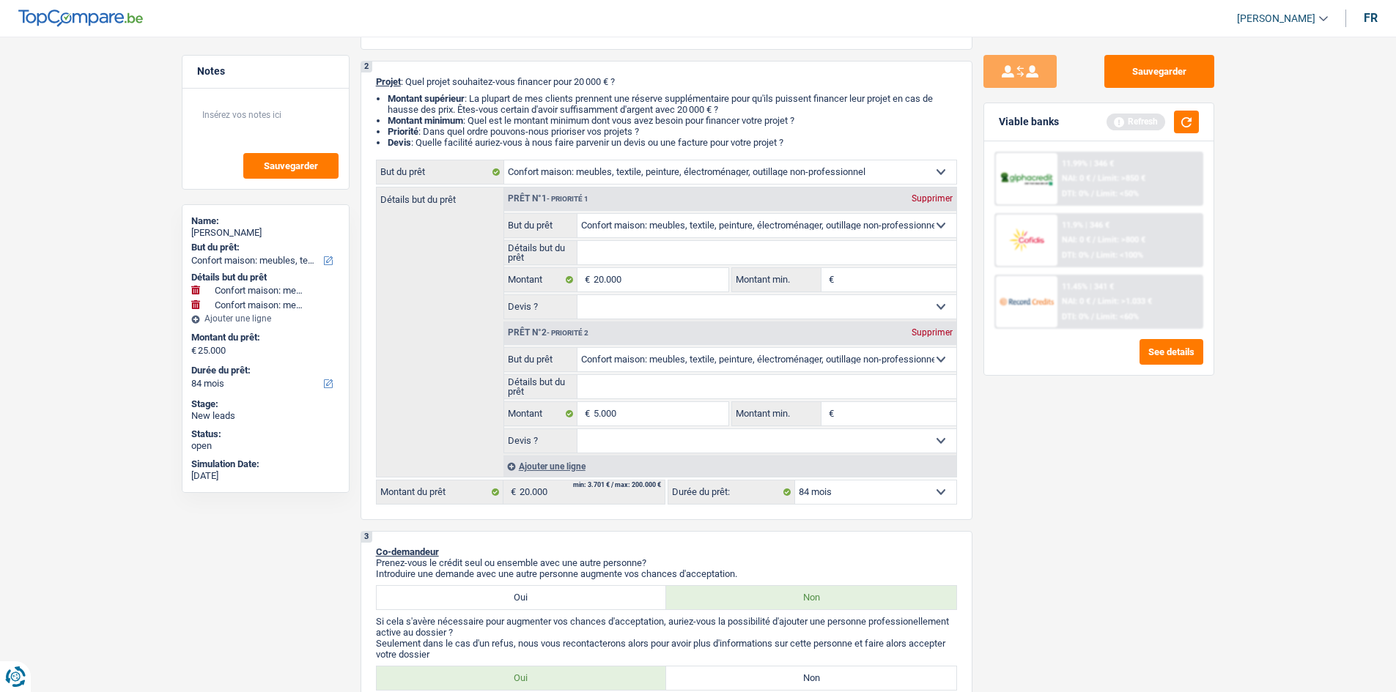
type input "25.000"
click at [626, 334] on div "Sauvegarder Viable banks Refresh 11.99% | 346 € NAI: 0 € / Limit: >850 € DTI: 0…" at bounding box center [1098, 360] width 253 height 610
select select "120"
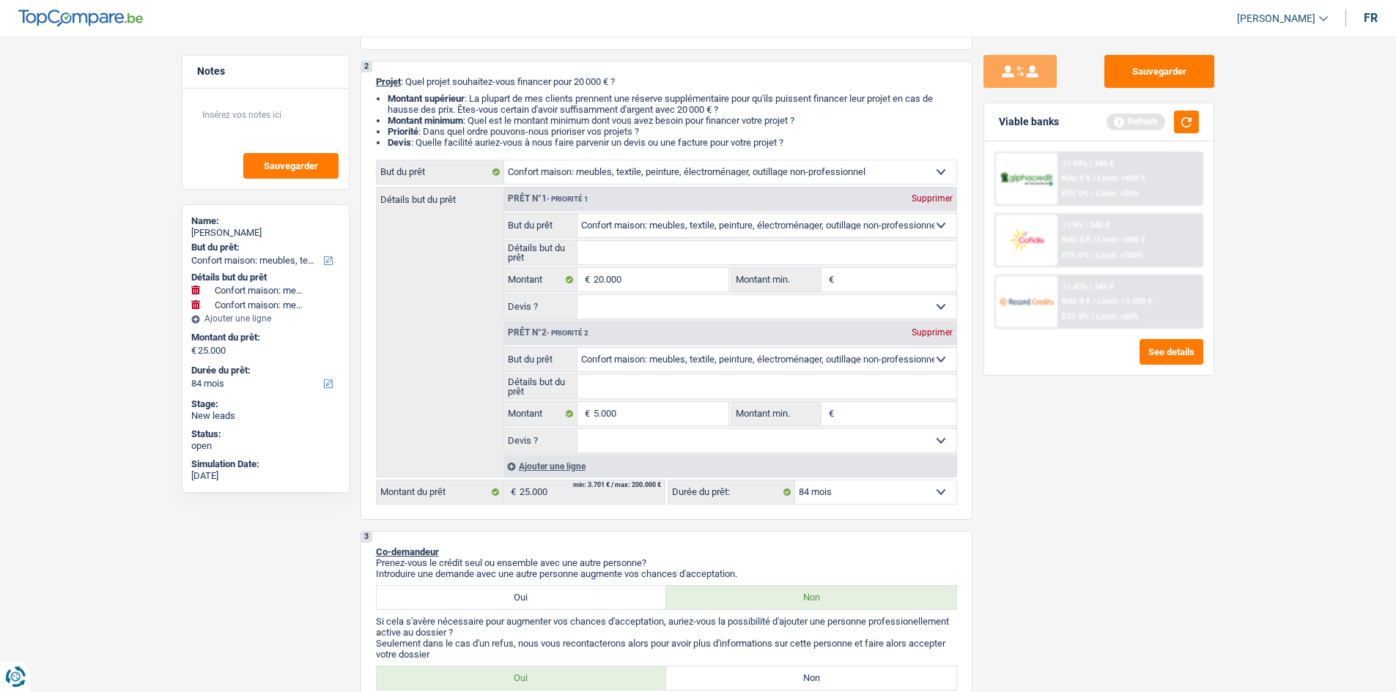
select select "120"
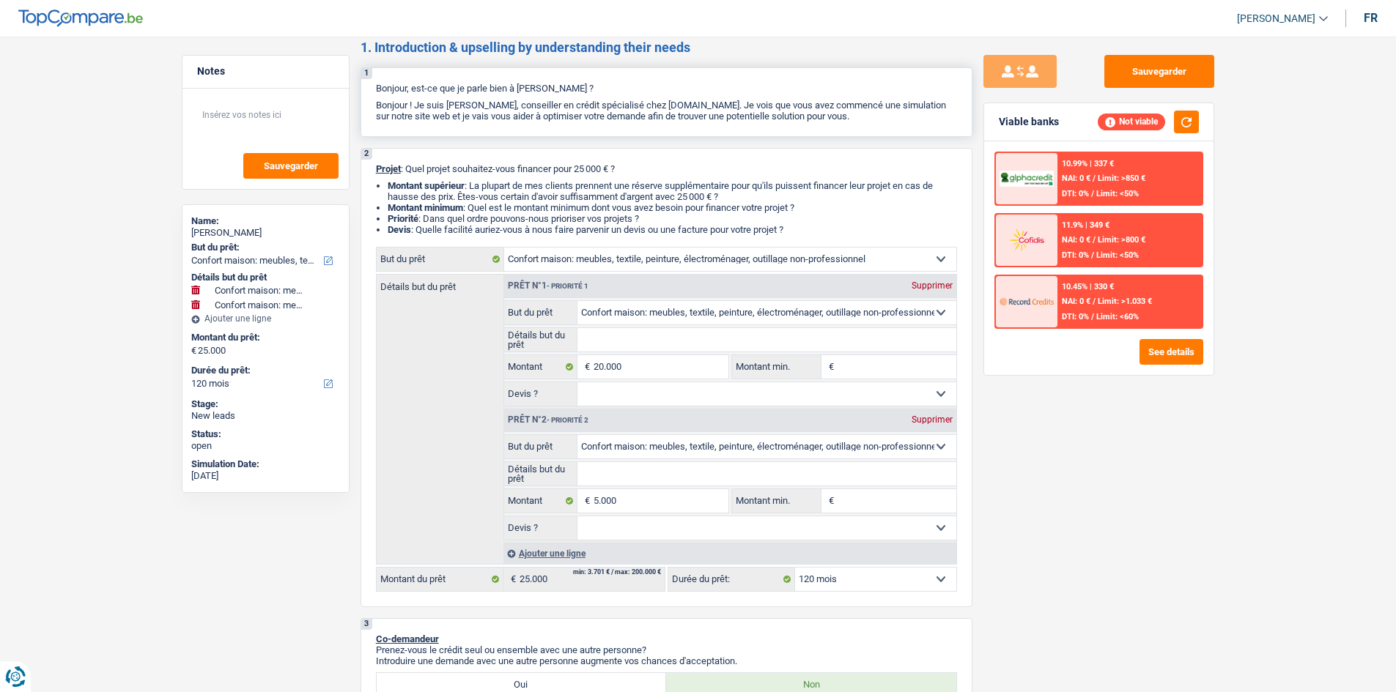
scroll to position [0, 0]
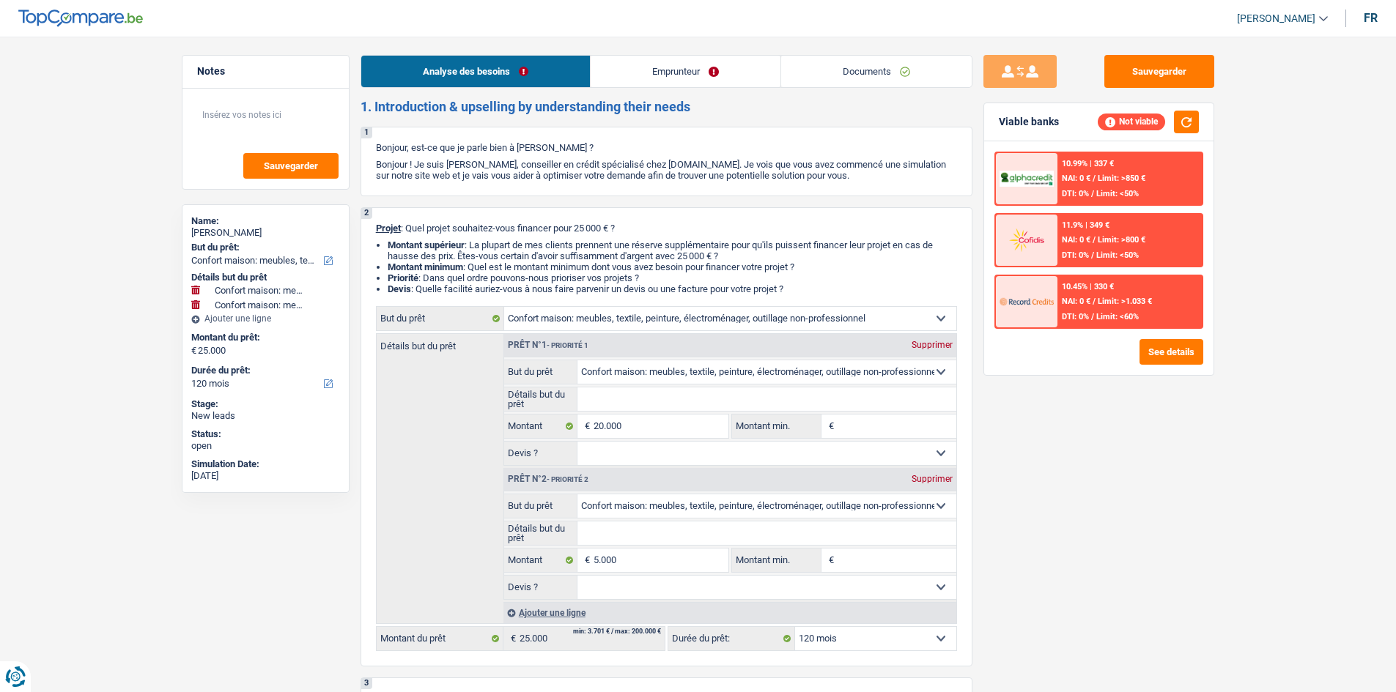
click at [626, 55] on li "Emprunteur" at bounding box center [685, 71] width 190 height 33
click at [626, 63] on link "Emprunteur" at bounding box center [686, 72] width 190 height 32
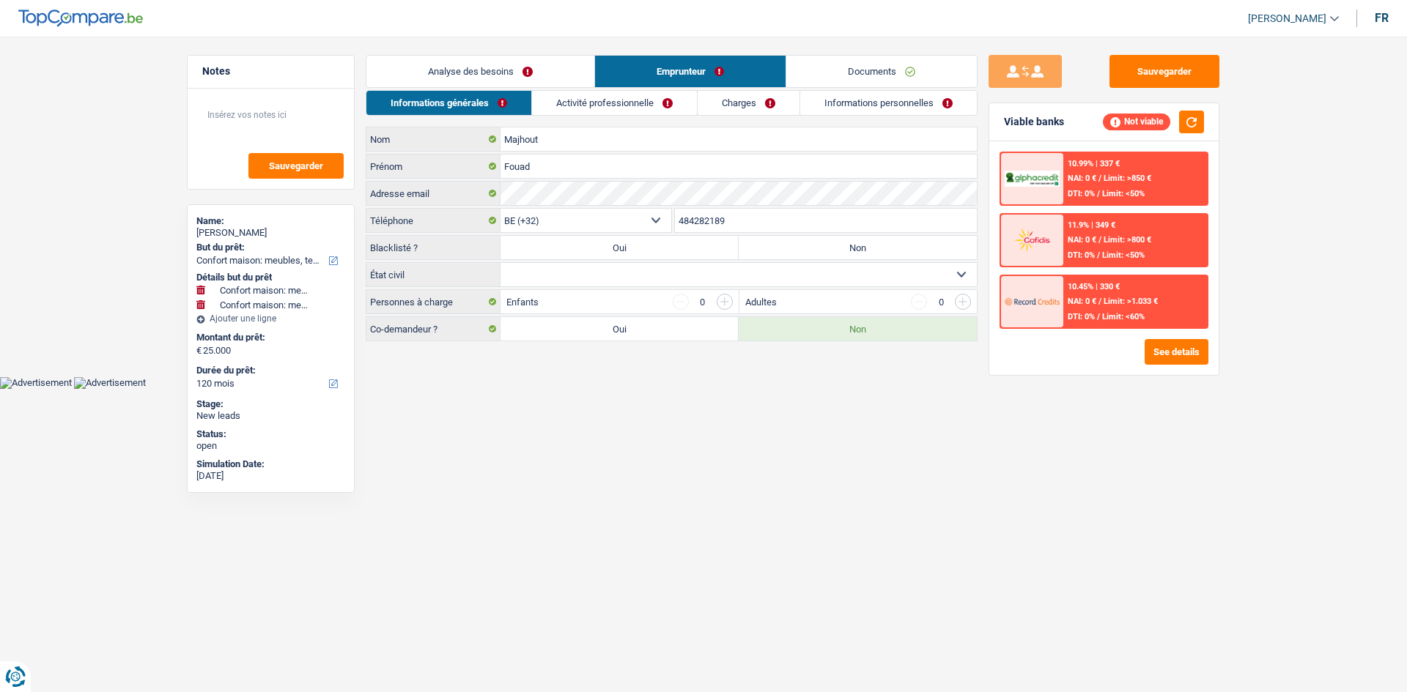
click at [557, 88] on div "Analyse des besoins Emprunteur Documents 1. Introduction & upselling by underst…" at bounding box center [672, 198] width 612 height 286
click at [542, 73] on link "Analyse des besoins" at bounding box center [480, 72] width 228 height 32
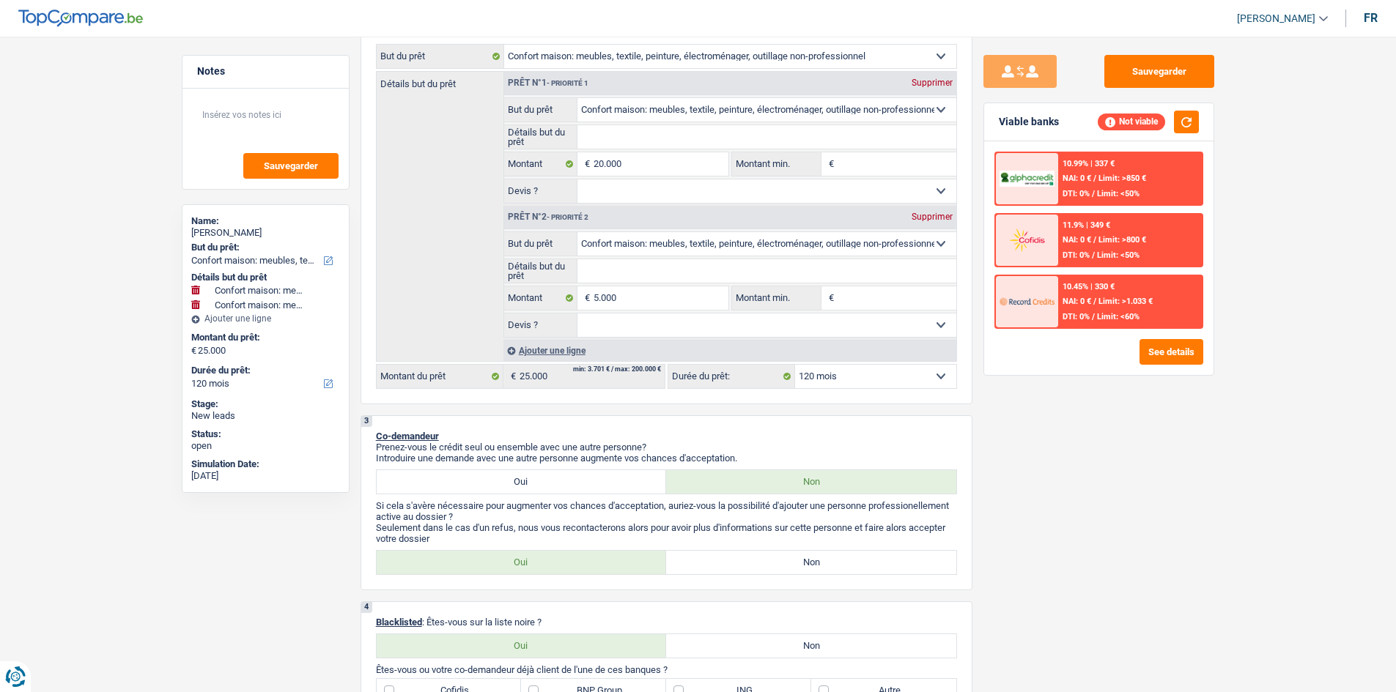
scroll to position [440, 0]
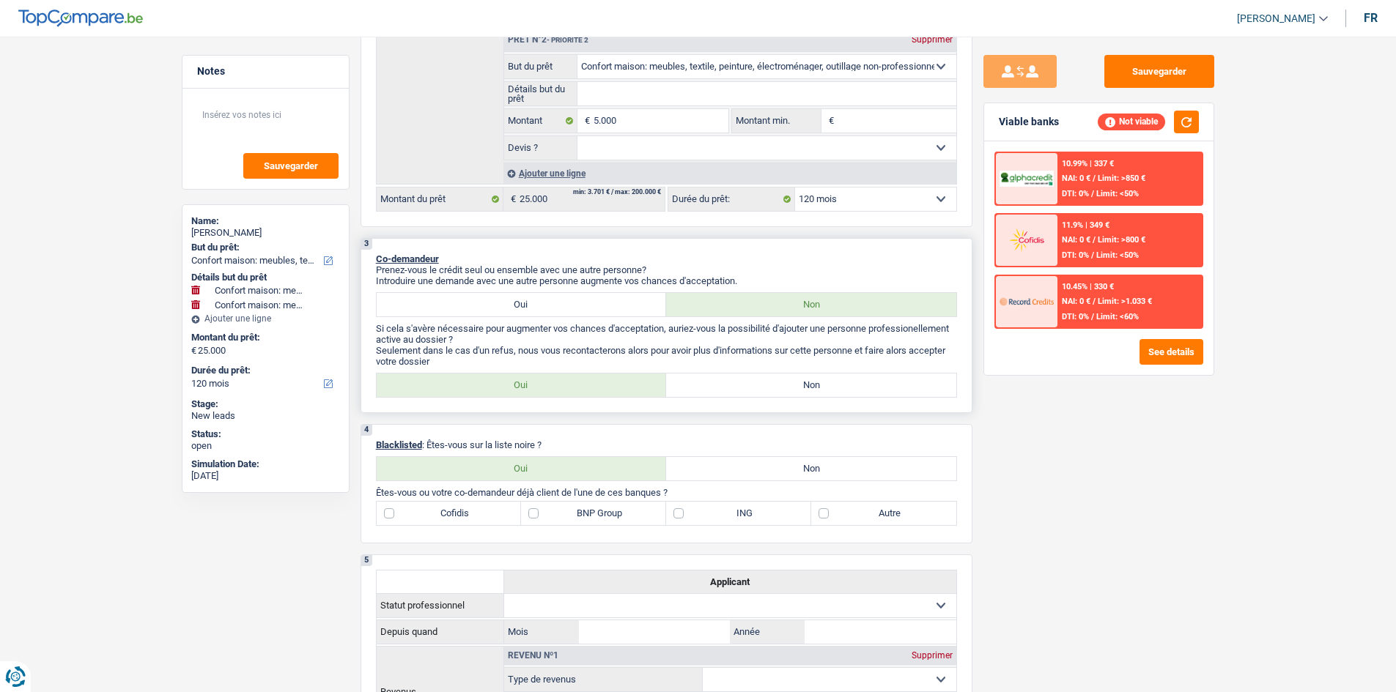
click at [626, 334] on label "Non" at bounding box center [811, 385] width 290 height 23
click at [626, 334] on input "Non" at bounding box center [811, 385] width 290 height 23
radio input "true"
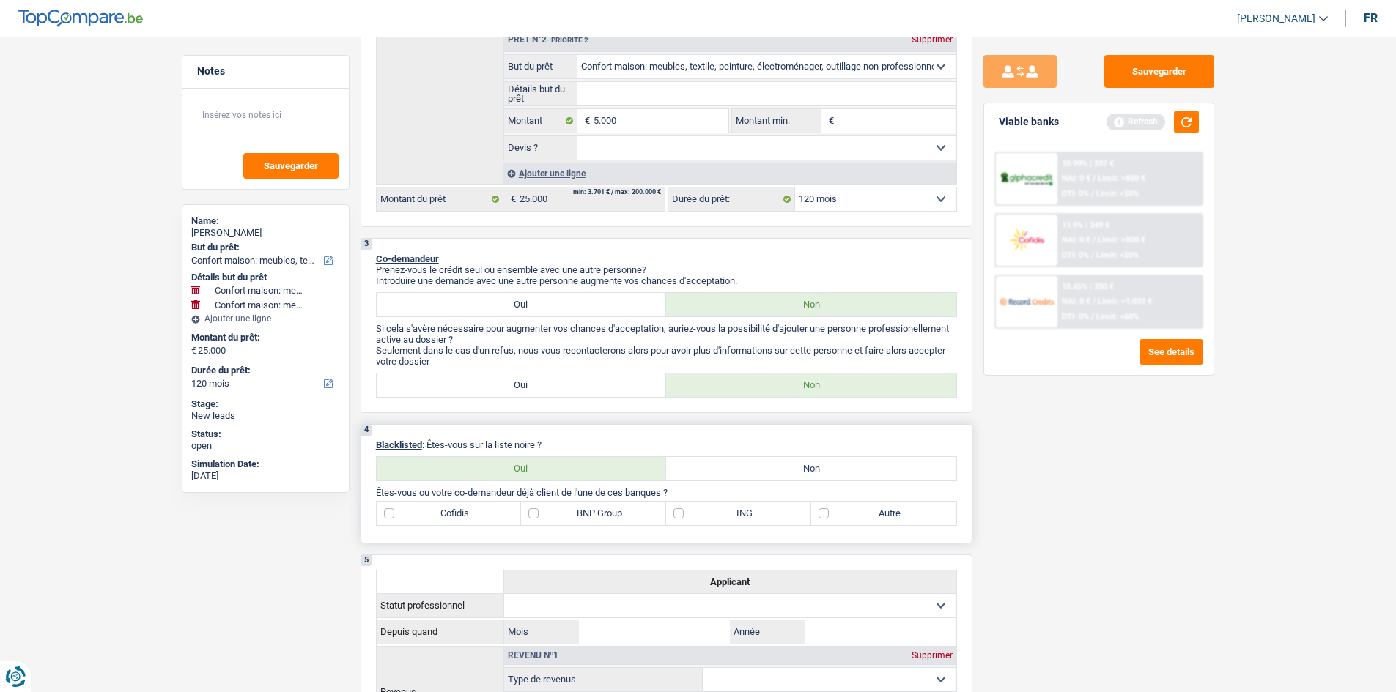
drag, startPoint x: 859, startPoint y: 467, endPoint x: 1099, endPoint y: 430, distance: 242.4
click at [626, 334] on label "Non" at bounding box center [811, 468] width 290 height 23
click at [626, 334] on input "Non" at bounding box center [811, 468] width 290 height 23
radio input "true"
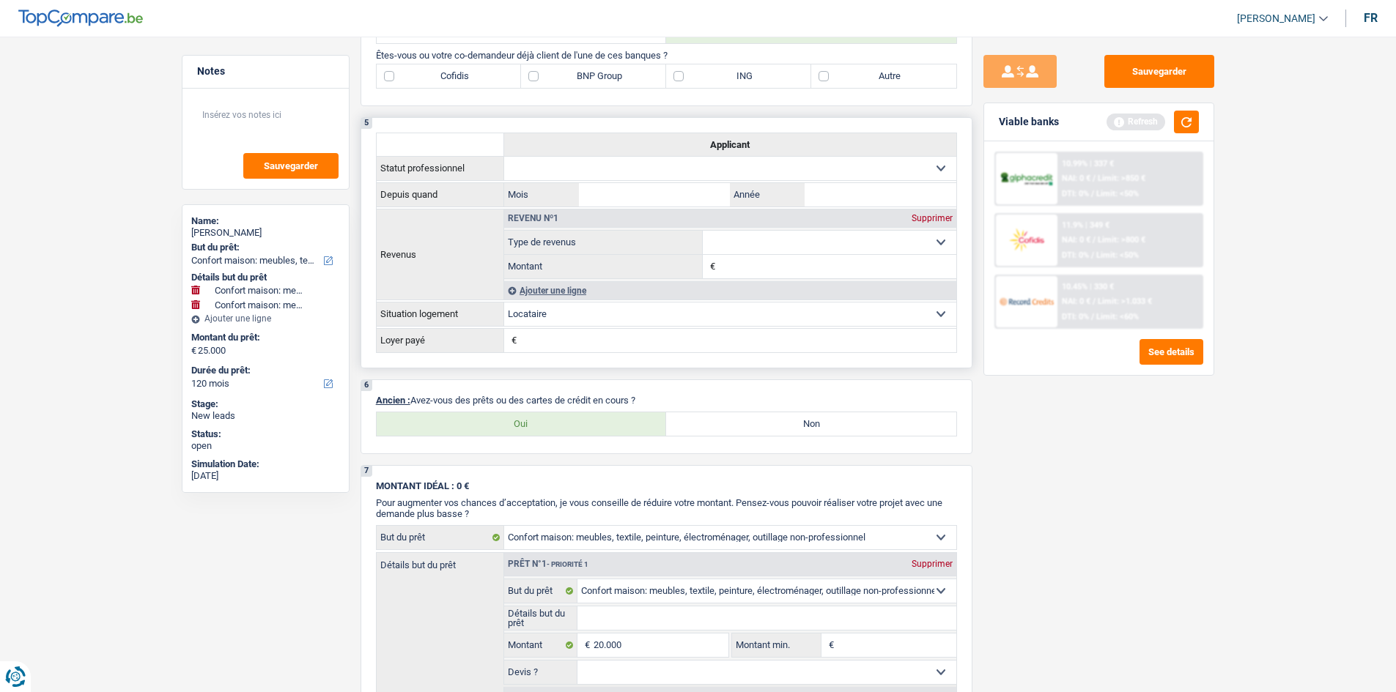
scroll to position [879, 0]
drag, startPoint x: 481, startPoint y: 415, endPoint x: 1226, endPoint y: 434, distance: 745.4
click at [480, 334] on label "Oui" at bounding box center [522, 421] width 290 height 23
click at [480, 334] on input "Oui" at bounding box center [522, 421] width 290 height 23
radio input "true"
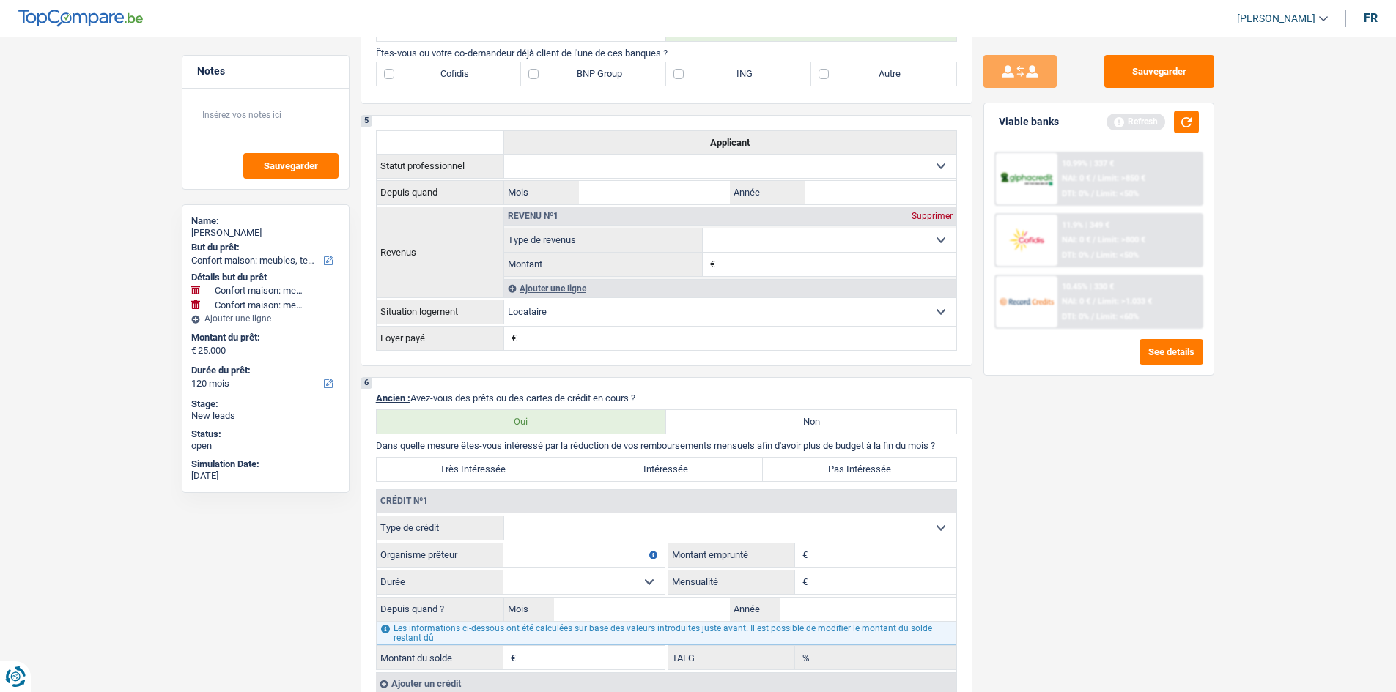
drag, startPoint x: 771, startPoint y: 412, endPoint x: 954, endPoint y: 470, distance: 192.1
click at [626, 334] on label "Non" at bounding box center [811, 421] width 290 height 23
click at [626, 334] on input "Non" at bounding box center [811, 421] width 290 height 23
radio input "true"
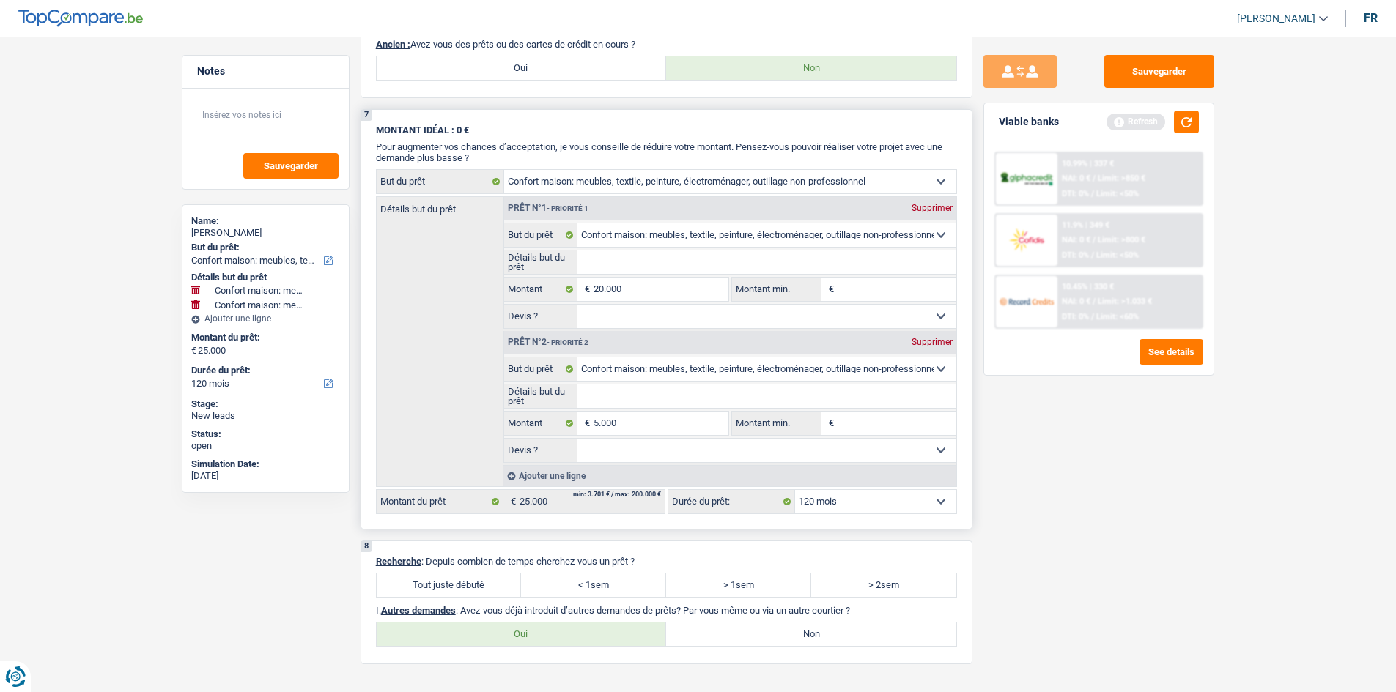
scroll to position [1319, 0]
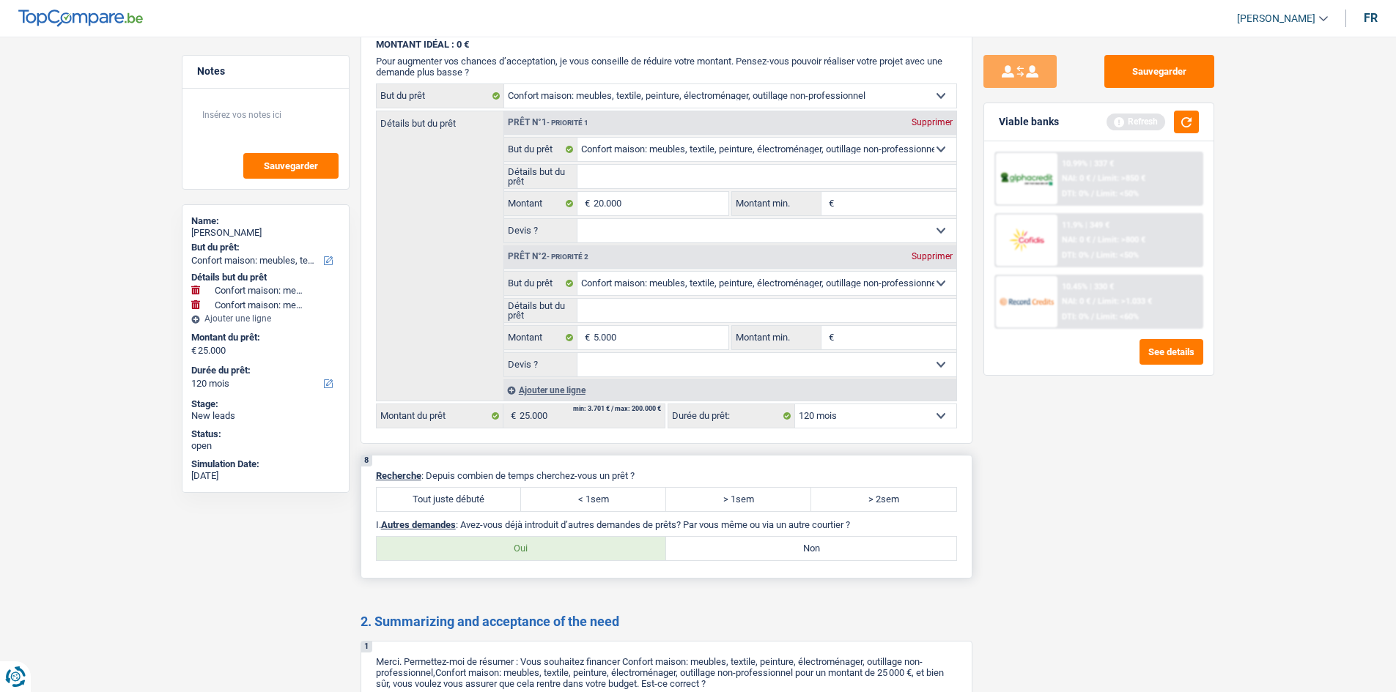
drag, startPoint x: 437, startPoint y: 504, endPoint x: 456, endPoint y: 501, distance: 19.3
click at [437, 334] on label "Tout juste débuté" at bounding box center [449, 499] width 145 height 23
click at [437, 334] on input "Tout juste débuté" at bounding box center [449, 499] width 145 height 23
radio input "true"
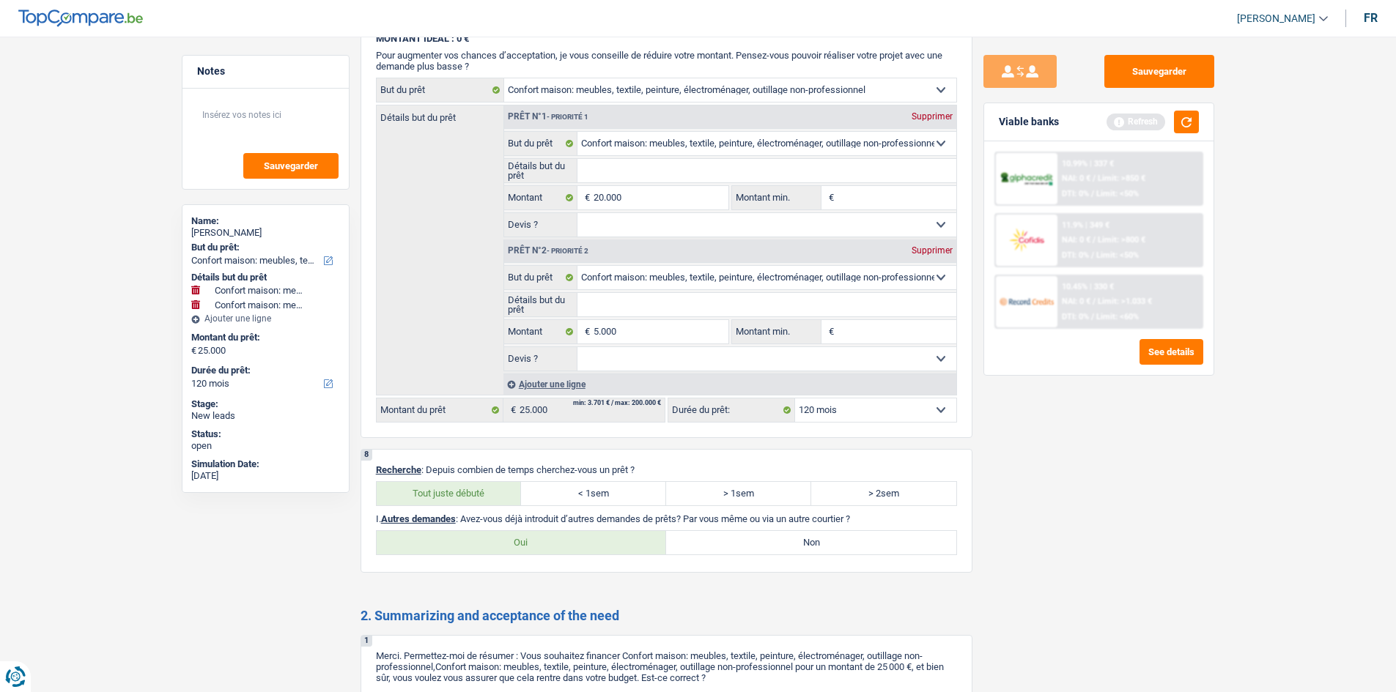
scroll to position [1539, 0]
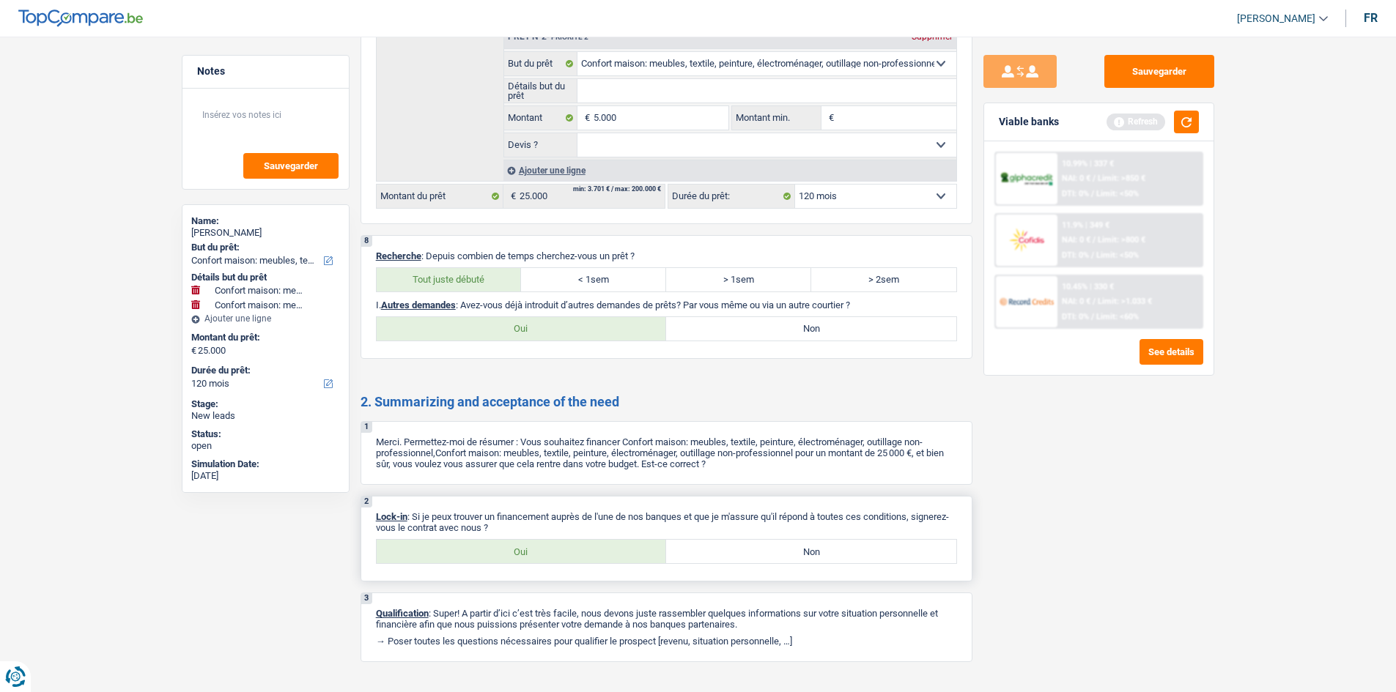
click at [526, 334] on label "Oui" at bounding box center [522, 551] width 290 height 23
click at [526, 334] on input "Oui" at bounding box center [522, 551] width 290 height 23
radio input "true"
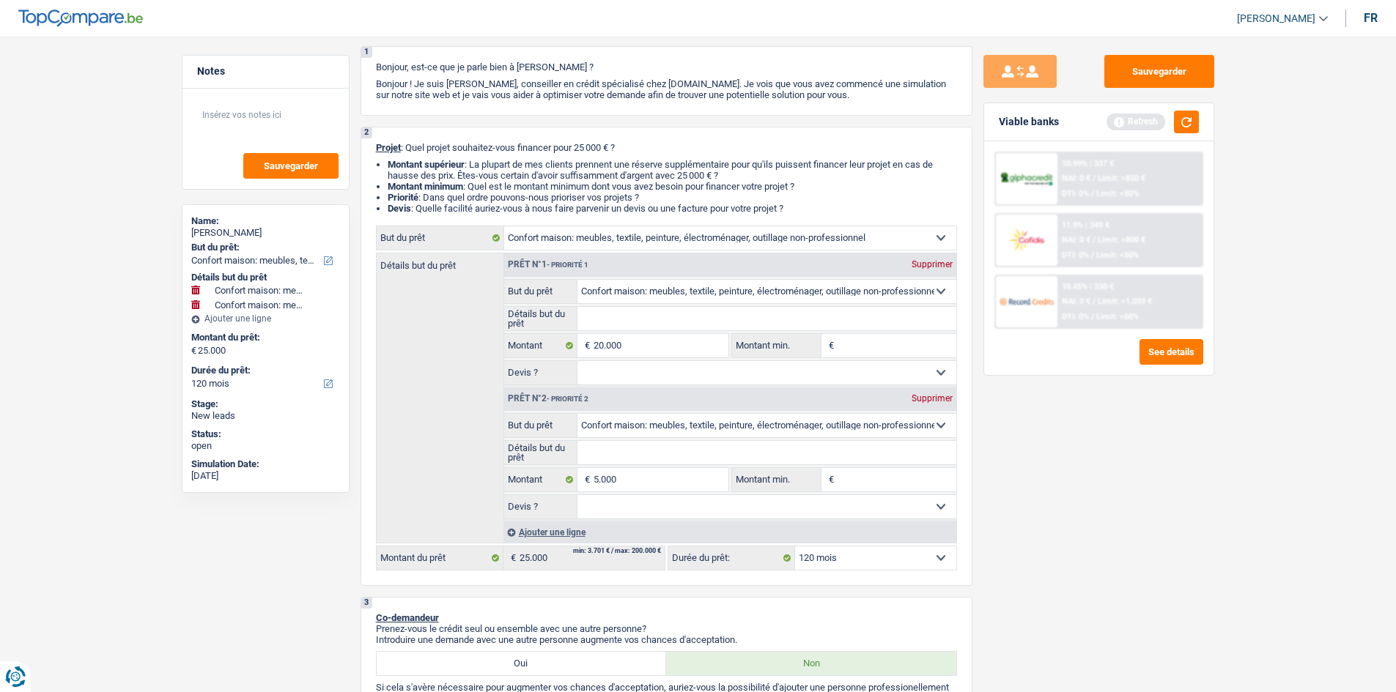
scroll to position [0, 0]
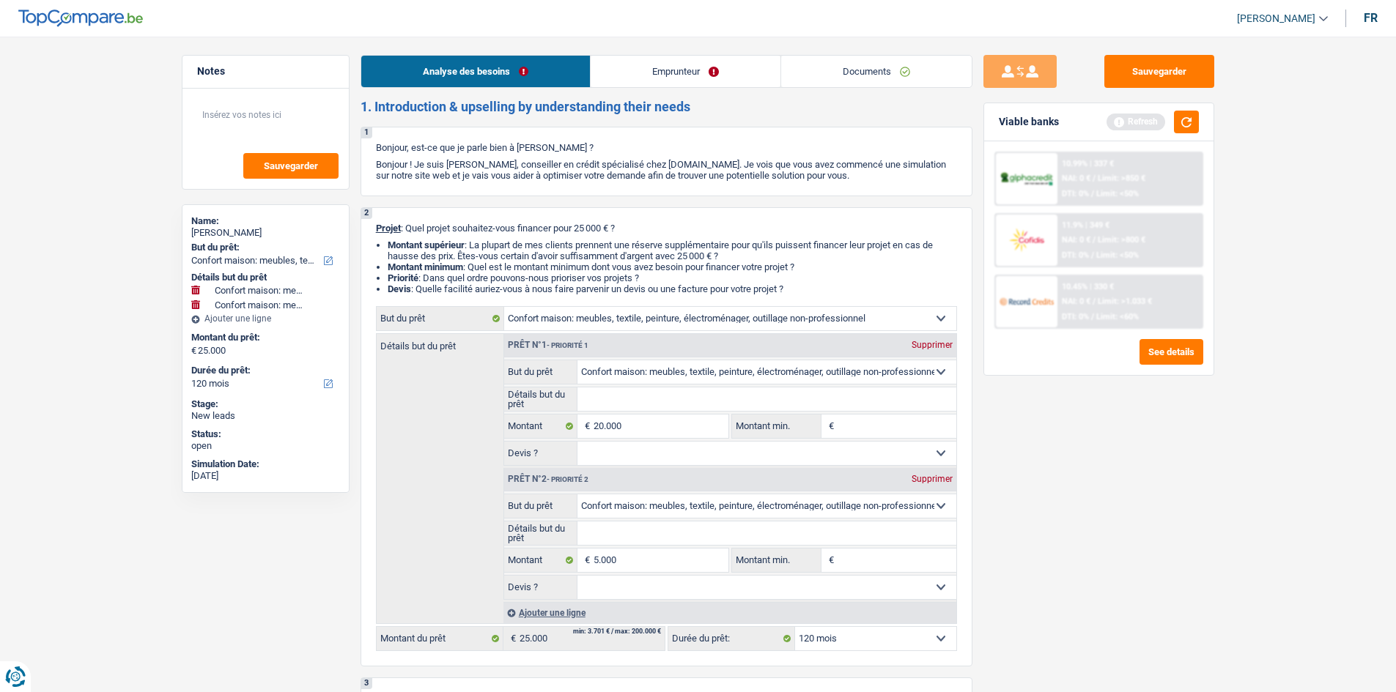
click at [626, 75] on link "Emprunteur" at bounding box center [686, 72] width 190 height 32
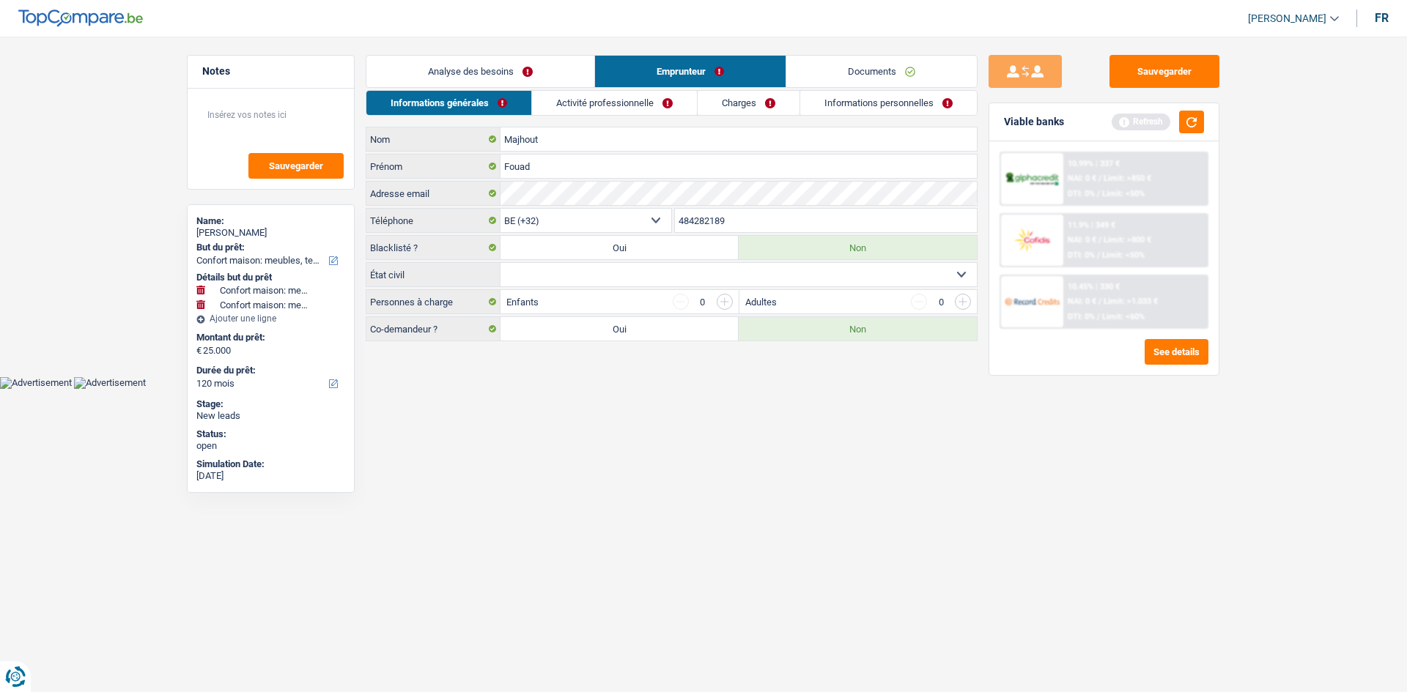
click at [626, 103] on link "Charges" at bounding box center [748, 103] width 102 height 24
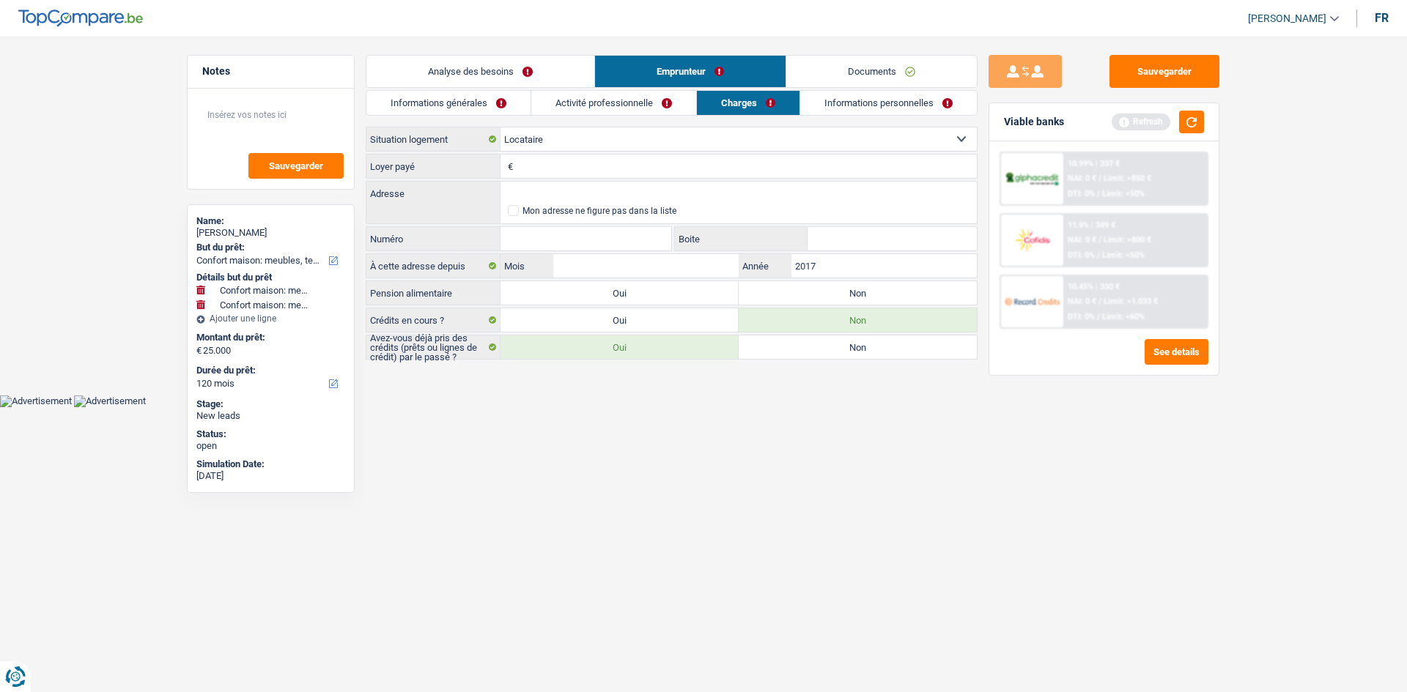
click at [626, 102] on link "Informations personnelles" at bounding box center [888, 103] width 177 height 24
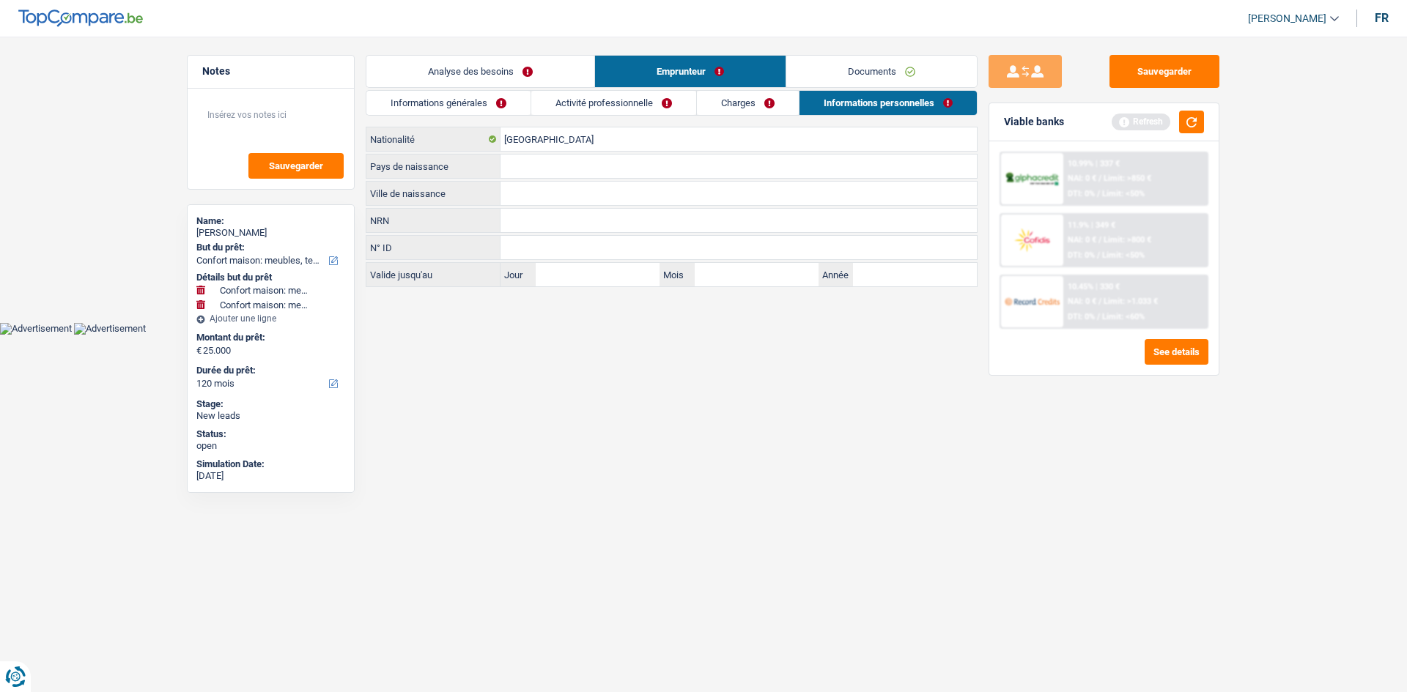
click at [626, 107] on link "Activité professionnelle" at bounding box center [613, 103] width 165 height 24
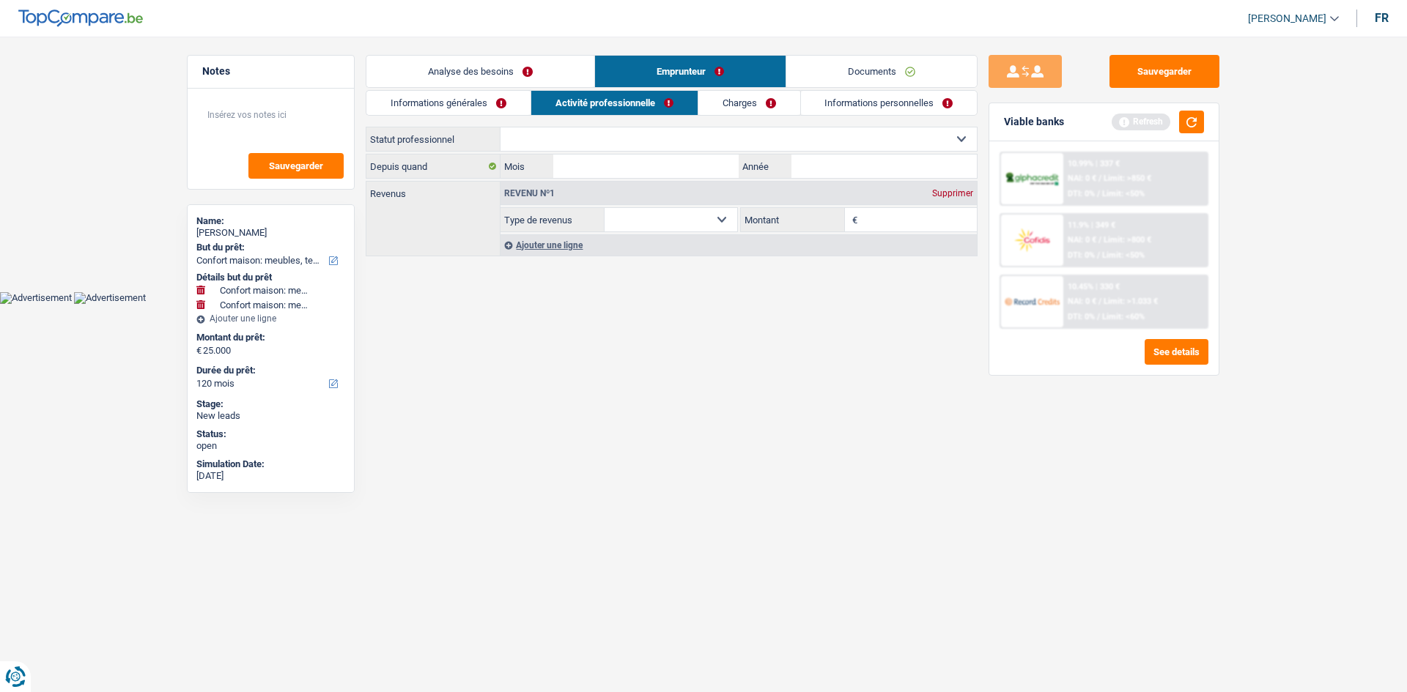
click at [518, 103] on link "Informations générales" at bounding box center [448, 103] width 164 height 24
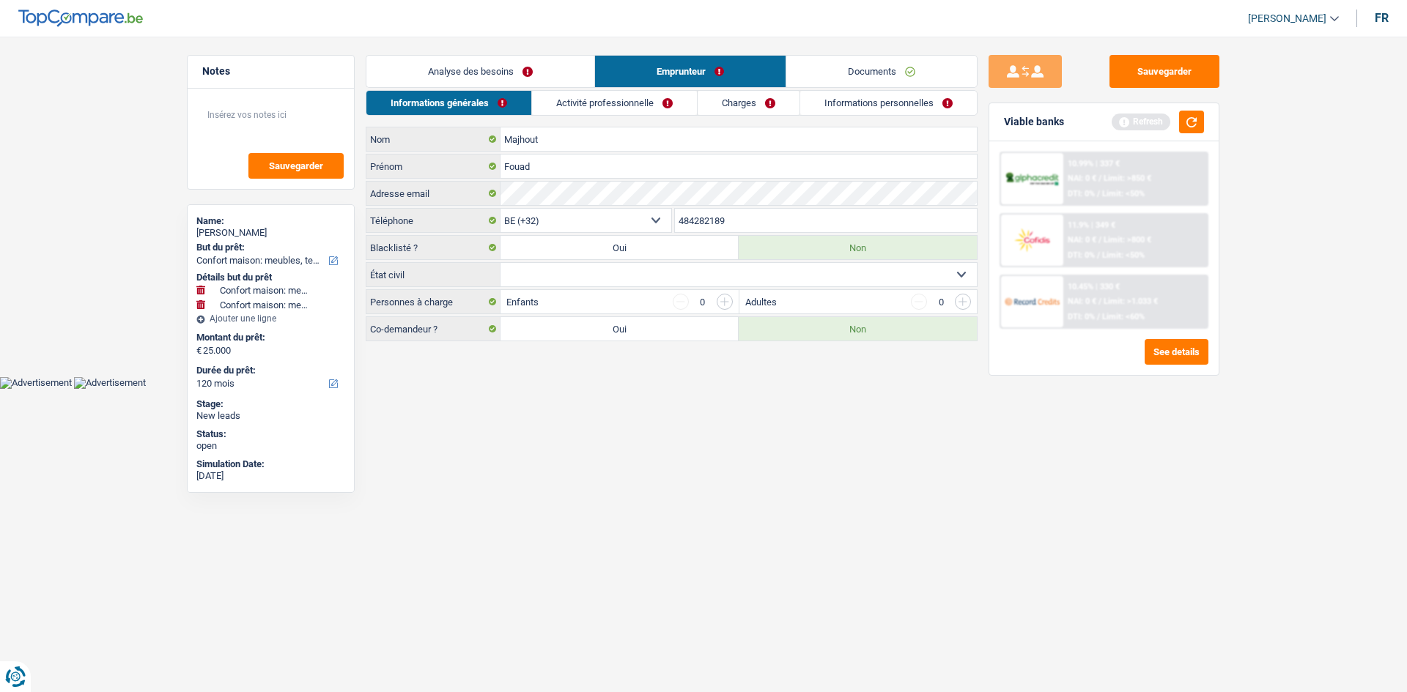
click at [546, 67] on link "Analyse des besoins" at bounding box center [480, 72] width 228 height 32
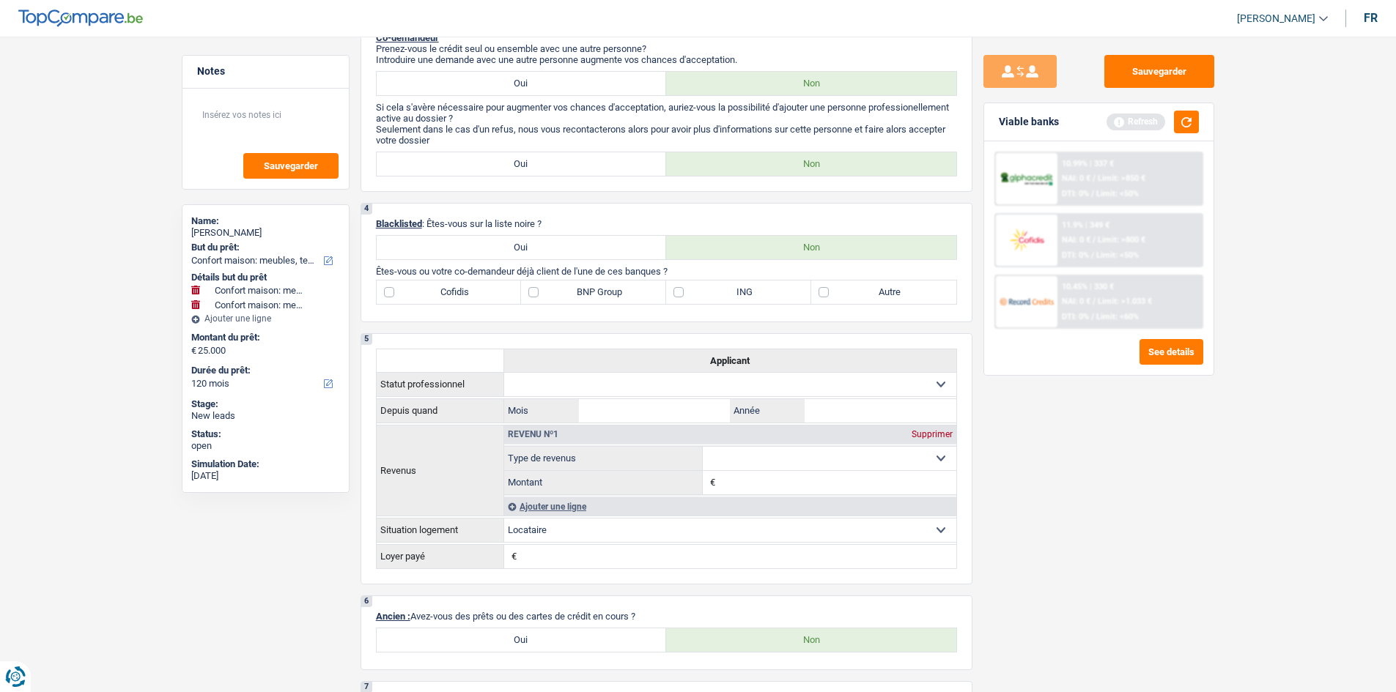
scroll to position [659, 0]
click at [626, 289] on label "ING" at bounding box center [738, 293] width 145 height 23
click at [626, 289] on input "ING" at bounding box center [738, 293] width 145 height 23
checkbox input "true"
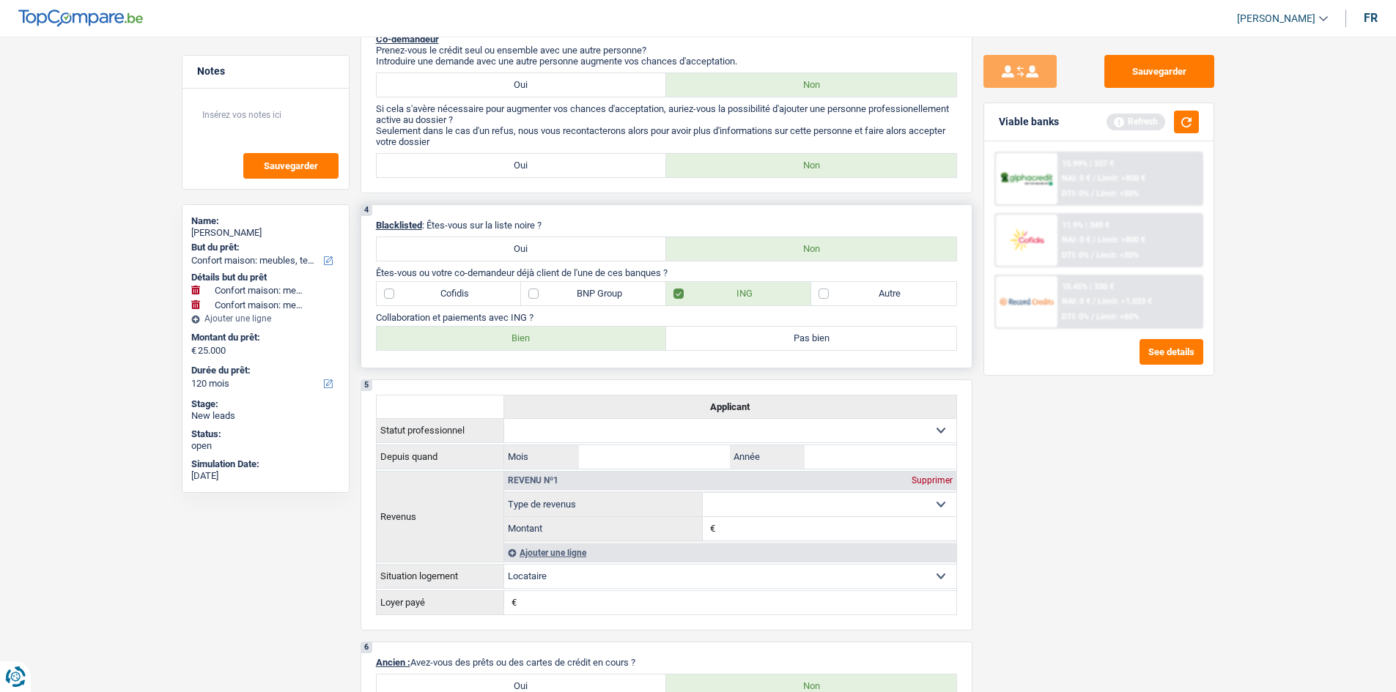
click at [552, 334] on label "Bien" at bounding box center [522, 338] width 290 height 23
click at [552, 334] on input "Bien" at bounding box center [522, 338] width 290 height 23
radio input "true"
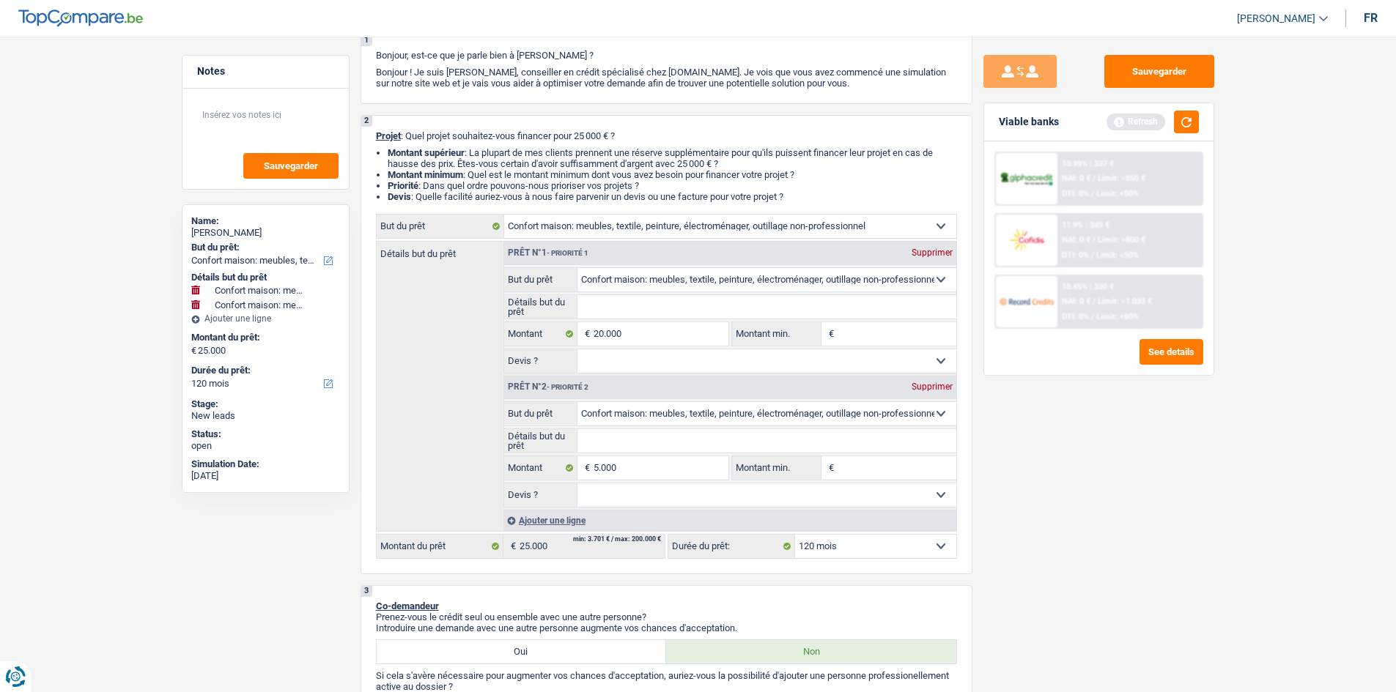
scroll to position [0, 0]
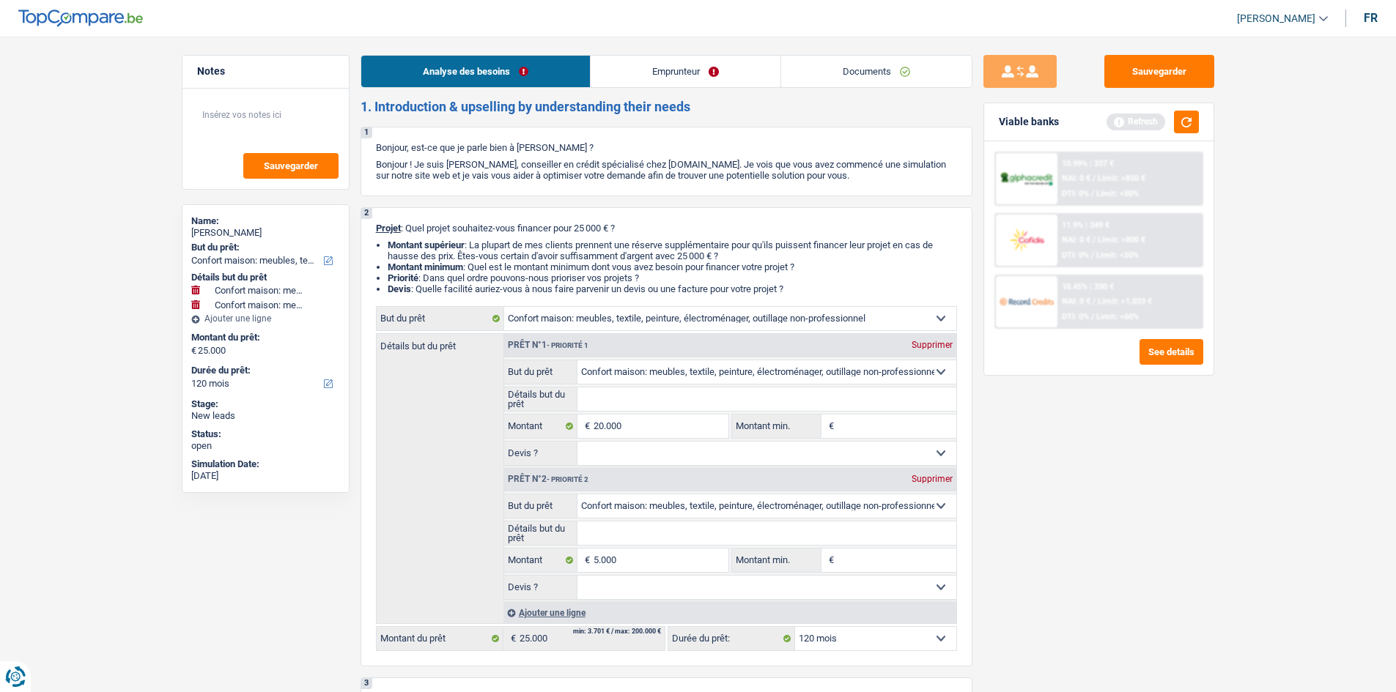
click at [626, 78] on link "Emprunteur" at bounding box center [686, 72] width 190 height 32
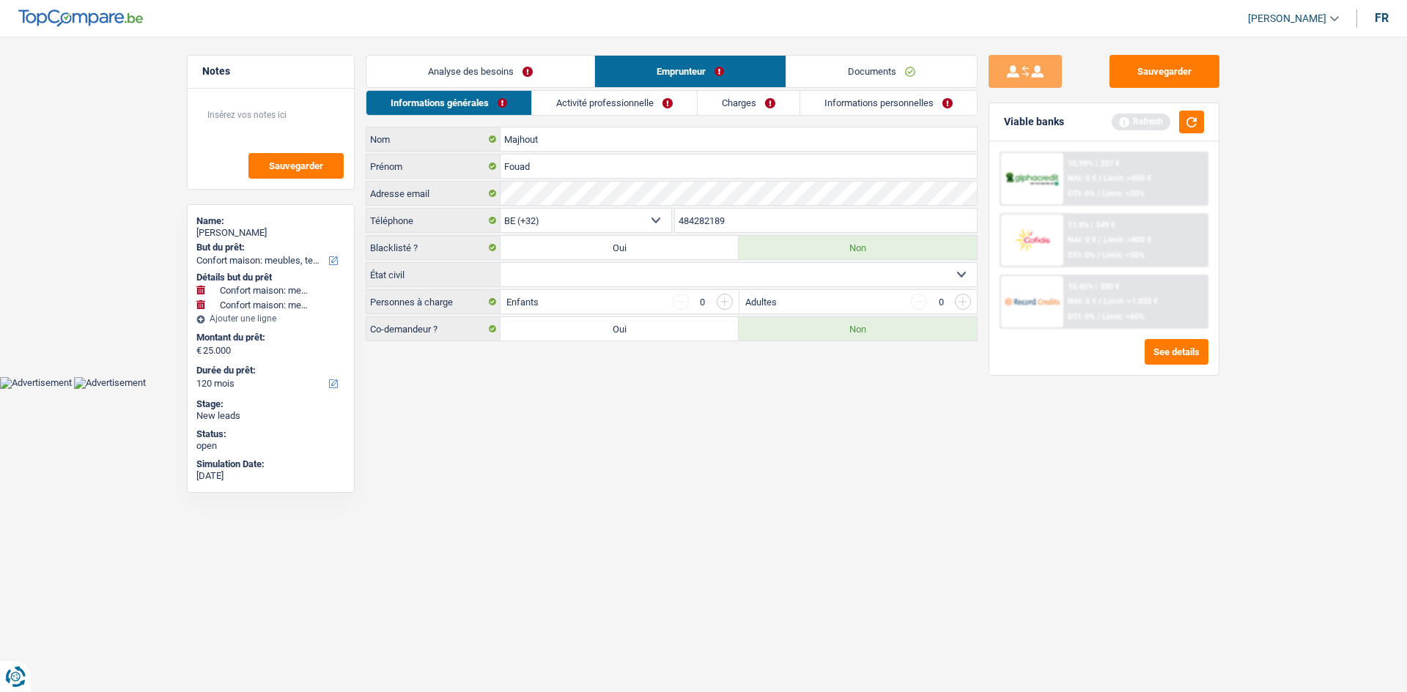
click at [553, 270] on select "Célibataire Marié(e) Cohabitant(e) légal(e) Divorcé(e) Veuf(ve) Séparé (de fait…" at bounding box center [738, 274] width 476 height 23
click at [500, 263] on select "Célibataire Marié(e) Cohabitant(e) légal(e) Divorcé(e) Veuf(ve) Séparé (de fait…" at bounding box center [738, 274] width 476 height 23
click at [626, 98] on link "Activité professionnelle" at bounding box center [615, 103] width 165 height 24
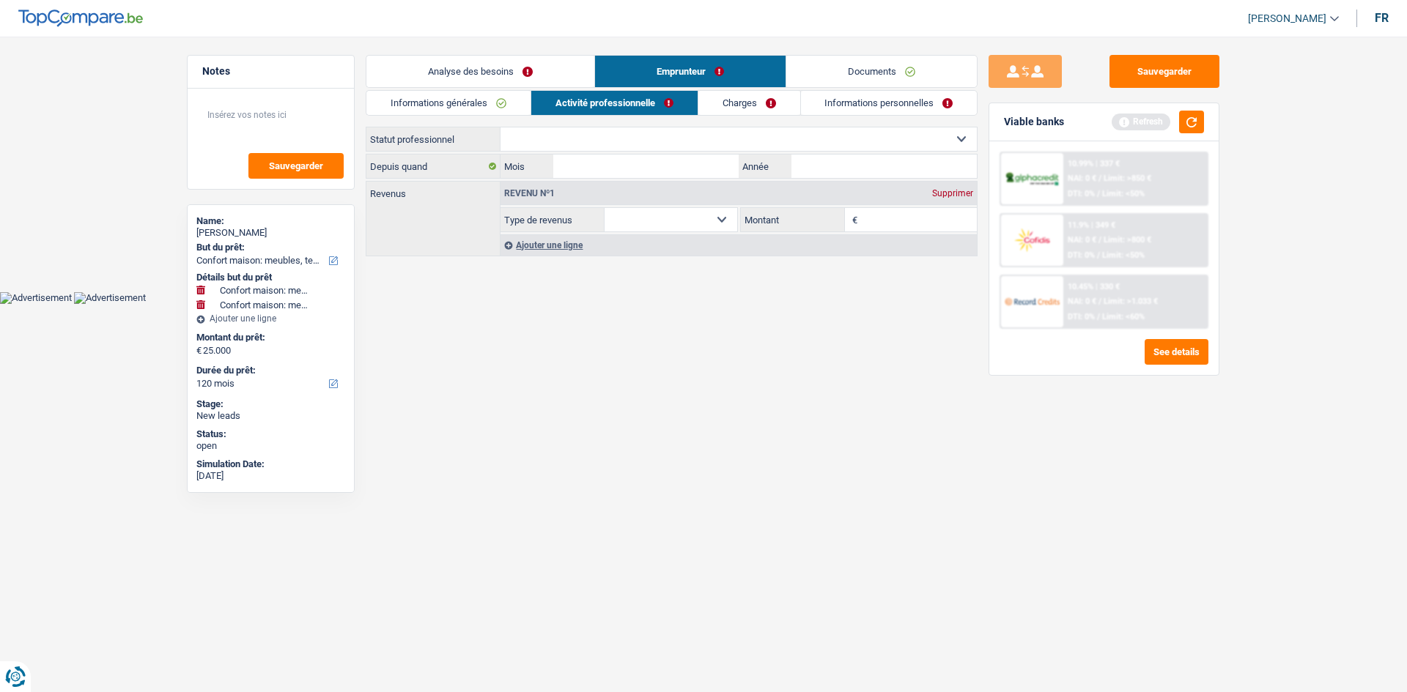
click at [446, 108] on link "Informations générales" at bounding box center [448, 103] width 164 height 24
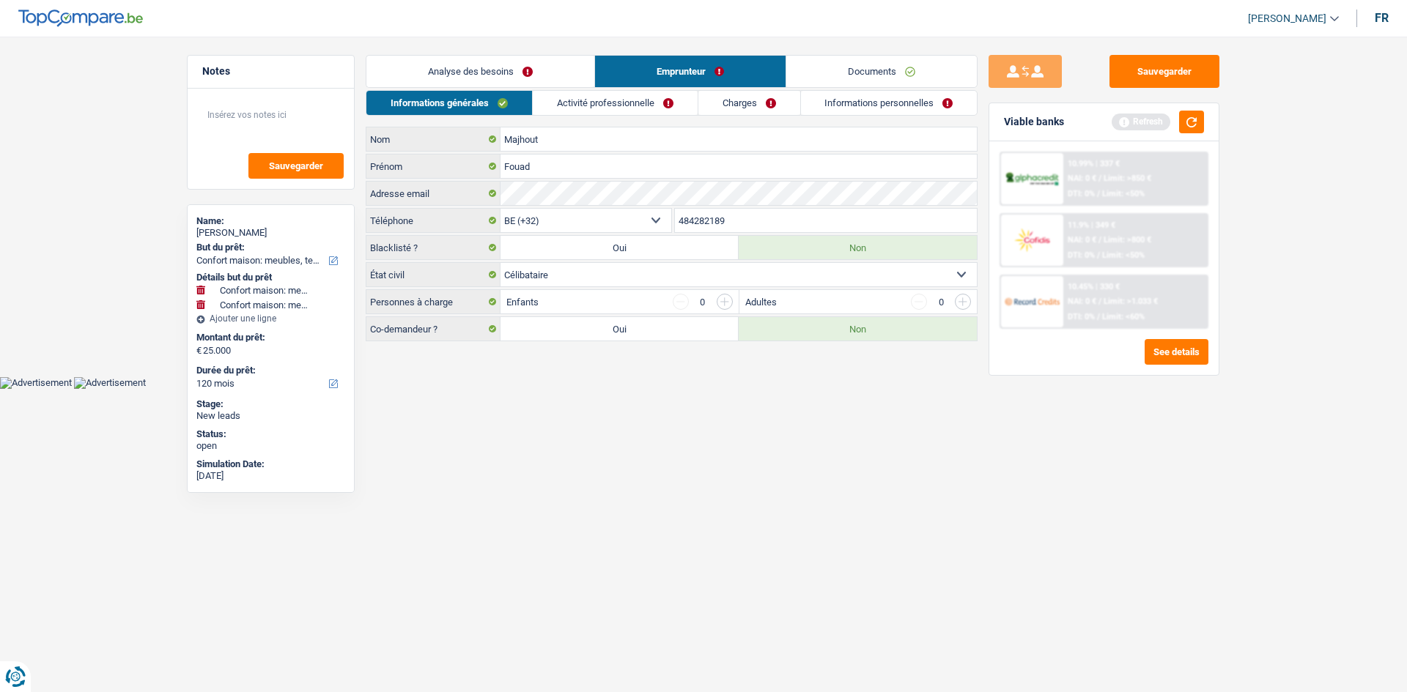
click at [626, 106] on link "Activité professionnelle" at bounding box center [615, 103] width 165 height 24
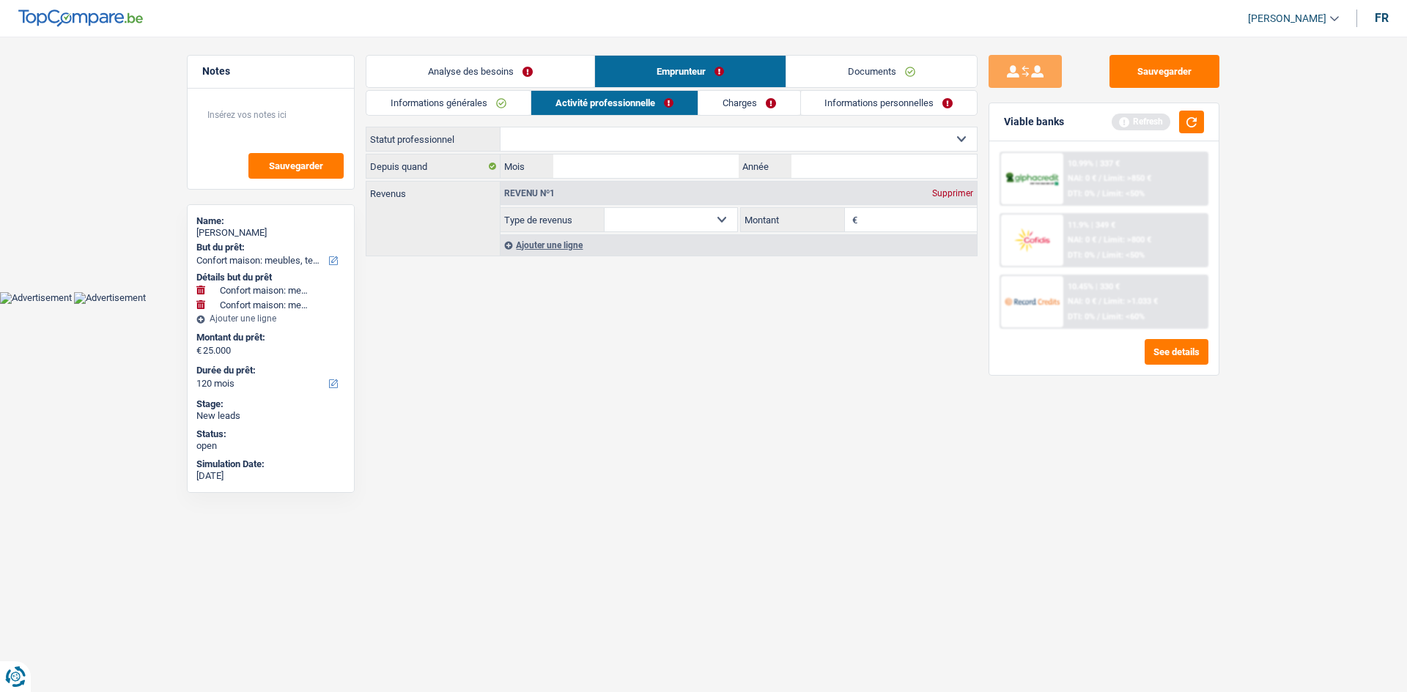
click at [540, 109] on link "Activité professionnelle" at bounding box center [614, 103] width 166 height 24
click at [510, 101] on link "Informations générales" at bounding box center [448, 103] width 164 height 24
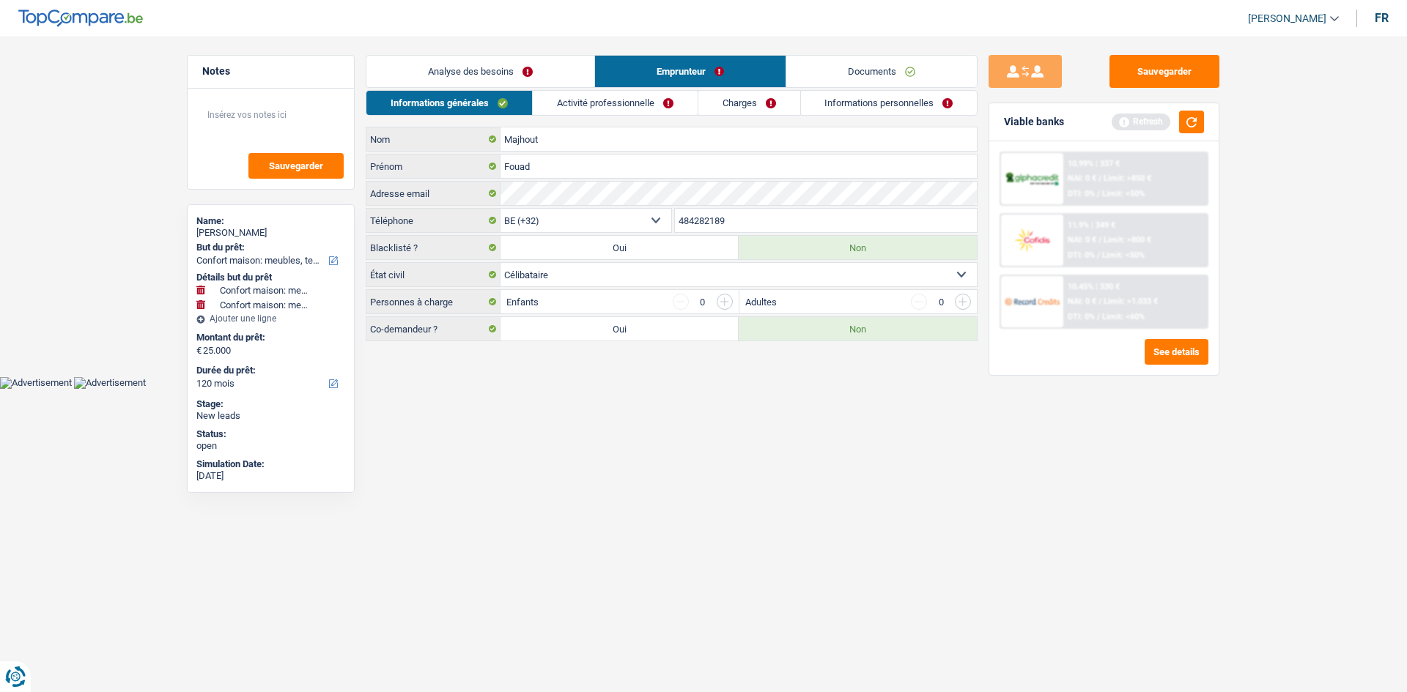
click at [560, 265] on select "Célibataire Marié(e) Cohabitant(e) légal(e) Divorcé(e) Veuf(ve) Séparé (de fait…" at bounding box center [738, 274] width 476 height 23
select select "divorced"
click at [500, 263] on select "Célibataire Marié(e) Cohabitant(e) légal(e) Divorcé(e) Veuf(ve) Séparé (de fait…" at bounding box center [738, 274] width 476 height 23
click at [626, 296] on input "button" at bounding box center [725, 302] width 16 height 16
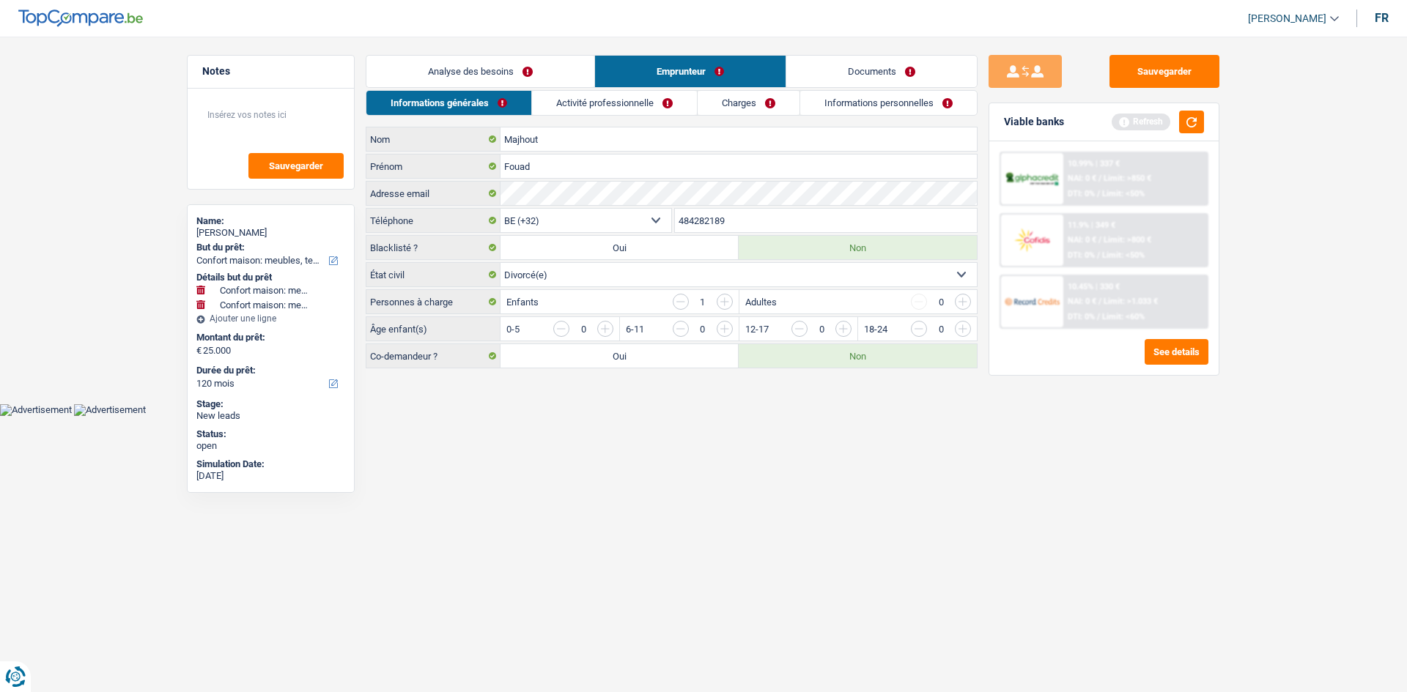
click at [626, 300] on input "button" at bounding box center [725, 302] width 16 height 16
click at [626, 308] on input "button" at bounding box center [725, 302] width 16 height 16
click at [626, 332] on input "button" at bounding box center [1260, 332] width 610 height 23
click at [626, 334] on input "button" at bounding box center [1260, 332] width 610 height 23
click at [626, 330] on input "button" at bounding box center [1022, 332] width 610 height 23
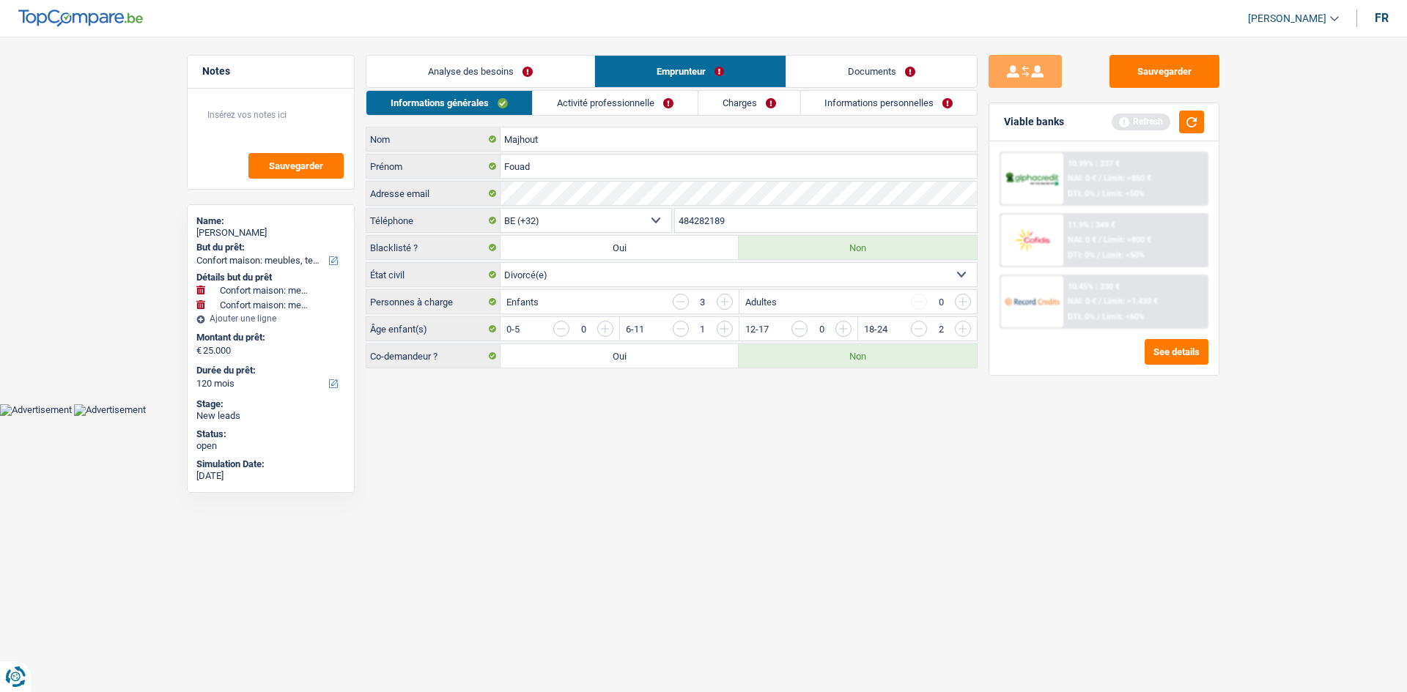
click at [626, 103] on link "Activité professionnelle" at bounding box center [615, 103] width 165 height 24
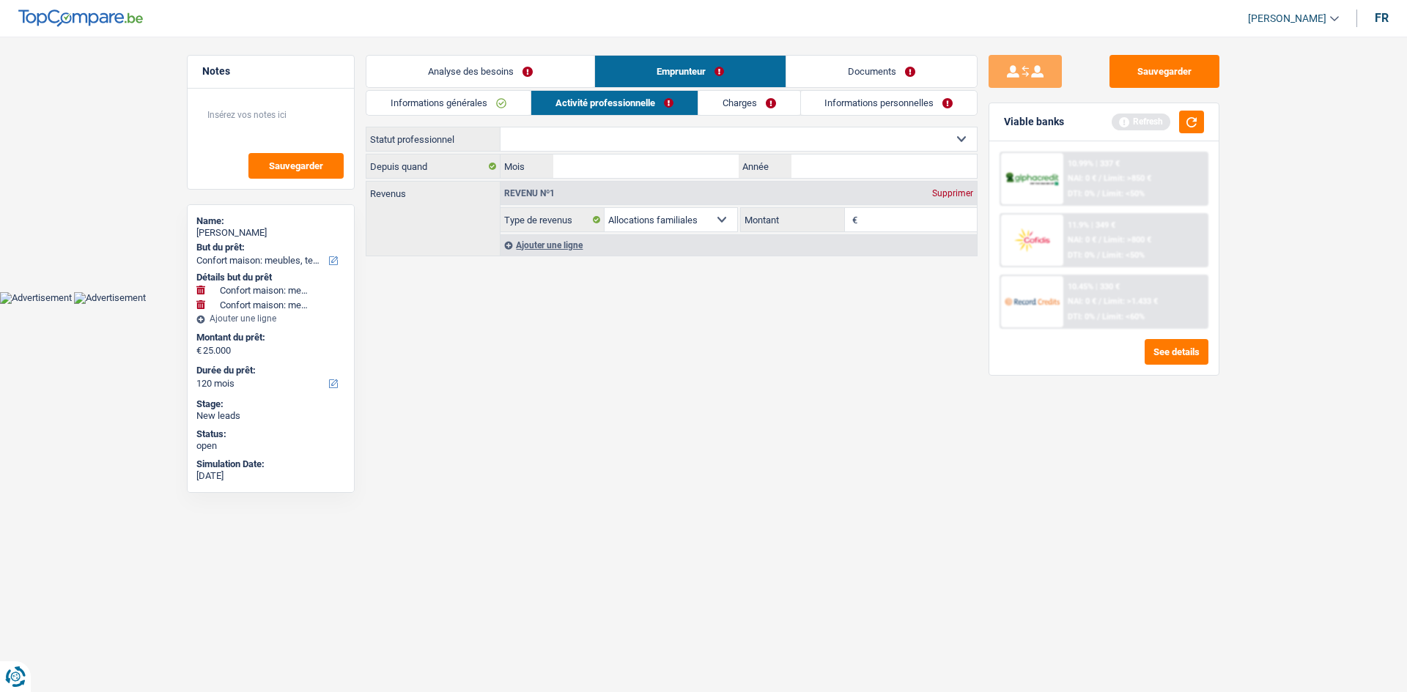
drag, startPoint x: 557, startPoint y: 143, endPoint x: 598, endPoint y: 142, distance: 41.0
click at [557, 143] on select "Ouvrier Employé privé Employé public Invalide Indépendant Pensionné Chômeur Mut…" at bounding box center [738, 138] width 476 height 23
select select "invalid"
click at [500, 127] on select "Ouvrier Employé privé Employé public Invalide Indépendant Pensionné Chômeur Mut…" at bounding box center [738, 138] width 476 height 23
select select "disabilityPension"
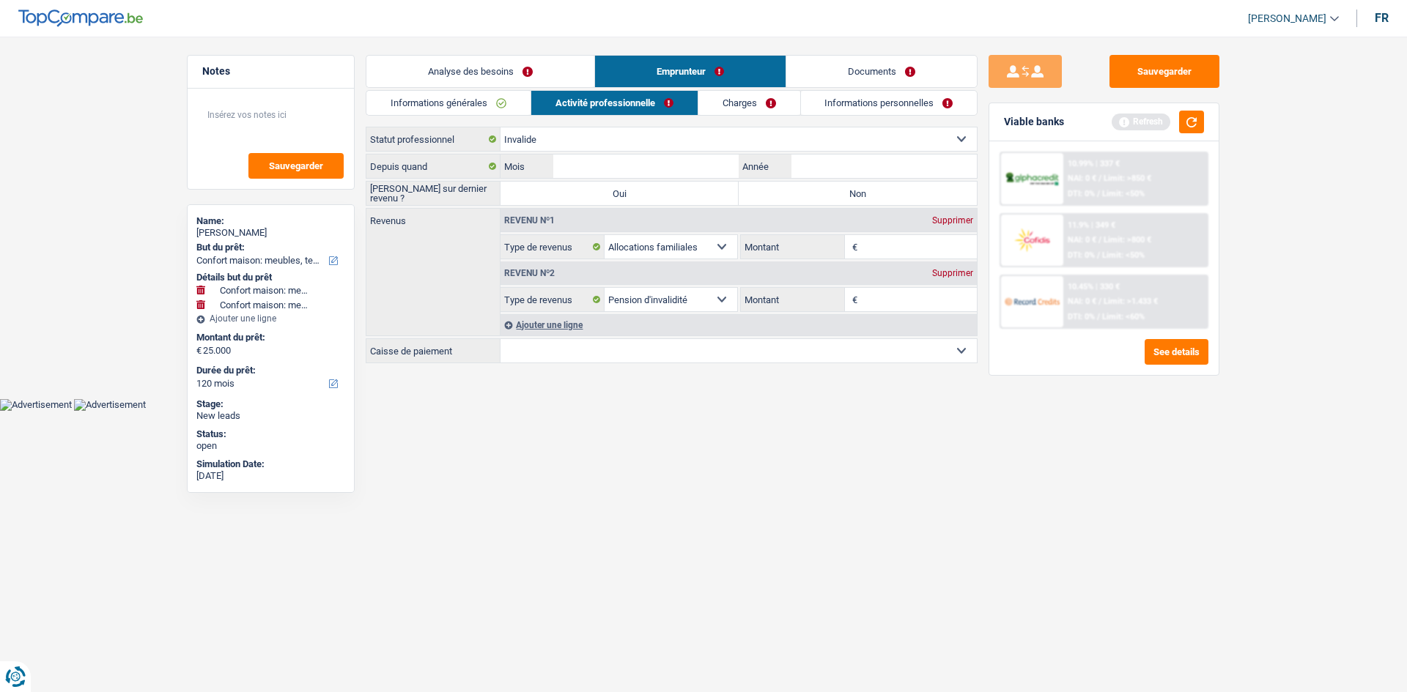
click at [626, 193] on label "Non" at bounding box center [857, 193] width 238 height 23
click at [626, 193] on input "Non" at bounding box center [857, 193] width 238 height 23
radio input "true"
click at [626, 152] on div "Ouvrier Employé privé Employé public Invalide Indépendant Pensionné Chômeur Mut…" at bounding box center [672, 246] width 612 height 239
drag, startPoint x: 875, startPoint y: 158, endPoint x: 987, endPoint y: 192, distance: 117.1
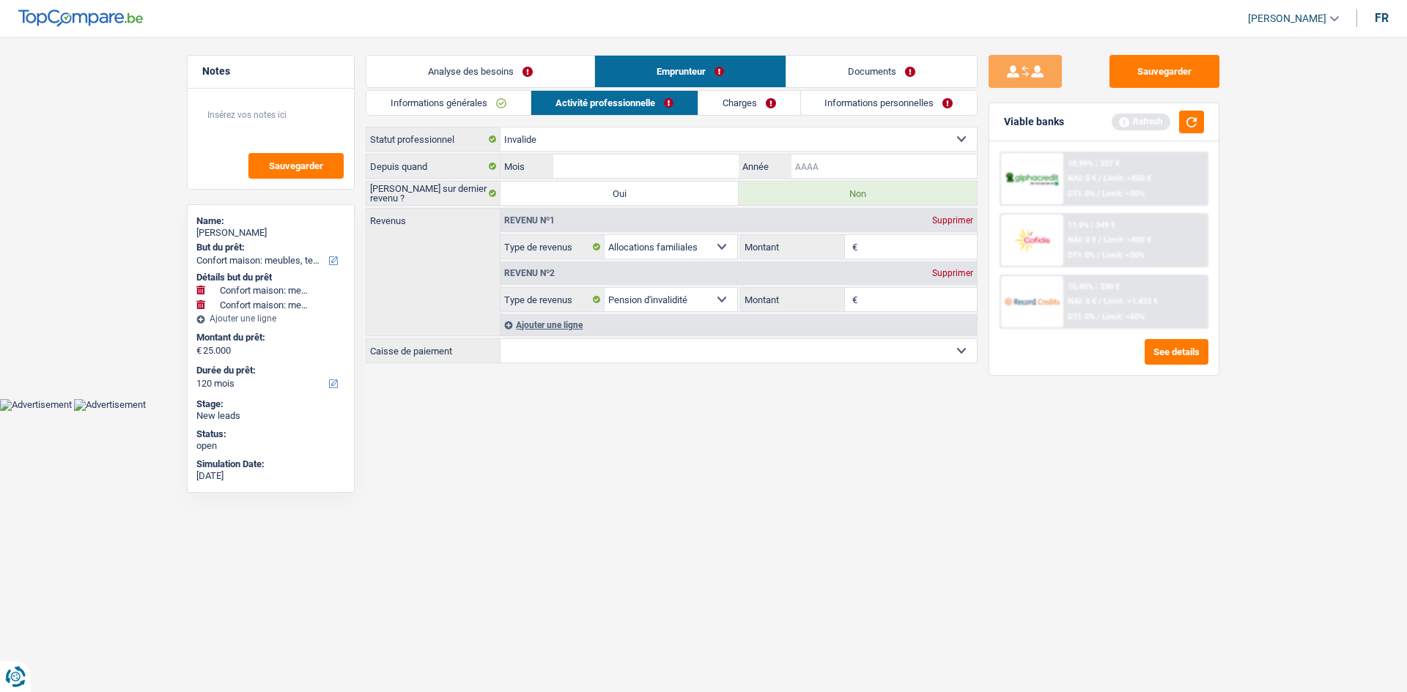
click at [626, 157] on input "Année" at bounding box center [883, 166] width 185 height 23
type input "2024"
click at [563, 158] on input "Mois" at bounding box center [645, 166] width 185 height 23
type input "4"
drag, startPoint x: 1008, startPoint y: 564, endPoint x: 1021, endPoint y: 517, distance: 48.7
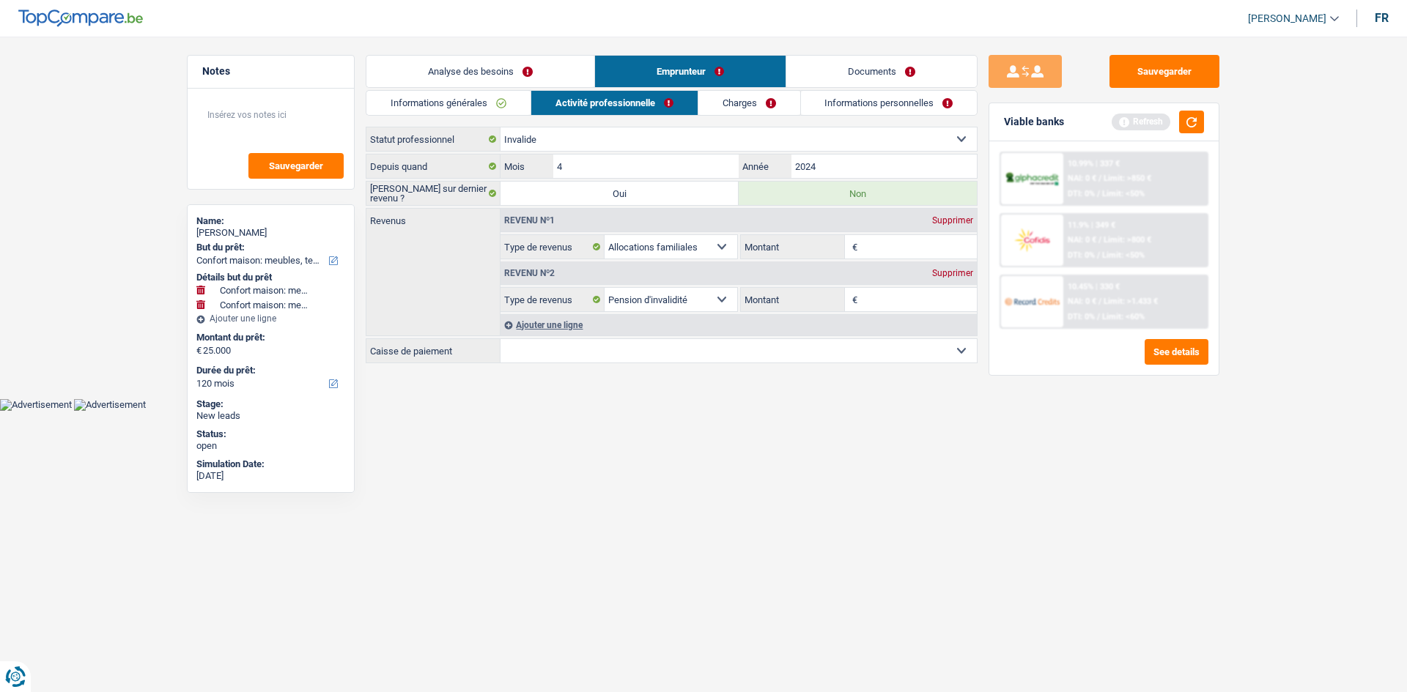
click at [626, 334] on div "Sauvegarder Viable banks Refresh 10.99% | 337 € NAI: 0 € / Limit: >850 € DTI: 0…" at bounding box center [1103, 360] width 253 height 610
click at [626, 238] on input "Montant" at bounding box center [919, 246] width 116 height 23
click at [555, 325] on div "Ajouter une ligne" at bounding box center [738, 324] width 476 height 21
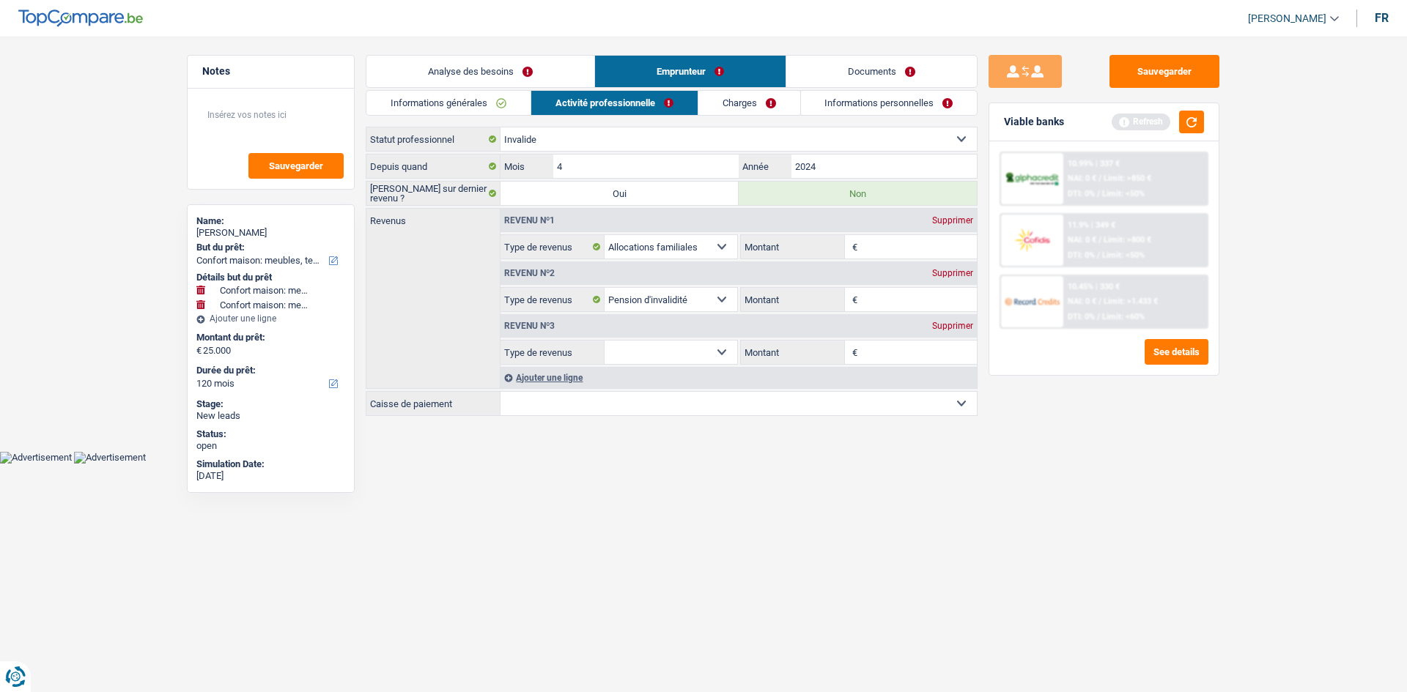
click at [626, 334] on select "Allocation d'handicap Allocations chômage Allocations familiales Chèques repas …" at bounding box center [670, 352] width 133 height 23
click at [626, 334] on div "Sauvegarder Viable banks Refresh 10.99% | 337 € NAI: 0 € / Limit: >850 € DTI: 0…" at bounding box center [1103, 360] width 253 height 610
click at [626, 108] on link "Informations personnelles" at bounding box center [889, 103] width 177 height 24
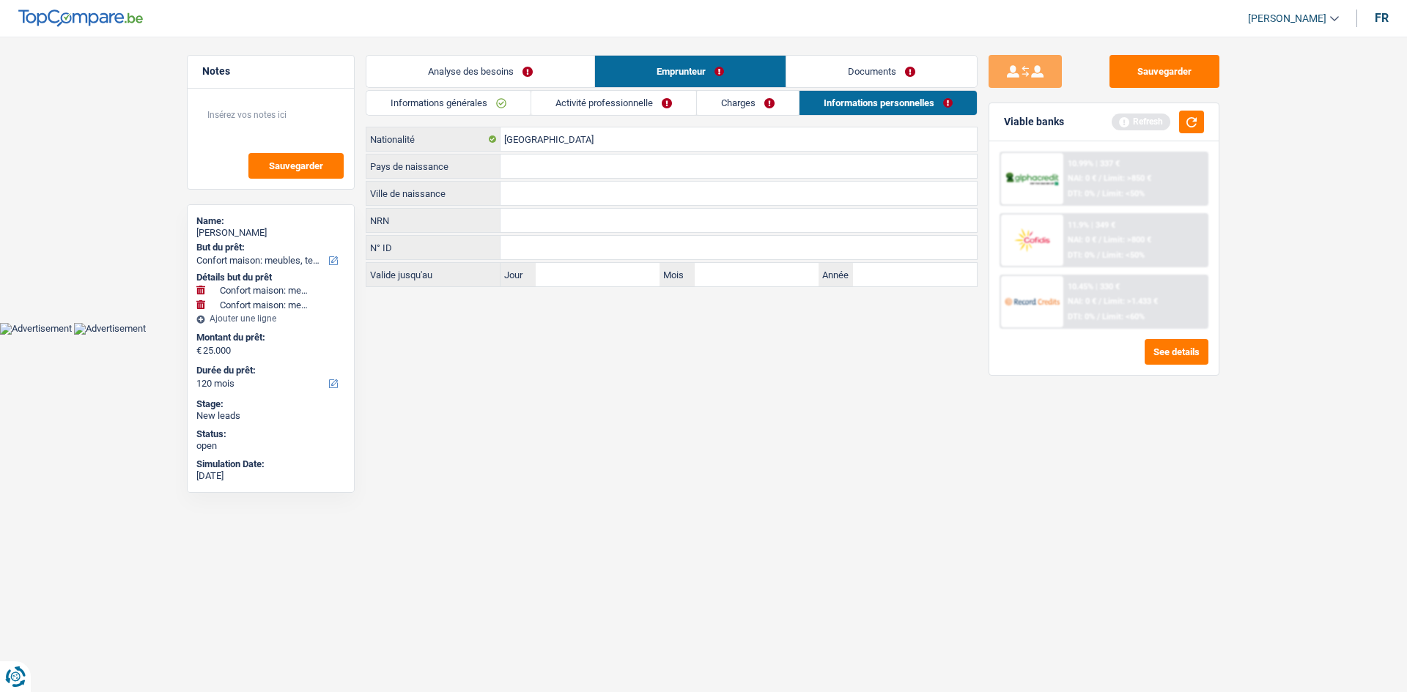
click at [626, 103] on link "Charges" at bounding box center [748, 103] width 102 height 24
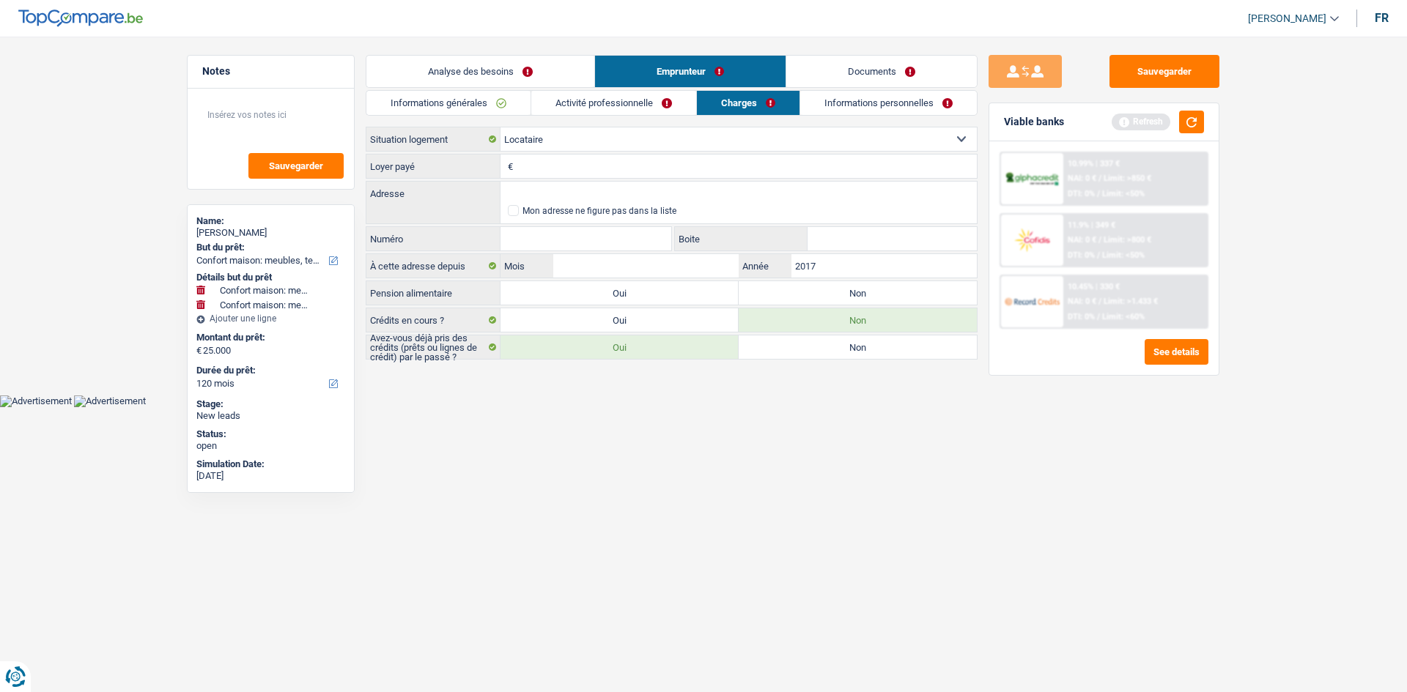
click at [626, 101] on link "Informations personnelles" at bounding box center [888, 103] width 177 height 24
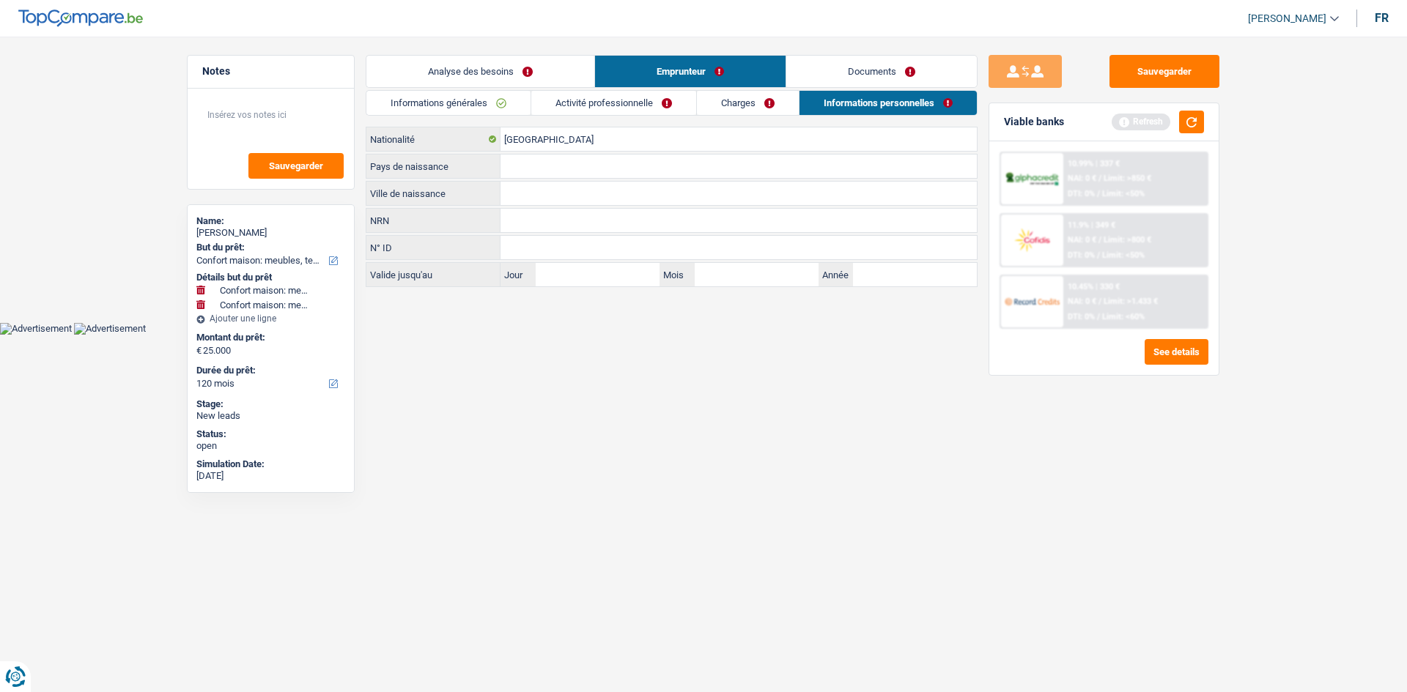
click at [626, 95] on link "Charges" at bounding box center [748, 103] width 102 height 24
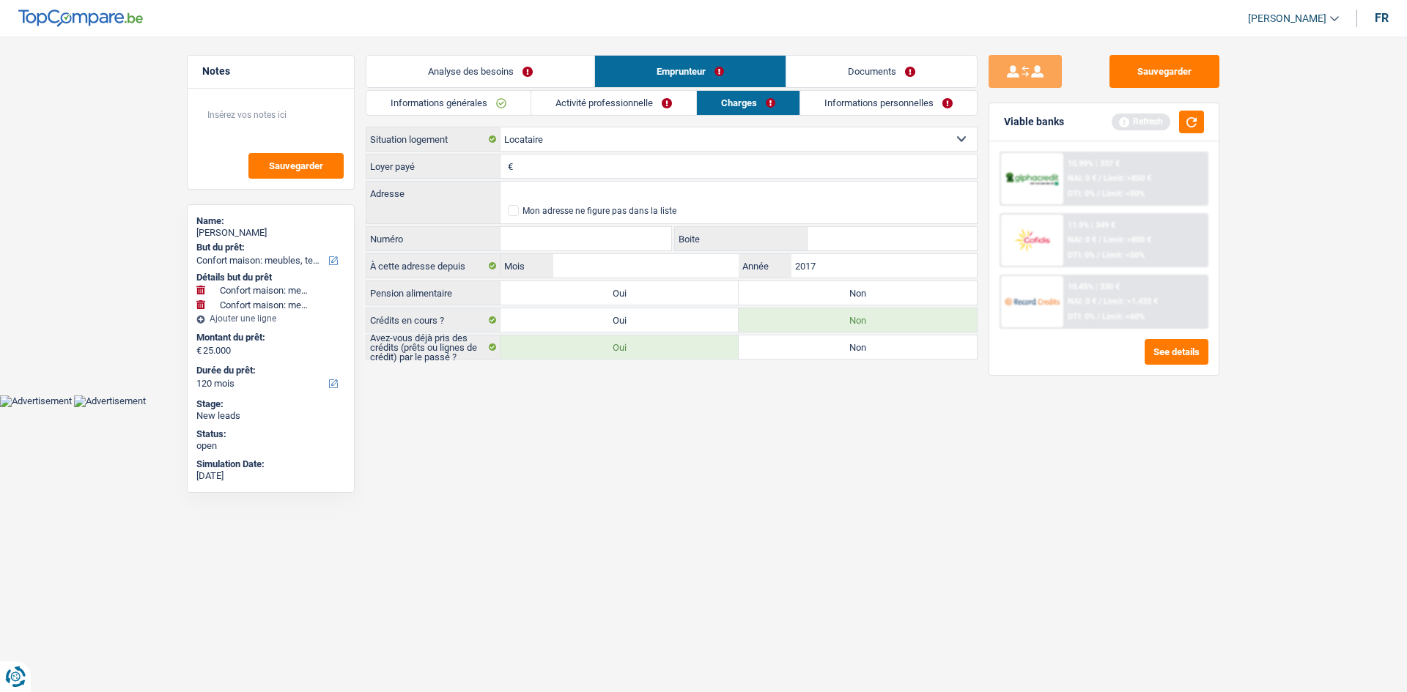
click at [625, 300] on label "Oui" at bounding box center [619, 292] width 238 height 23
click at [625, 300] on input "Oui" at bounding box center [619, 292] width 238 height 23
radio input "true"
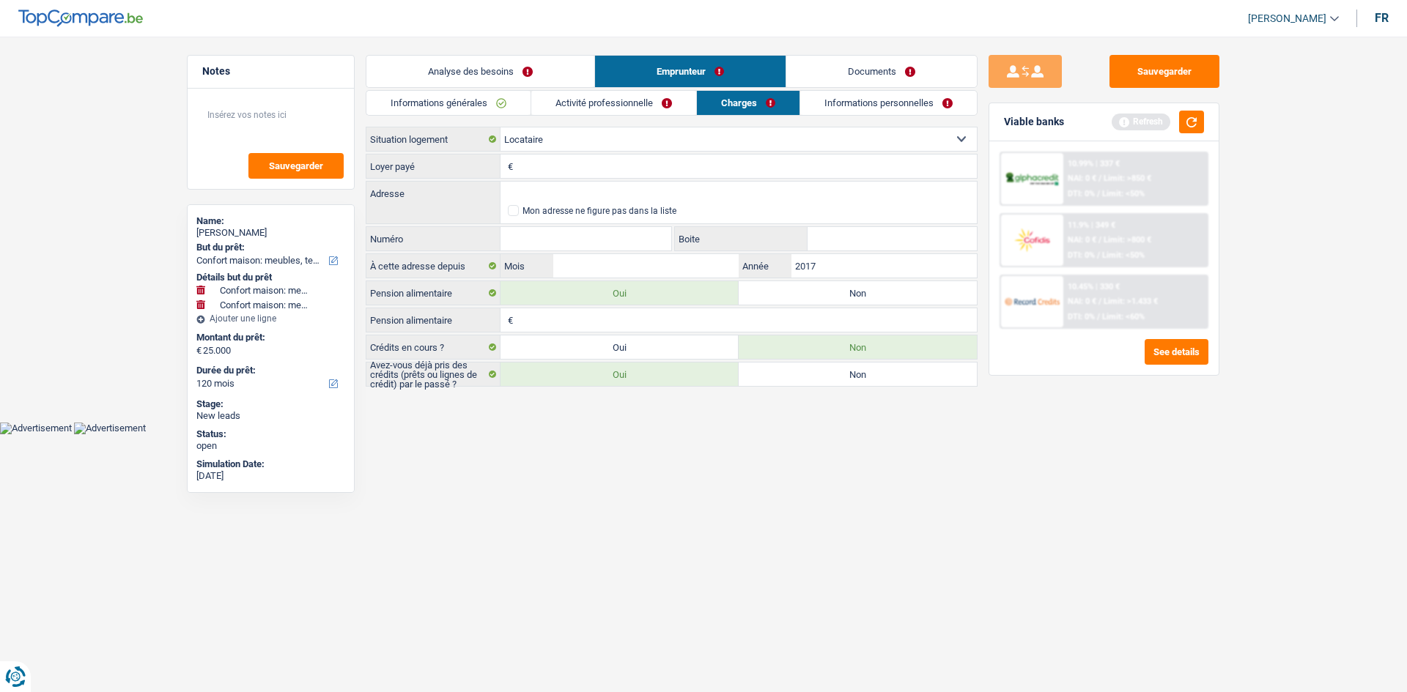
click at [626, 322] on input "Pension alimentaire" at bounding box center [747, 319] width 460 height 23
type input "350"
click at [626, 334] on html "Vous avez le contrôle de vos données Nous utilisons des cookies, tout comme nos…" at bounding box center [703, 217] width 1407 height 434
click at [626, 95] on link "Activité professionnelle" at bounding box center [613, 103] width 165 height 24
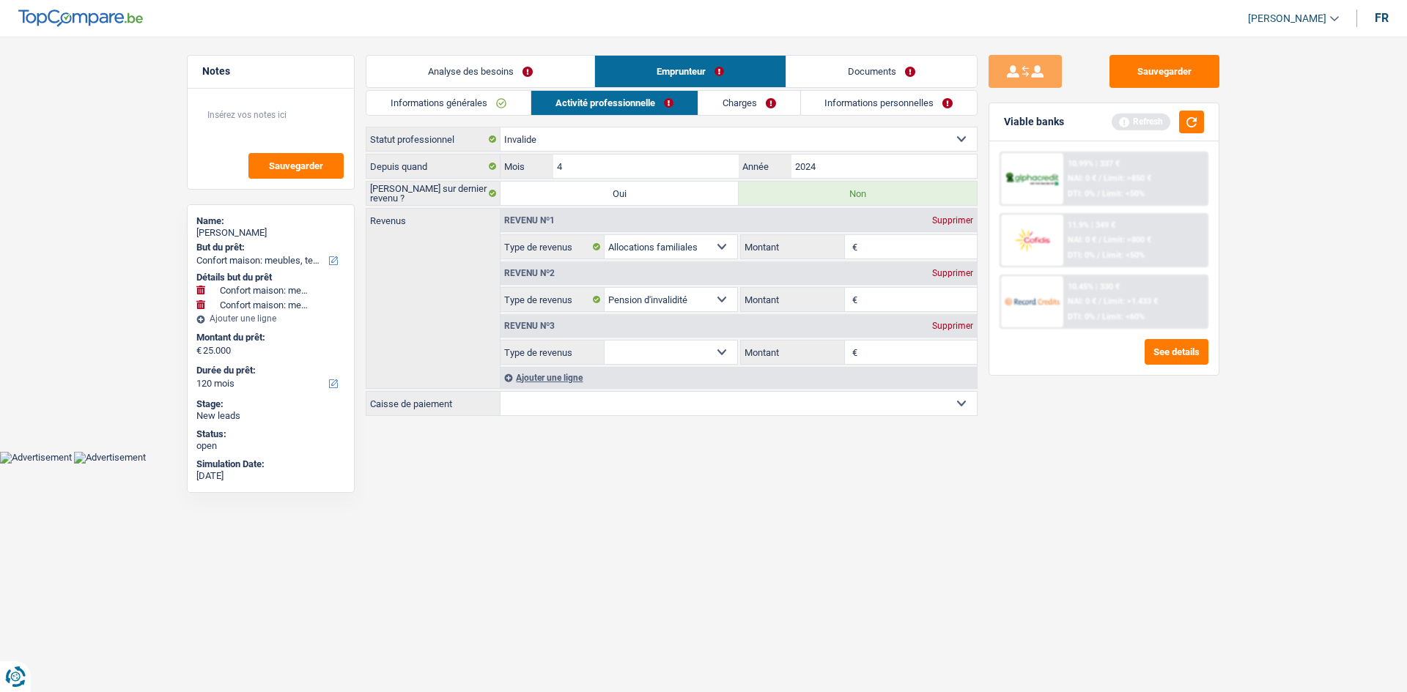
click at [626, 327] on div "Supprimer" at bounding box center [952, 326] width 48 height 9
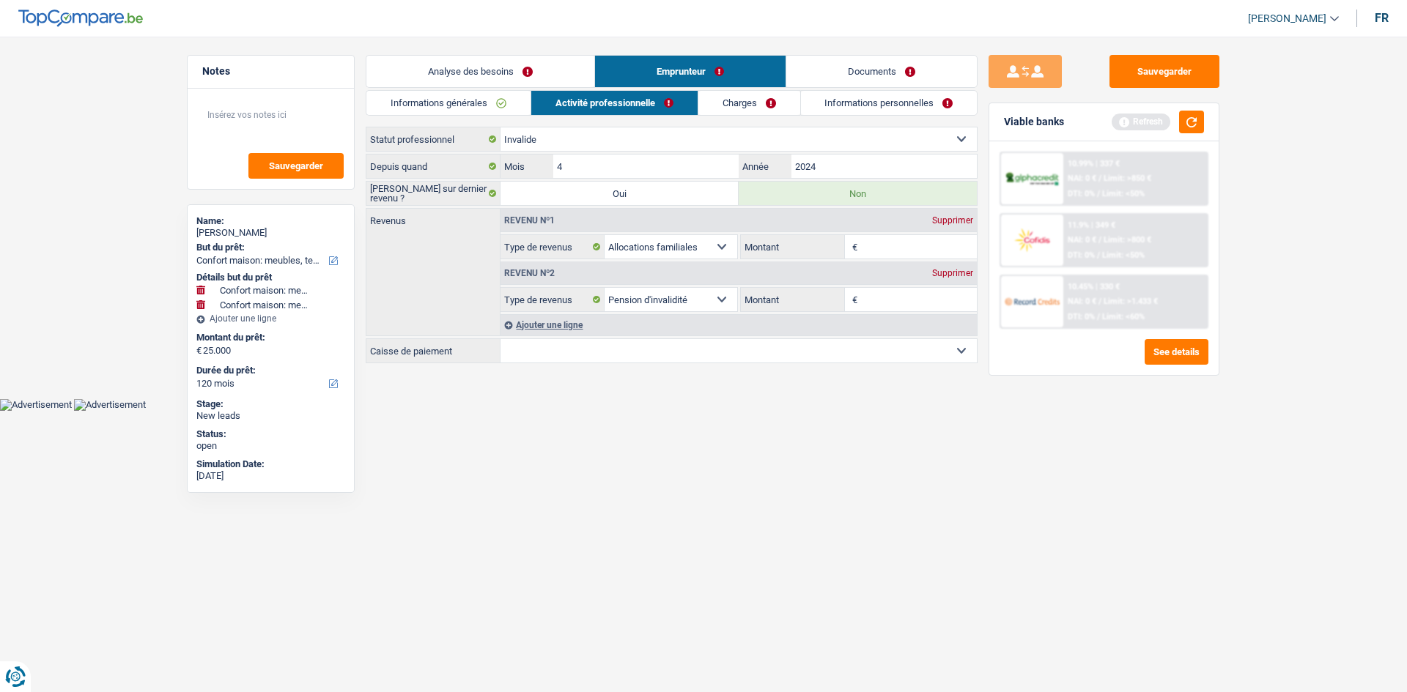
click at [626, 237] on input "Montant" at bounding box center [919, 246] width 116 height 23
type input "1.500"
click at [626, 334] on div "Sauvegarder Viable banks Refresh 10.99% | 337 € NAI: 0 € / Limit: >850 € DTI: 0…" at bounding box center [1103, 360] width 253 height 610
click at [626, 305] on input "Montant" at bounding box center [919, 299] width 116 height 23
type input "1.500"
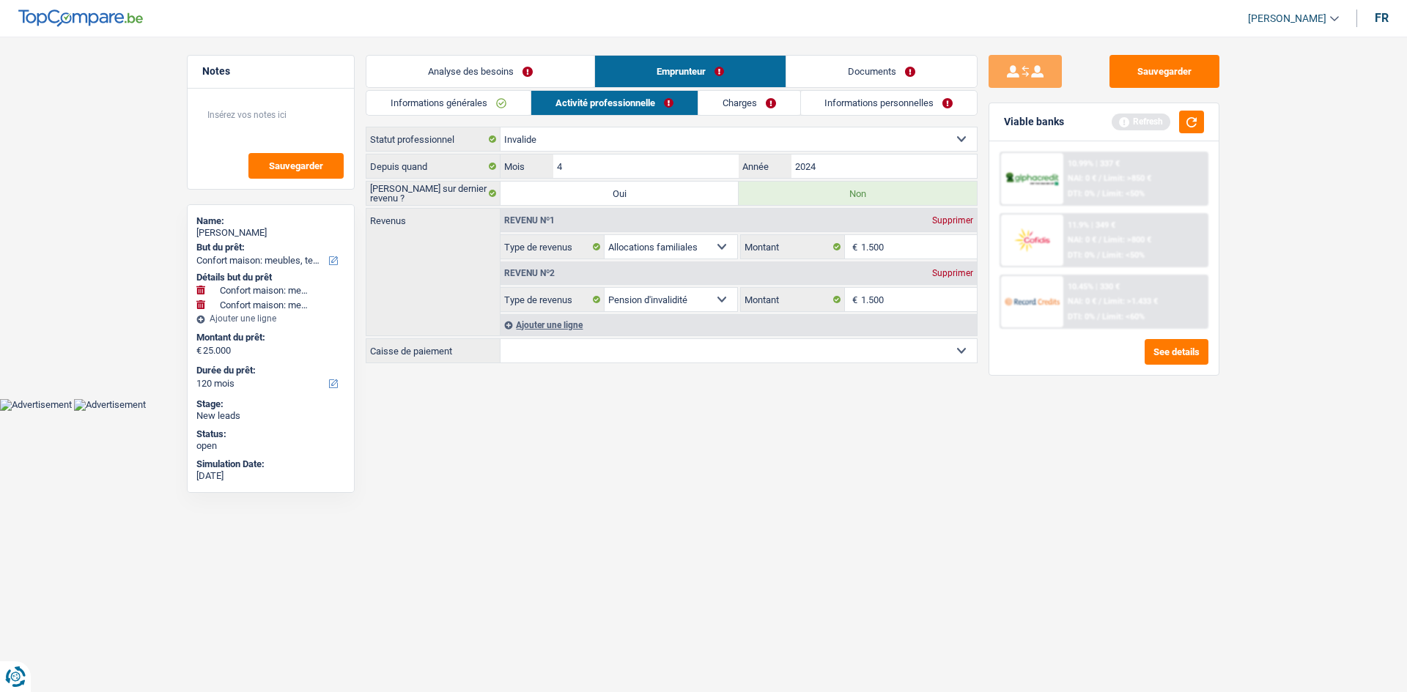
drag, startPoint x: 760, startPoint y: 459, endPoint x: 799, endPoint y: 468, distance: 39.8
click at [626, 334] on html "Vous avez le contrôle de vos données Nous utilisons des cookies, tout comme nos…" at bounding box center [703, 205] width 1407 height 411
click at [626, 248] on input "1.500" at bounding box center [919, 246] width 116 height 23
type input "1"
drag, startPoint x: 949, startPoint y: 218, endPoint x: 969, endPoint y: 218, distance: 19.1
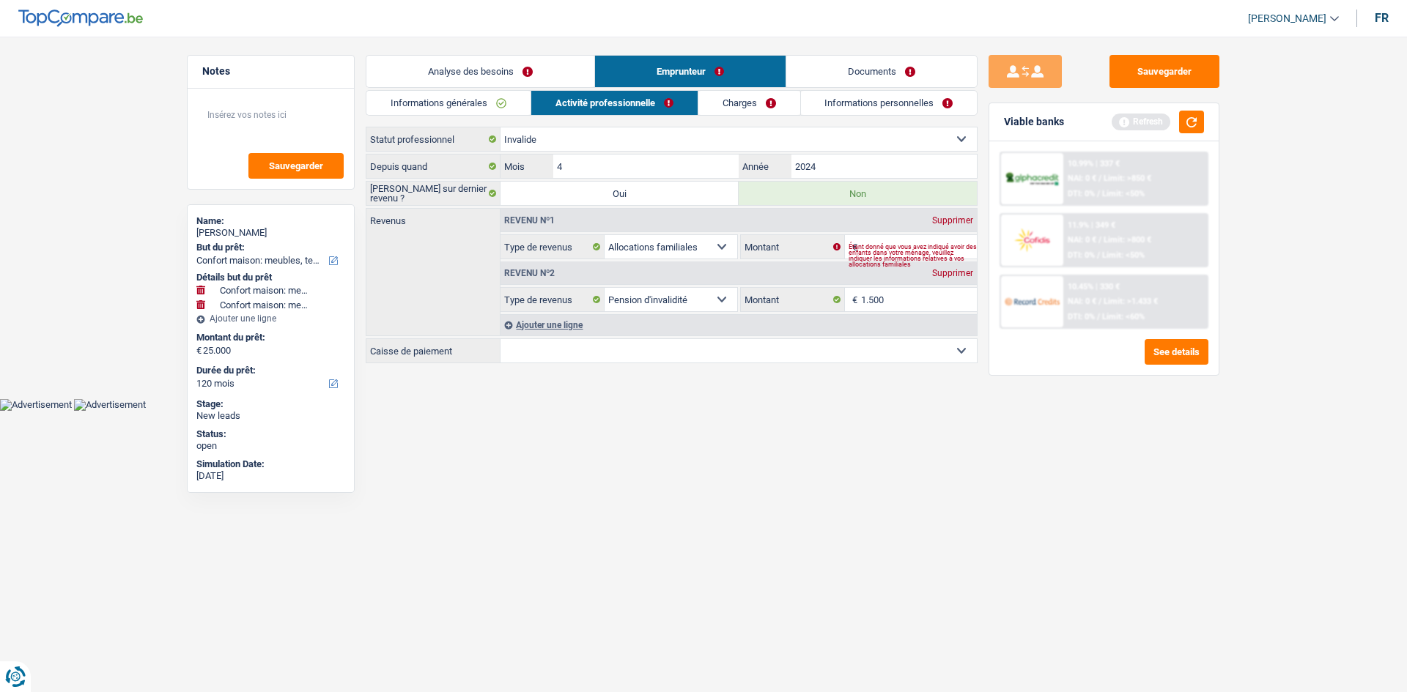
click at [626, 218] on div "Supprimer" at bounding box center [952, 220] width 48 height 9
select select "disabilityPension"
type input "1.500"
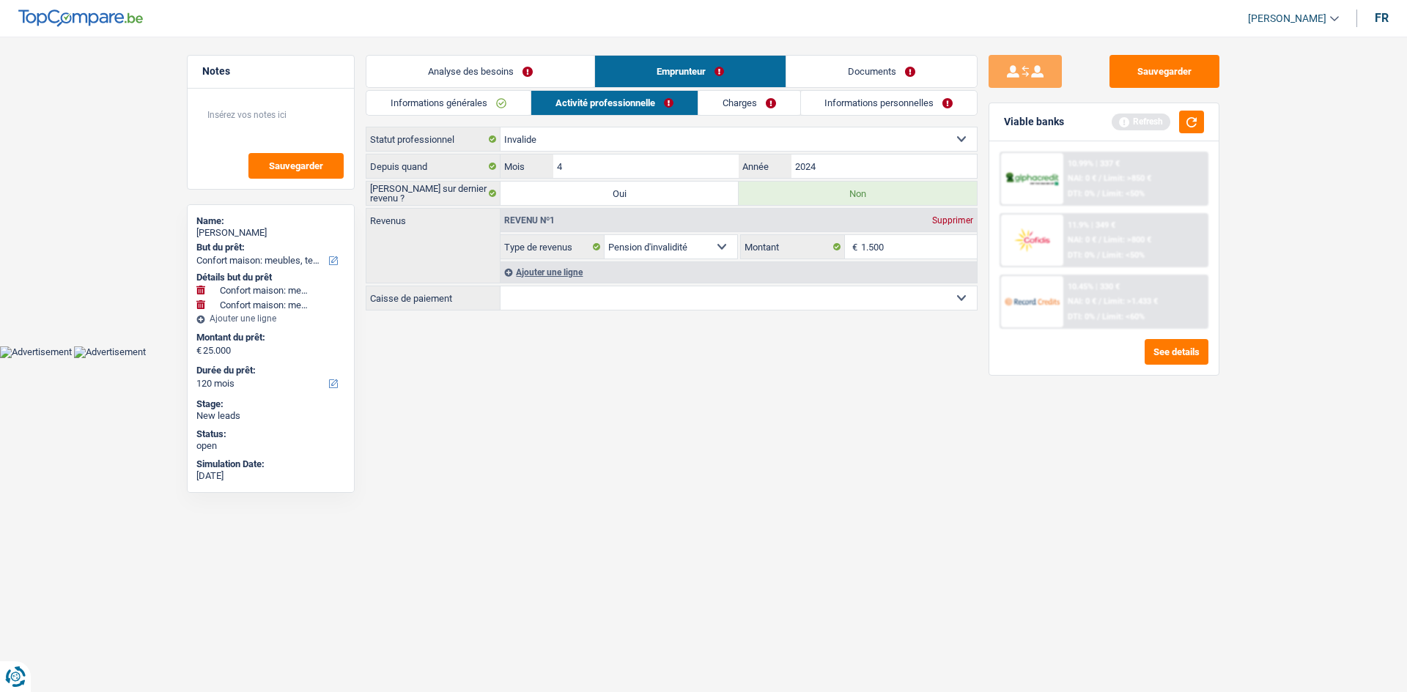
drag, startPoint x: 596, startPoint y: 304, endPoint x: 617, endPoint y: 281, distance: 30.6
click at [598, 300] on select "Mutualité [DEMOGRAPHIC_DATA] Mutualité Socialiste (Solidaris) SPF Sécurité Soci…" at bounding box center [738, 297] width 476 height 23
click at [626, 334] on div "Sauvegarder Viable banks Refresh 10.99% | 337 € NAI: 0 € / Limit: >850 € DTI: 0…" at bounding box center [1103, 360] width 253 height 610
drag, startPoint x: 615, startPoint y: 289, endPoint x: 668, endPoint y: 301, distance: 54.2
click at [615, 289] on select "Mutualité [DEMOGRAPHIC_DATA] Mutualité Socialiste (Solidaris) SPF Sécurité Soci…" at bounding box center [738, 297] width 476 height 23
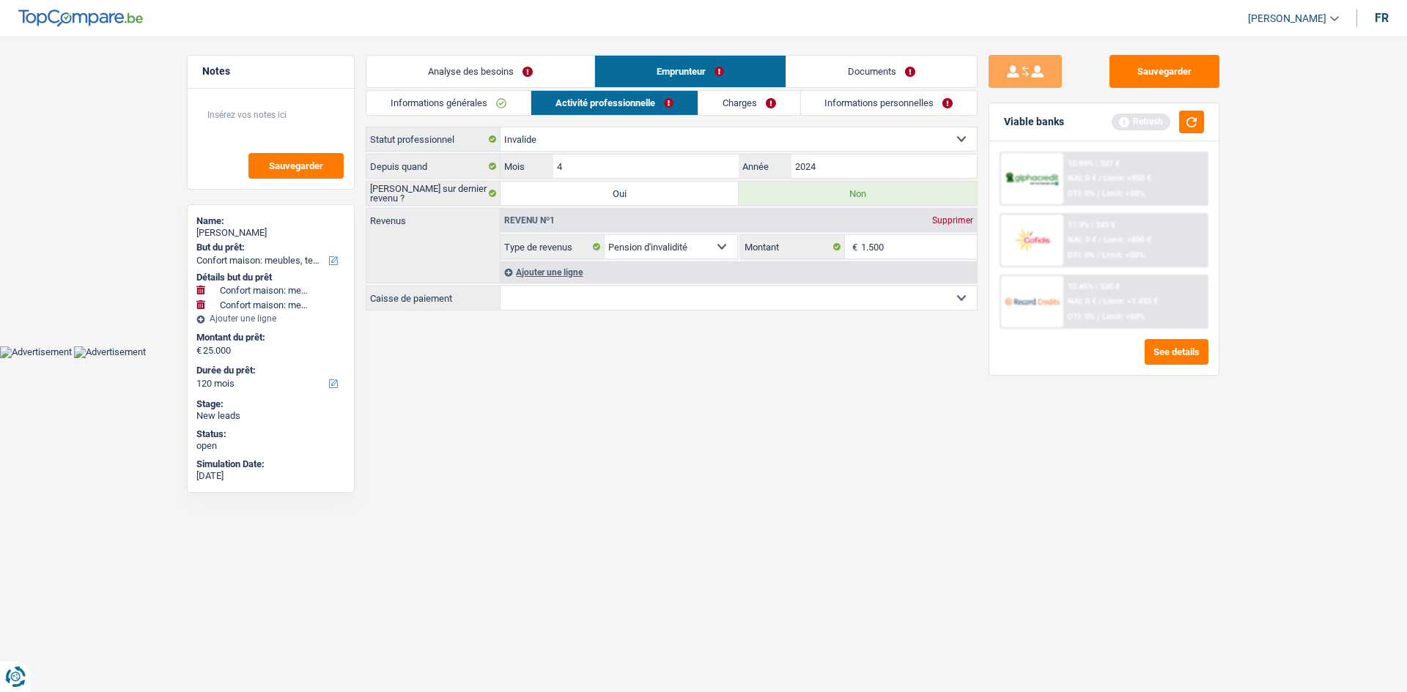
click at [626, 334] on div "Sauvegarder Viable banks Refresh 10.99% | 337 € NAI: 0 € / Limit: >850 € DTI: 0…" at bounding box center [1103, 360] width 253 height 610
drag, startPoint x: 692, startPoint y: 92, endPoint x: 728, endPoint y: 97, distance: 35.5
click at [626, 92] on link "Activité professionnelle" at bounding box center [614, 103] width 166 height 24
click at [626, 110] on link "Charges" at bounding box center [749, 103] width 102 height 24
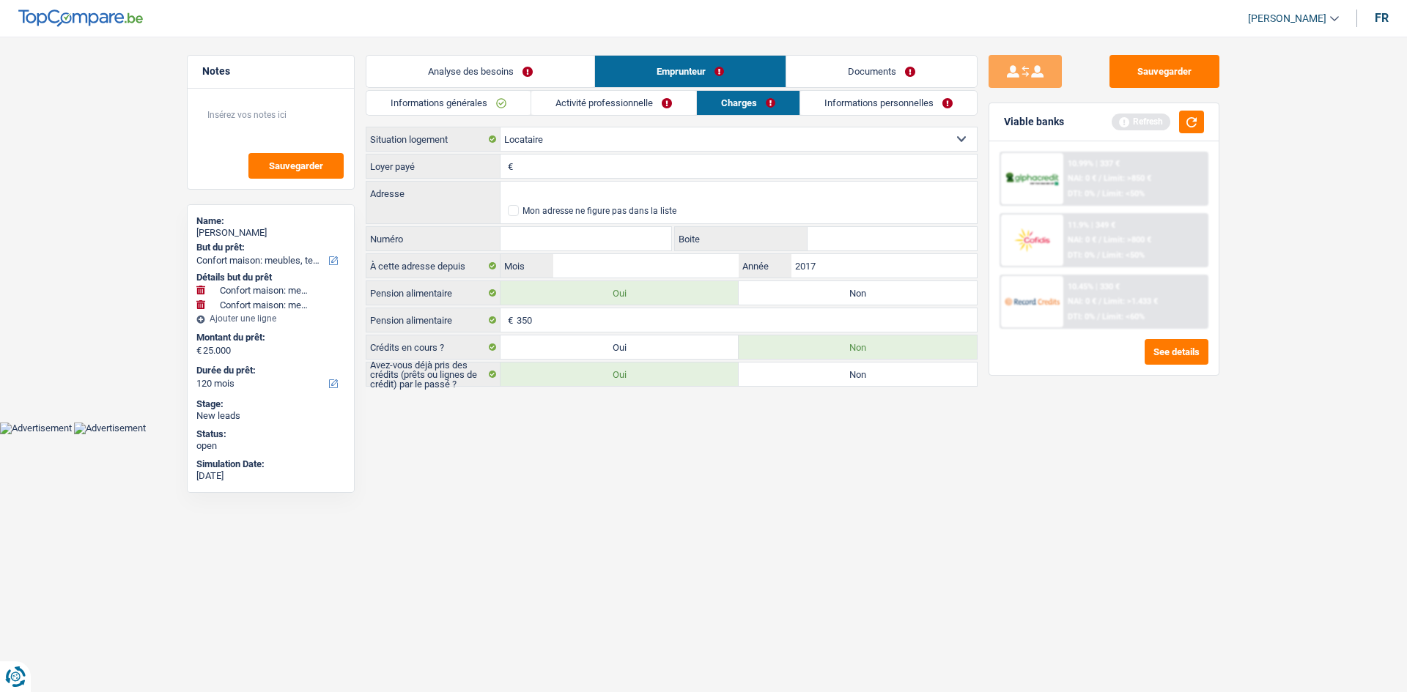
click at [626, 114] on link "Activité professionnelle" at bounding box center [613, 103] width 165 height 24
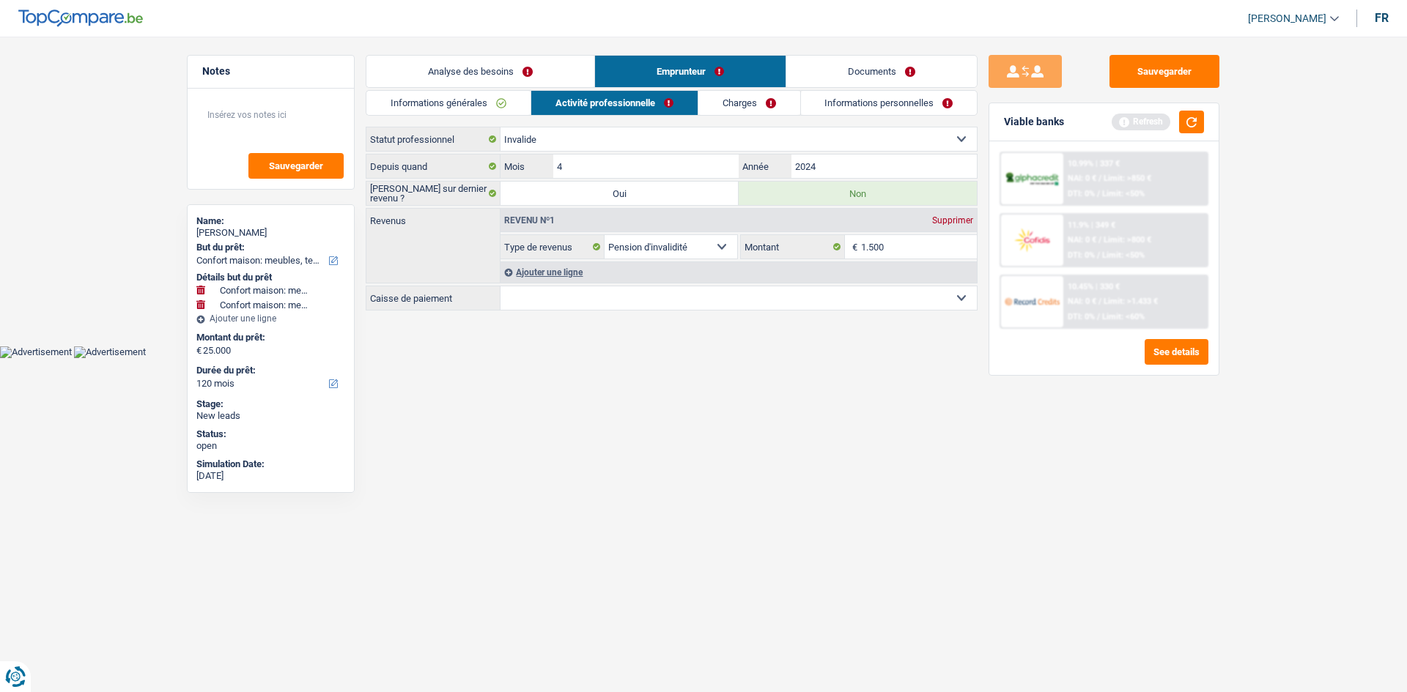
click at [626, 109] on link "Activité professionnelle" at bounding box center [614, 103] width 166 height 24
drag, startPoint x: 709, startPoint y: 297, endPoint x: 725, endPoint y: 286, distance: 18.5
click at [626, 297] on select "Mutualité [DEMOGRAPHIC_DATA] Mutualité Socialiste (Solidaris) SPF Sécurité Soci…" at bounding box center [738, 297] width 476 height 23
select select "other"
click at [500, 310] on select "Mutualité [DEMOGRAPHIC_DATA] Mutualité Socialiste (Solidaris) SPF Sécurité Soci…" at bounding box center [738, 297] width 476 height 23
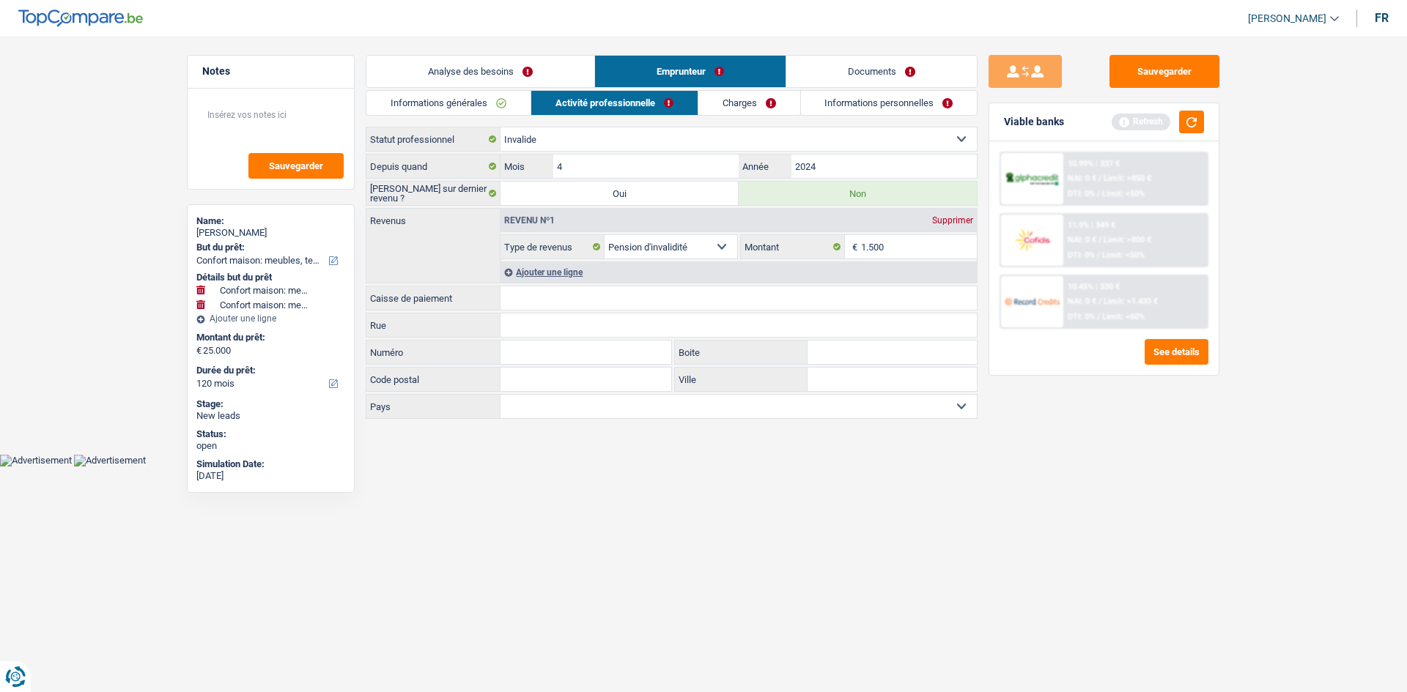
click at [626, 103] on link "Charges" at bounding box center [749, 103] width 102 height 24
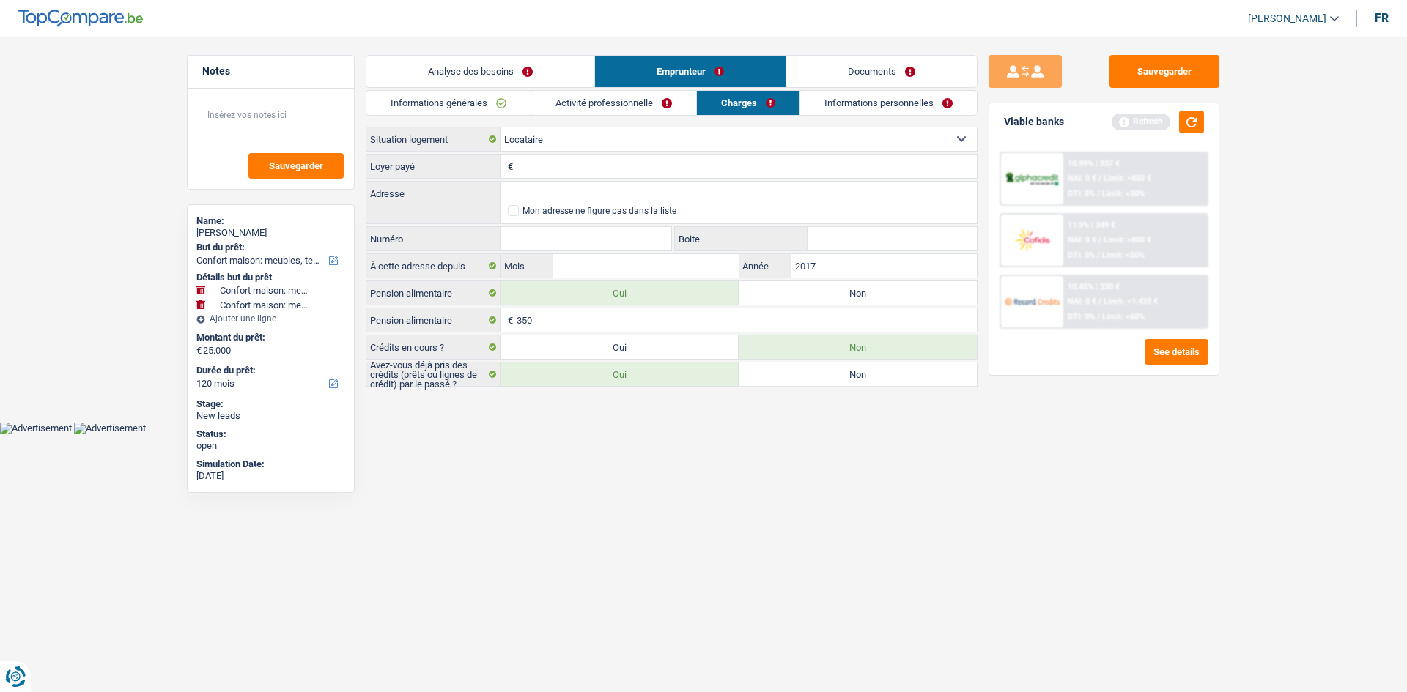
click at [607, 171] on input "Loyer payé" at bounding box center [747, 166] width 460 height 23
type input "500"
click at [626, 334] on html "Vous avez le contrôle de vos données Nous utilisons des cookies, tout comme nos…" at bounding box center [703, 217] width 1407 height 434
click at [618, 318] on input "350" at bounding box center [747, 319] width 460 height 23
click at [626, 334] on div "Sauvegarder Viable banks Refresh 10.99% | 337 € NAI: 0 € / Limit: >850 € DTI: 0…" at bounding box center [1103, 360] width 253 height 610
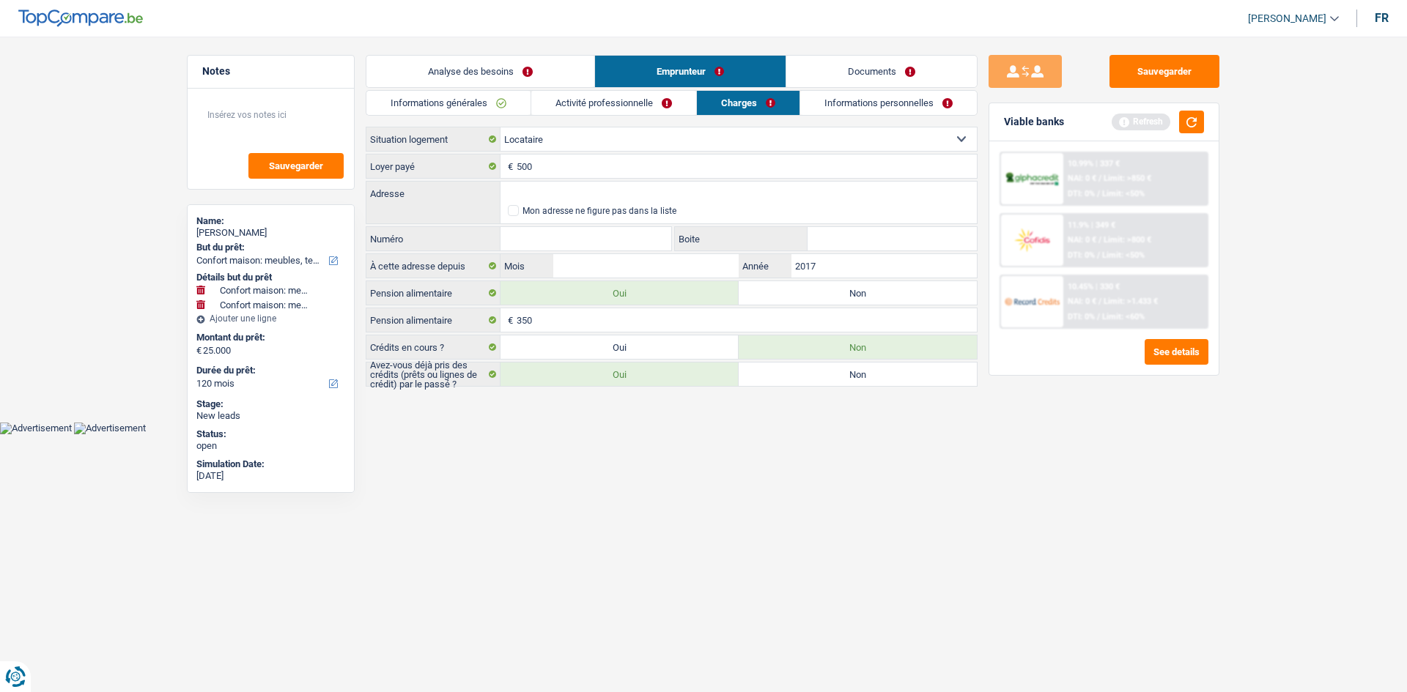
click at [626, 105] on link "Informations personnelles" at bounding box center [888, 103] width 177 height 24
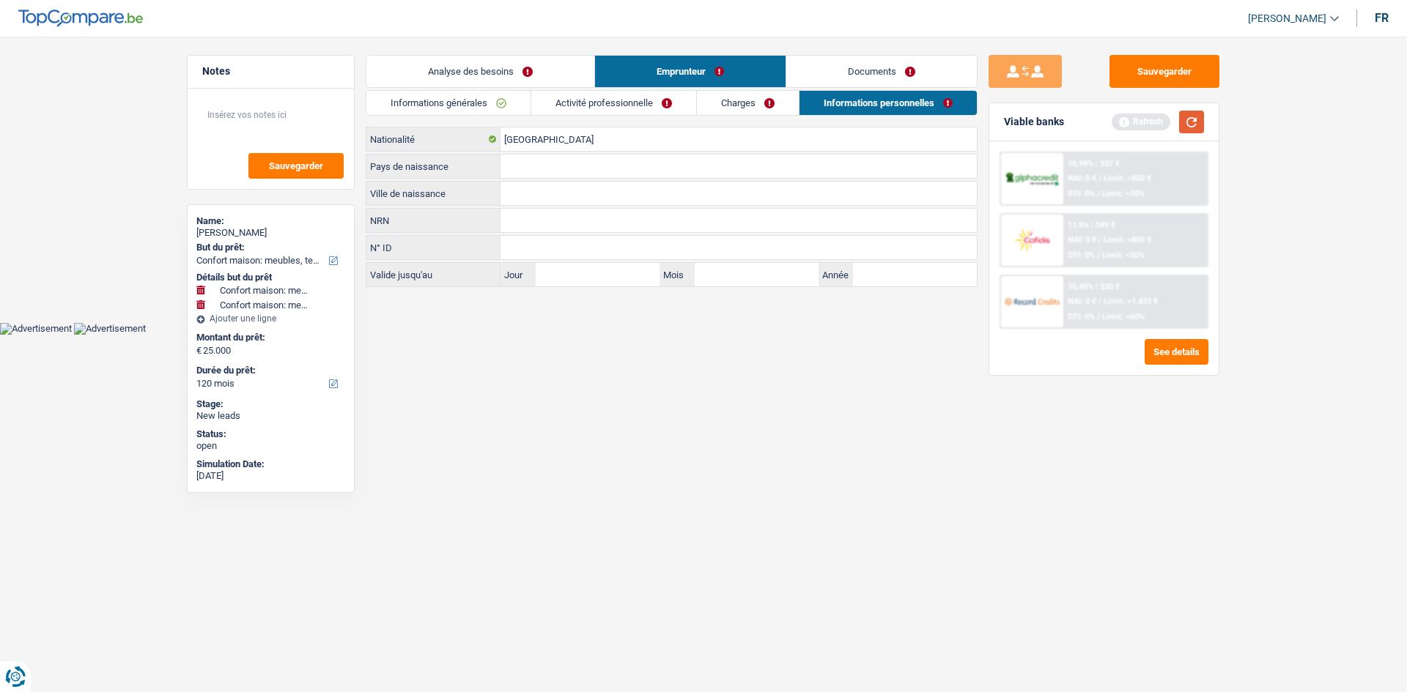
click at [626, 120] on button "button" at bounding box center [1191, 122] width 25 height 23
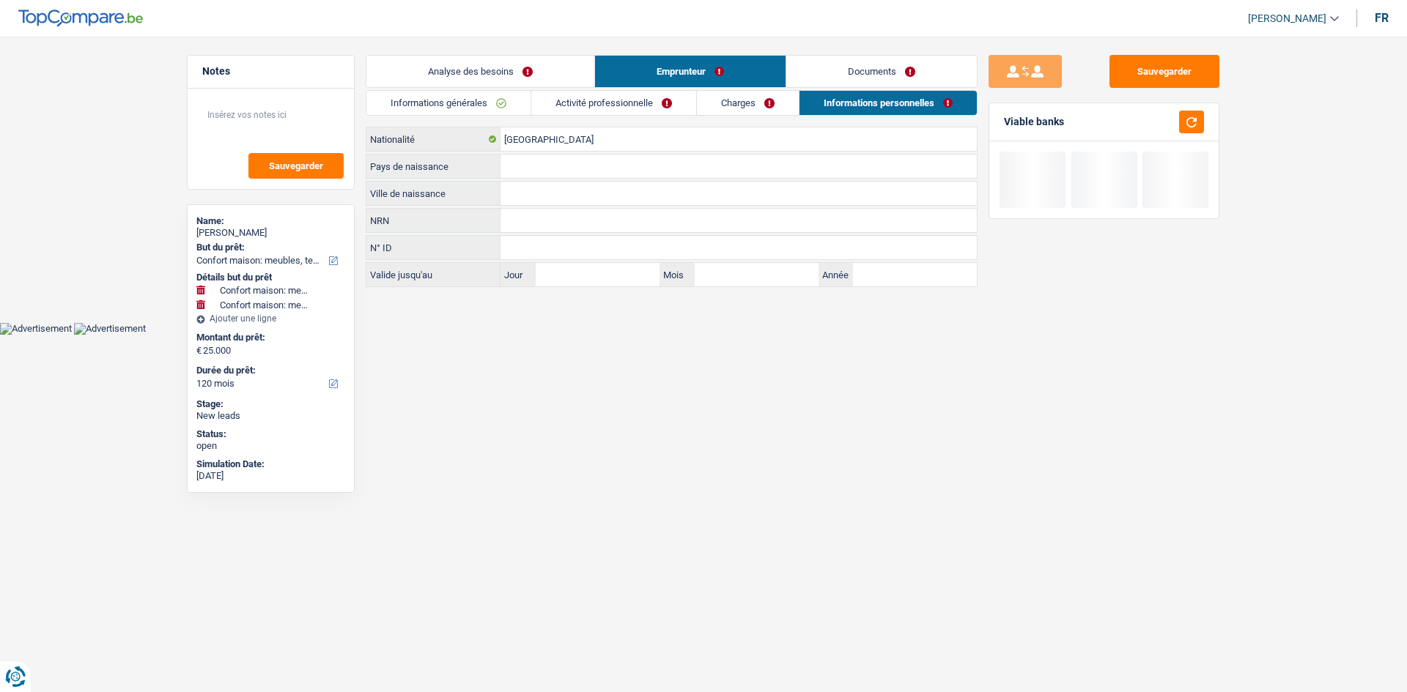
click at [501, 60] on link "Analyse des besoins" at bounding box center [480, 72] width 228 height 32
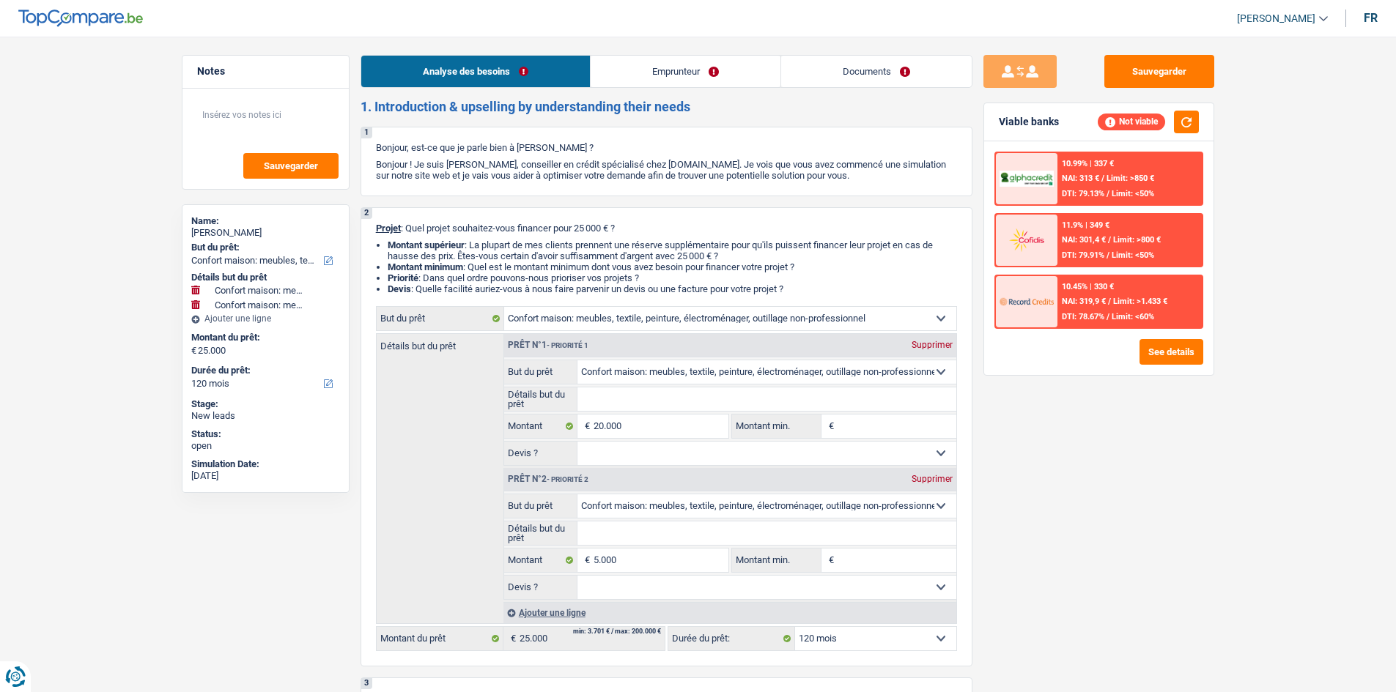
click at [626, 60] on button "Sauvegarder" at bounding box center [1159, 71] width 110 height 33
